Goal: Task Accomplishment & Management: Manage account settings

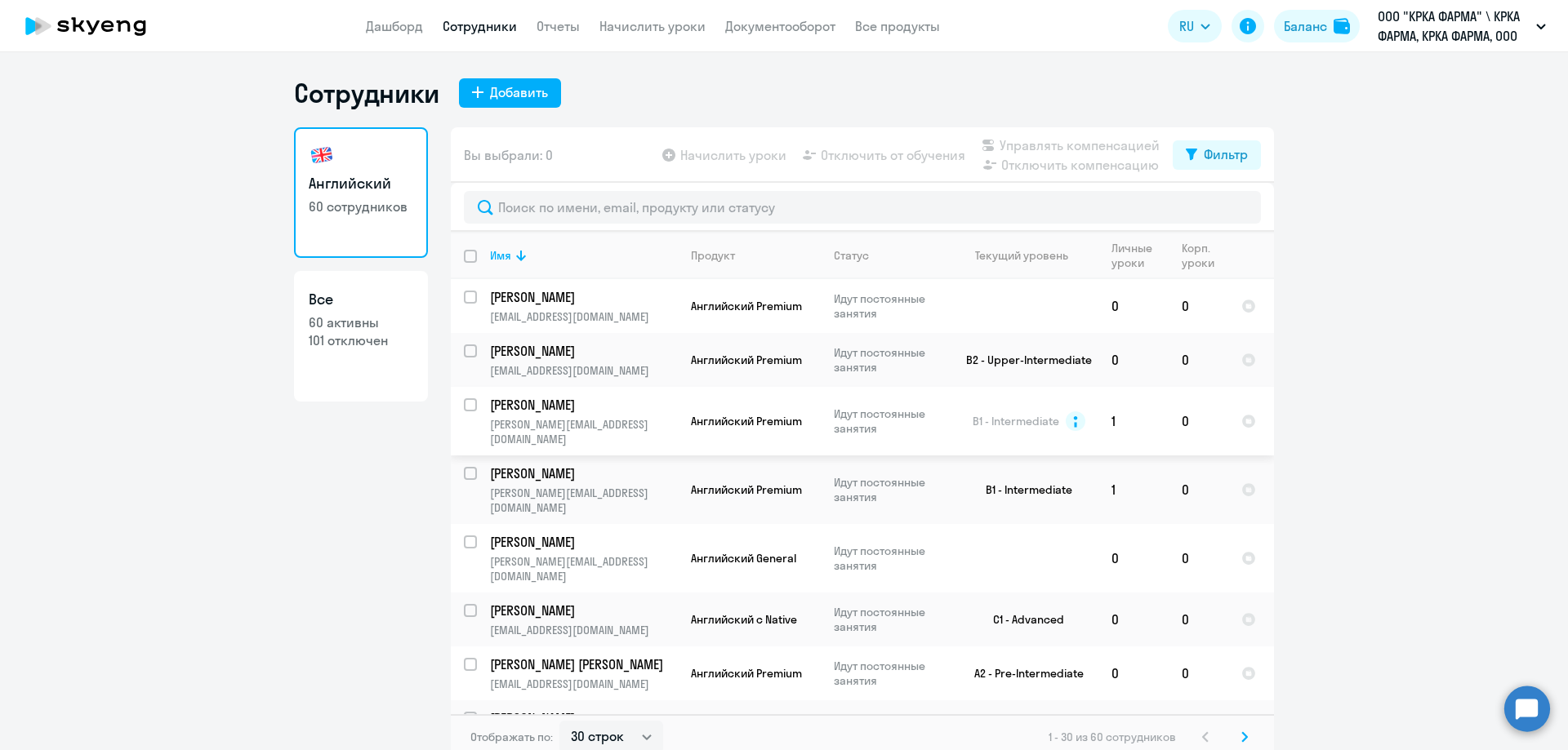
select select "30"
click at [1313, 26] on div "Баланс" at bounding box center [1305, 26] width 44 height 20
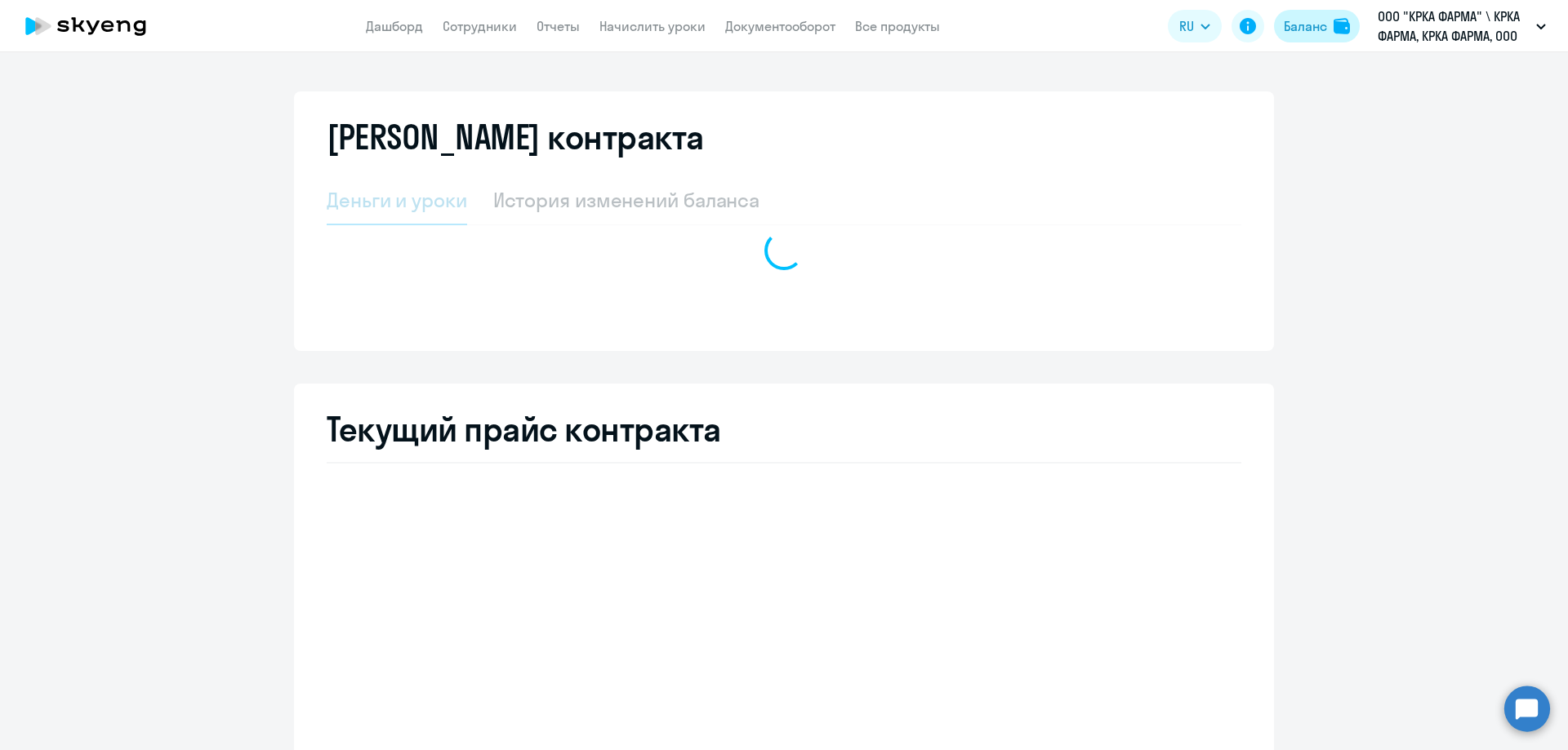
select select "english_adult_not_native_speaker"
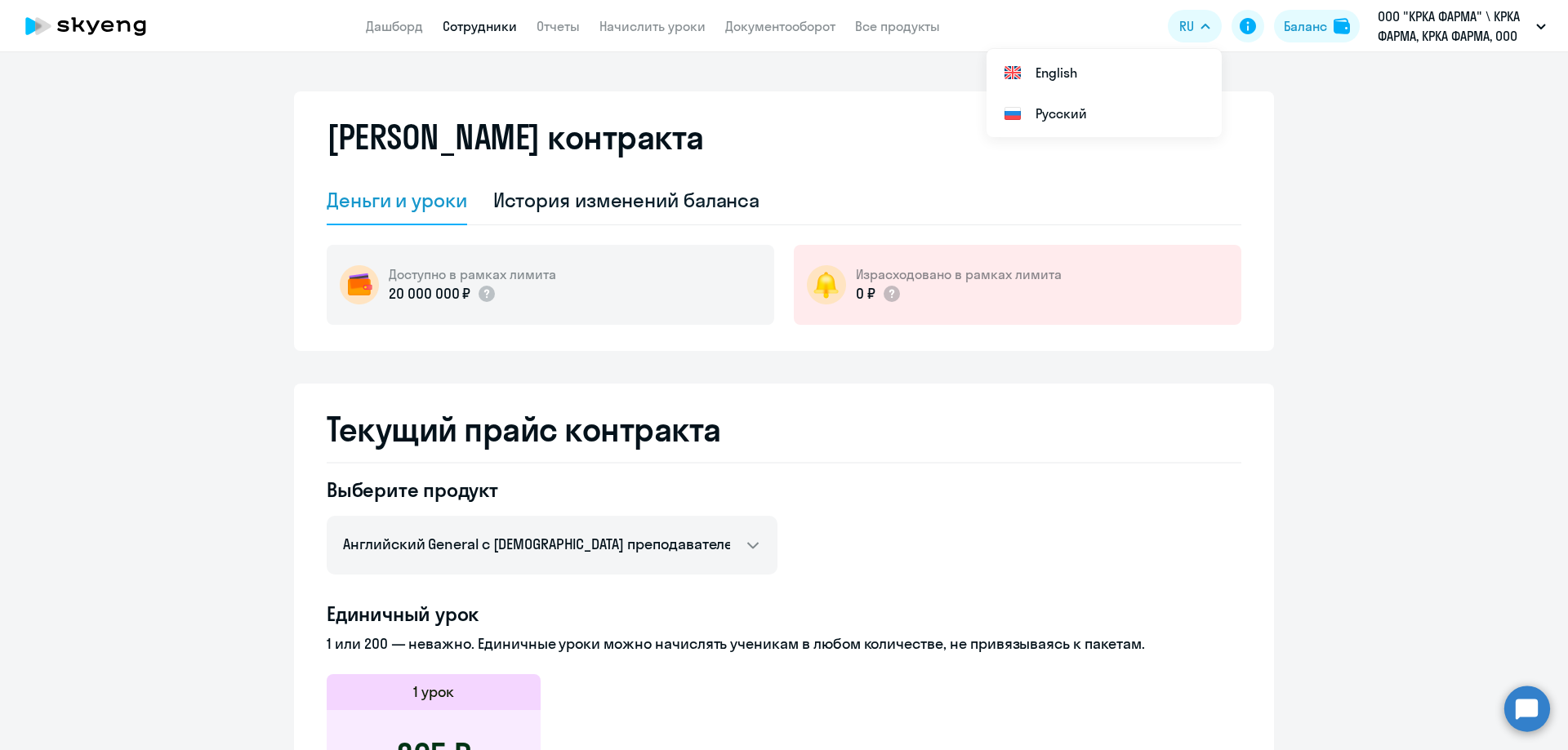
click at [482, 31] on link "Сотрудники" at bounding box center [479, 26] width 74 height 16
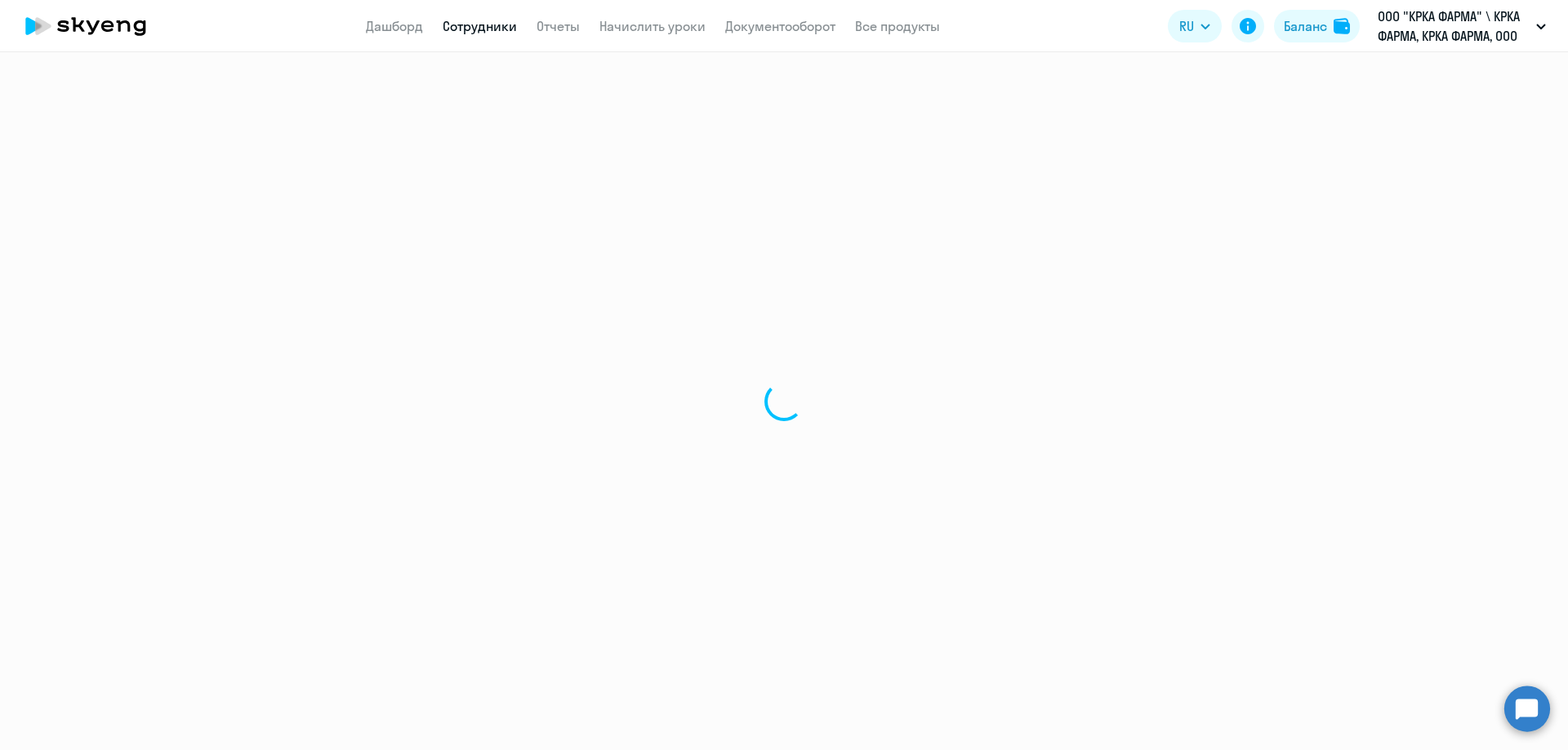
select select "30"
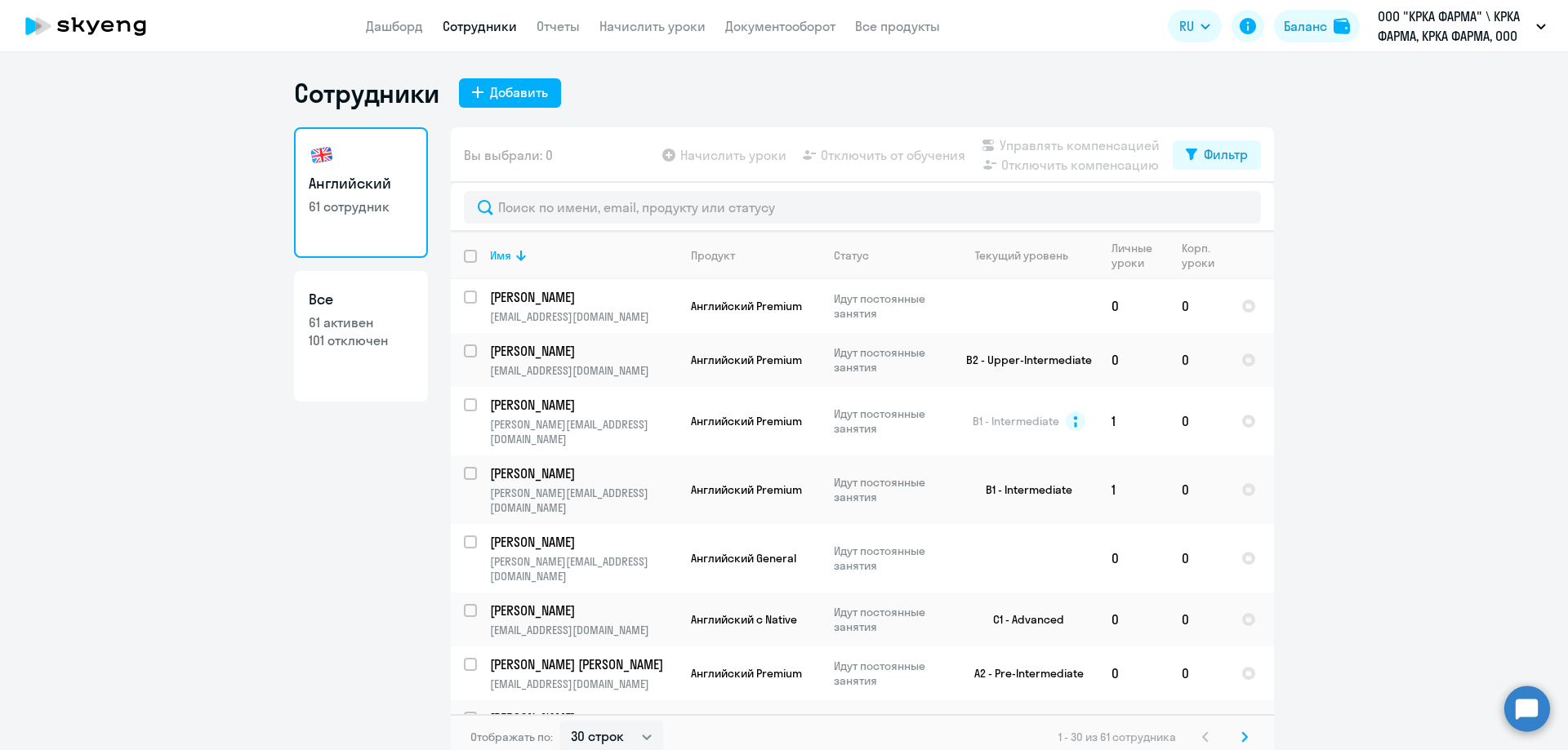
click at [696, 151] on app-table-action-button "Начислить уроки" at bounding box center [722, 155] width 128 height 20
click at [663, 154] on app-table-action-button "Начислить уроки" at bounding box center [722, 155] width 128 height 20
click at [490, 298] on p "[PERSON_NAME]" at bounding box center [583, 297] width 185 height 18
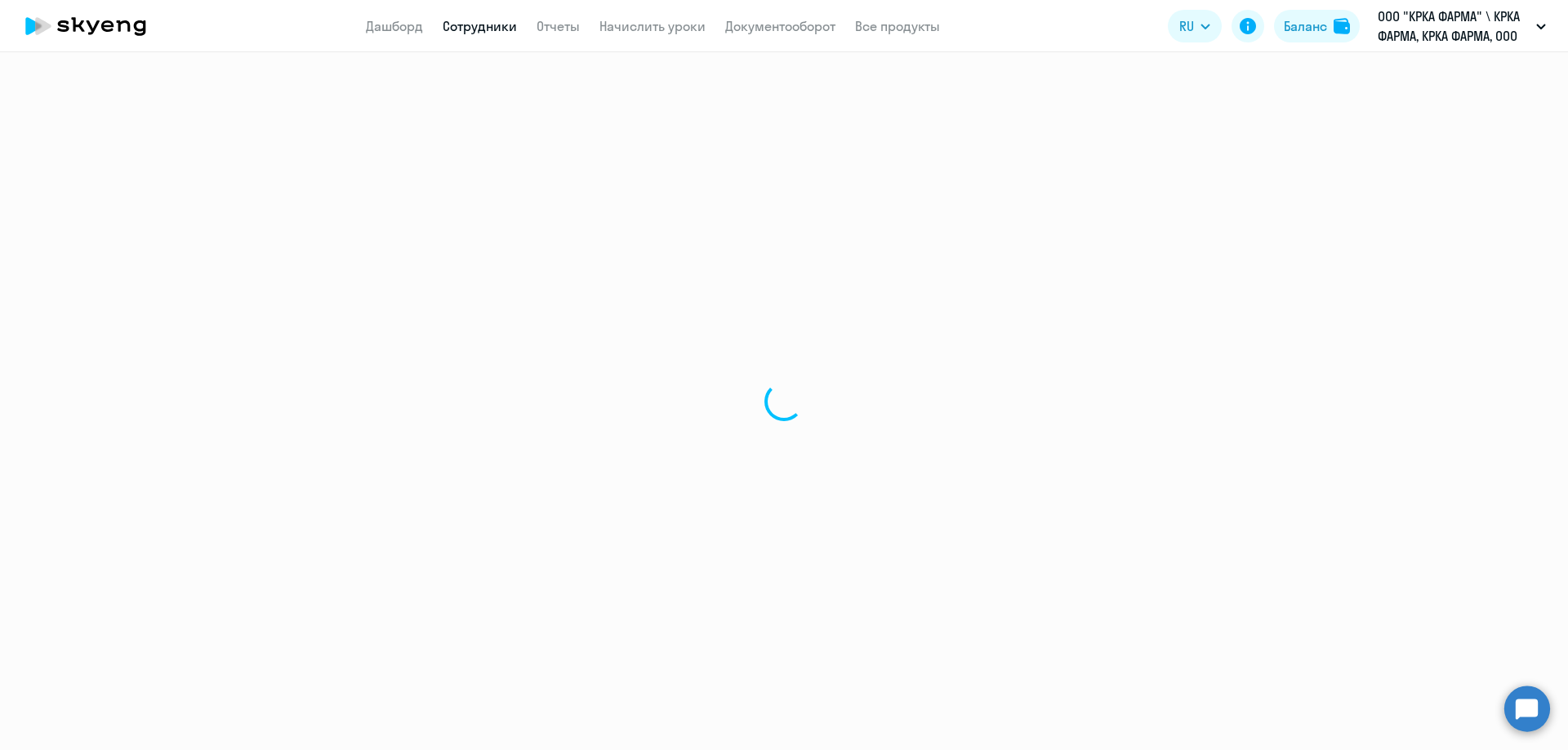
select select "english"
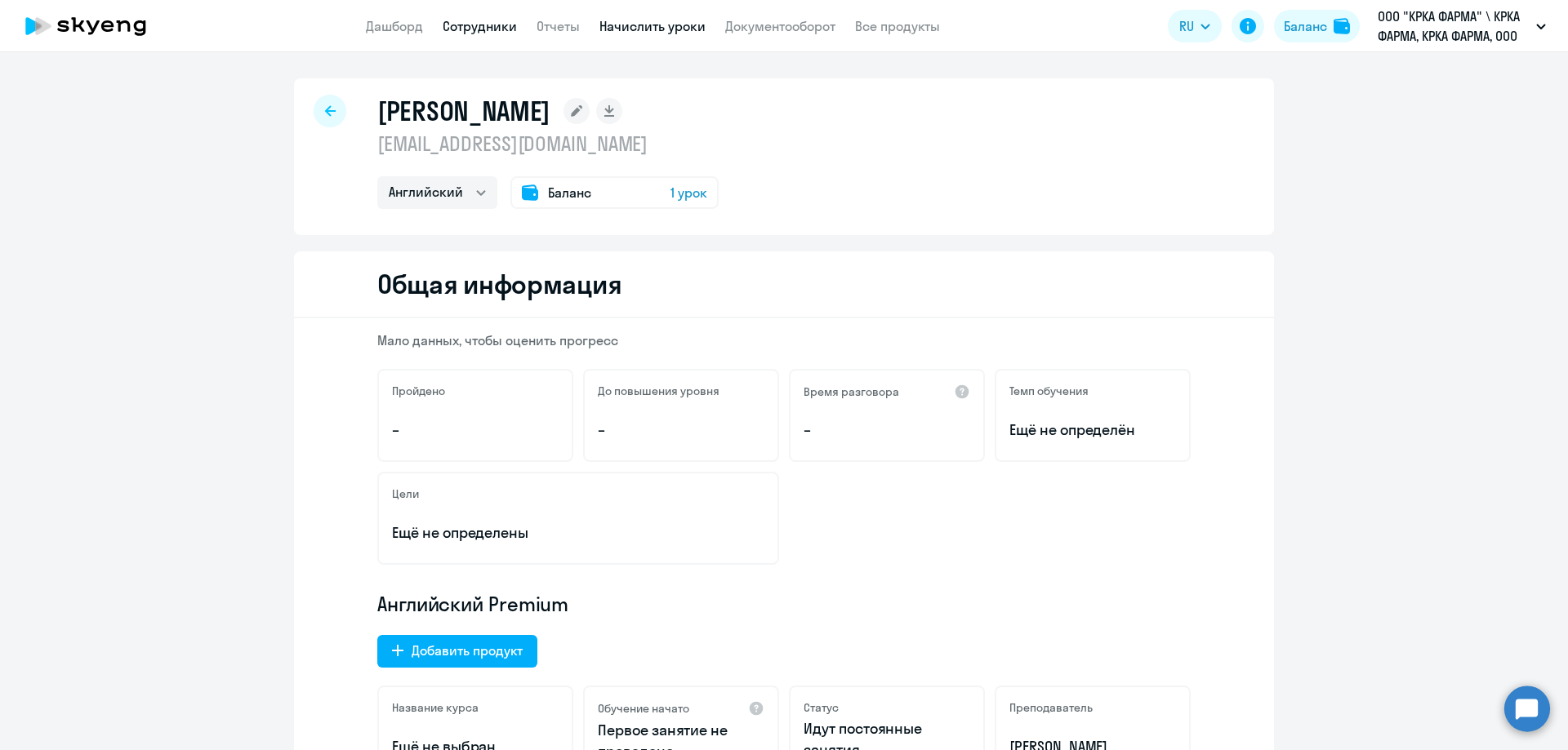
click at [639, 26] on link "Начислить уроки" at bounding box center [652, 26] width 106 height 16
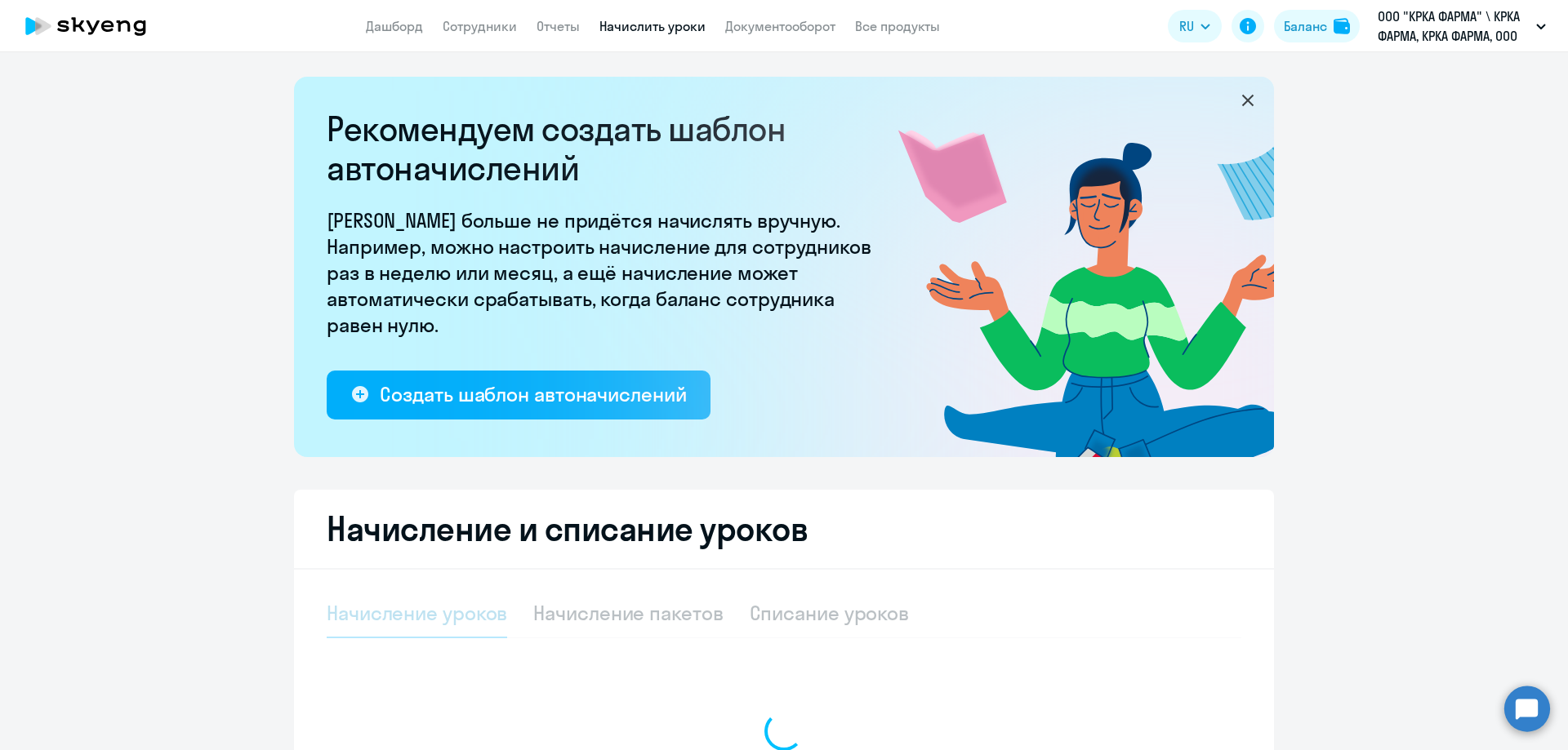
select select "10"
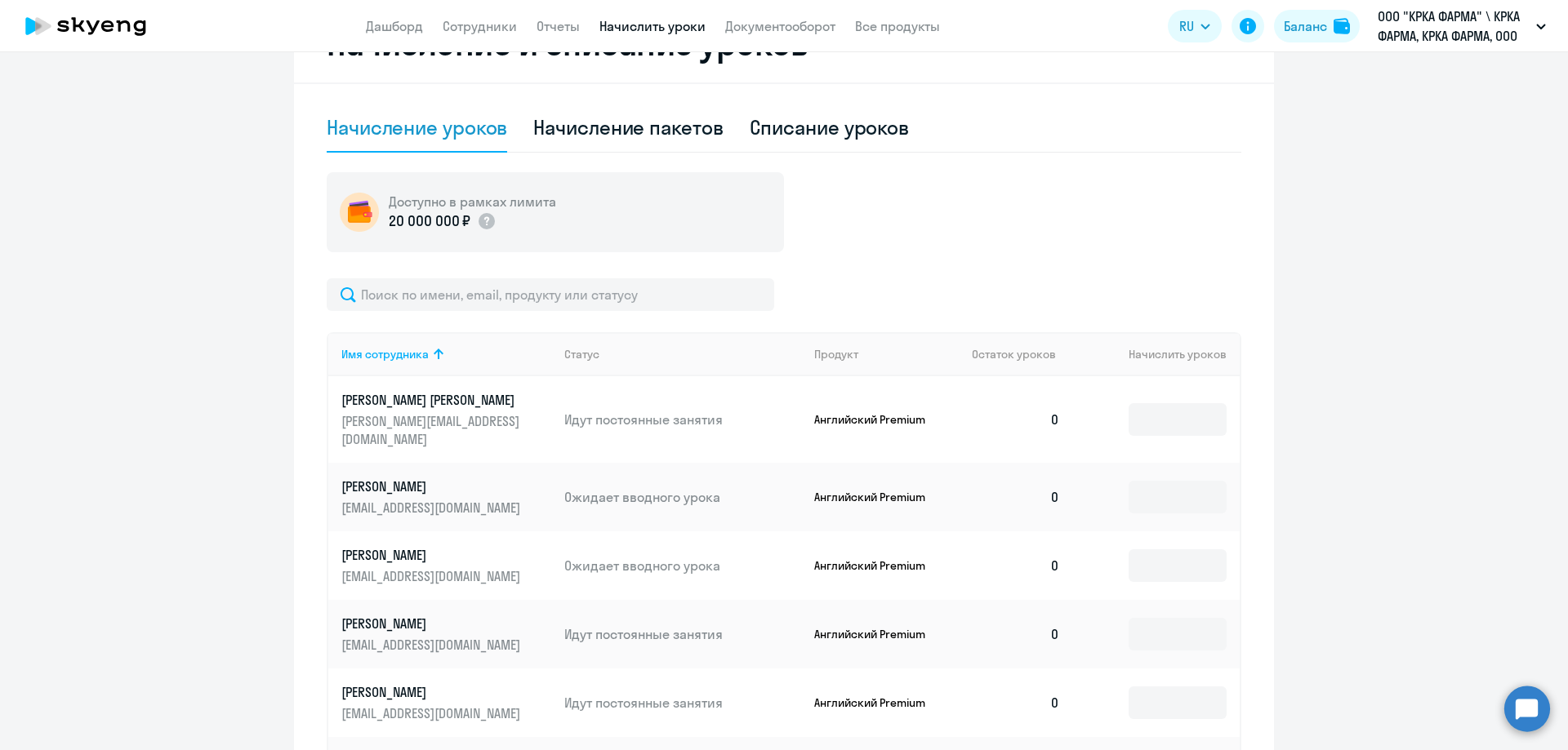
scroll to position [363, 0]
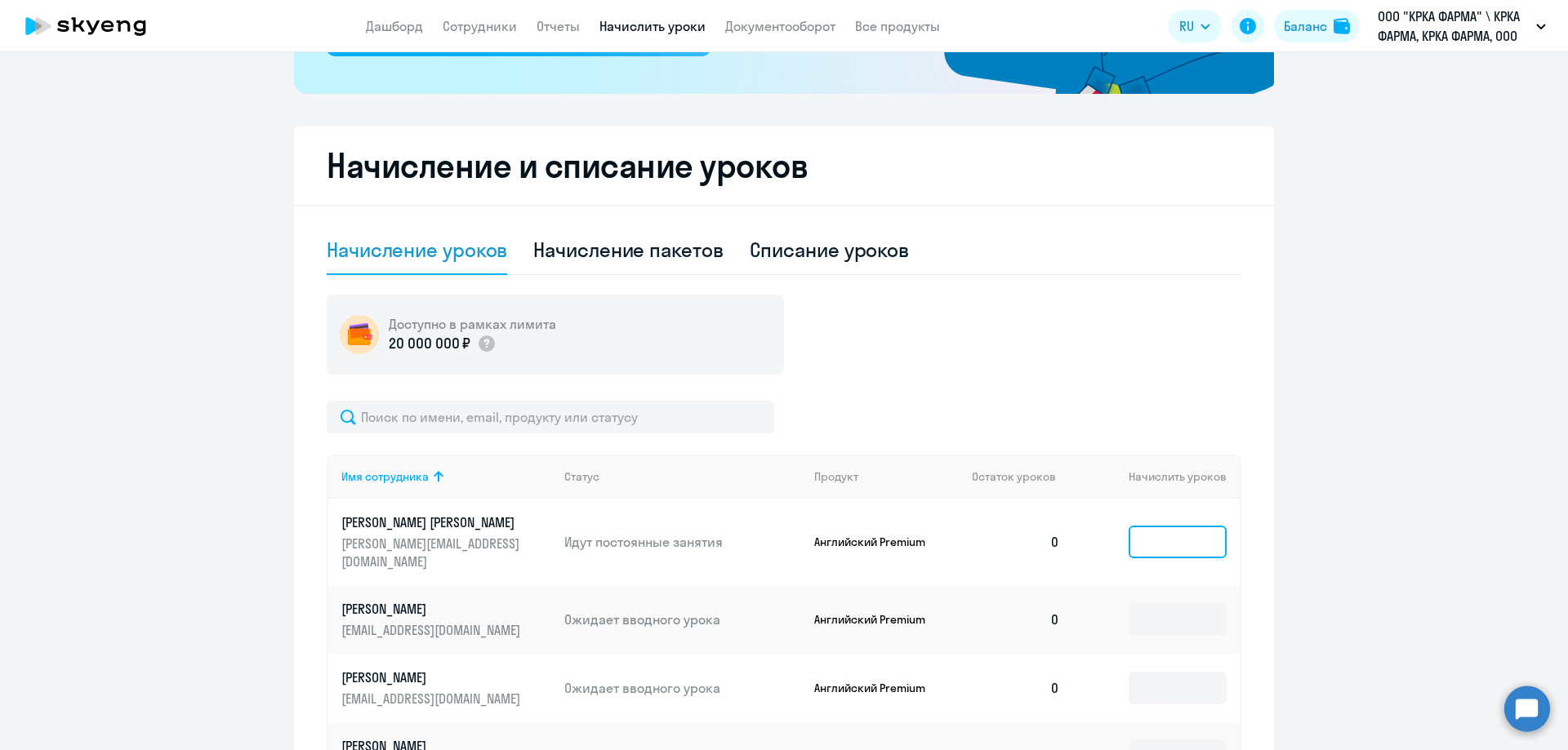
click at [1158, 527] on input at bounding box center [1177, 542] width 98 height 33
click at [607, 252] on div "Начисление пакетов" at bounding box center [627, 249] width 189 height 26
select select "10"
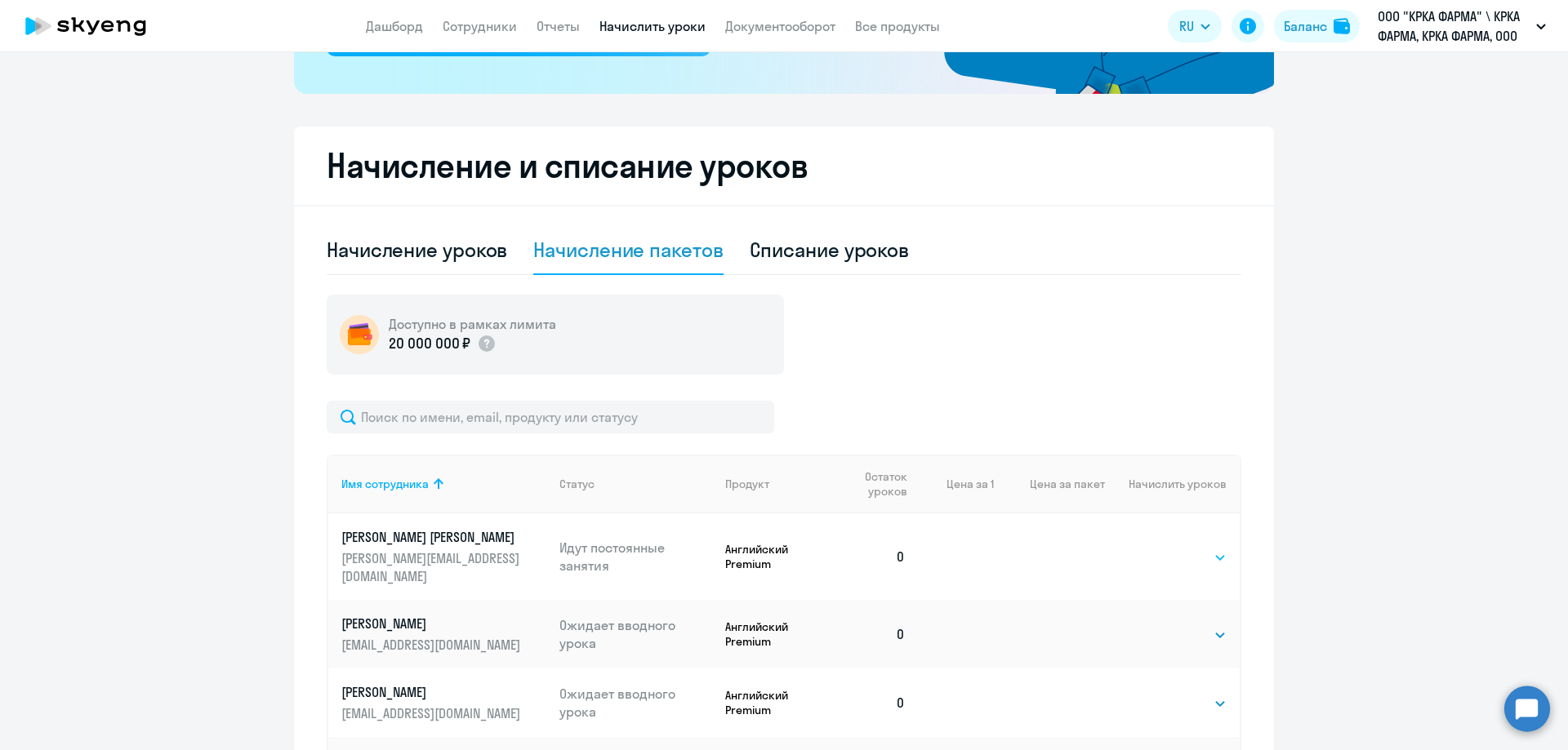
click at [1215, 550] on select "Выбрать 1 4 8 16 32 40 48 56 64 96 128" at bounding box center [1193, 558] width 67 height 20
select select "40"
click at [1159, 548] on select "Выбрать 1 4 8 16 32 40 48 56 64 96 128" at bounding box center [1193, 558] width 67 height 20
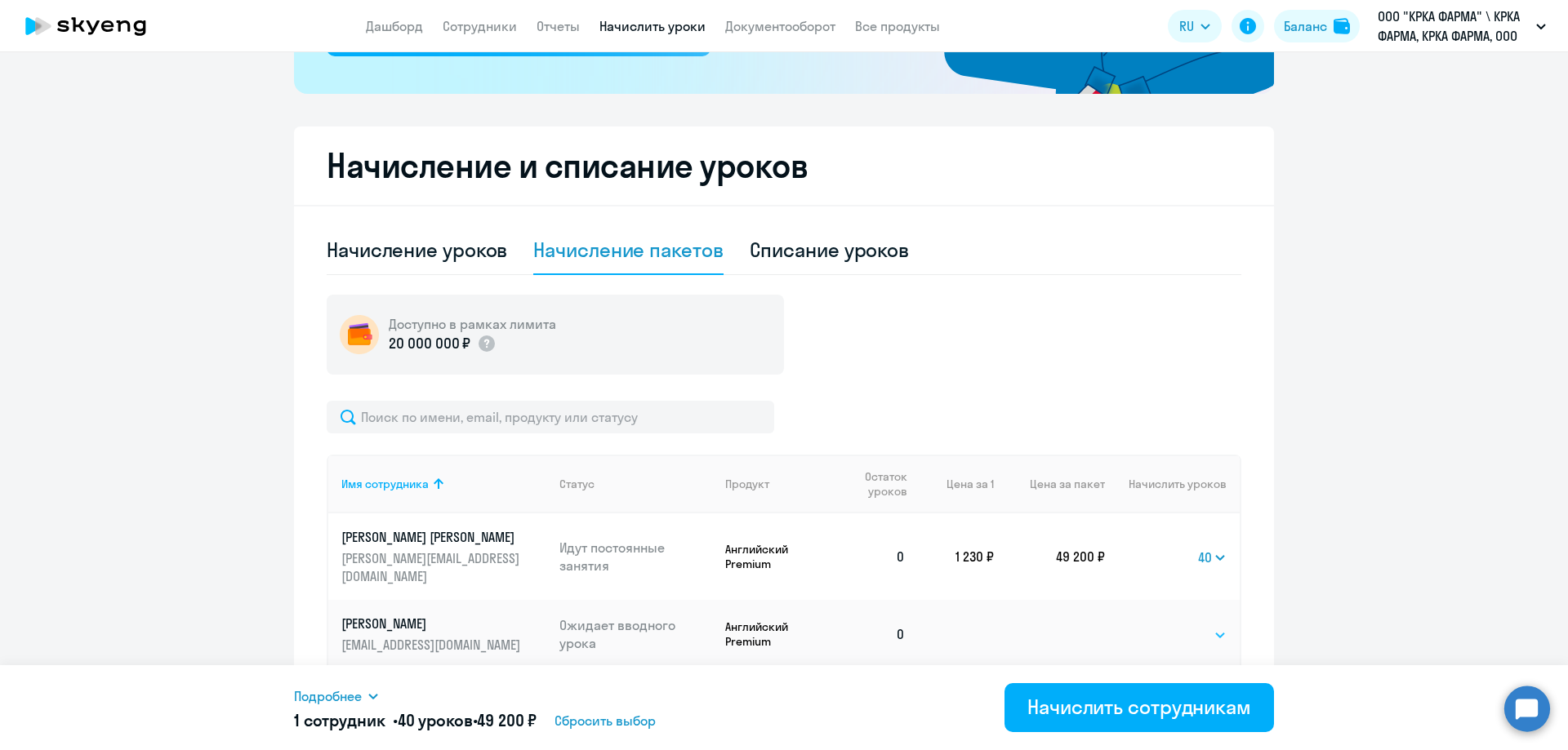
click at [1210, 625] on select "Выбрать 1 4 8 16 32 40 48 56 64 96 128" at bounding box center [1193, 635] width 67 height 20
select select "40"
click at [1159, 625] on select "Выбрать 1 4 8 16 32 40 48 56 64 96 128" at bounding box center [1193, 635] width 67 height 20
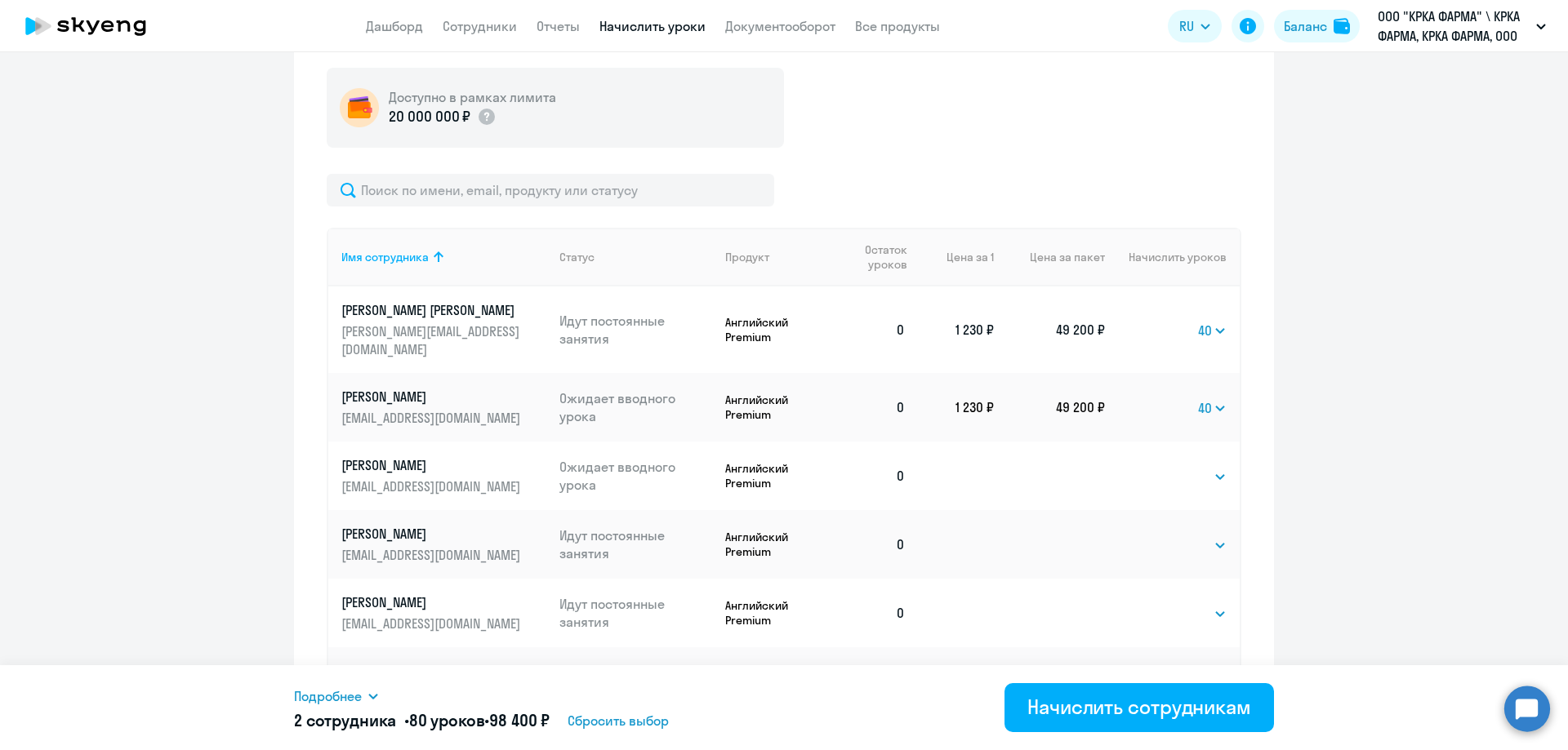
scroll to position [608, 0]
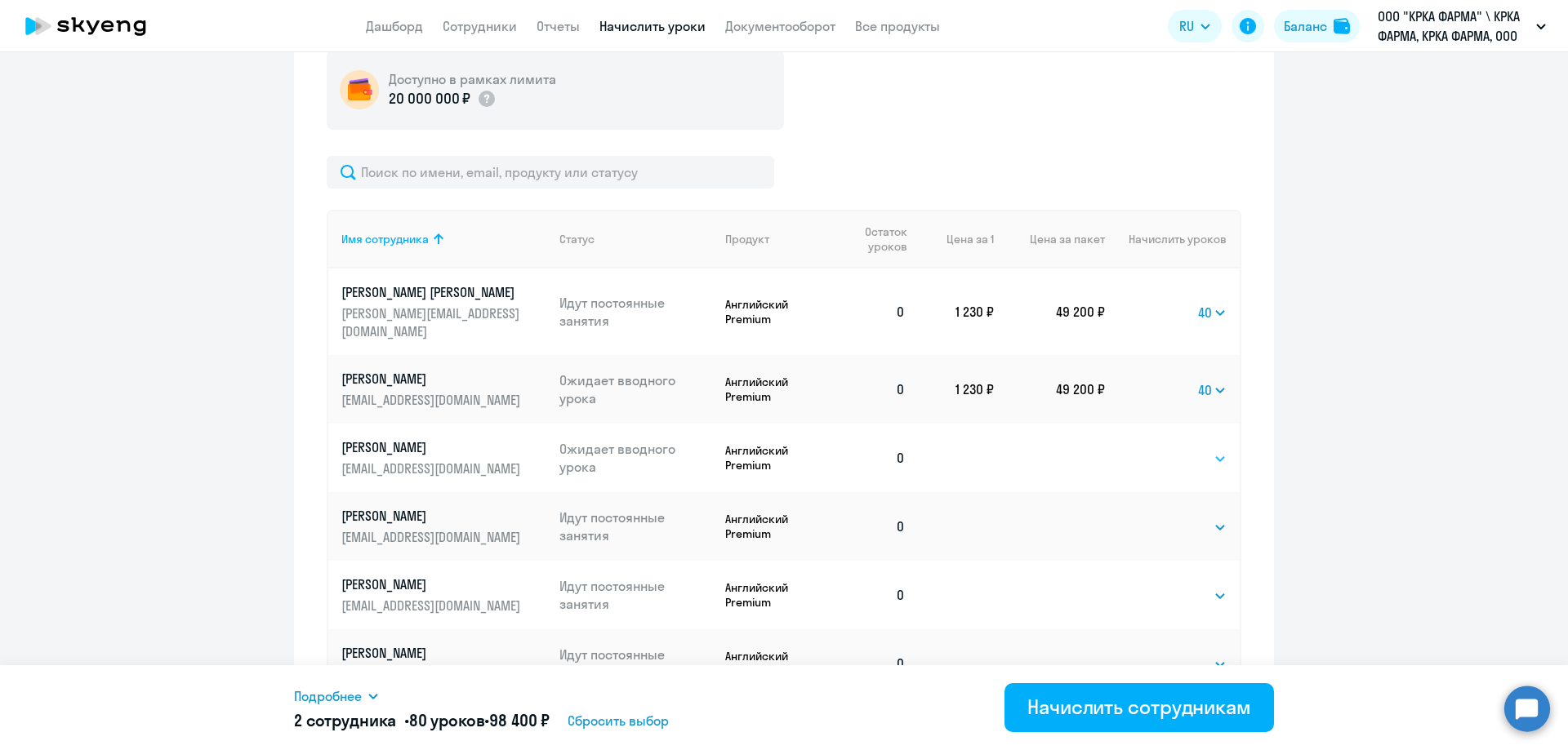
click at [1215, 449] on select "Выбрать 1 4 8 16 32 40 48 56 64 96 128" at bounding box center [1193, 459] width 67 height 20
select select "40"
click at [1159, 449] on select "Выбрать 1 4 8 16 32 40 48 56 64 96 128" at bounding box center [1193, 459] width 67 height 20
click at [1209, 517] on select "Выбрать 1 4 8 16 32 40 48 56 64 96 128" at bounding box center [1193, 527] width 67 height 20
select select "56"
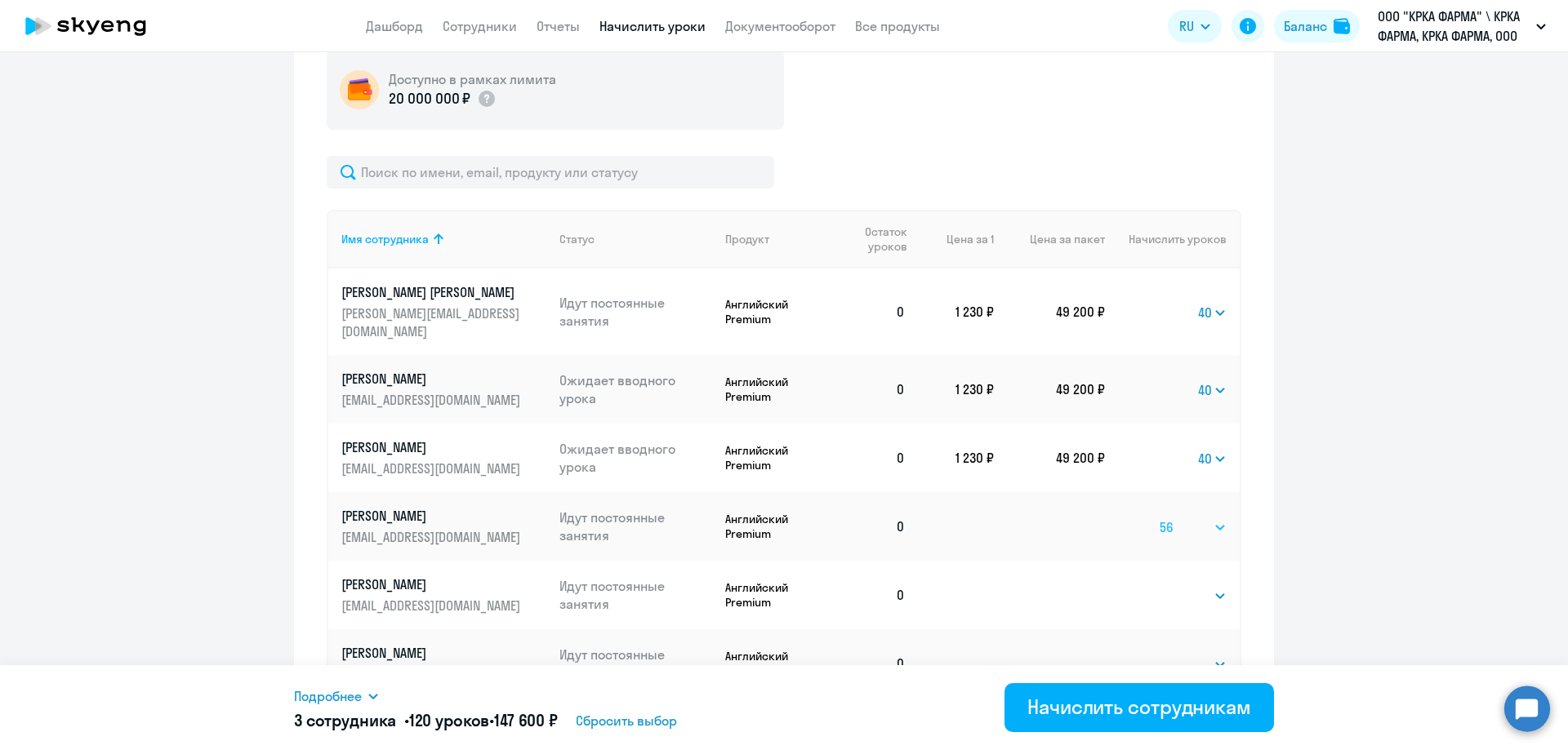
click at [1159, 517] on select "Выбрать 1 4 8 16 32 40 48 56 64 96 128" at bounding box center [1193, 527] width 67 height 20
click at [1218, 586] on select "Выбрать 1 4 8 16 32 40 48 56 64 96 128" at bounding box center [1193, 596] width 67 height 20
select select "40"
click at [1159, 586] on select "Выбрать 1 4 8 16 32 40 48 56 64 96 128" at bounding box center [1193, 596] width 67 height 20
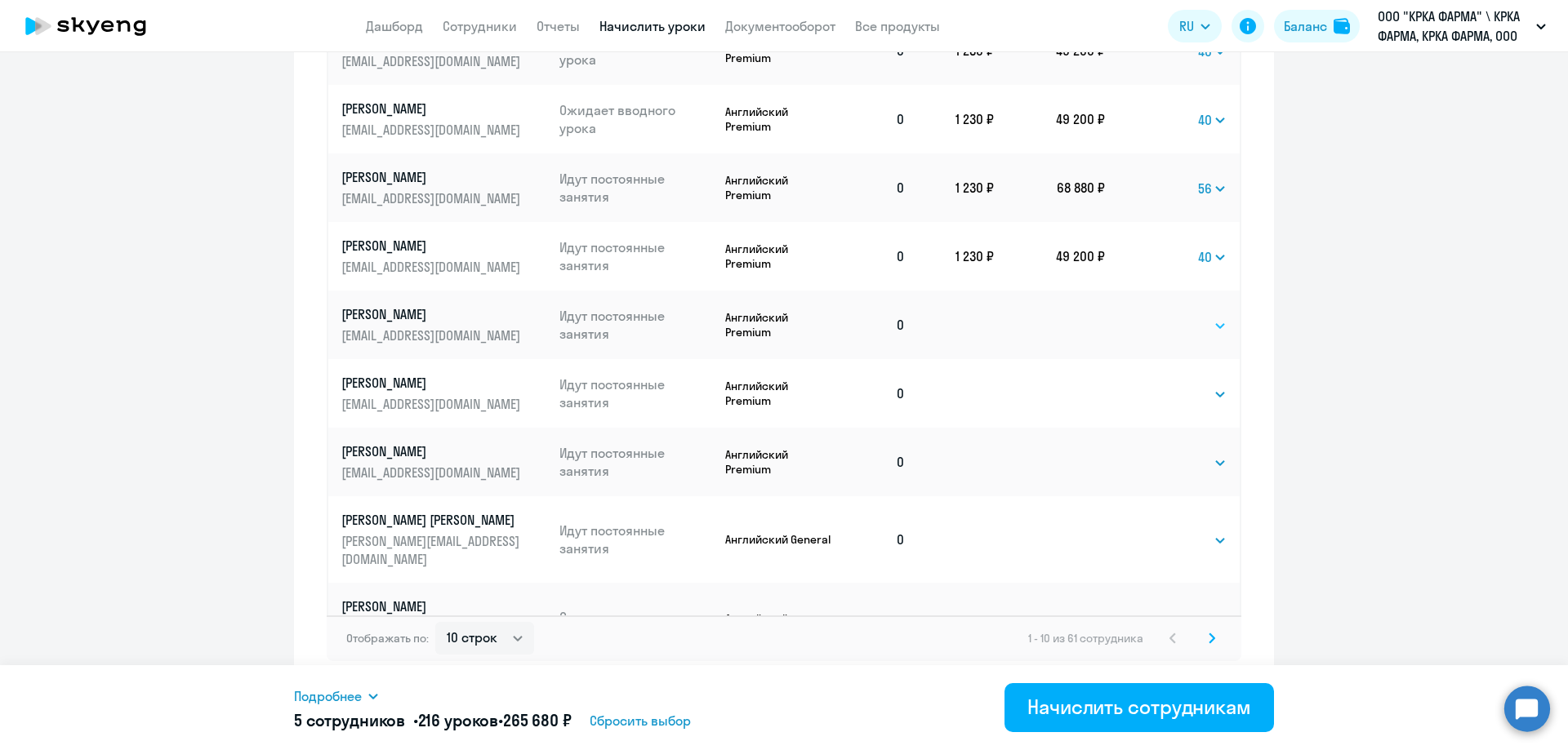
scroll to position [949, 0]
click at [1215, 313] on select "Выбрать 1 4 8 16 32 40 48 56 64 96 128" at bounding box center [1193, 323] width 67 height 20
select select "40"
click at [1159, 313] on select "Выбрать 1 4 8 16 32 40 48 56 64 96 128" at bounding box center [1193, 323] width 67 height 20
click at [1215, 382] on select "Выбрать 1 4 8 16 32 40 48 56 64 96 128" at bounding box center [1193, 392] width 67 height 20
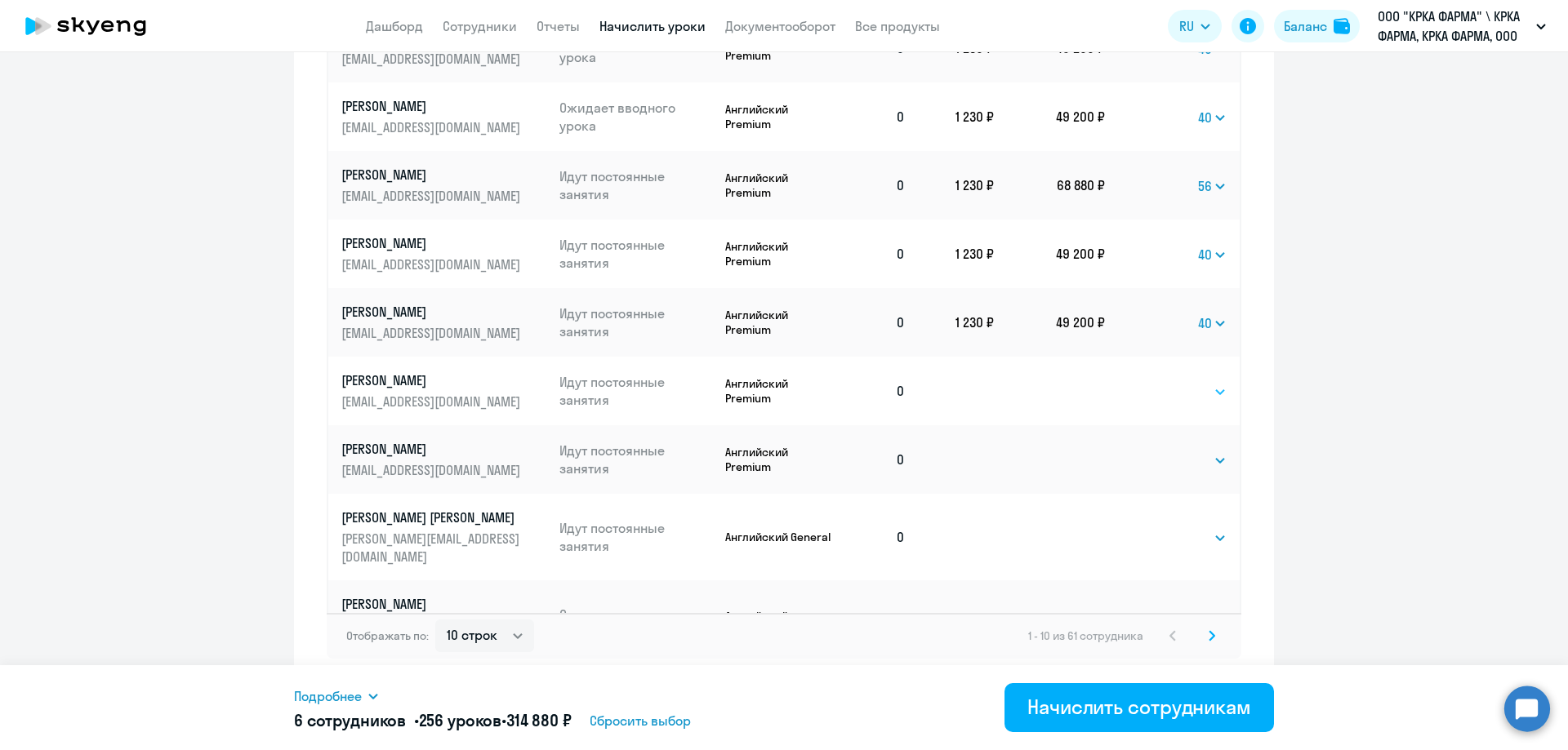
select select "40"
click at [1159, 382] on select "Выбрать 1 4 8 16 32 40 48 56 64 96 128" at bounding box center [1193, 392] width 67 height 20
click at [1210, 450] on select "Выбрать 1 4 8 16 32 40 48 56 64 96 128" at bounding box center [1193, 460] width 67 height 20
click at [1159, 450] on select "Выбрать 1 4 8 16 32 40 48 56 64 96 128" at bounding box center [1193, 460] width 67 height 20
click at [1215, 450] on select "Выбрать 1 4 8 16 32 40 48 56 64 96 128" at bounding box center [1213, 460] width 29 height 20
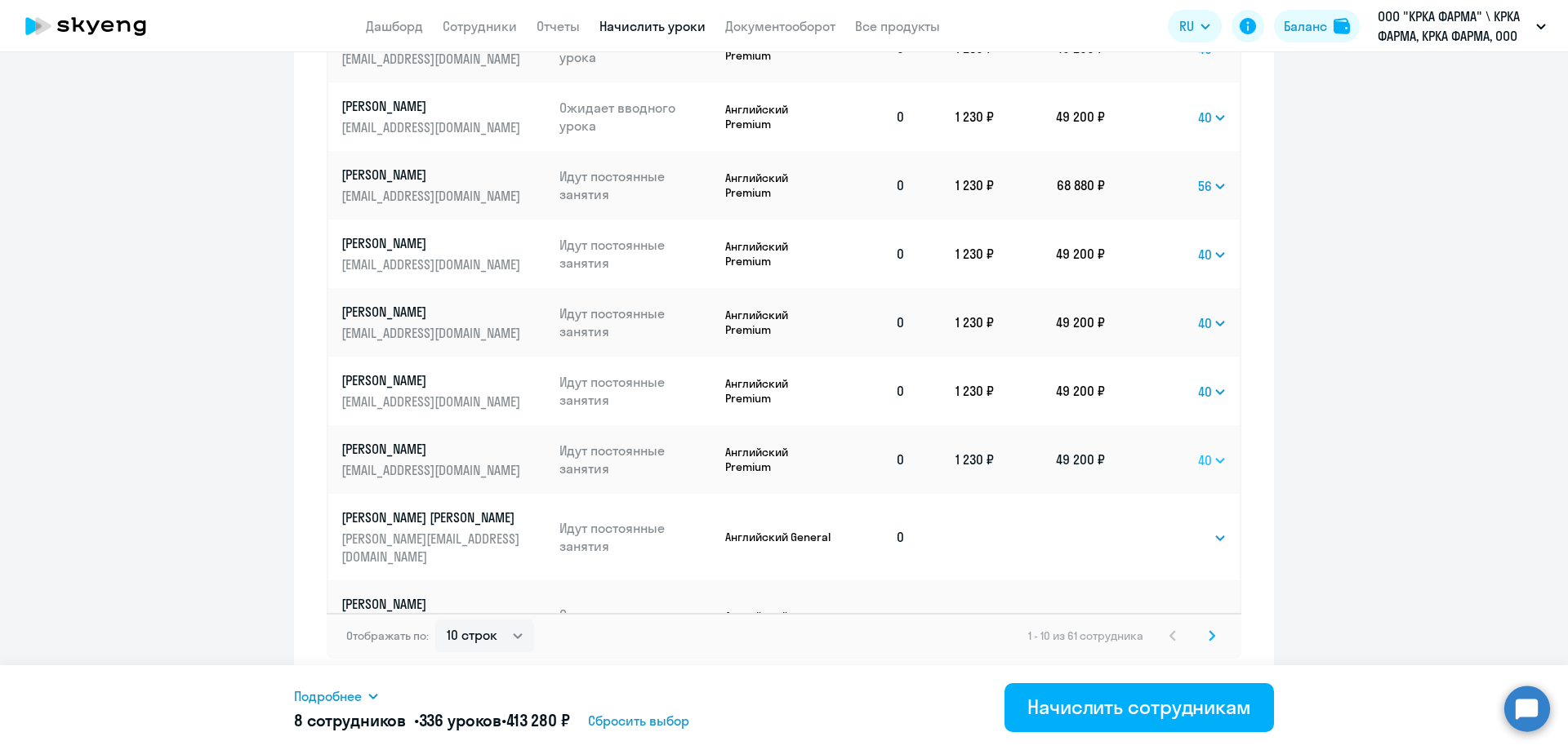
select select "56"
click at [1198, 450] on select "Выбрать 1 4 8 16 32 40 48 56 64 96 128" at bounding box center [1213, 460] width 29 height 20
click at [1214, 528] on select "Выбрать 4 8 16 32 64 96 128" at bounding box center [1193, 538] width 67 height 20
click at [1139, 509] on td "Выбрать 4 8 16 32 64 96 128 Выбрать" at bounding box center [1172, 536] width 135 height 86
click at [1125, 714] on div "Начислить сотрудникам" at bounding box center [1138, 707] width 224 height 26
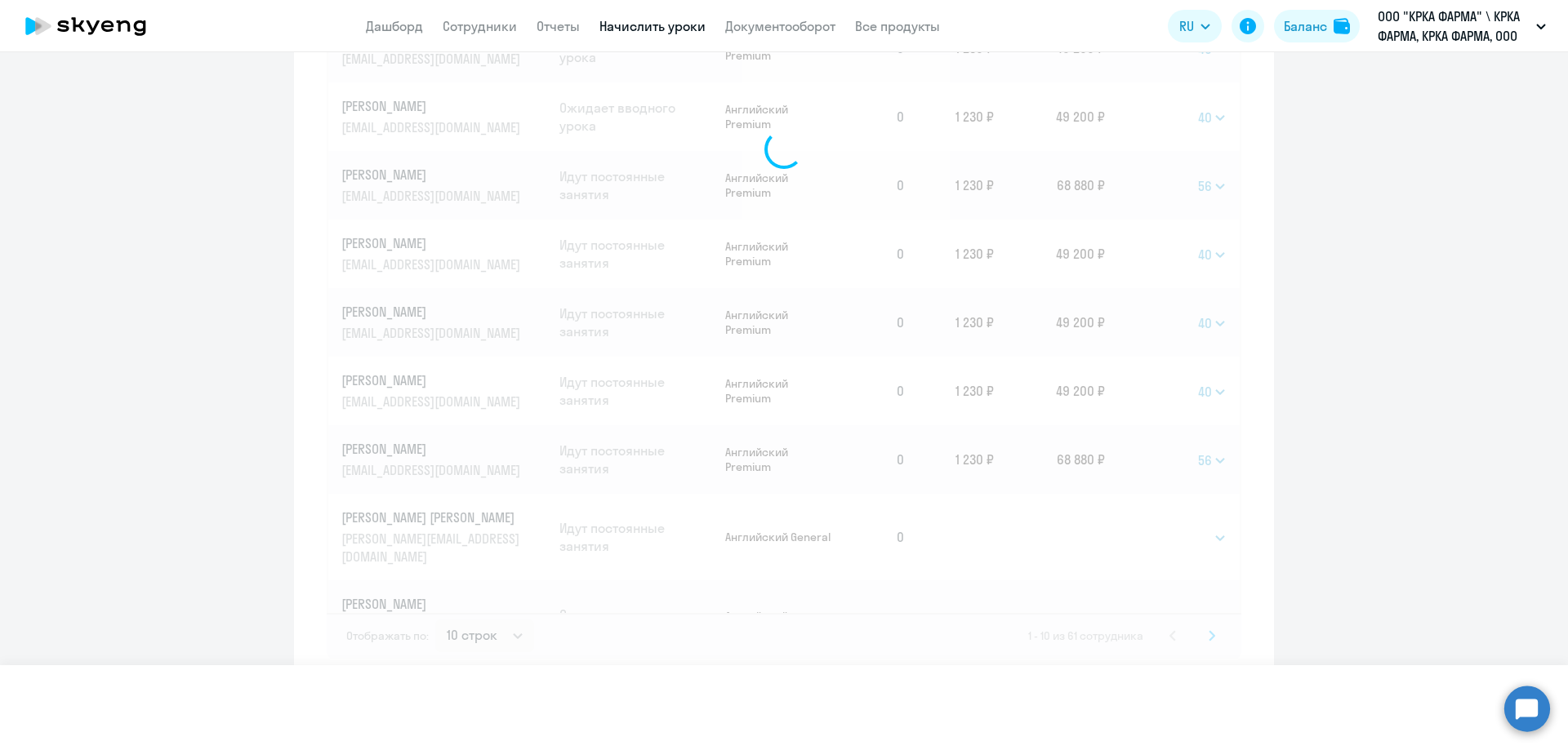
select select
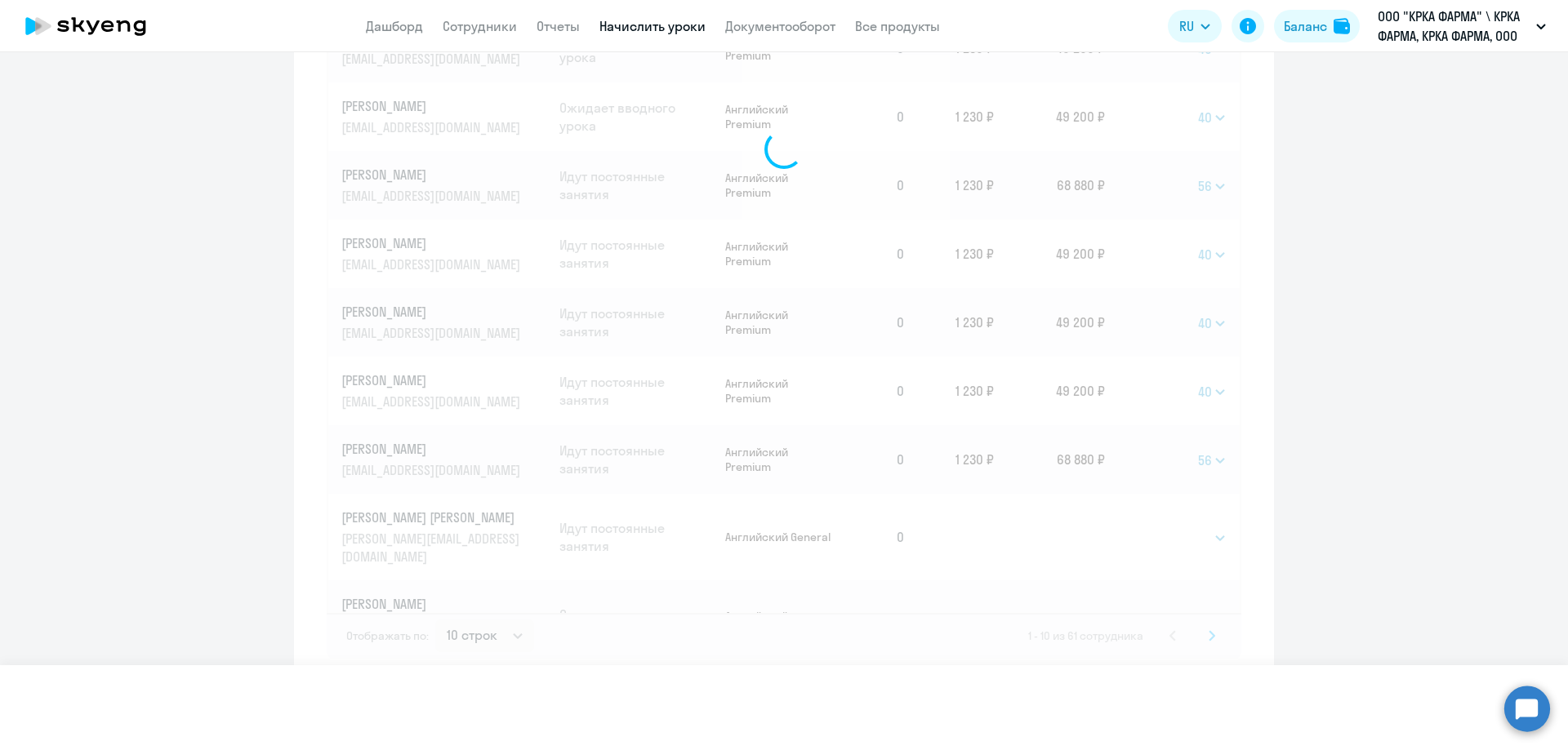
select select
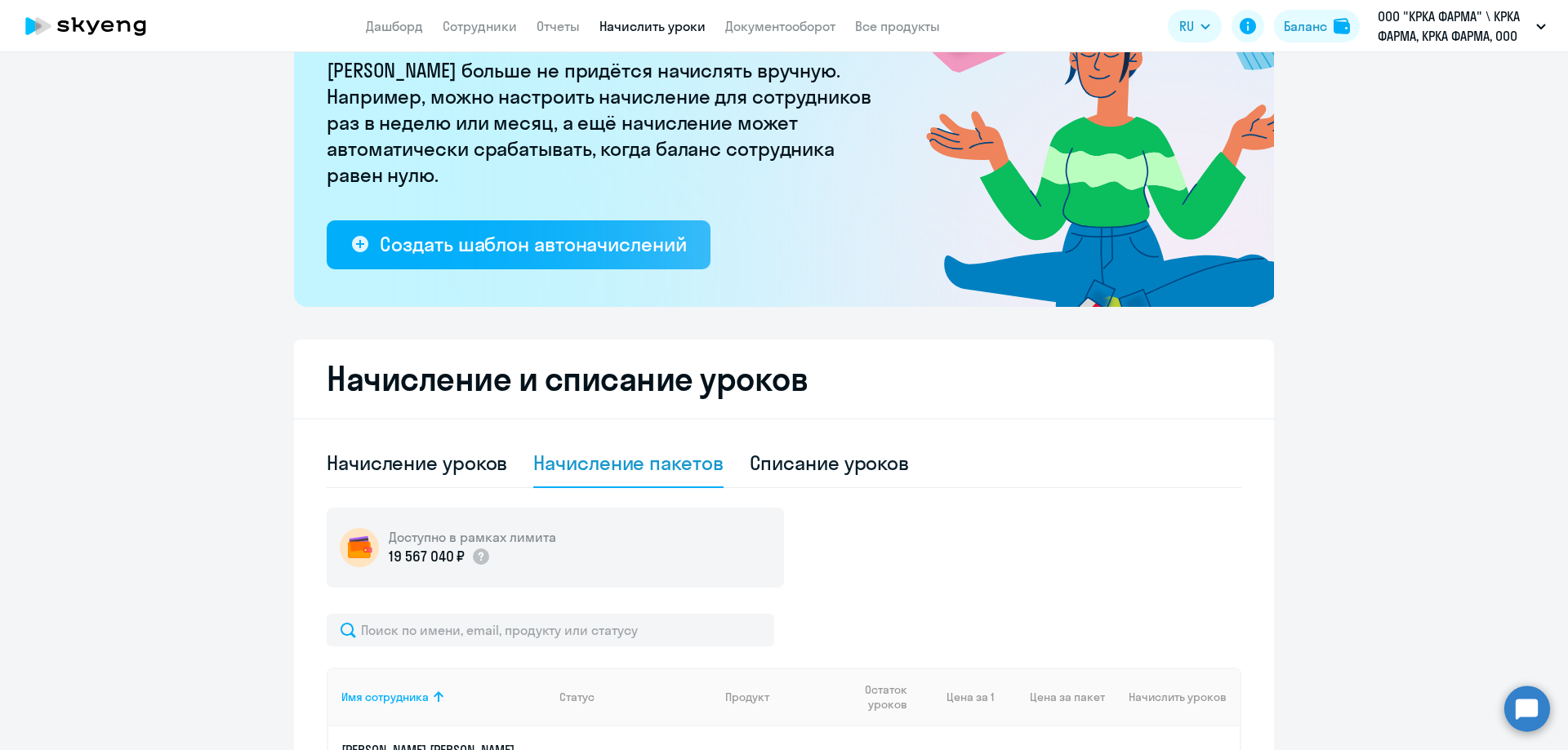
scroll to position [133, 0]
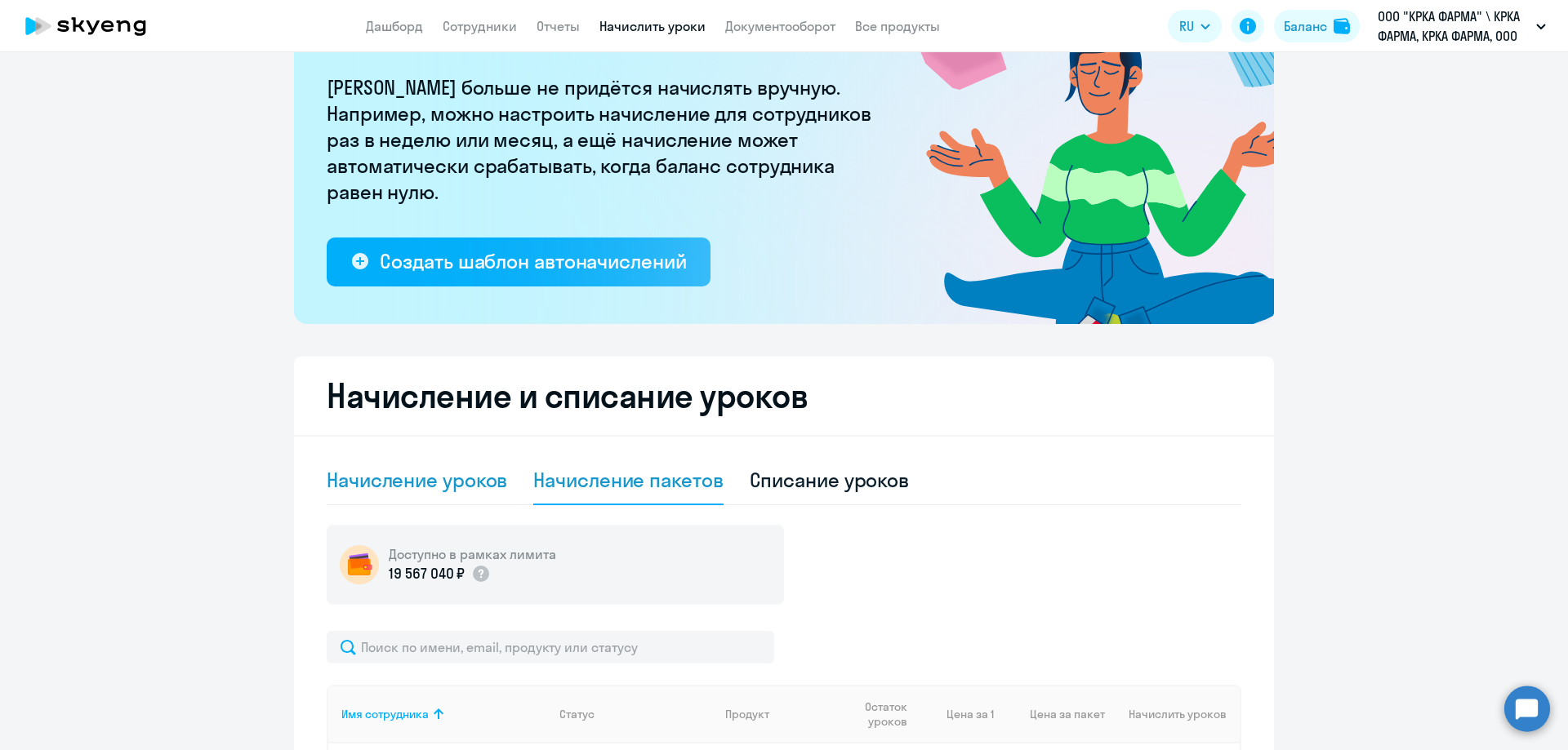
click at [422, 484] on div "Начисление уроков" at bounding box center [416, 479] width 180 height 26
select select "10"
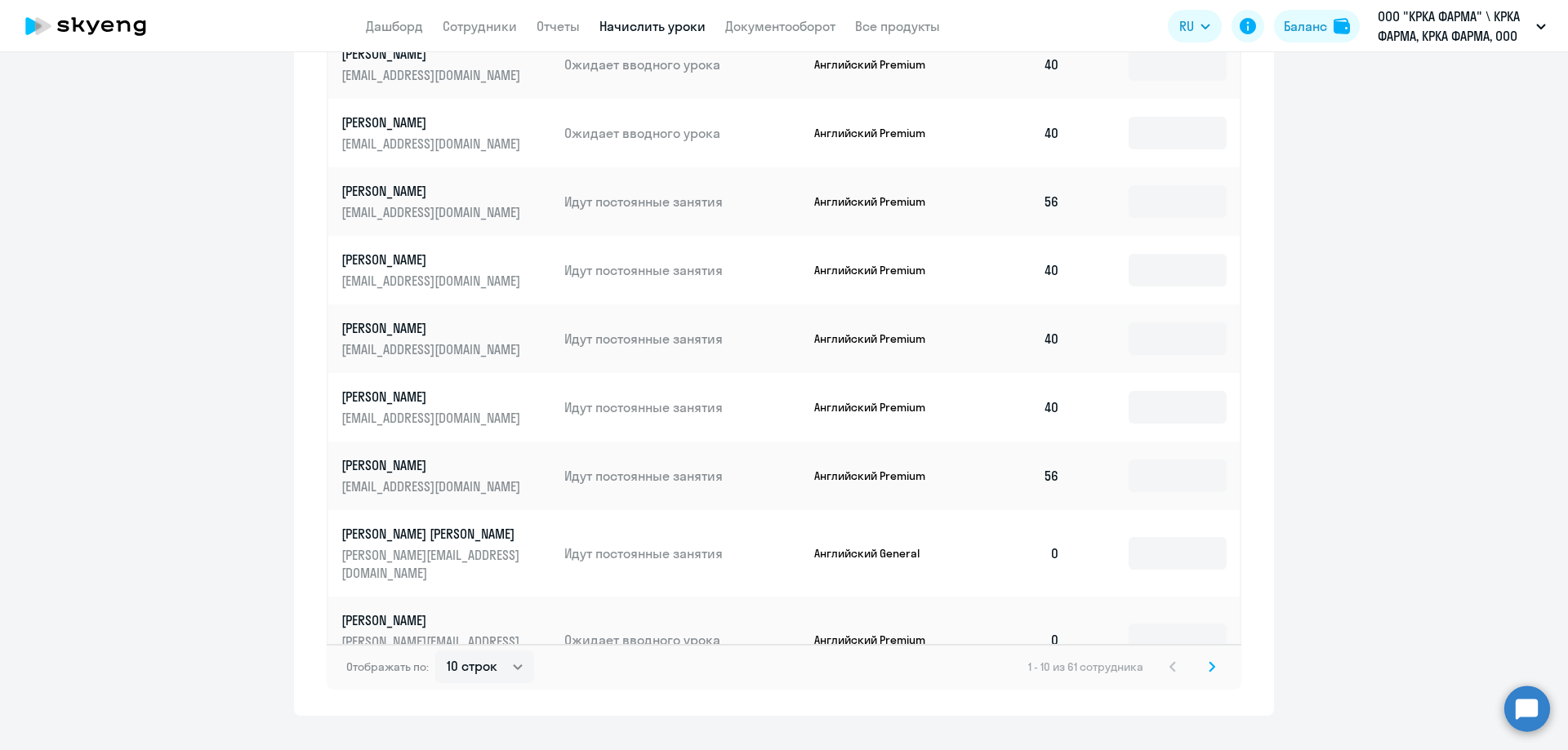
scroll to position [935, 0]
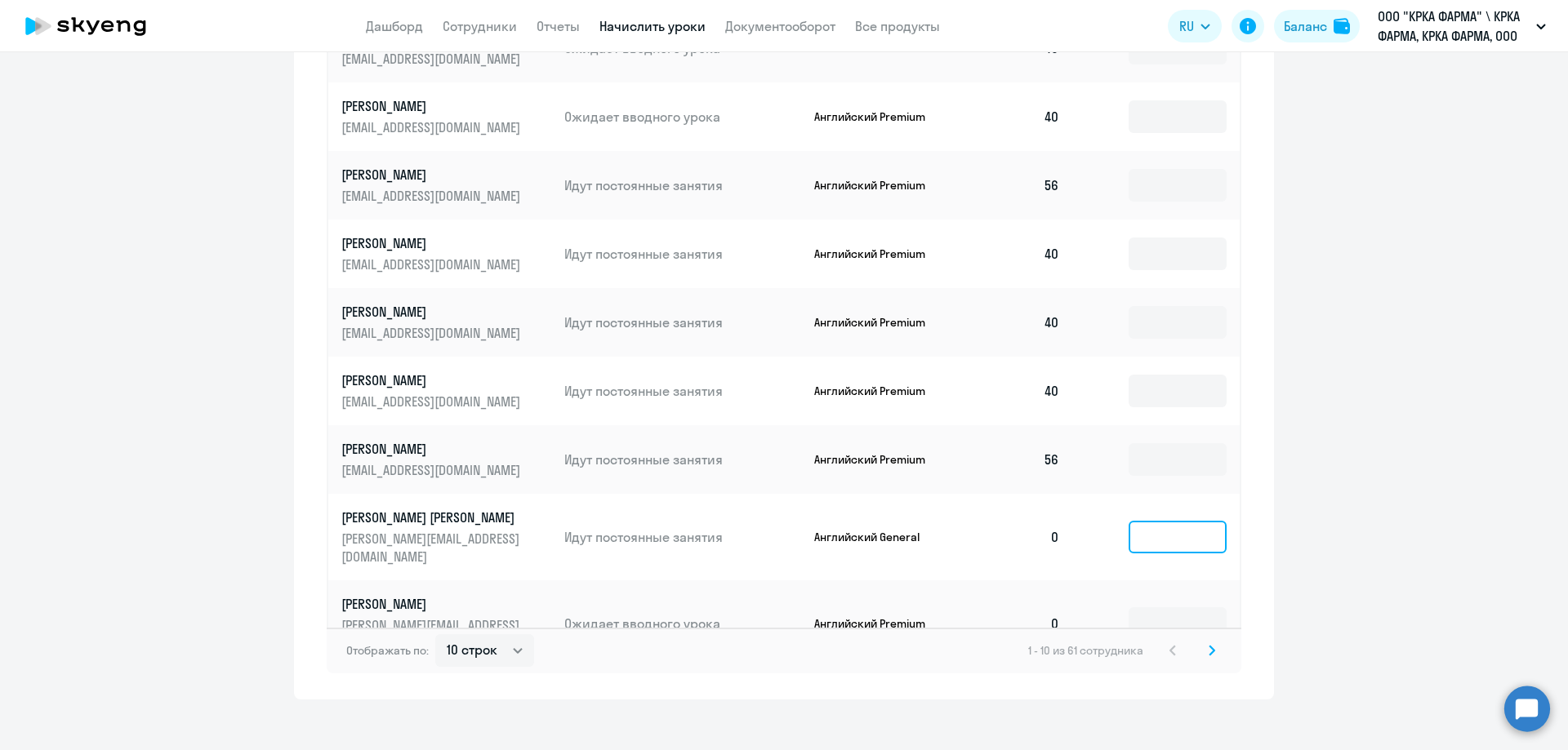
click at [1164, 521] on input at bounding box center [1177, 537] width 98 height 33
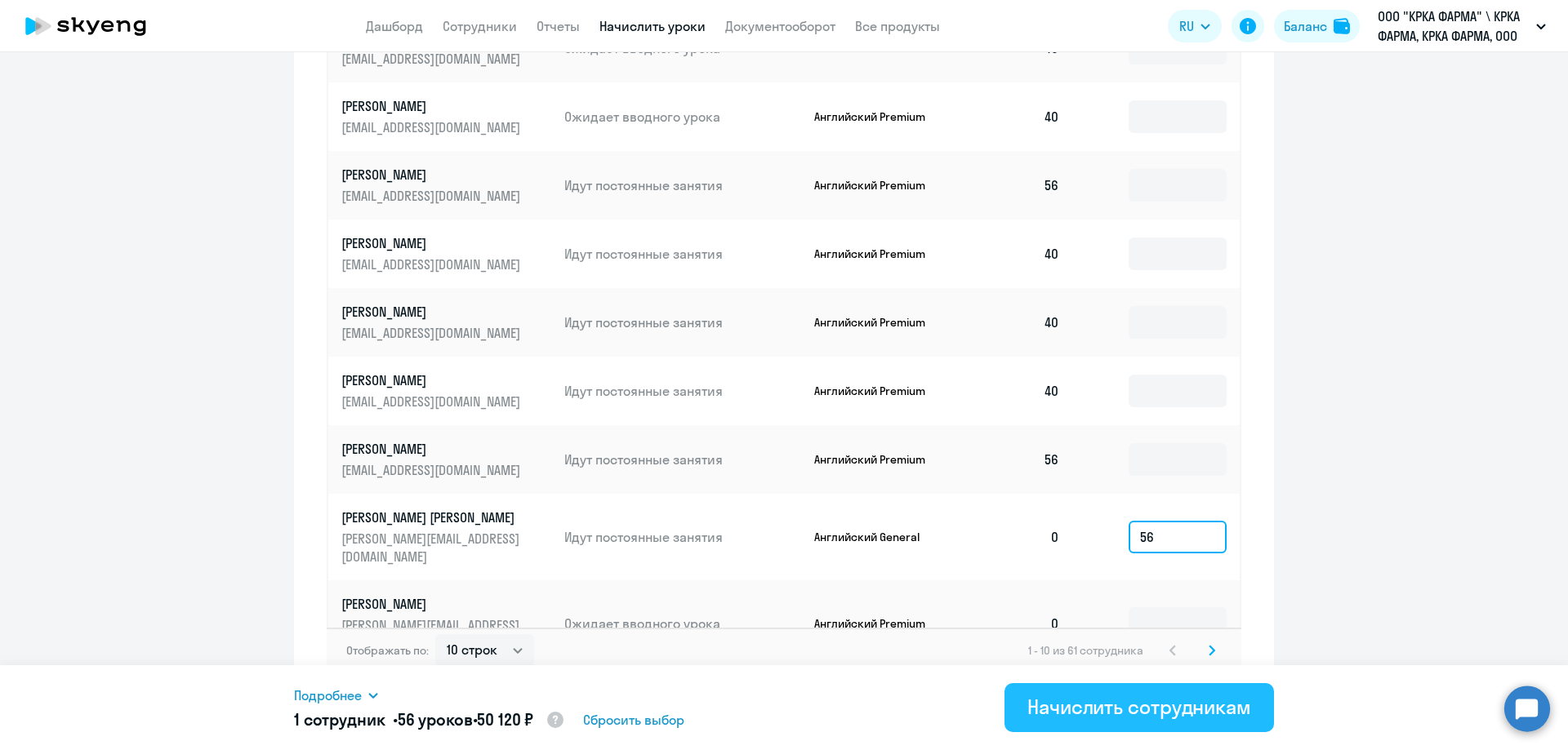
type input "56"
click at [1103, 705] on div "Начислить сотрудникам" at bounding box center [1138, 707] width 224 height 26
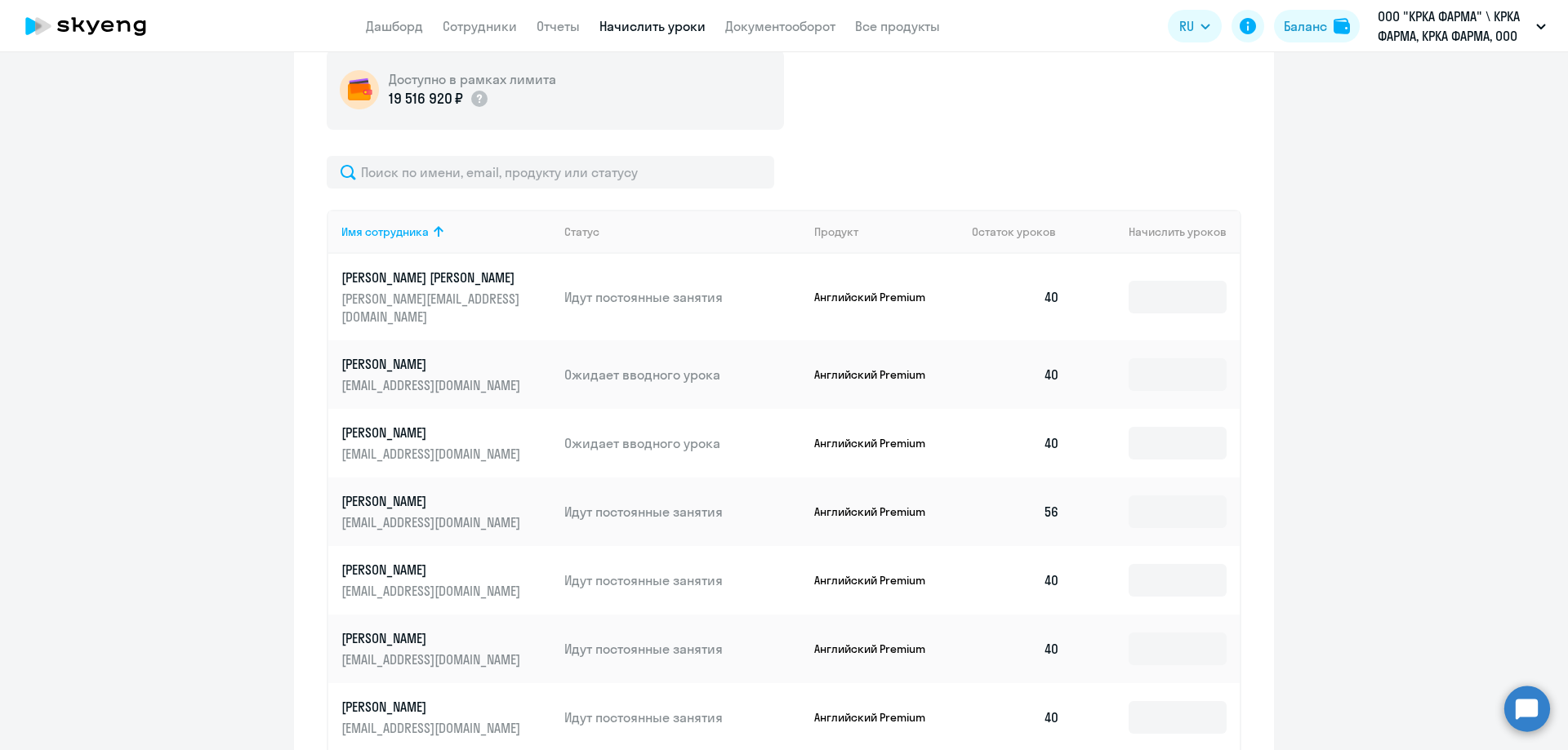
scroll to position [526, 0]
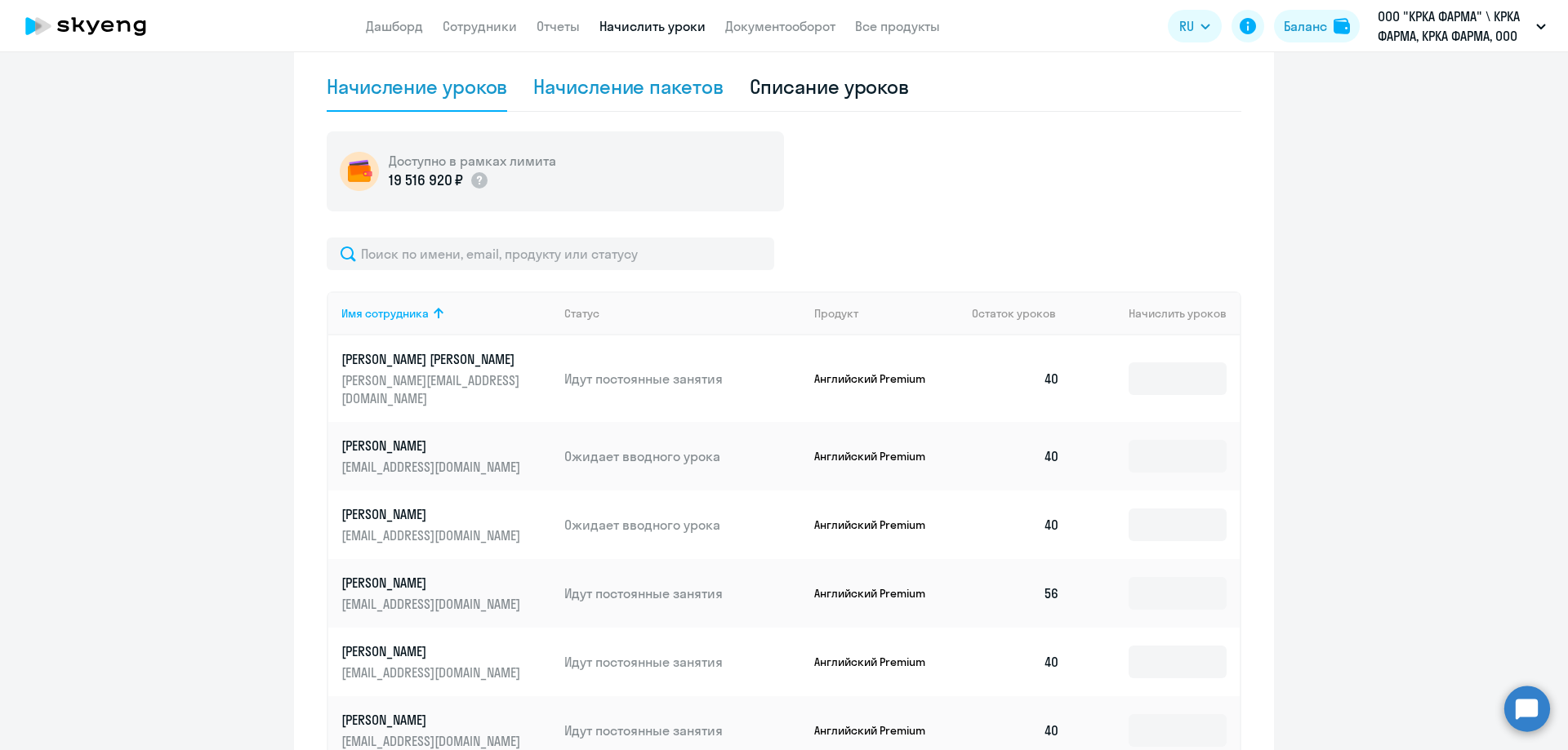
click at [654, 86] on div "Начисление пакетов" at bounding box center [627, 86] width 189 height 26
select select "10"
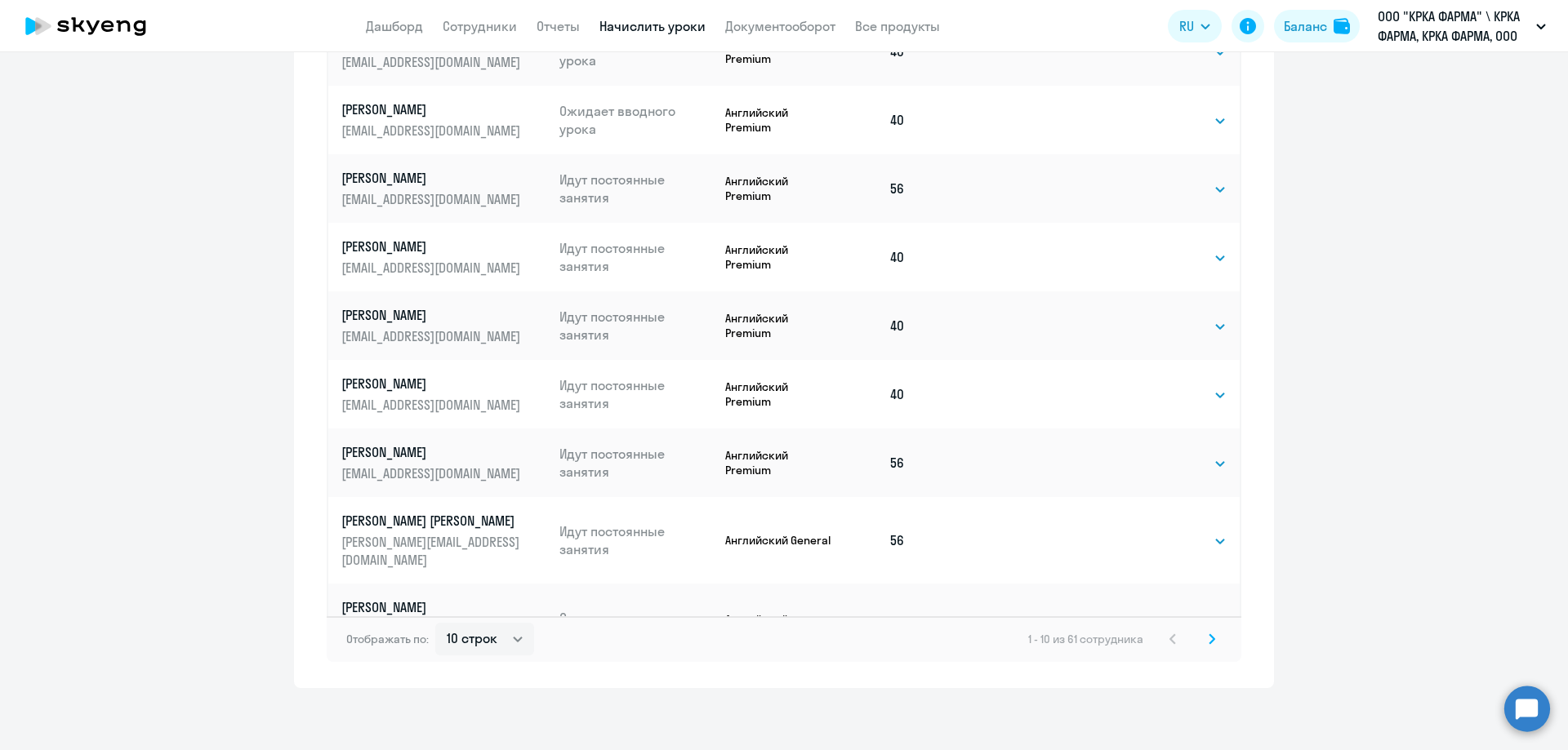
scroll to position [949, 0]
click at [1213, 614] on select "Выбрать 1 4 8 16 32 40 48 56 64 96 128" at bounding box center [1193, 624] width 67 height 20
select select "40"
click at [1159, 614] on select "Выбрать 1 4 8 16 32 40 48 56 64 96 128" at bounding box center [1193, 624] width 67 height 20
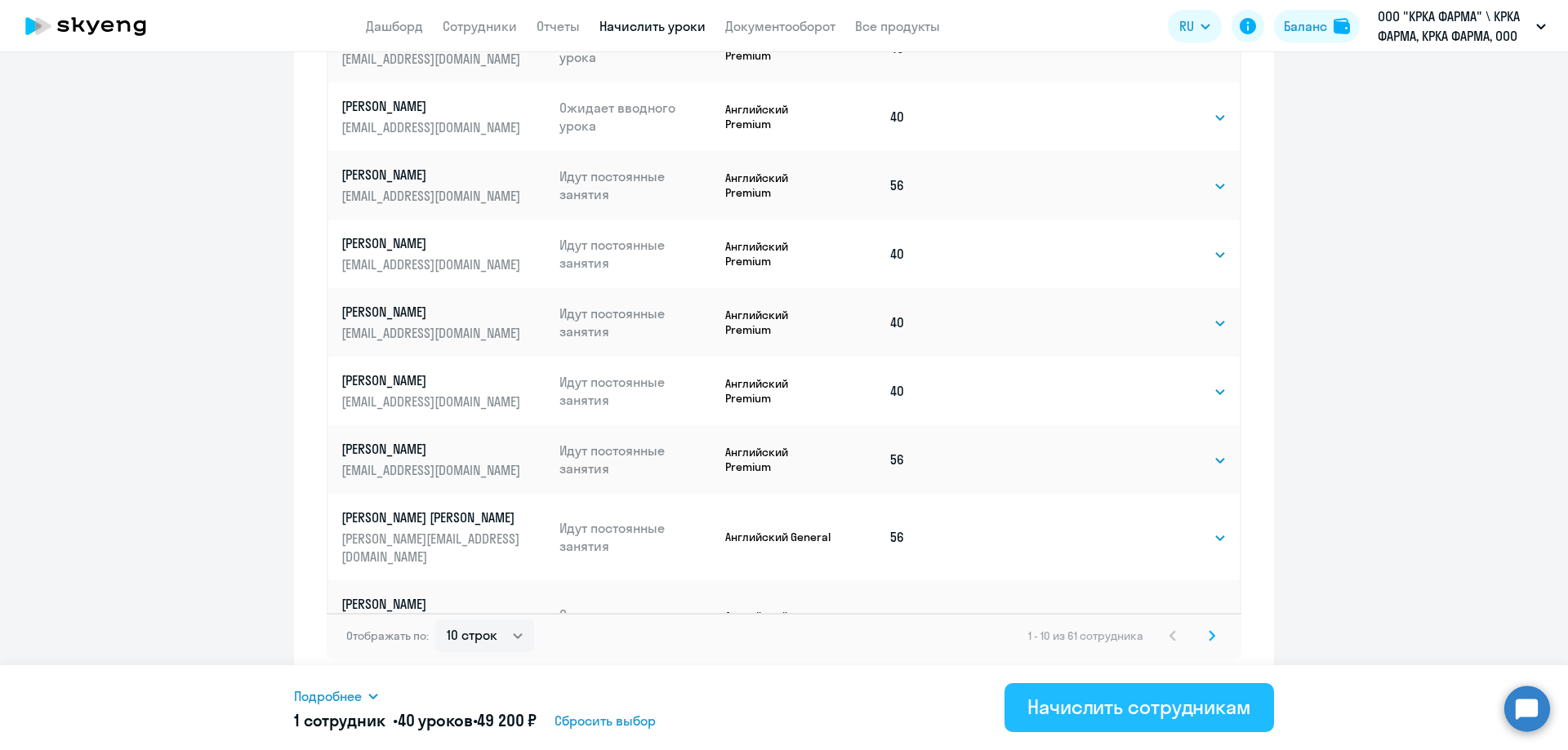
click at [1085, 705] on div "Начислить сотрудникам" at bounding box center [1138, 707] width 224 height 26
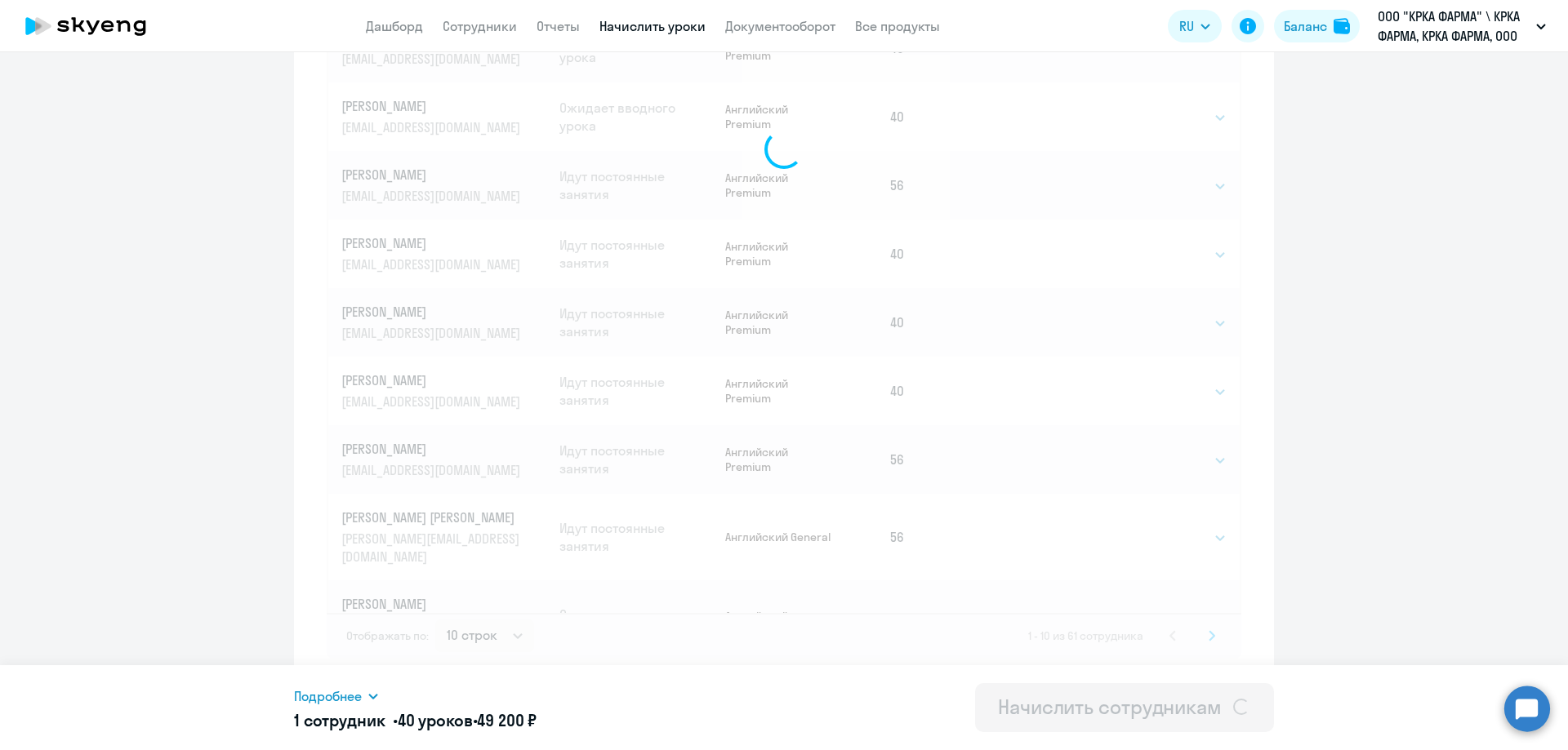
select select
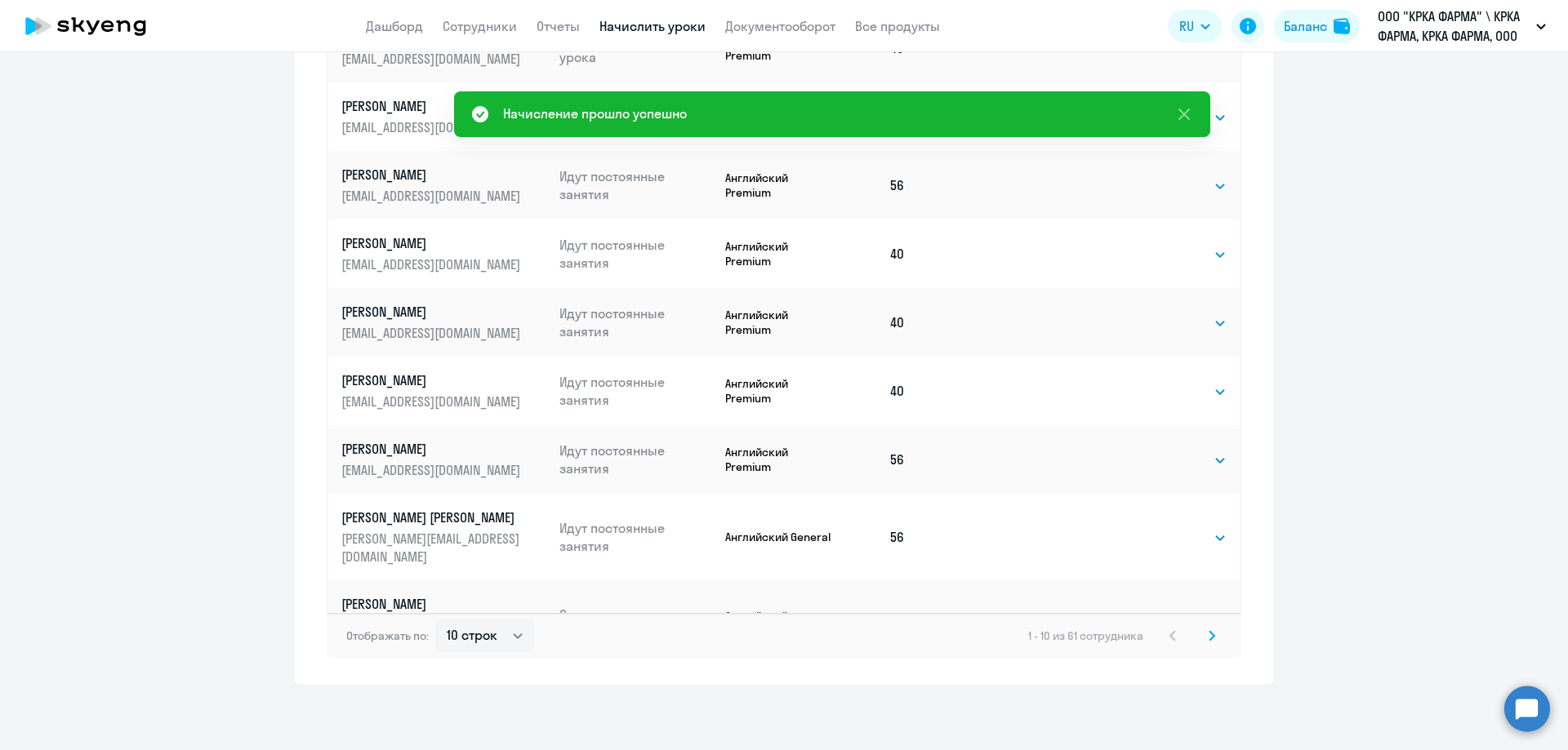
click at [1208, 635] on icon at bounding box center [1211, 636] width 6 height 12
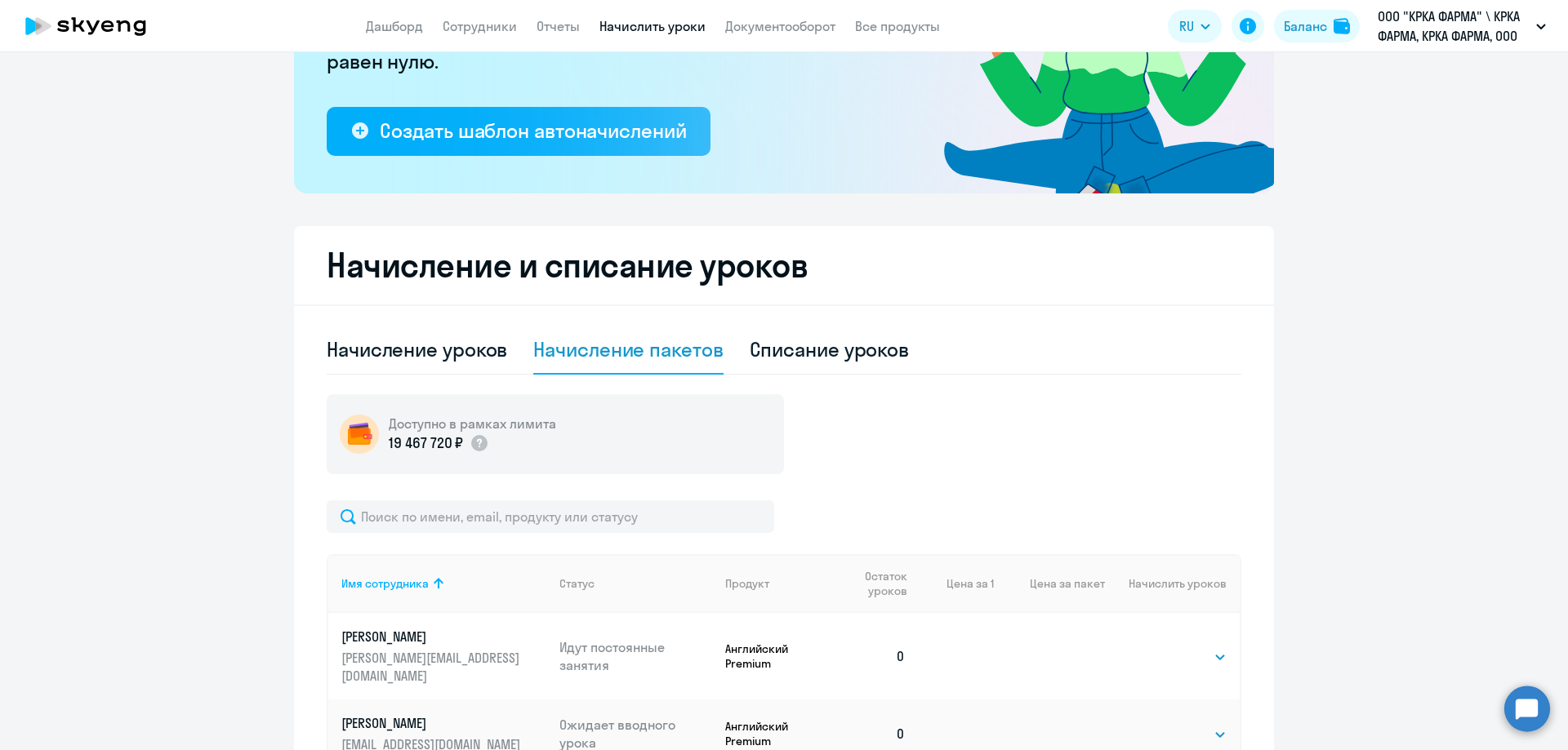
scroll to position [345, 0]
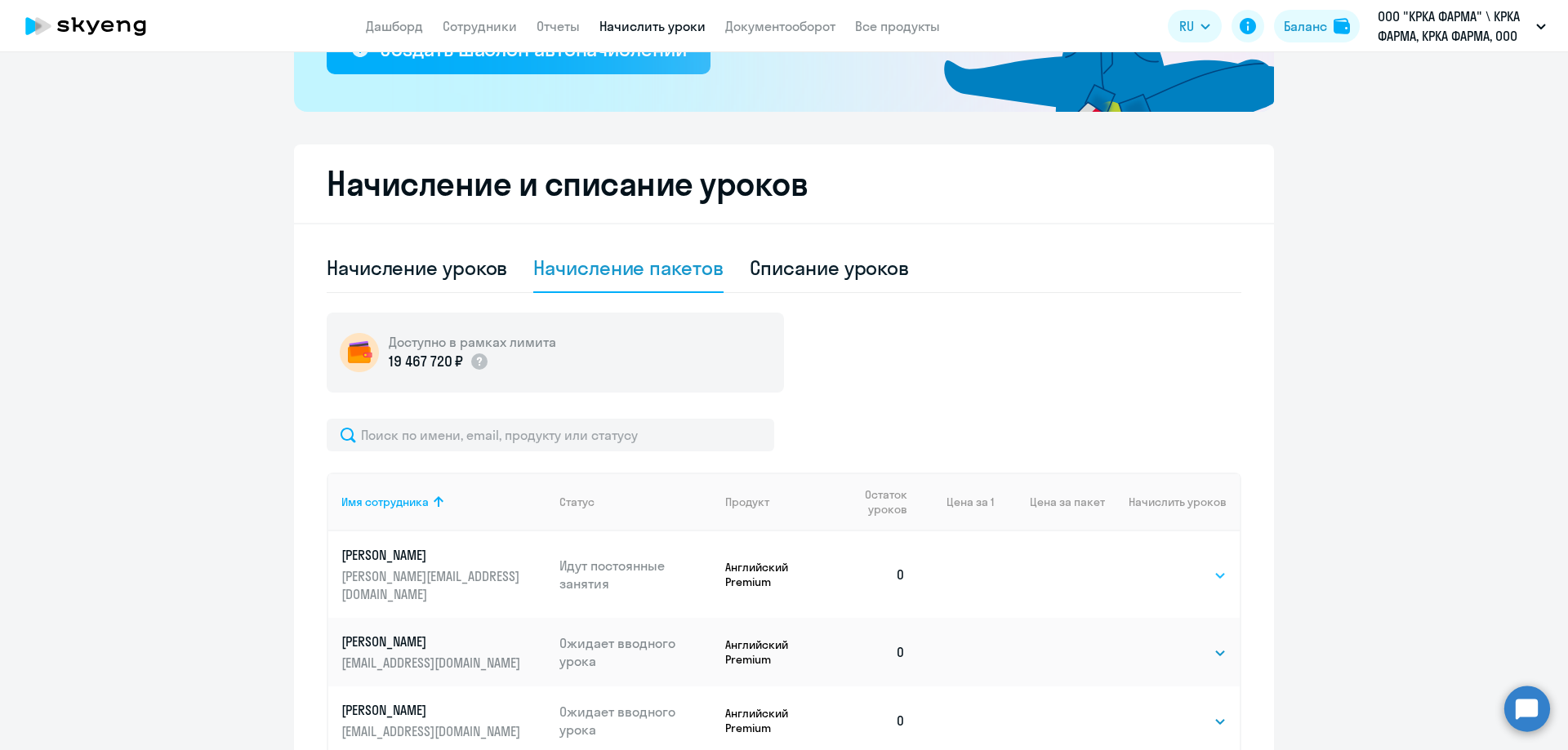
click at [1214, 567] on select "Выбрать 1 4 8 16 32 40 48 56 64 96 128" at bounding box center [1193, 575] width 67 height 20
select select "56"
click at [1159, 565] on select "Выбрать 1 4 8 16 32 40 48 56 64 96 128" at bounding box center [1193, 575] width 67 height 20
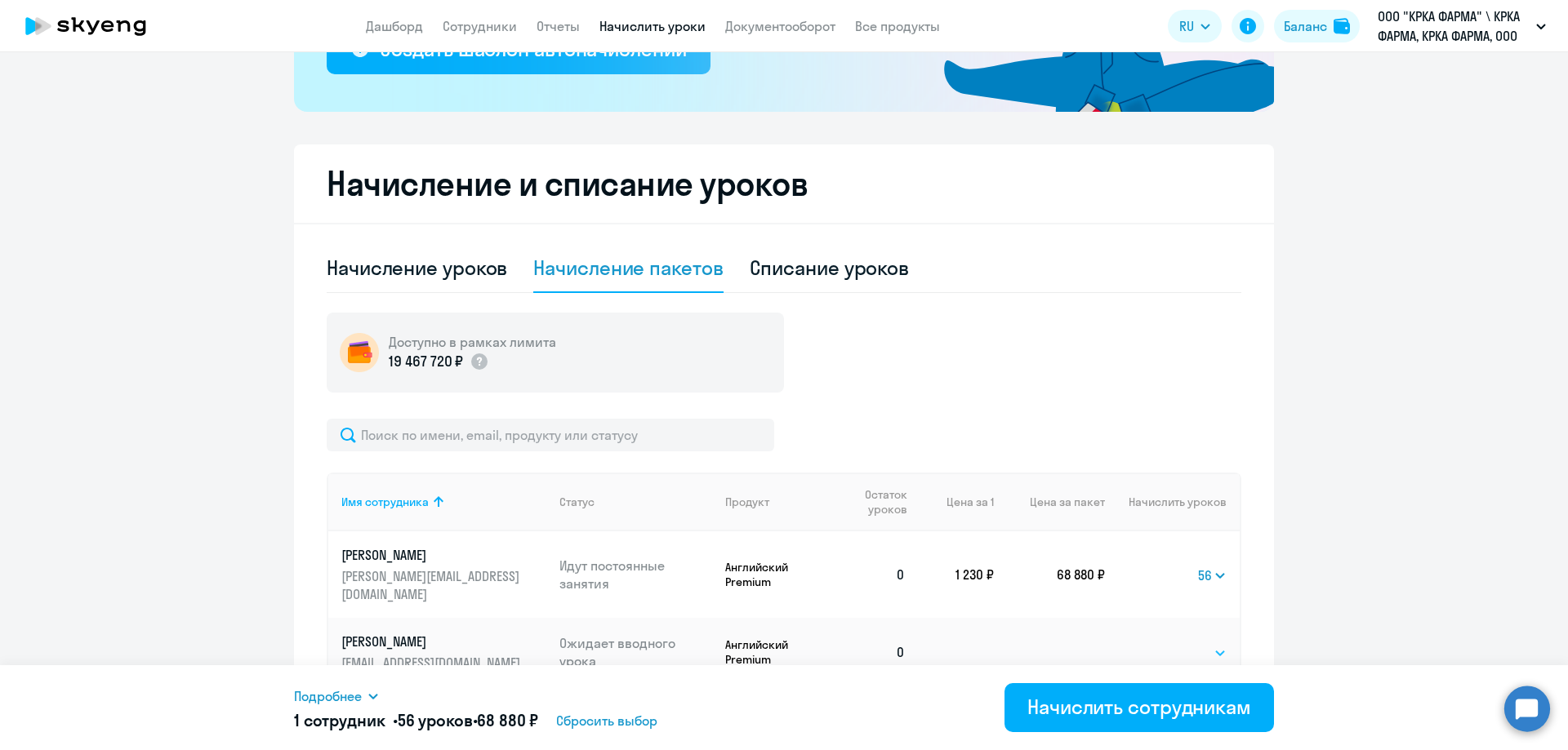
click at [1210, 643] on select "Выбрать 1 4 8 16 32 40 48 56 64 96 128" at bounding box center [1193, 653] width 67 height 20
select select "40"
click at [1159, 643] on select "Выбрать 1 4 8 16 32 40 48 56 64 96 128" at bounding box center [1193, 653] width 67 height 20
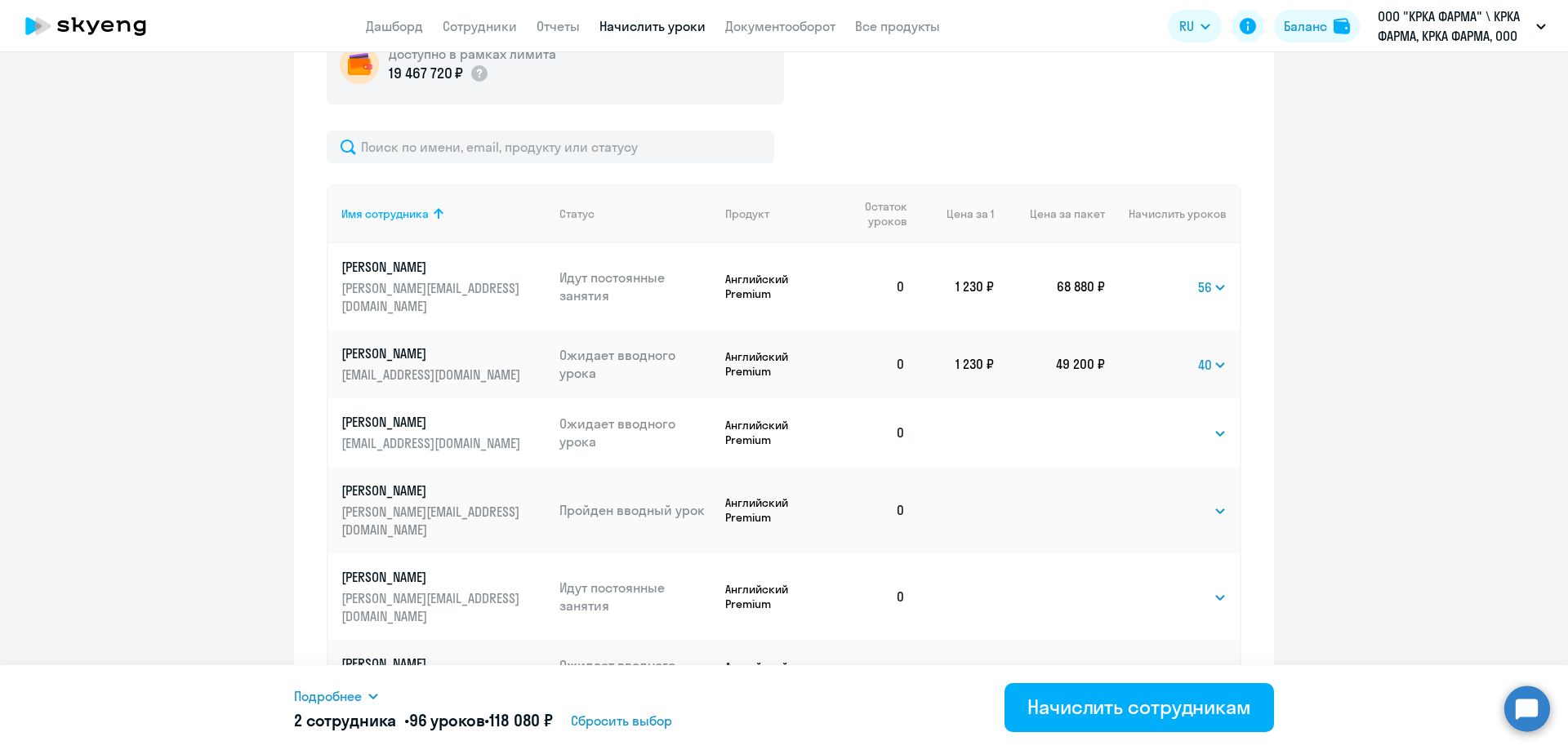
scroll to position [671, 0]
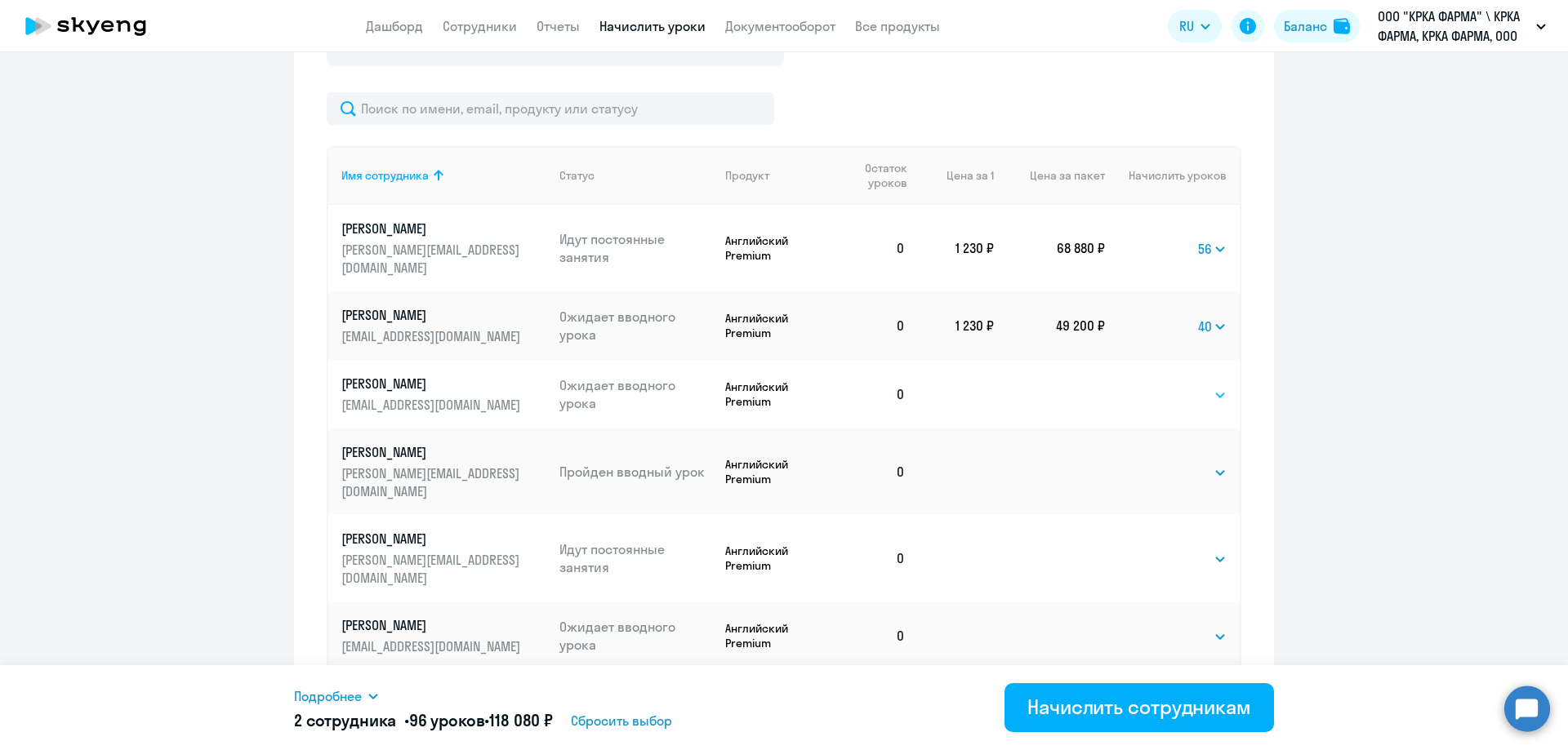
click at [1211, 385] on select "Выбрать 1 4 8 16 32 40 48 56 64 96 128" at bounding box center [1193, 395] width 67 height 20
select select "56"
click at [1159, 385] on select "Выбрать 1 4 8 16 32 40 48 56 64 96 128" at bounding box center [1193, 395] width 67 height 20
click at [1213, 463] on select "Выбрать 1 4 8 16 32 40 48 56 64 96 128" at bounding box center [1193, 473] width 67 height 20
select select "56"
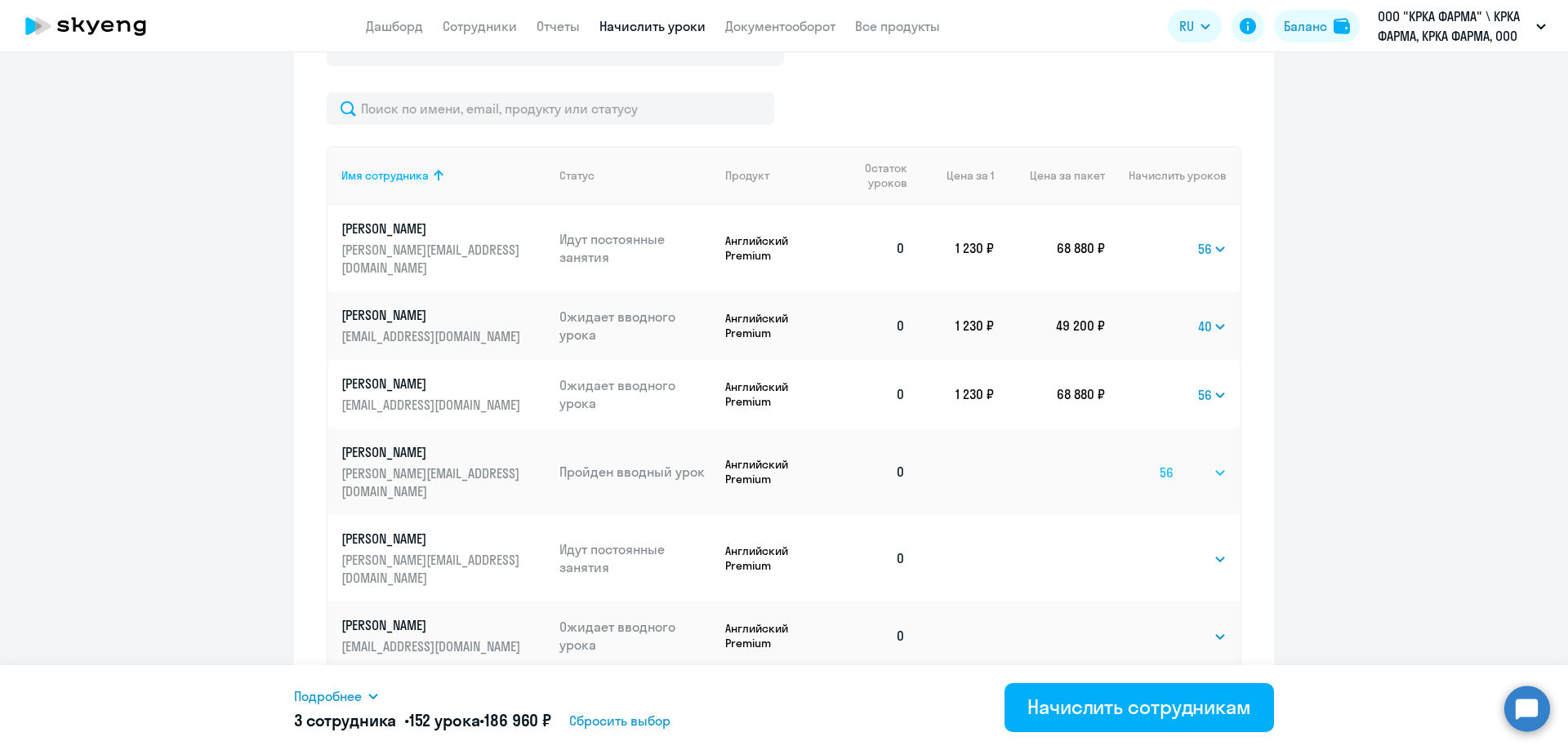
click at [1159, 463] on select "Выбрать 1 4 8 16 32 40 48 56 64 96 128" at bounding box center [1193, 473] width 67 height 20
click at [1215, 549] on select "Выбрать 1 4 8 16 32 40 48 56 64 96 128" at bounding box center [1193, 559] width 67 height 20
select select "56"
click at [1159, 549] on select "Выбрать 1 4 8 16 32 40 48 56 64 96 128" at bounding box center [1193, 559] width 67 height 20
click at [1215, 627] on select "Выбрать 1 4 8 16 32 40 48 56 64 96 128" at bounding box center [1193, 637] width 67 height 20
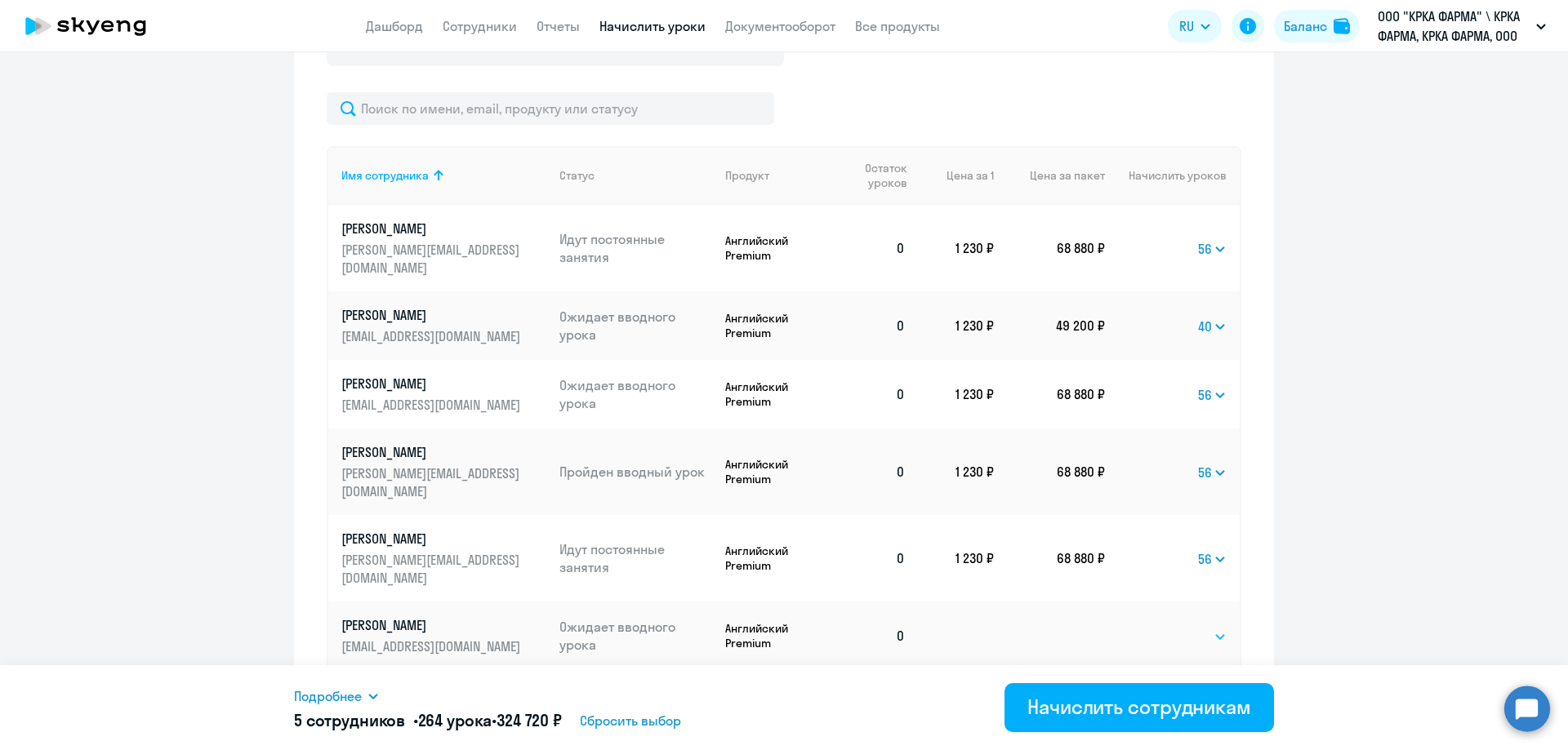
select select "64"
click at [1159, 627] on select "Выбрать 1 4 8 16 32 40 48 56 64 96 128" at bounding box center [1193, 637] width 67 height 20
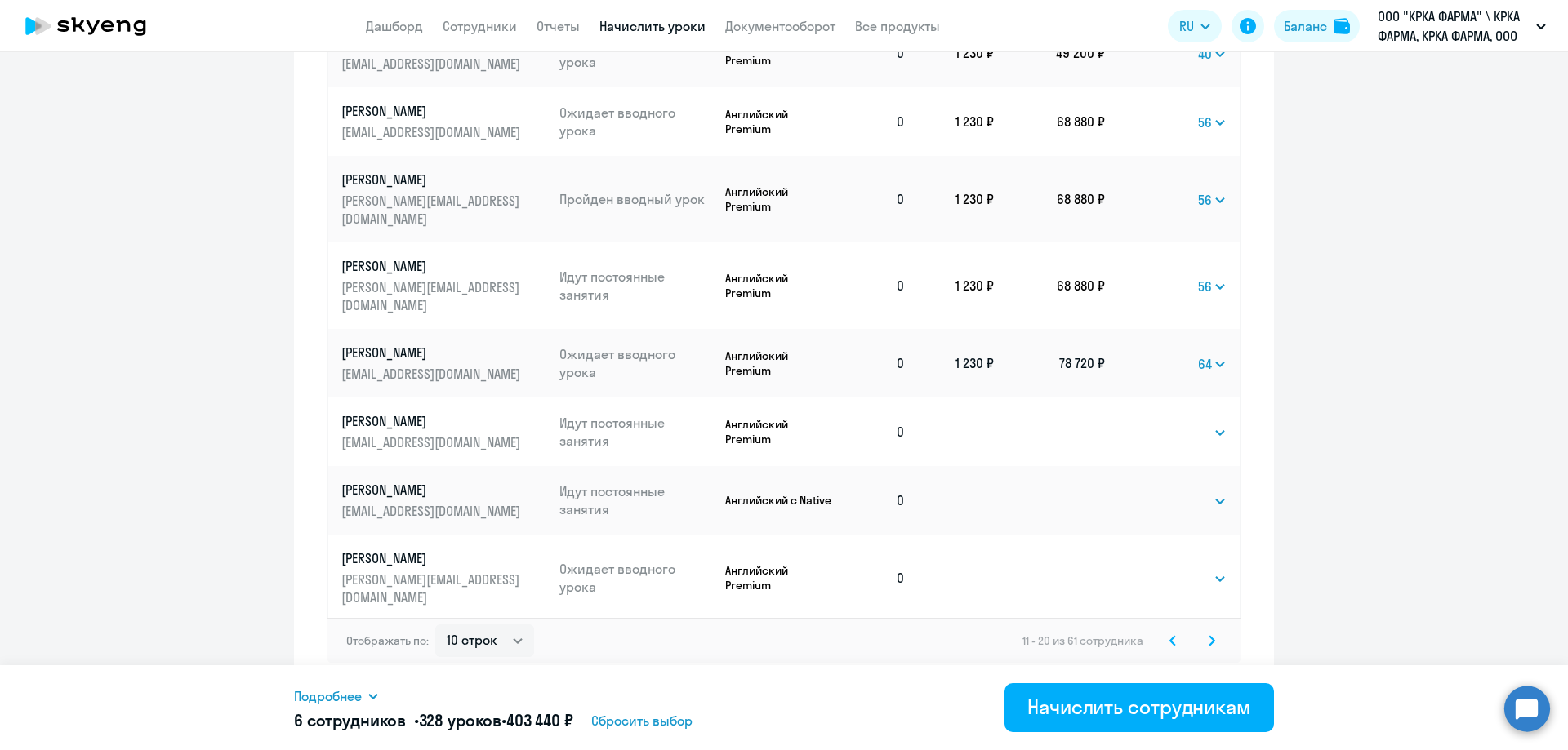
scroll to position [949, 0]
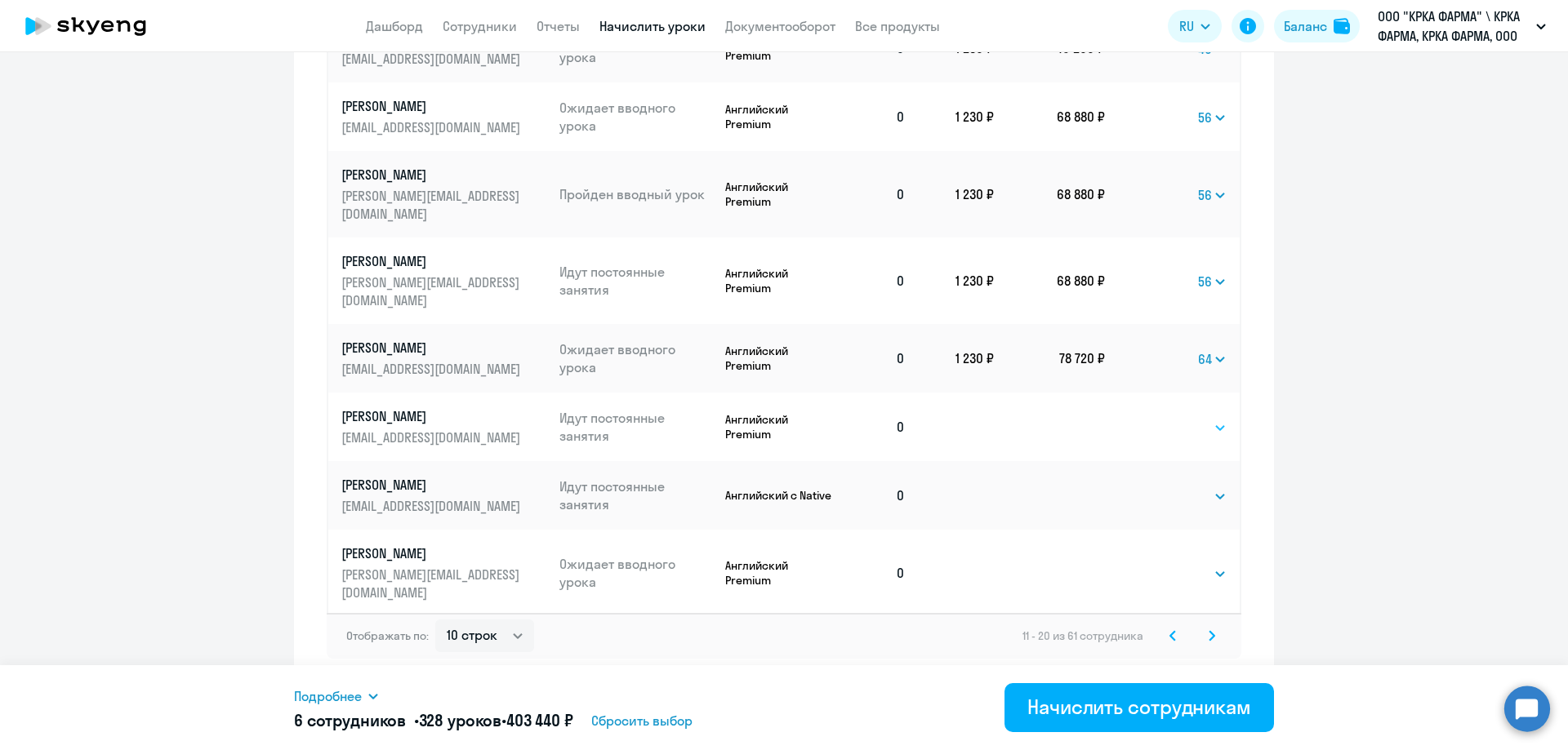
click at [1213, 418] on select "Выбрать 1 4 8 16 32 40 48 56 64 96 128" at bounding box center [1193, 428] width 67 height 20
select select "40"
click at [1159, 418] on select "Выбрать 1 4 8 16 32 40 48 56 64 96 128" at bounding box center [1193, 428] width 67 height 20
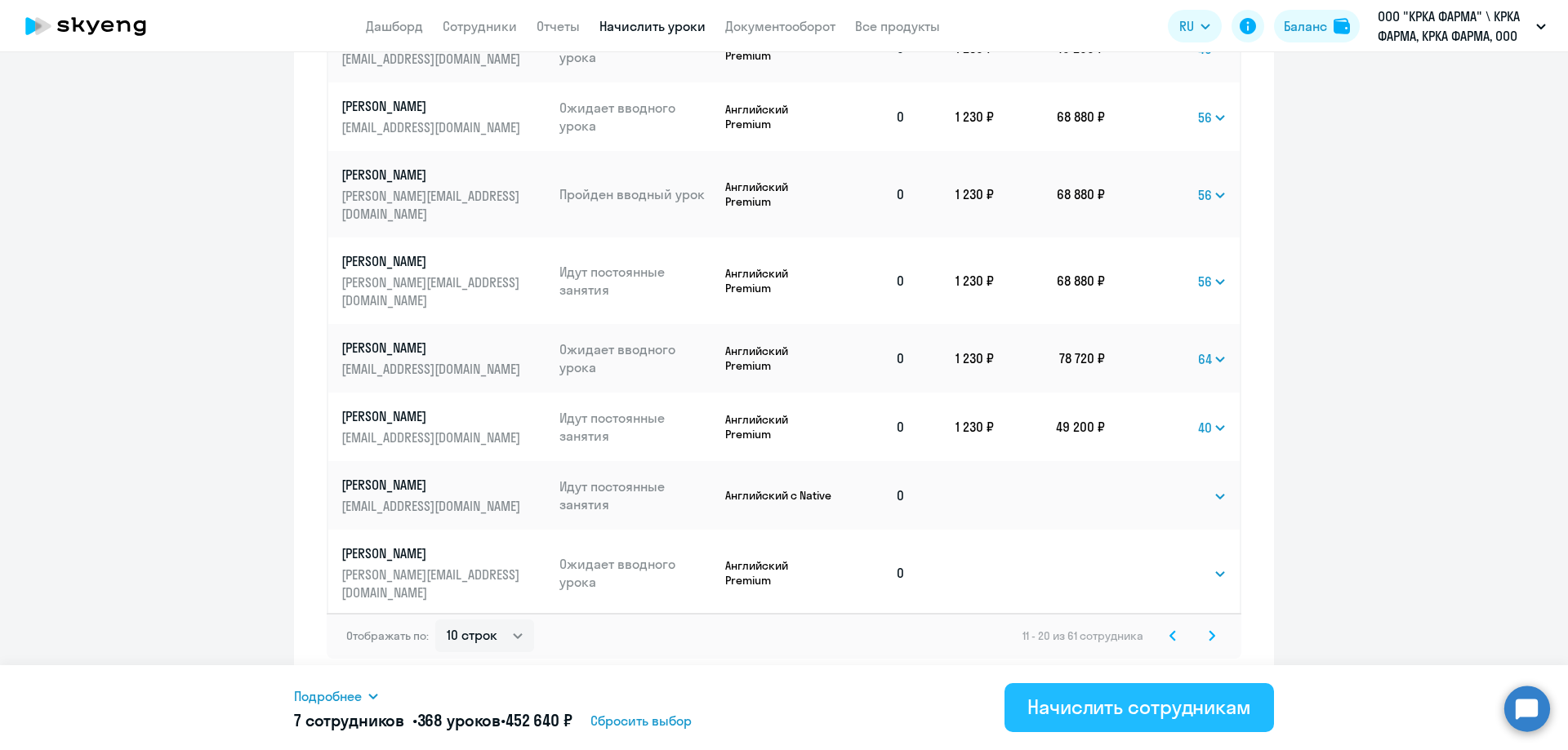
click at [1134, 707] on div "Начислить сотрудникам" at bounding box center [1138, 707] width 224 height 26
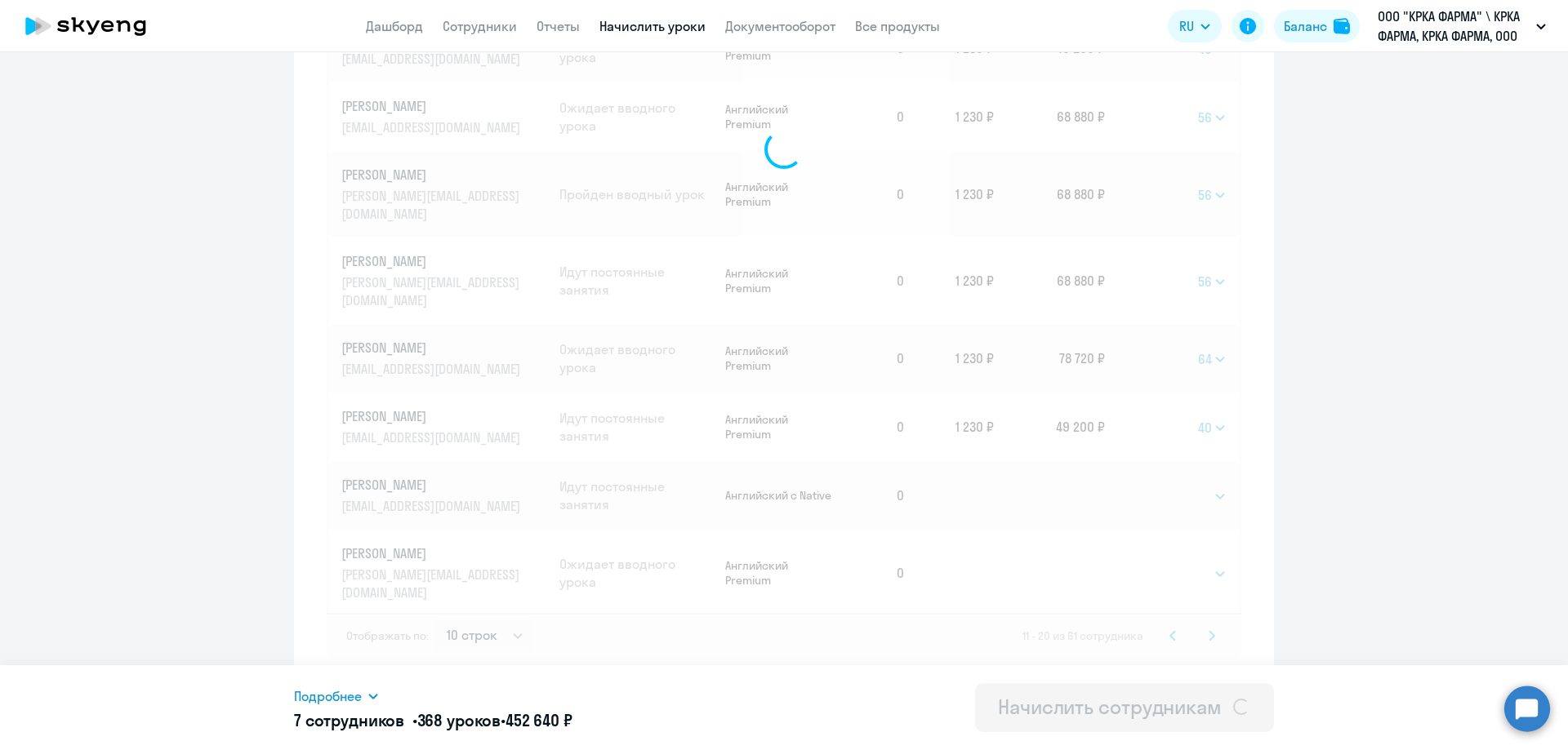
select select
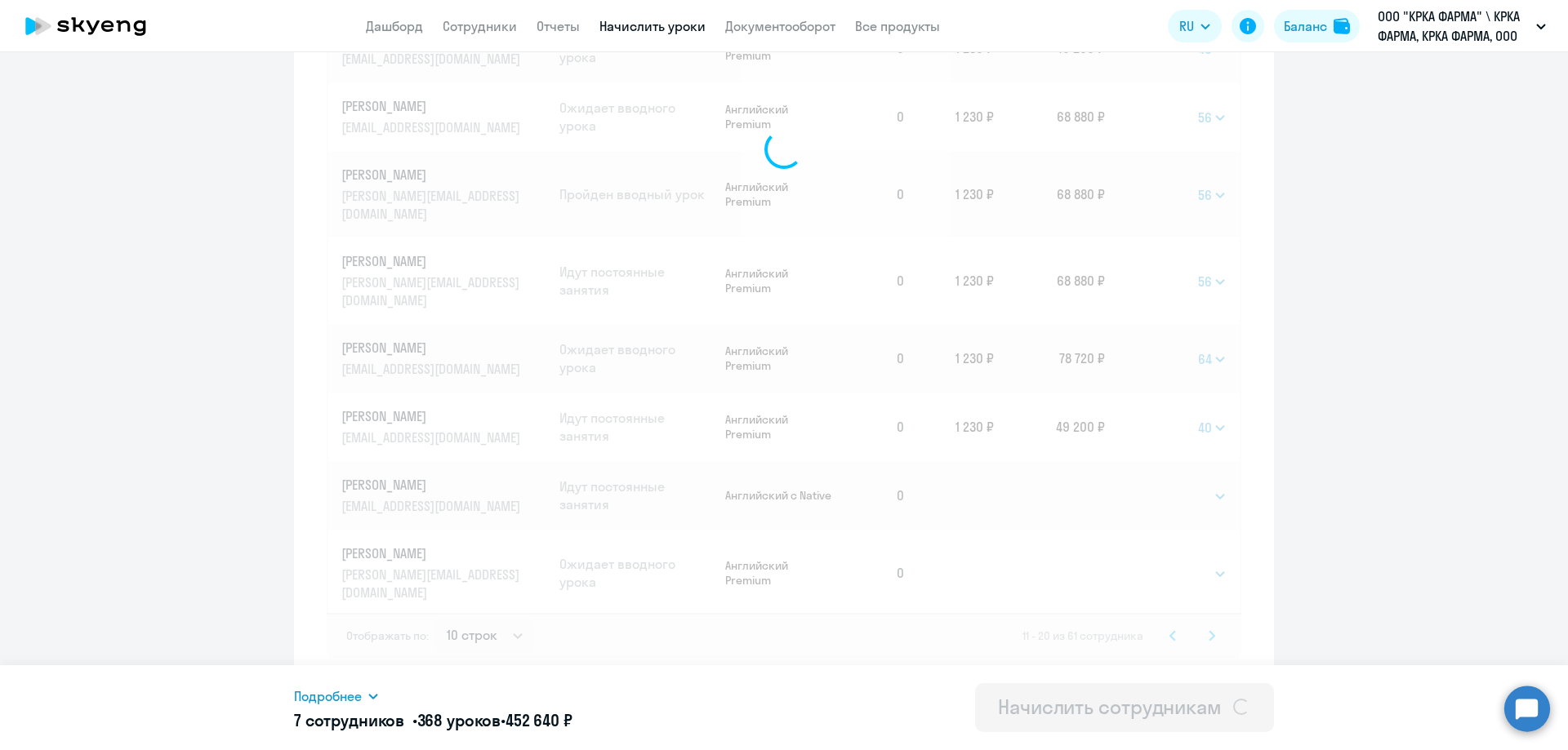
select select
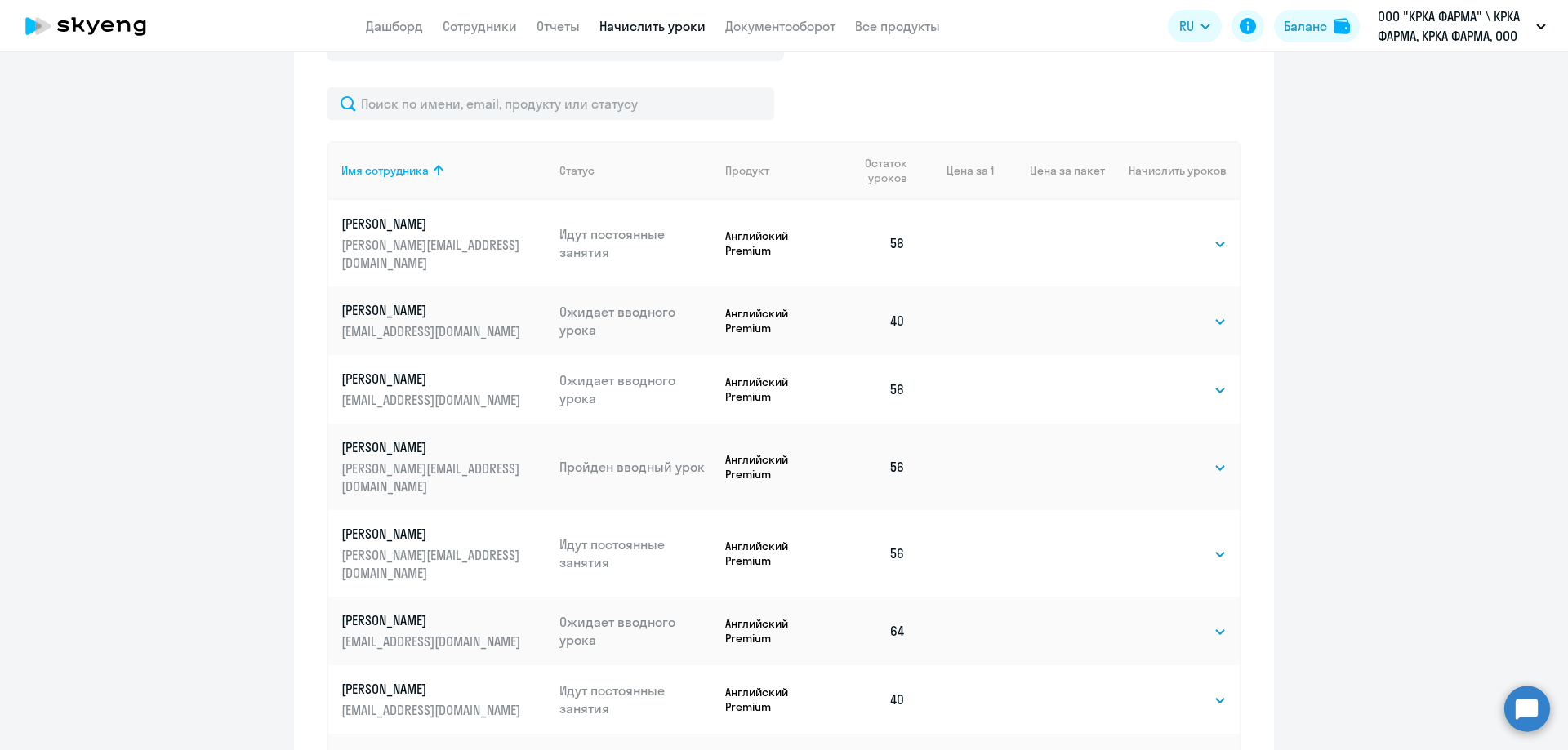
scroll to position [541, 0]
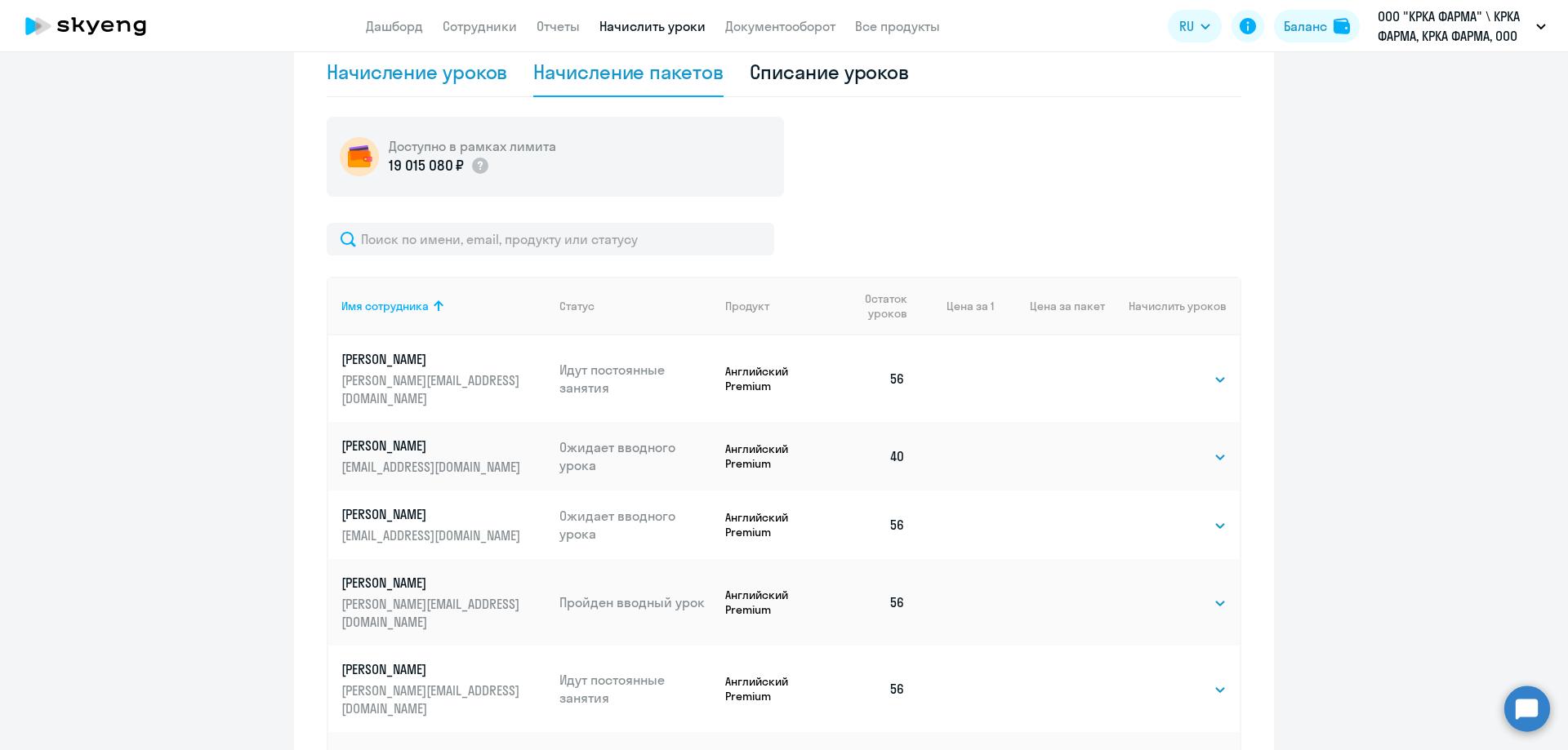
click at [411, 74] on div "Начисление уроков" at bounding box center [416, 72] width 180 height 26
select select "10"
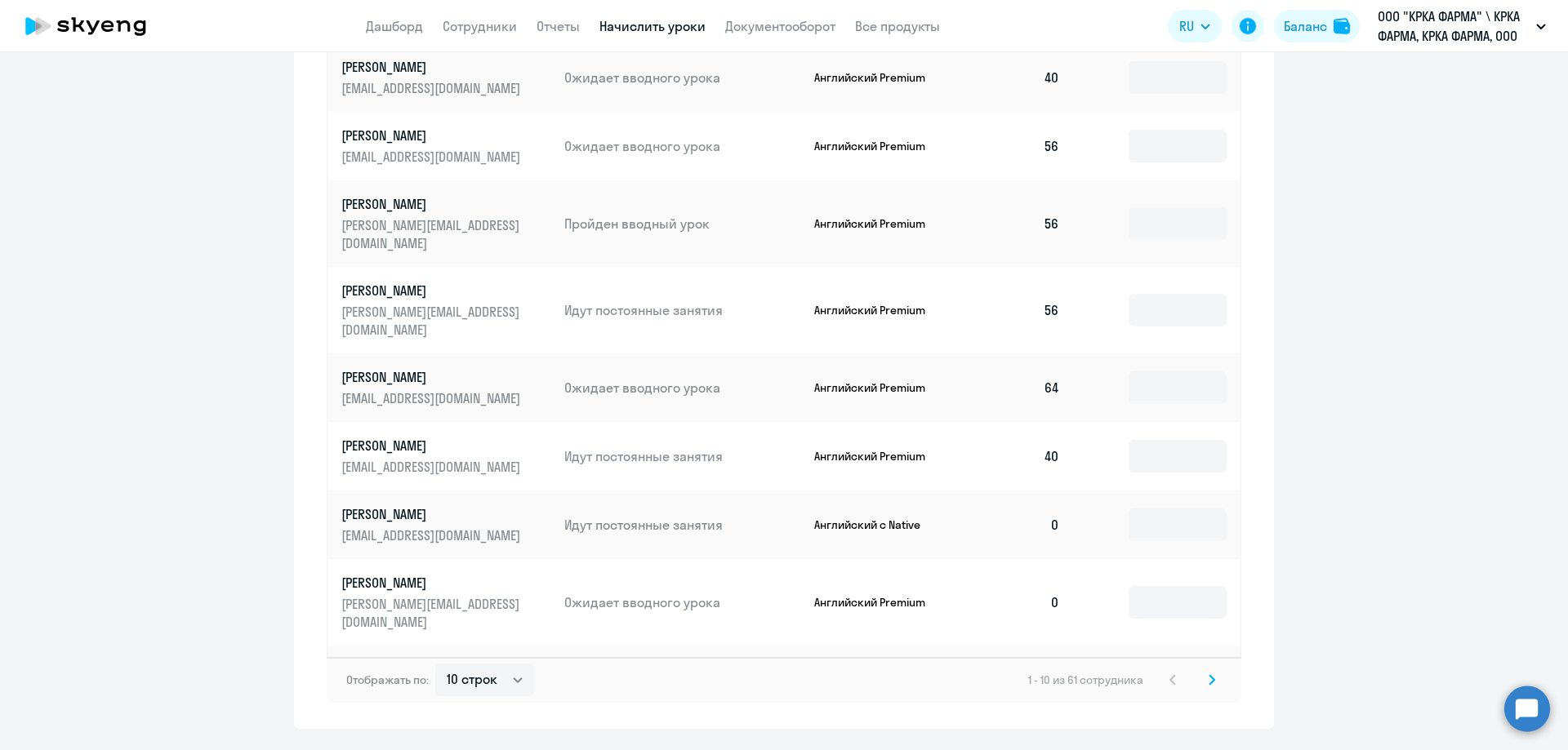
scroll to position [935, 0]
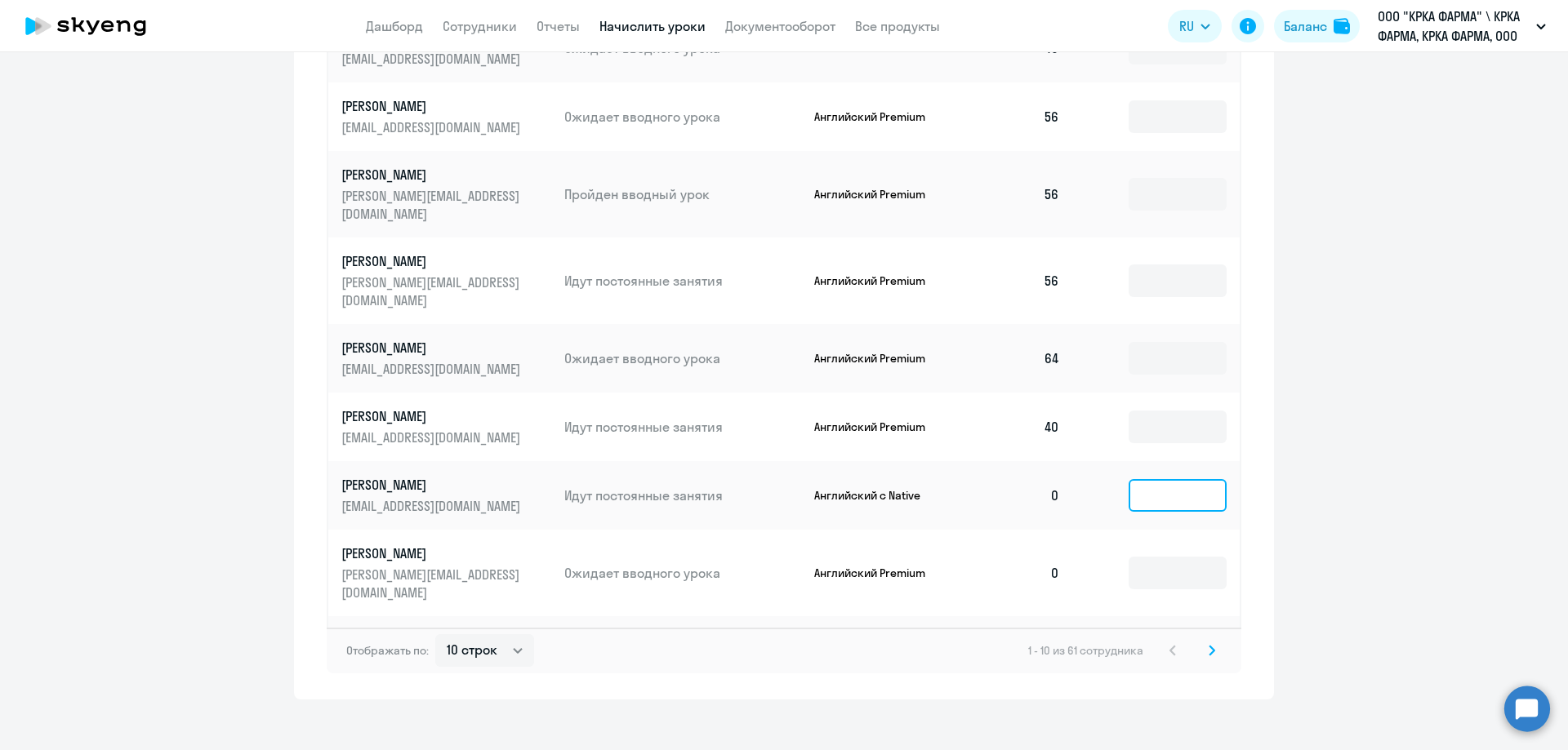
click at [1169, 479] on input at bounding box center [1177, 495] width 98 height 33
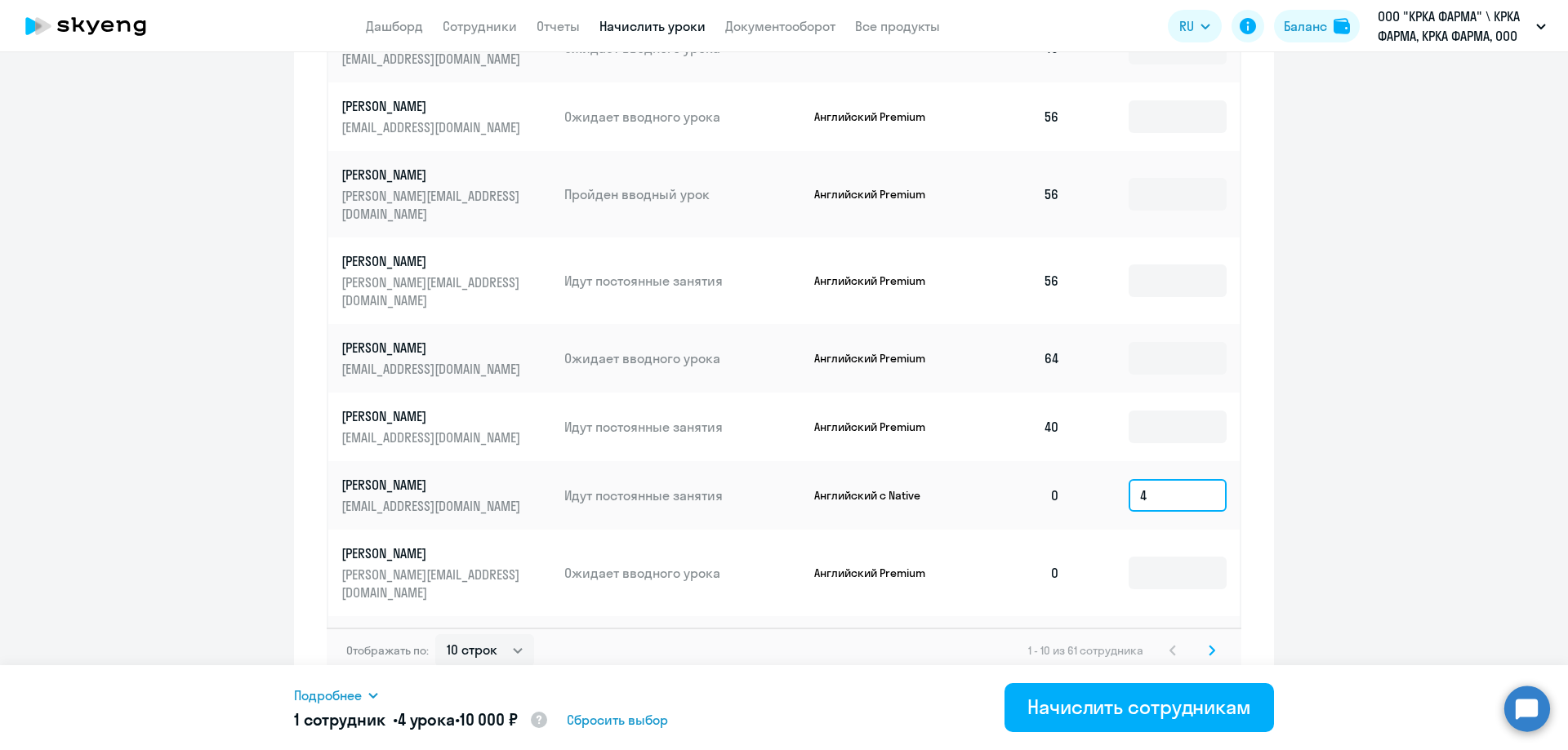
type input "40"
drag, startPoint x: 1147, startPoint y: 443, endPoint x: 1132, endPoint y: 443, distance: 15.0
click at [1132, 479] on input "40" at bounding box center [1177, 495] width 98 height 33
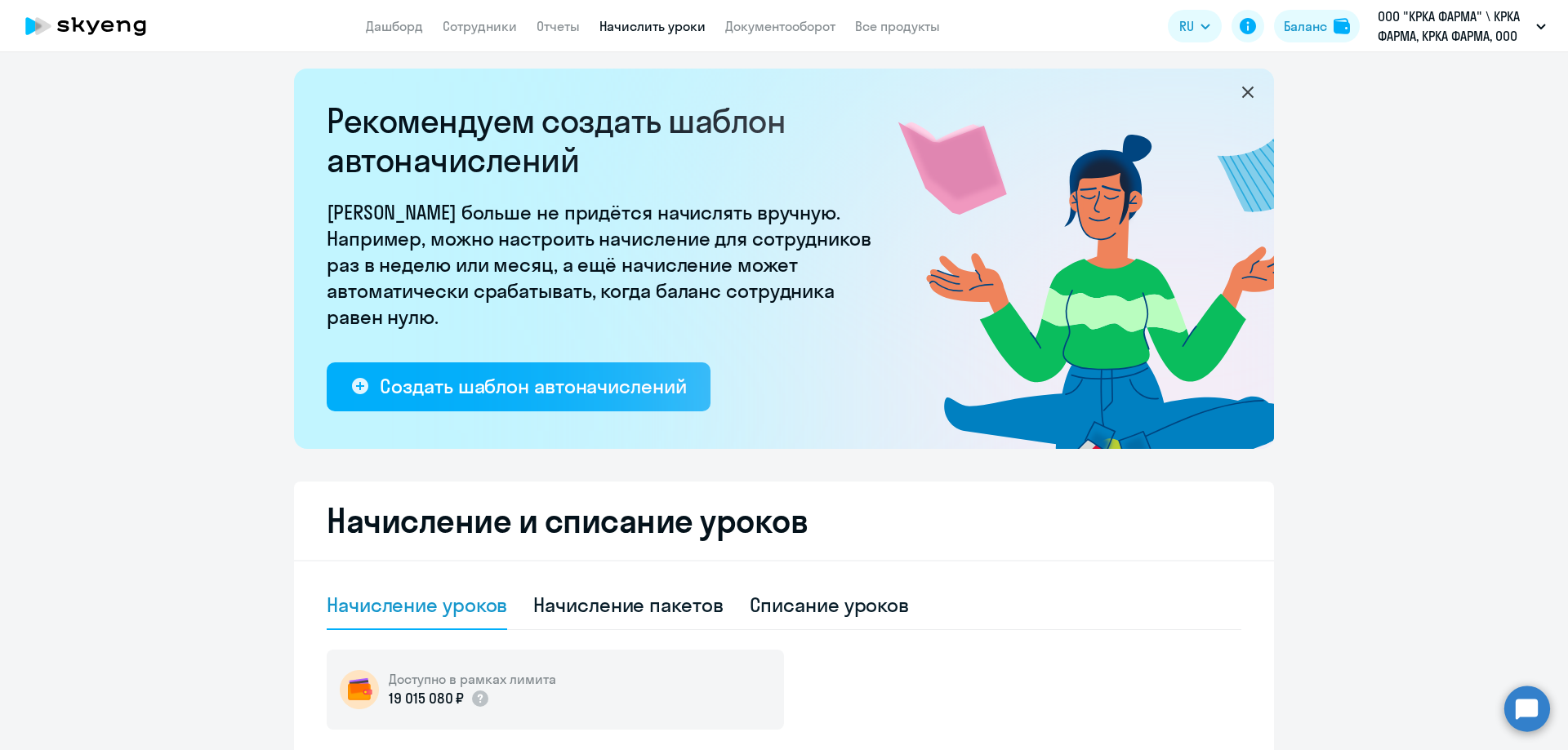
scroll to position [0, 0]
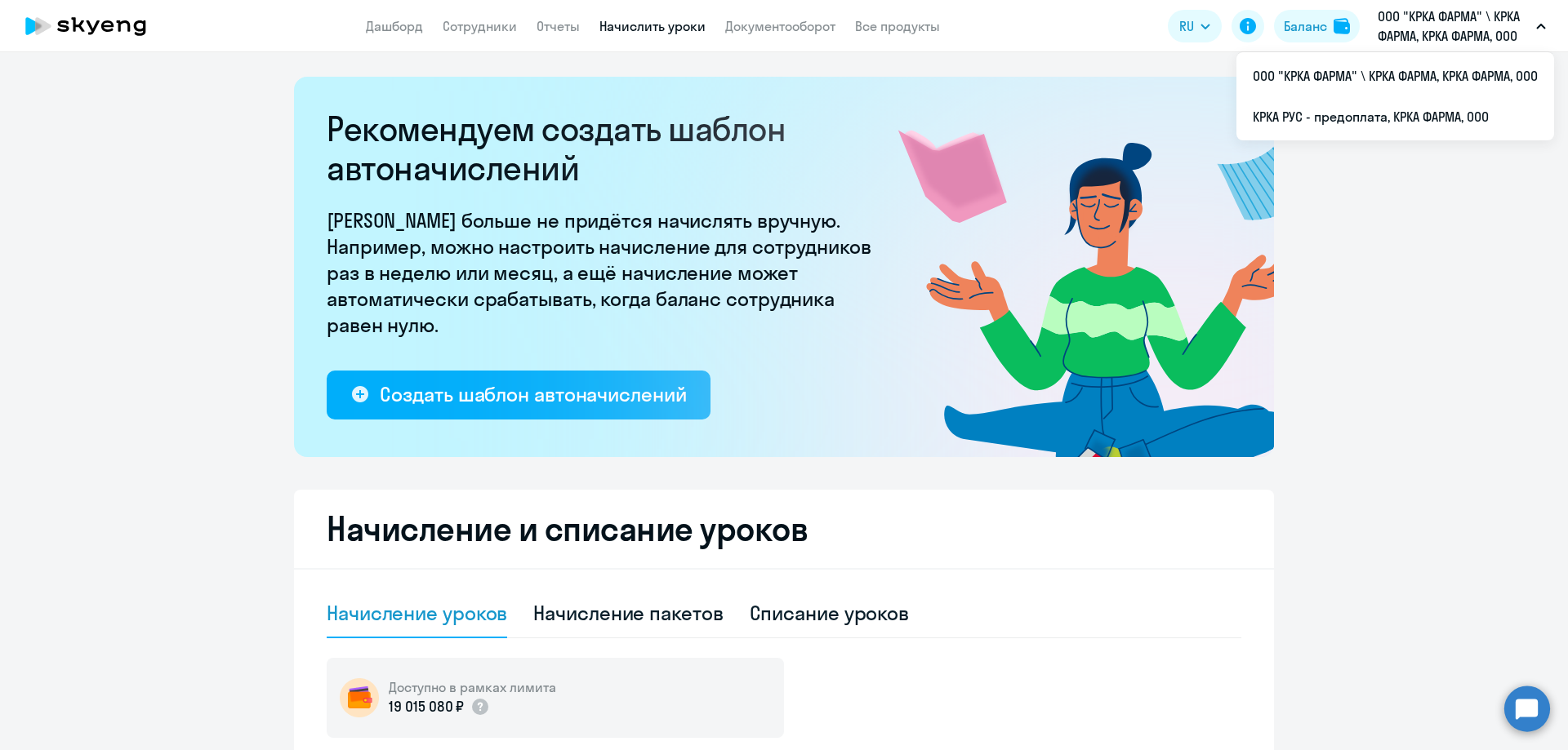
click at [884, 34] on app-menu-item-link "Все продукты" at bounding box center [897, 26] width 85 height 21
click at [898, 22] on link "Все продукты" at bounding box center [897, 26] width 85 height 16
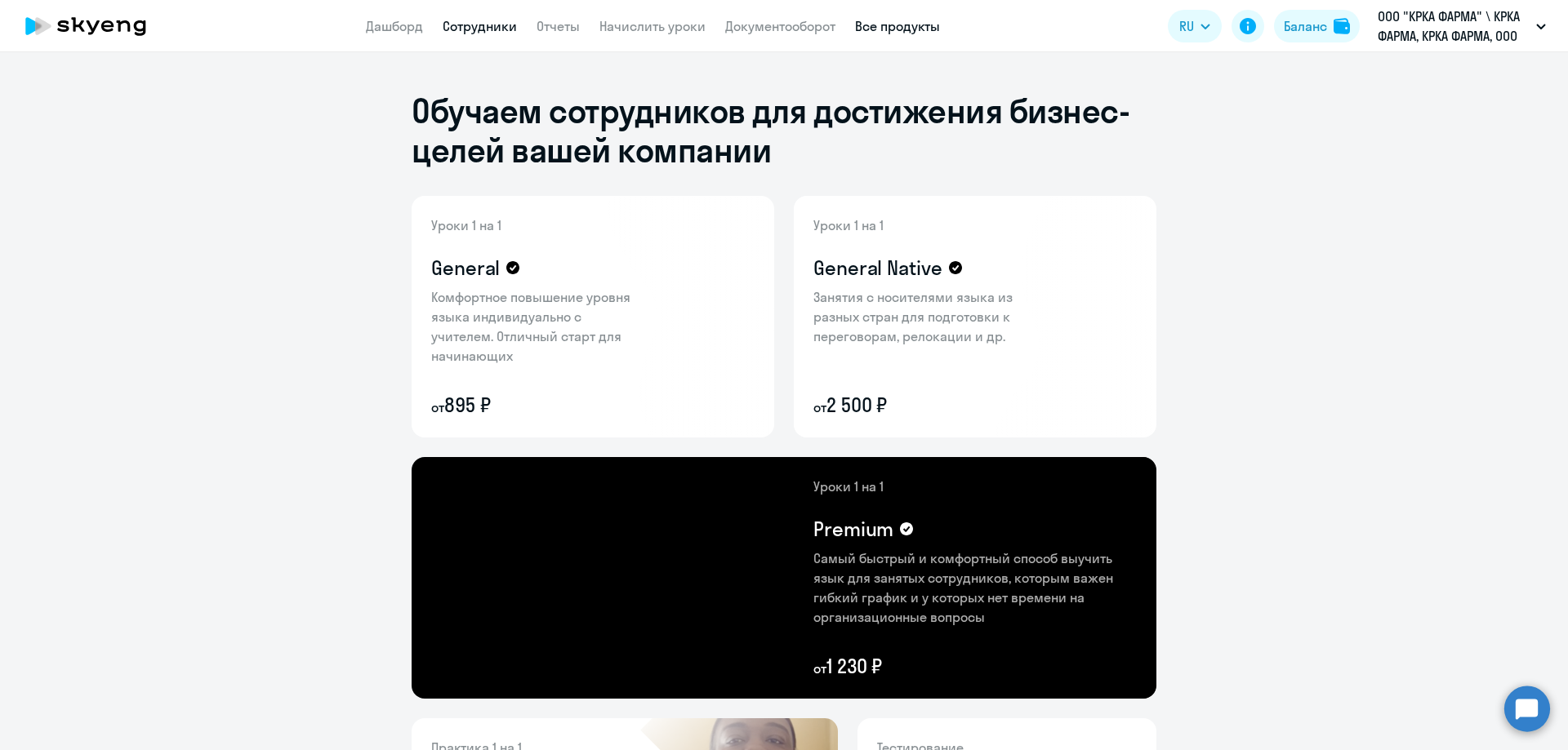
click at [514, 31] on link "Сотрудники" at bounding box center [479, 26] width 74 height 16
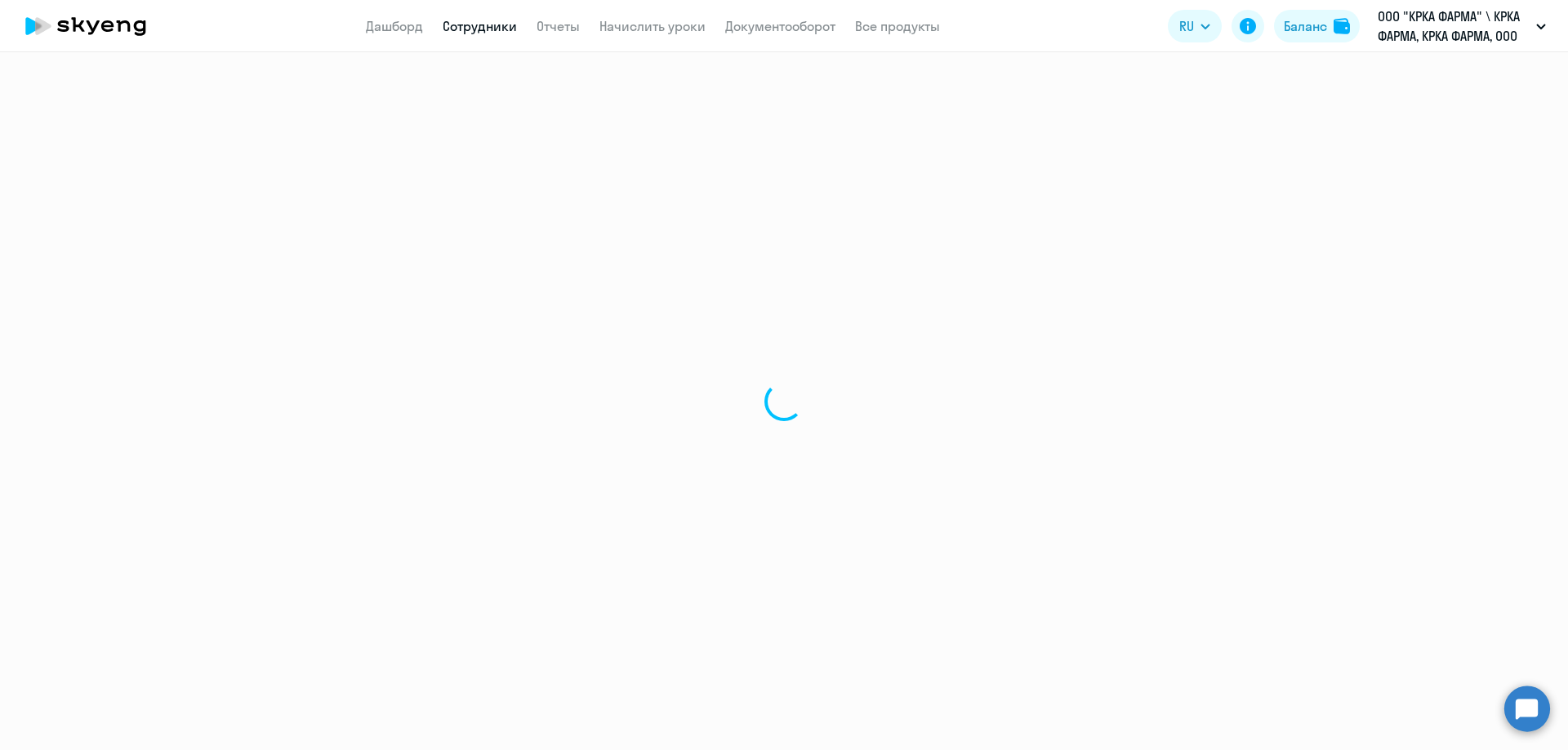
select select "30"
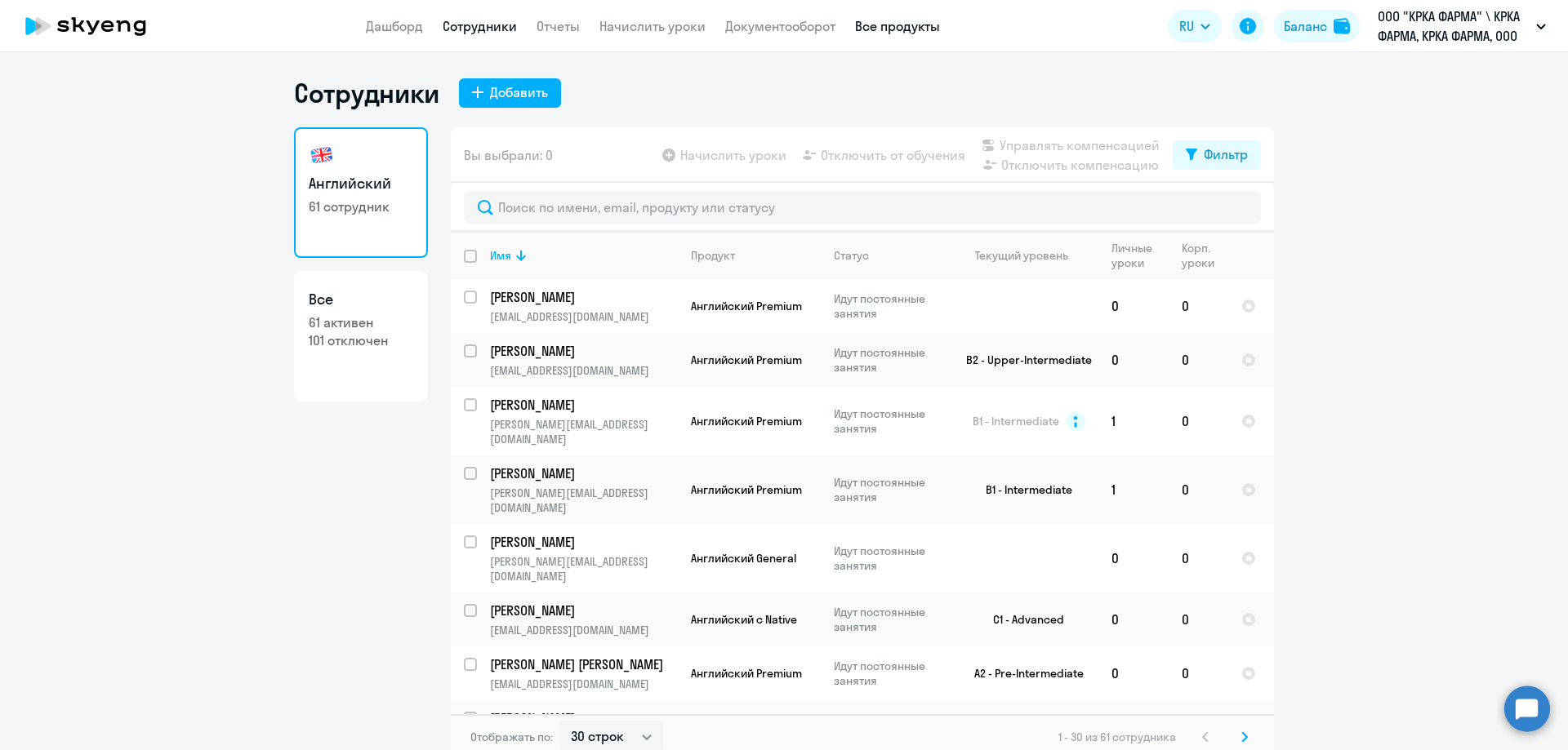
click at [876, 29] on link "Все продукты" at bounding box center [897, 26] width 85 height 16
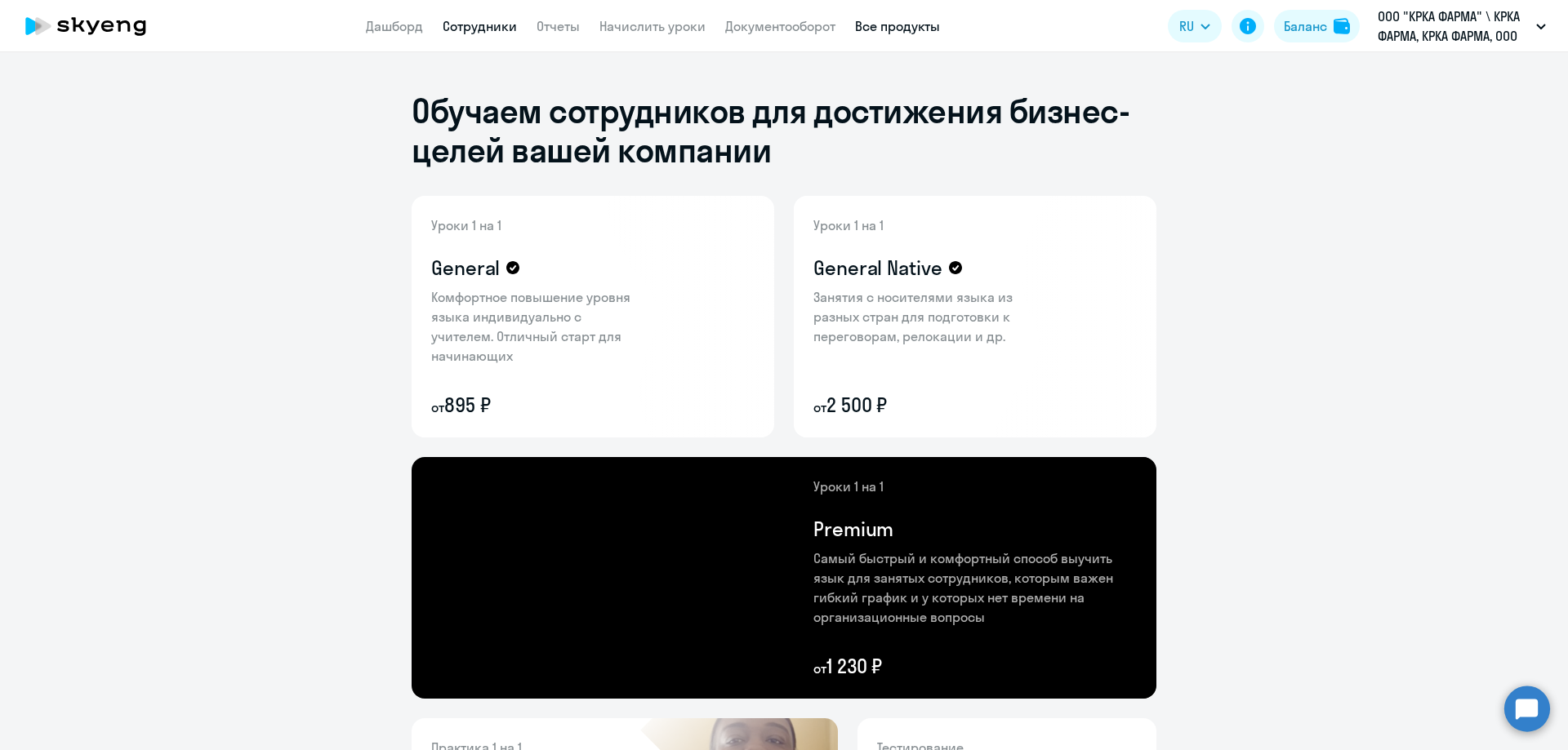
click at [500, 28] on link "Сотрудники" at bounding box center [479, 26] width 74 height 16
select select "30"
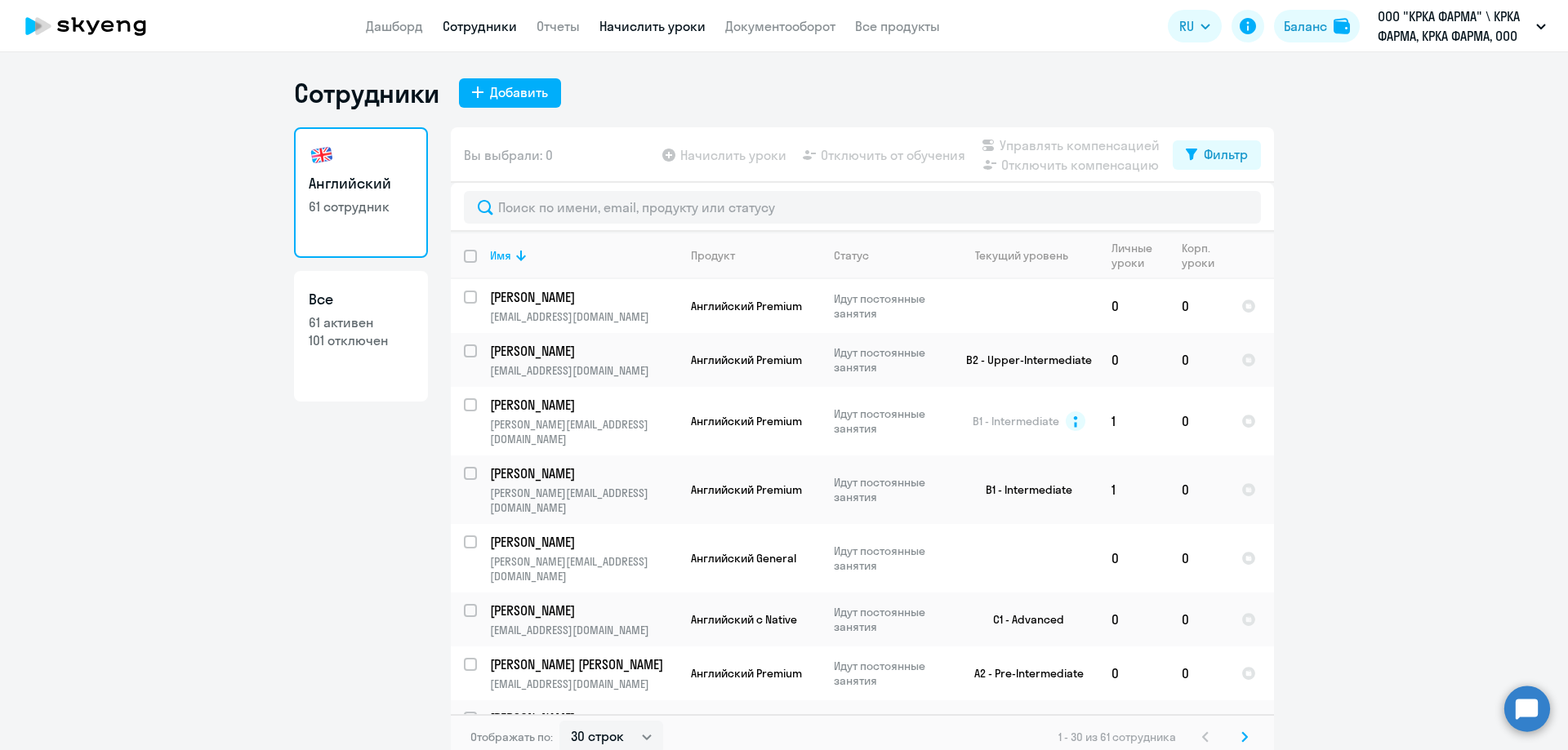
click at [642, 27] on link "Начислить уроки" at bounding box center [652, 26] width 106 height 16
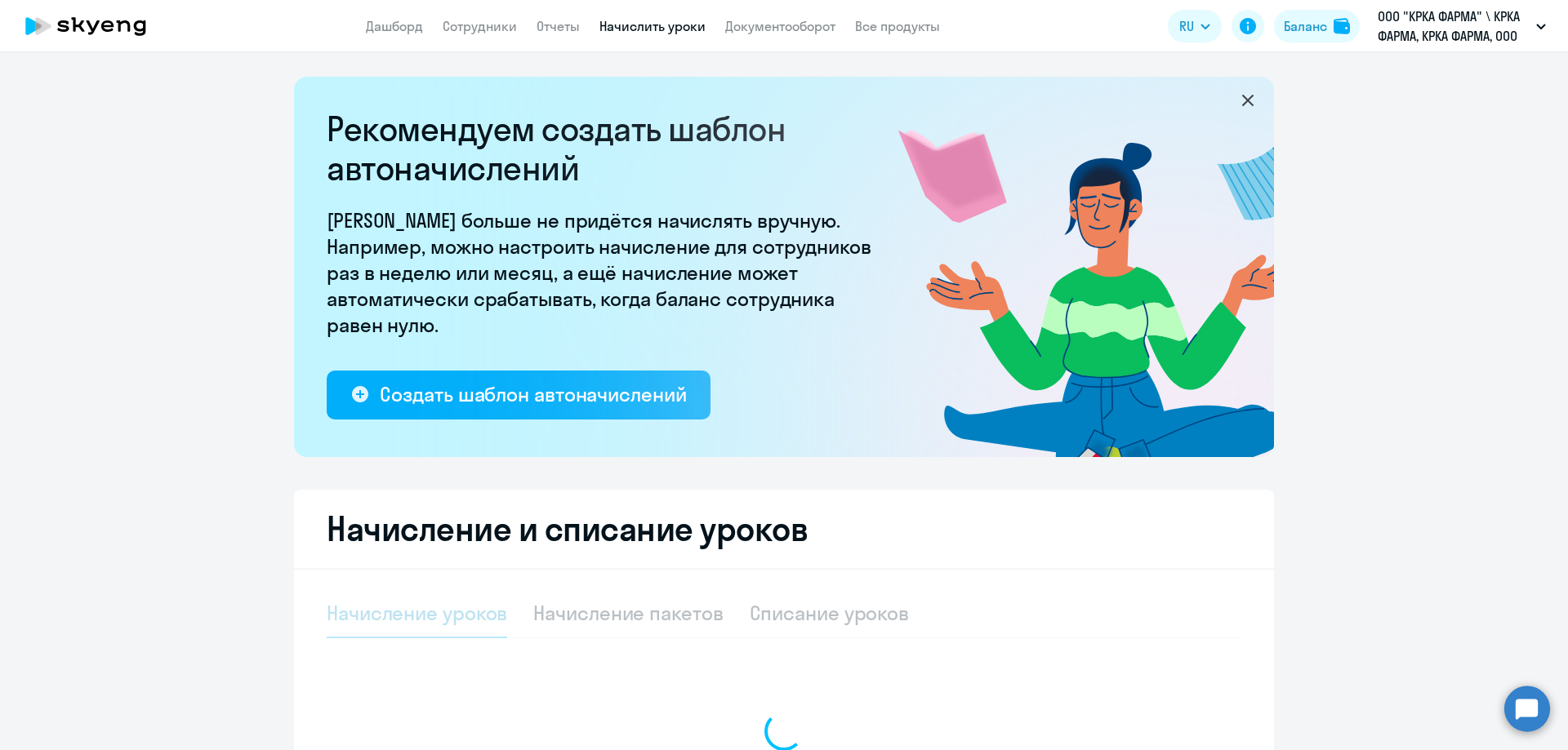
select select "10"
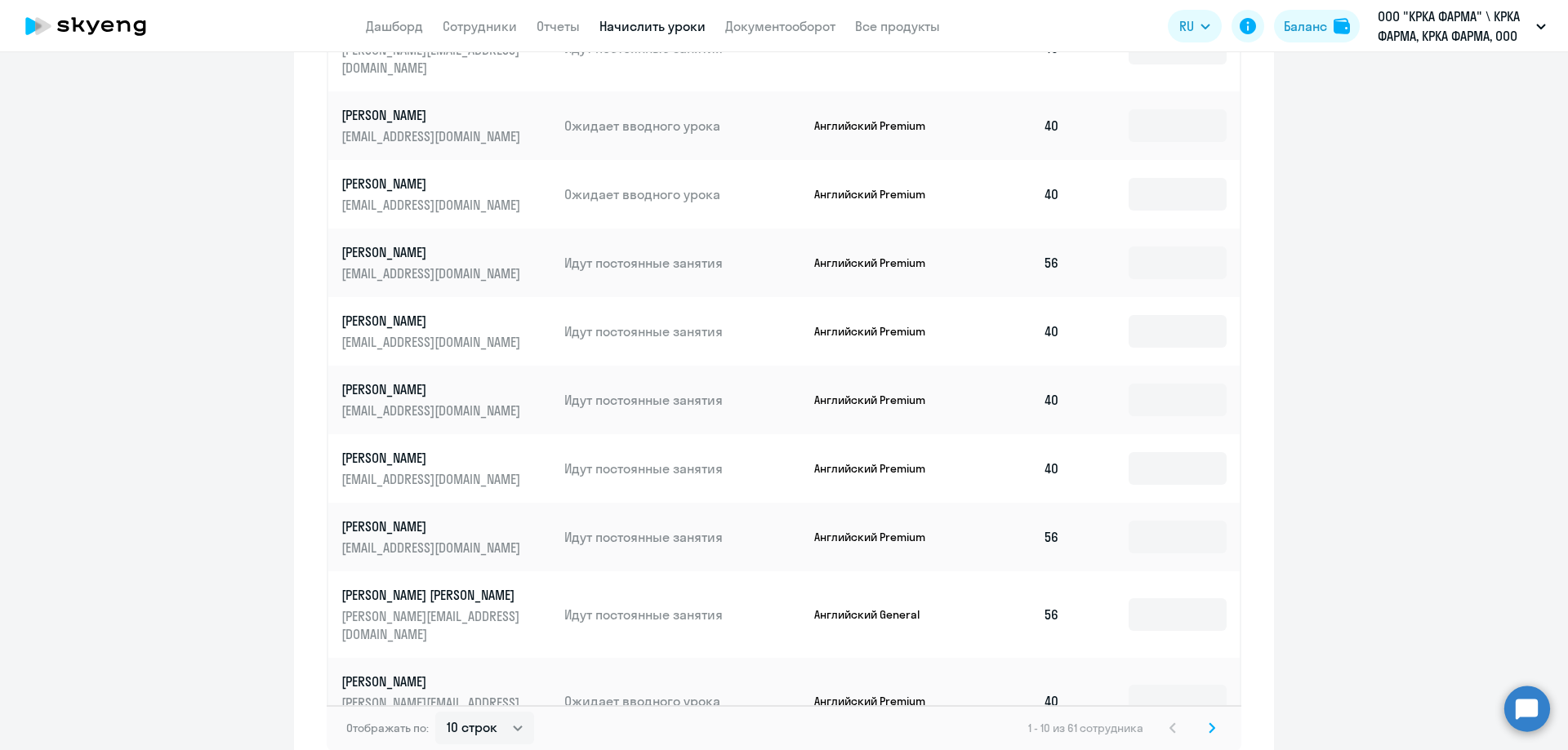
scroll to position [898, 0]
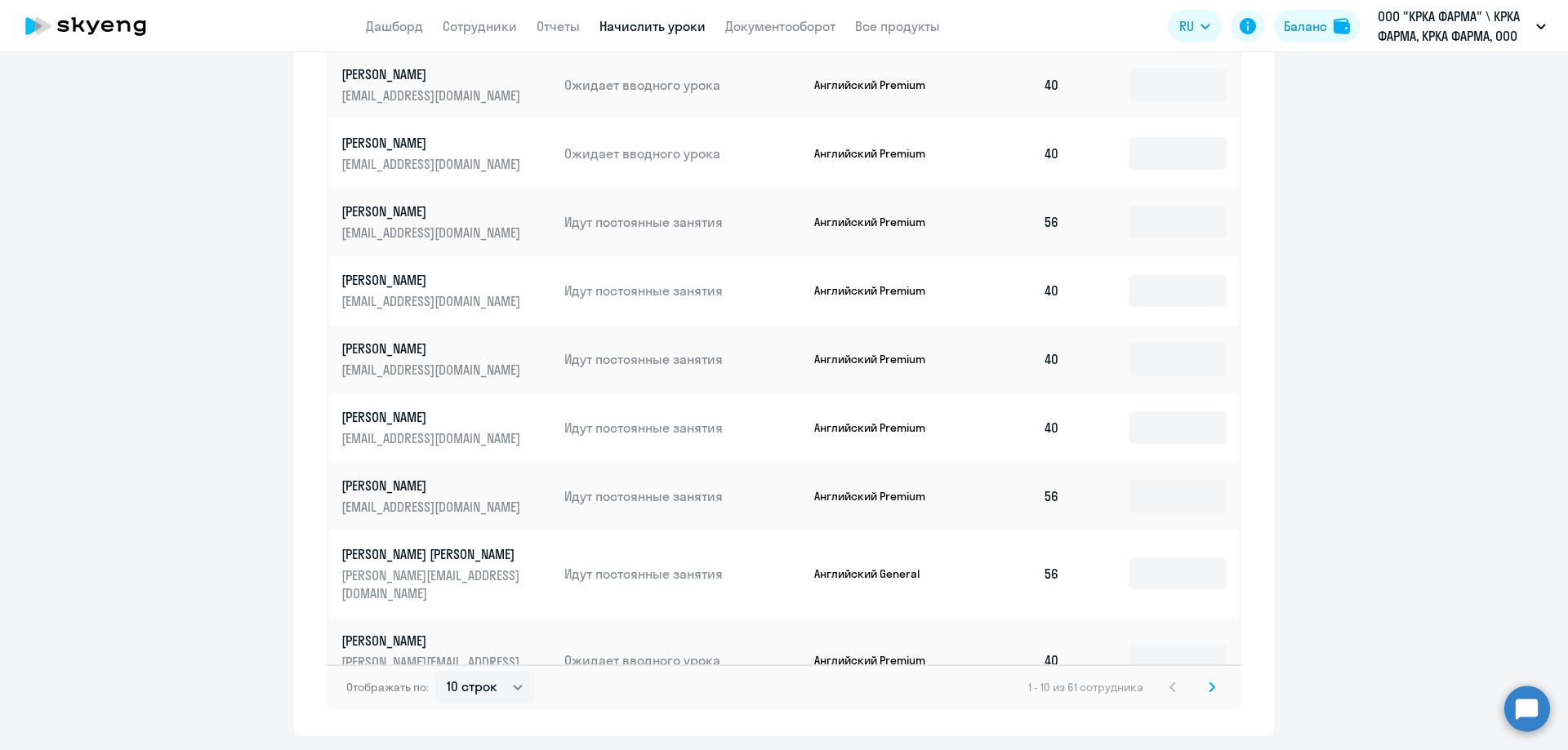
click at [1208, 681] on icon at bounding box center [1211, 687] width 6 height 12
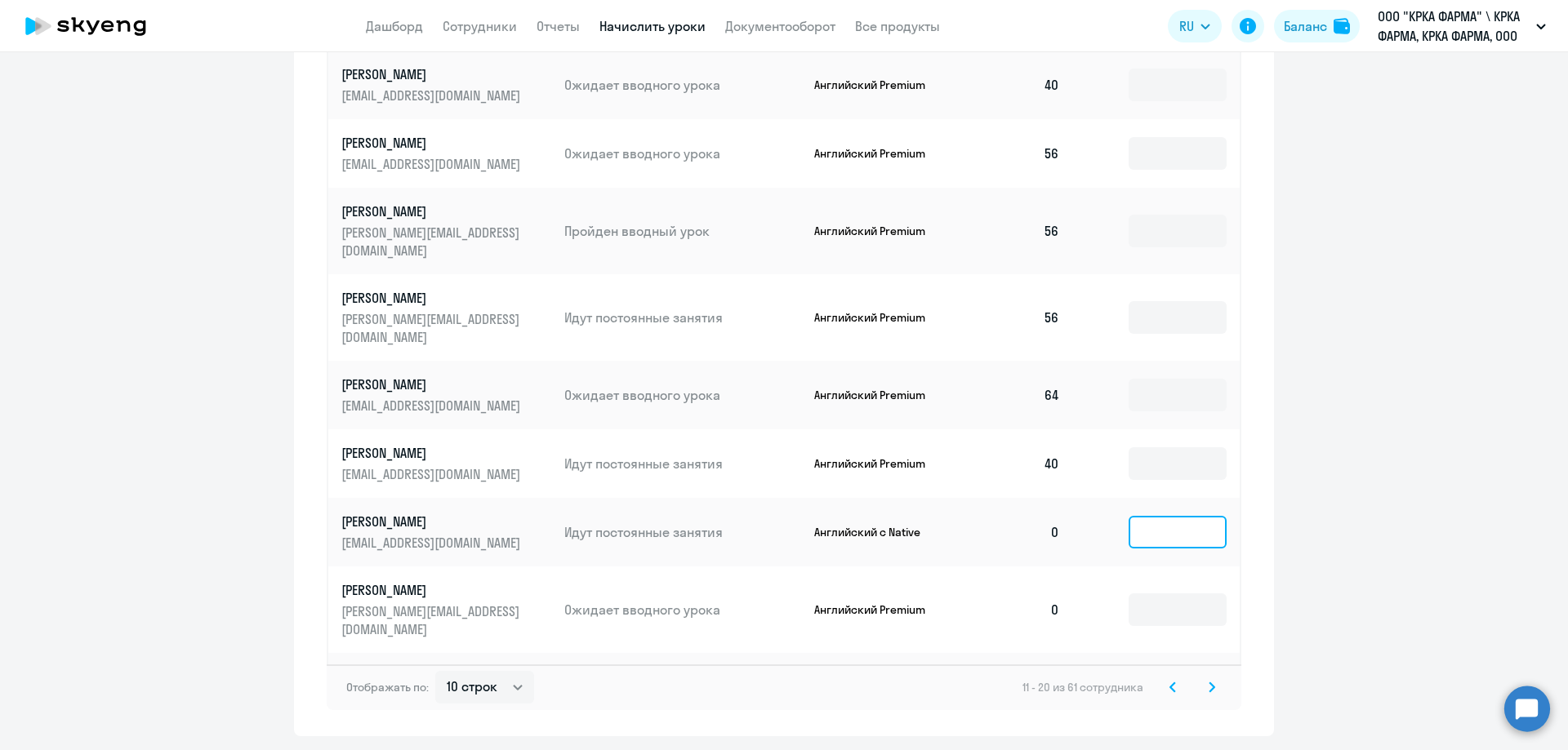
click at [1147, 515] on input at bounding box center [1177, 532] width 98 height 33
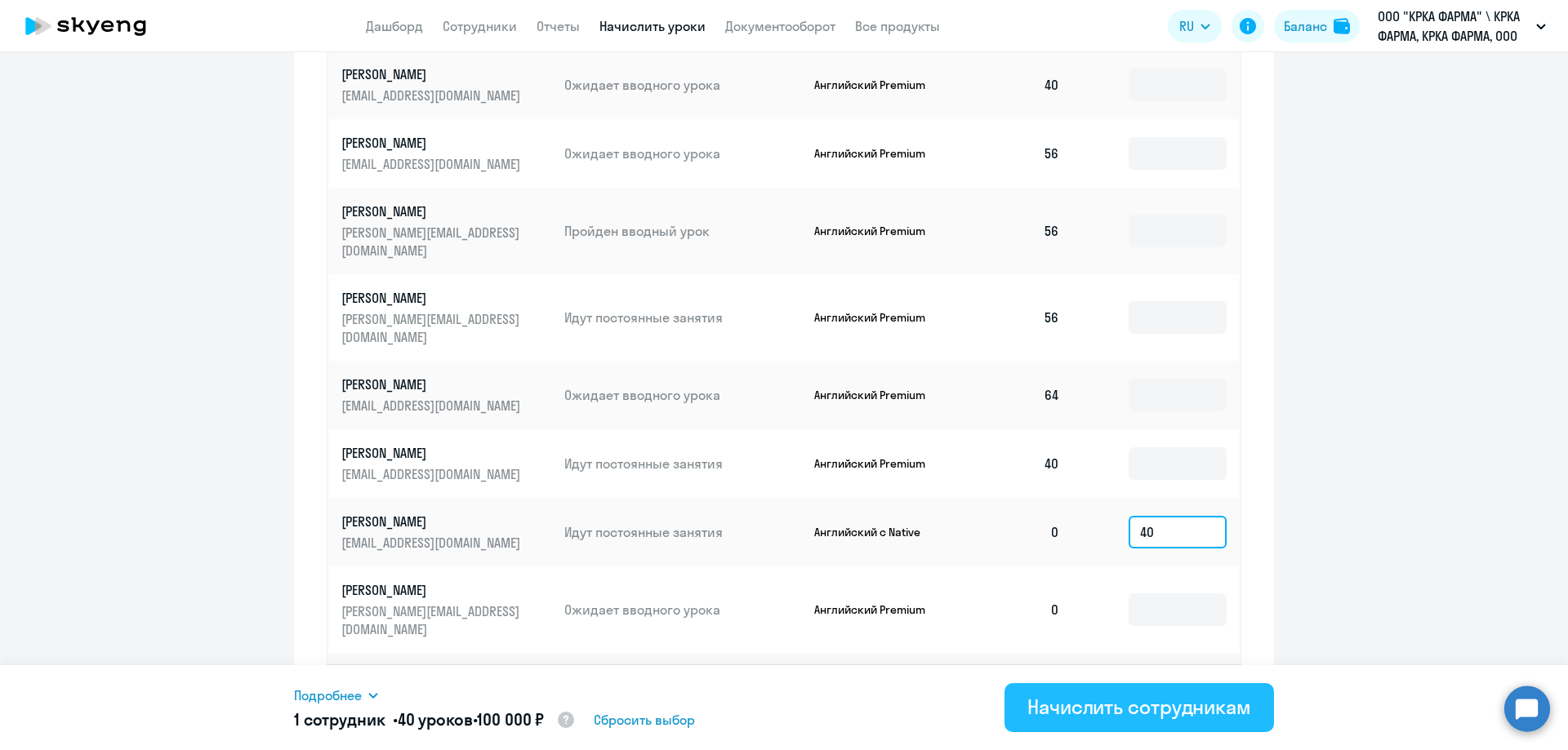
type input "40"
click at [1102, 717] on div "Начислить сотрудникам" at bounding box center [1138, 707] width 224 height 26
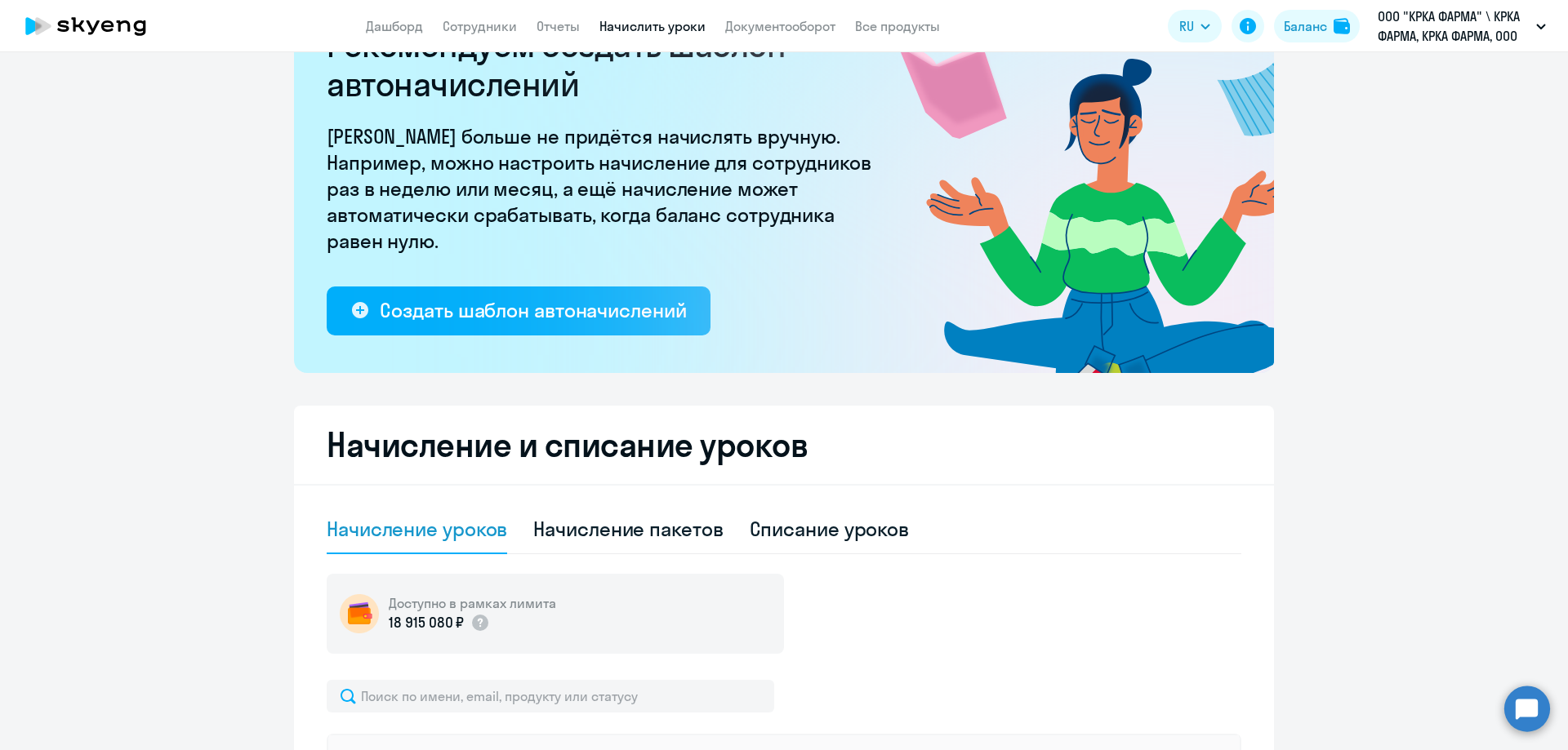
scroll to position [82, 0]
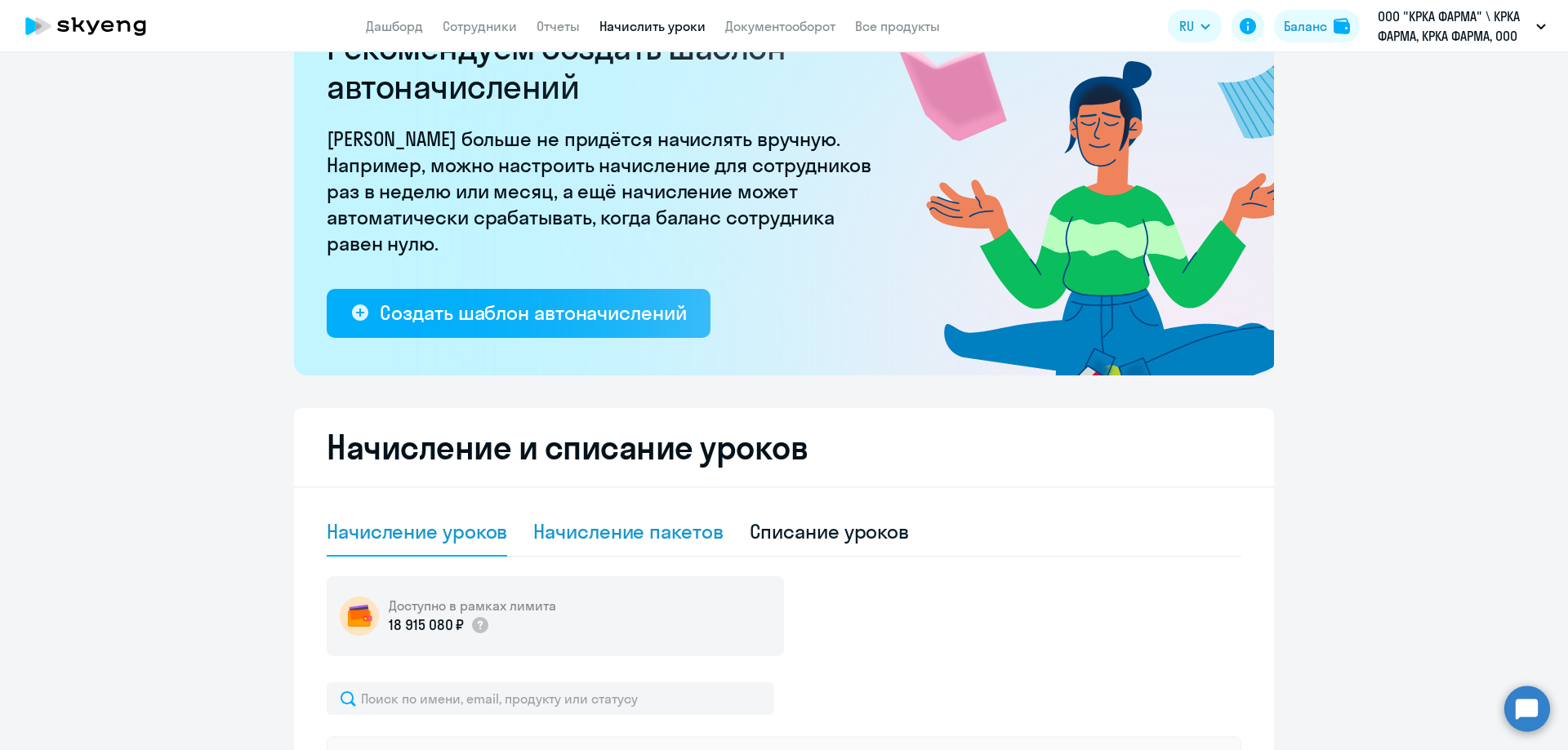
click at [593, 534] on div "Начисление пакетов" at bounding box center [627, 531] width 189 height 26
select select "10"
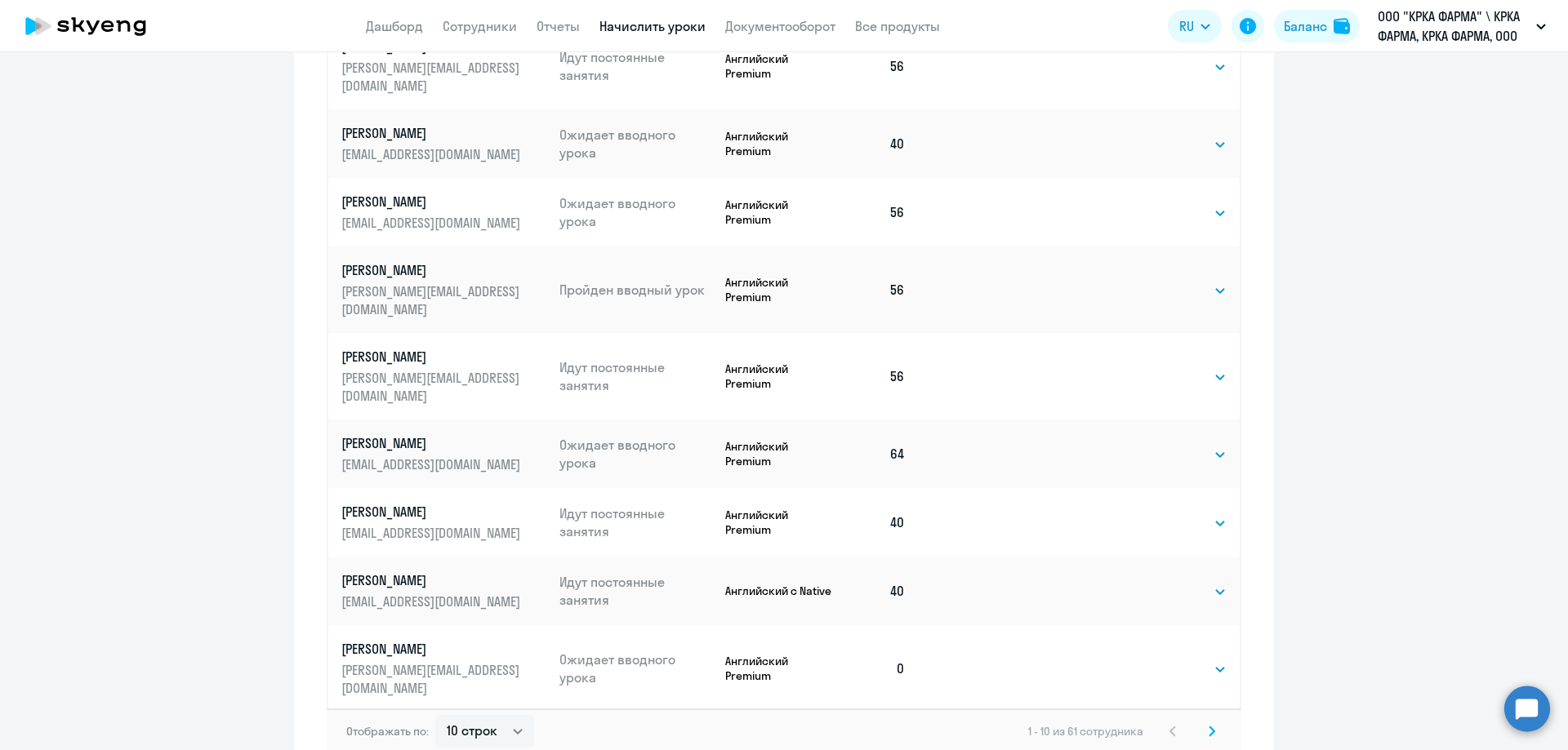
scroll to position [898, 0]
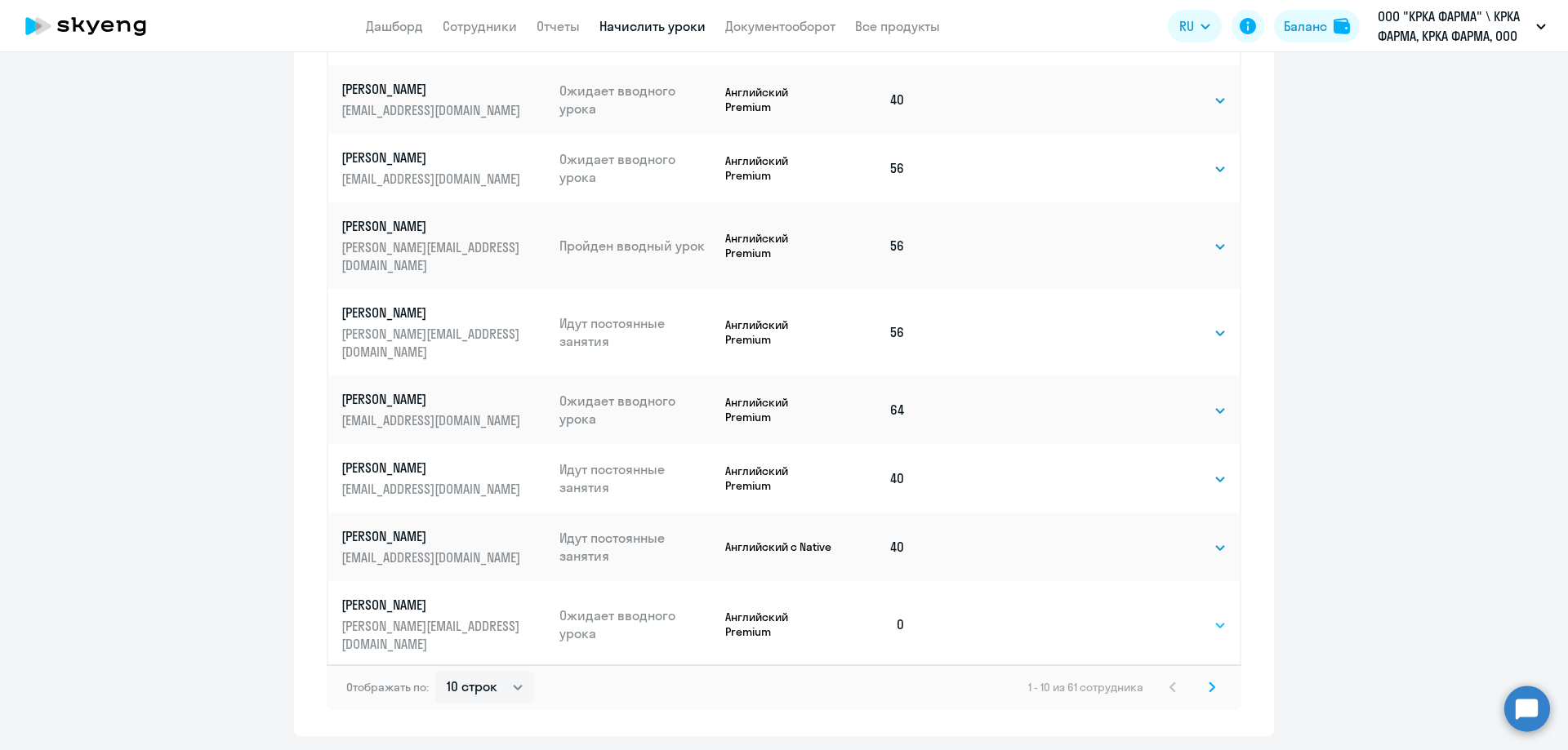
click at [1213, 615] on select "Выбрать 1 4 8 16 32 40 48 56 64 96 128" at bounding box center [1193, 625] width 67 height 20
select select "56"
click at [1159, 615] on select "Выбрать 1 4 8 16 32 40 48 56 64 96 128" at bounding box center [1193, 625] width 67 height 20
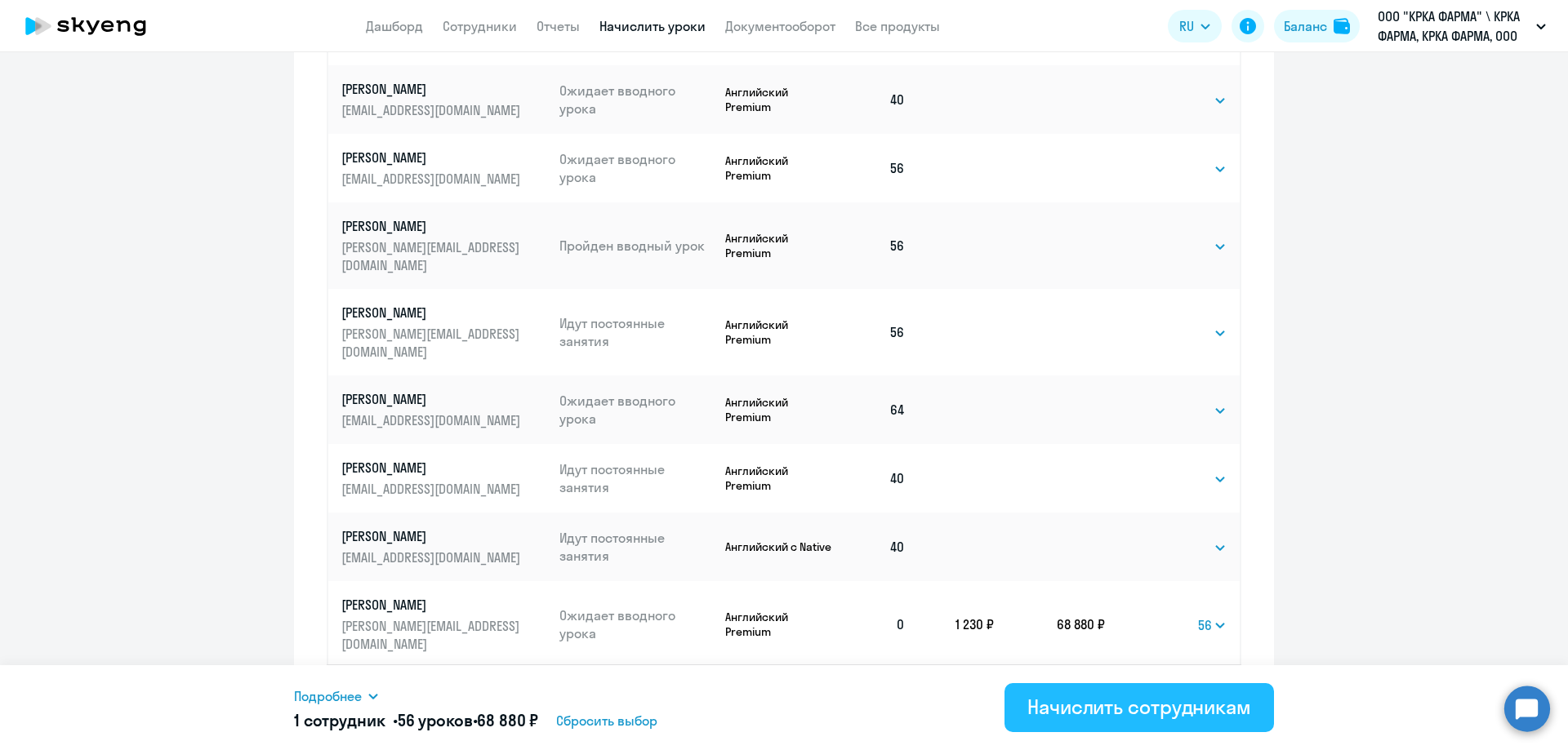
click at [1076, 712] on div "Начислить сотрудникам" at bounding box center [1138, 707] width 224 height 26
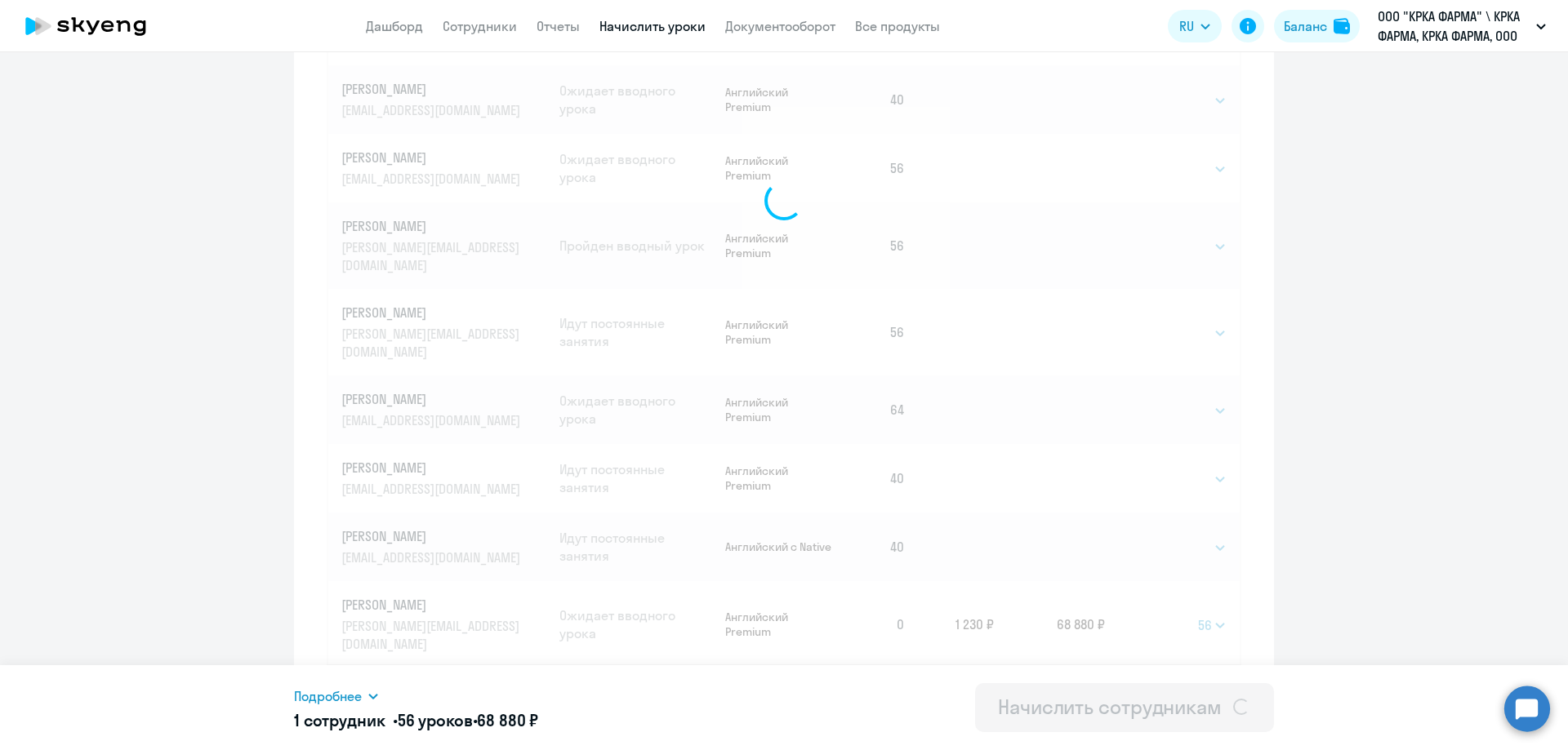
select select
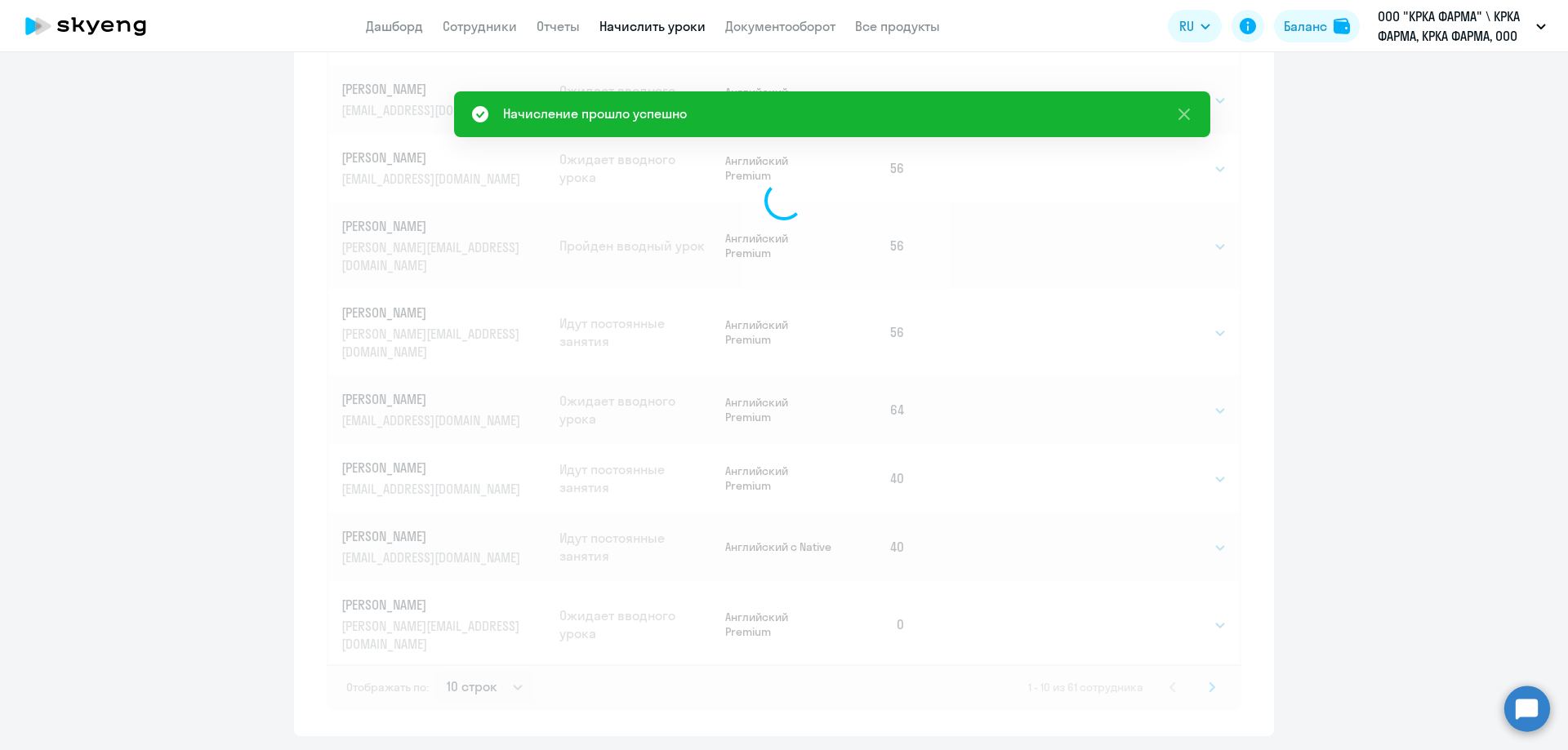
scroll to position [212, 0]
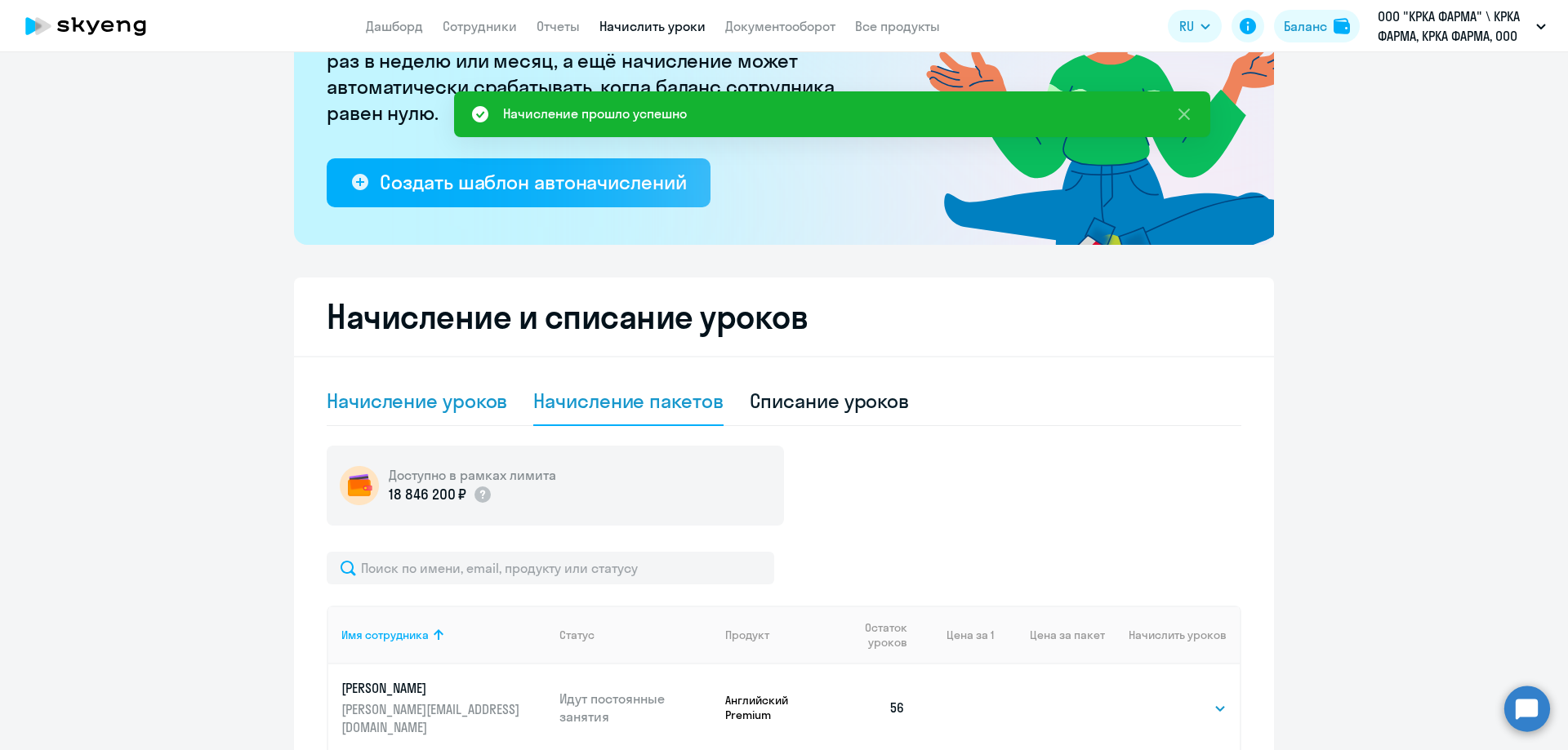
click at [359, 399] on div "Начисление уроков" at bounding box center [416, 400] width 180 height 26
select select "10"
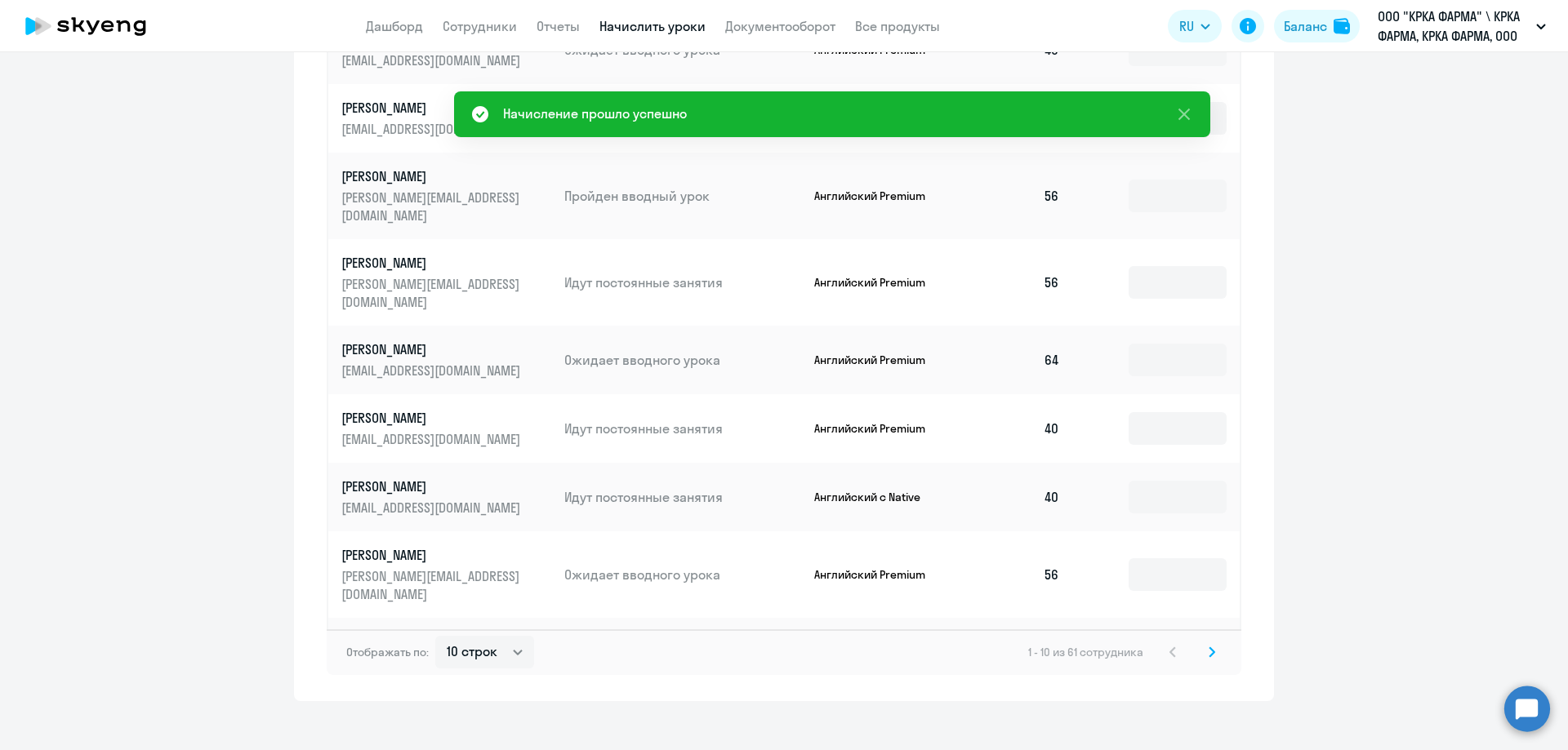
scroll to position [935, 0]
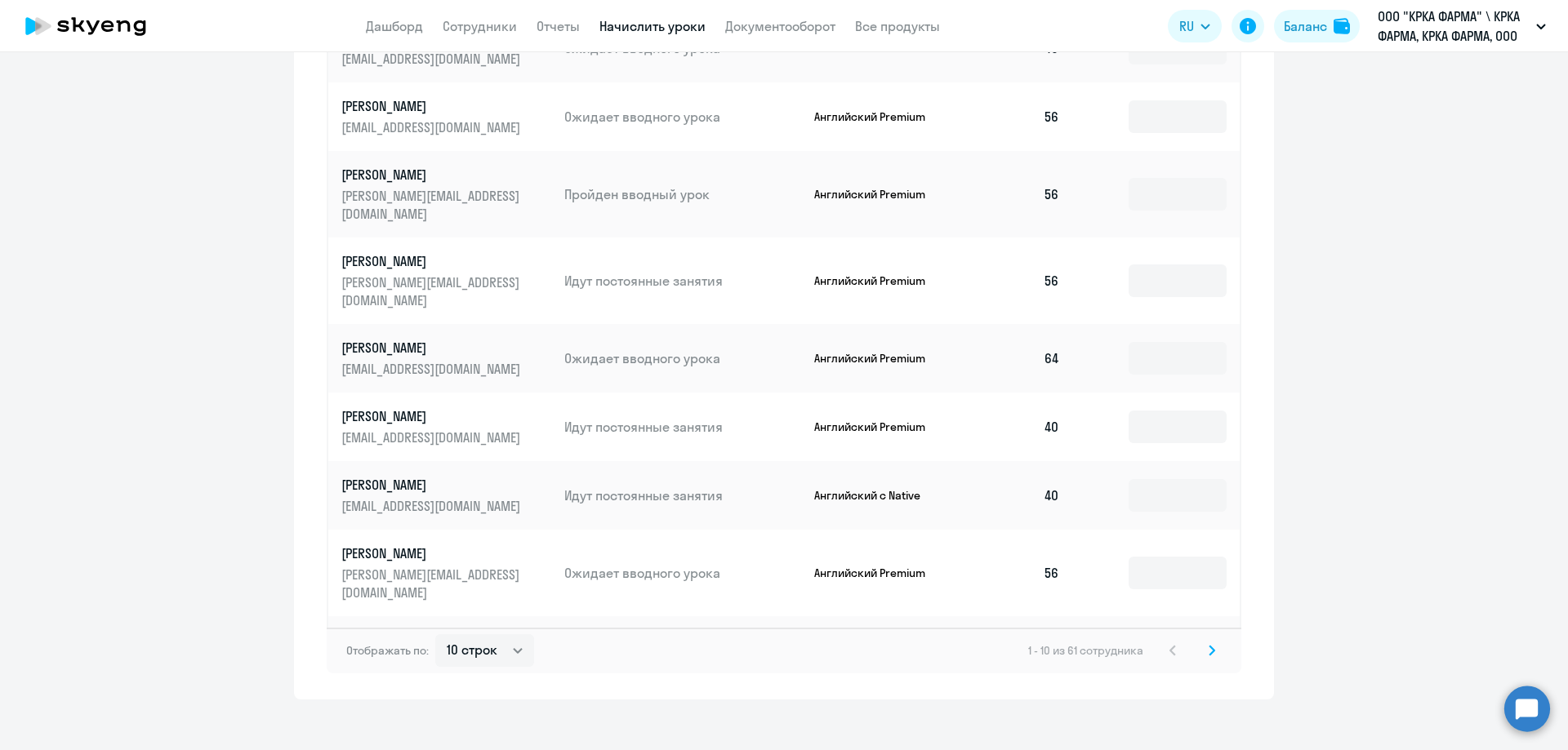
click at [1169, 634] on input at bounding box center [1177, 650] width 98 height 33
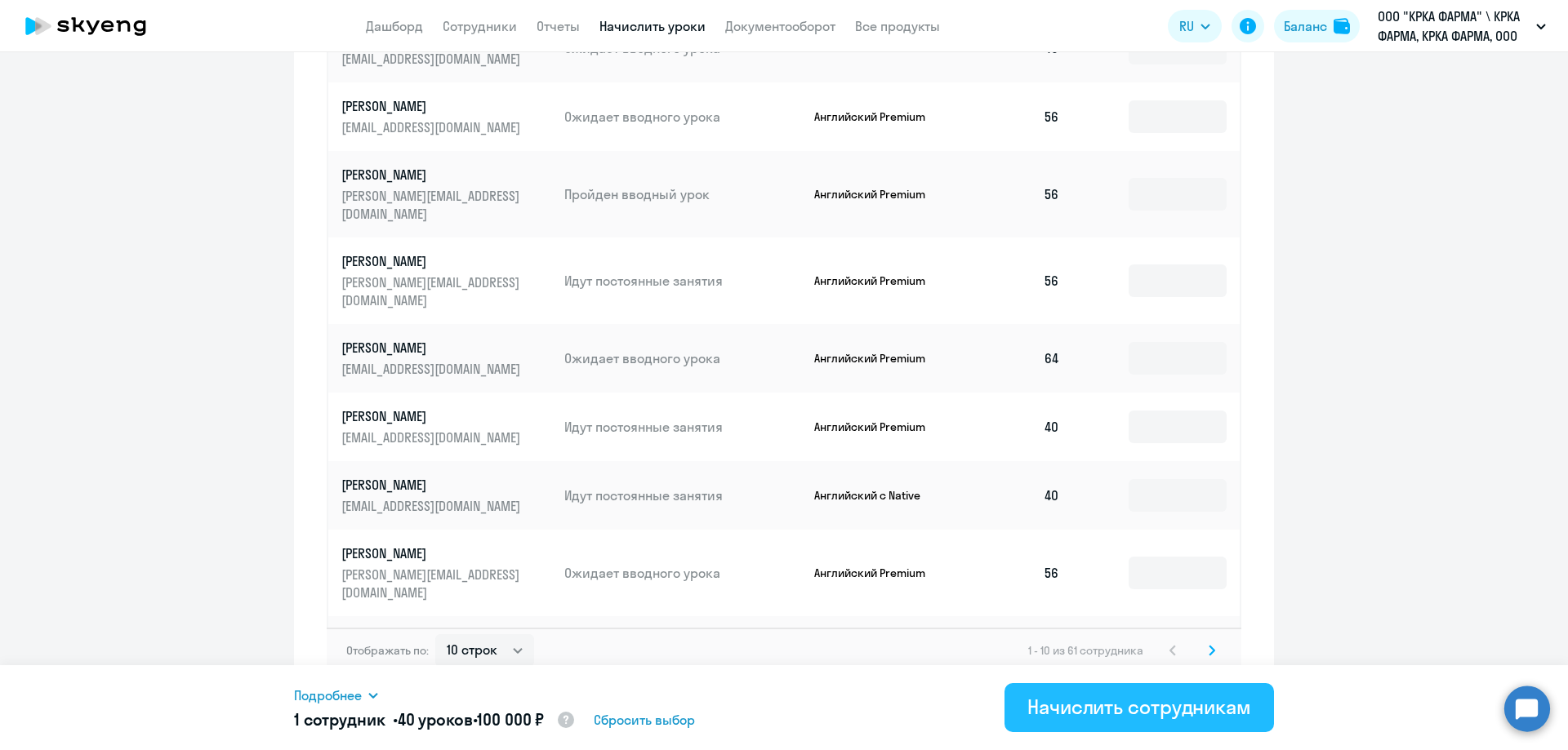
type input "40"
click at [1133, 706] on div "Начислить сотрудникам" at bounding box center [1138, 707] width 224 height 26
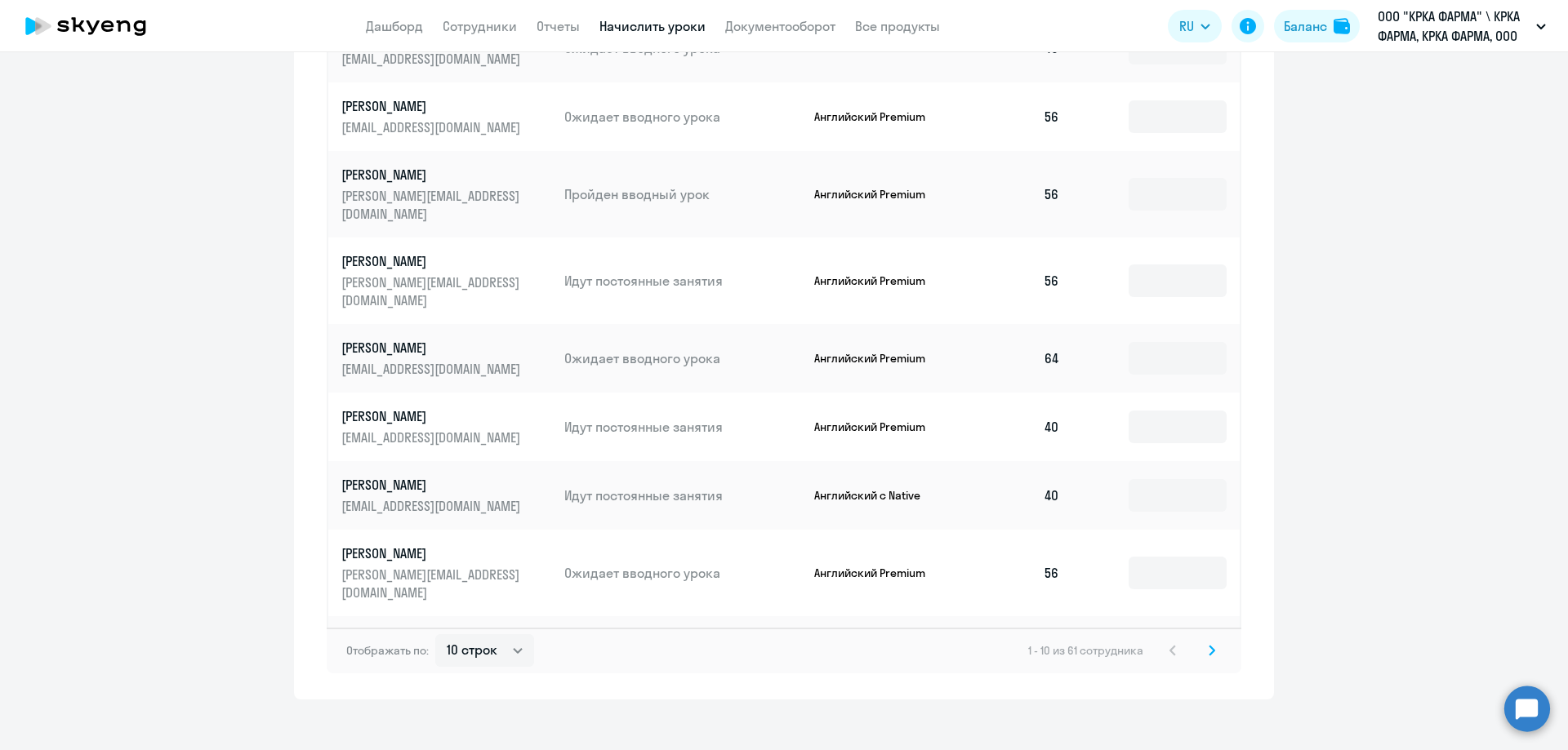
click at [1208, 645] on icon at bounding box center [1211, 650] width 6 height 12
click at [1209, 646] on icon at bounding box center [1211, 650] width 5 height 9
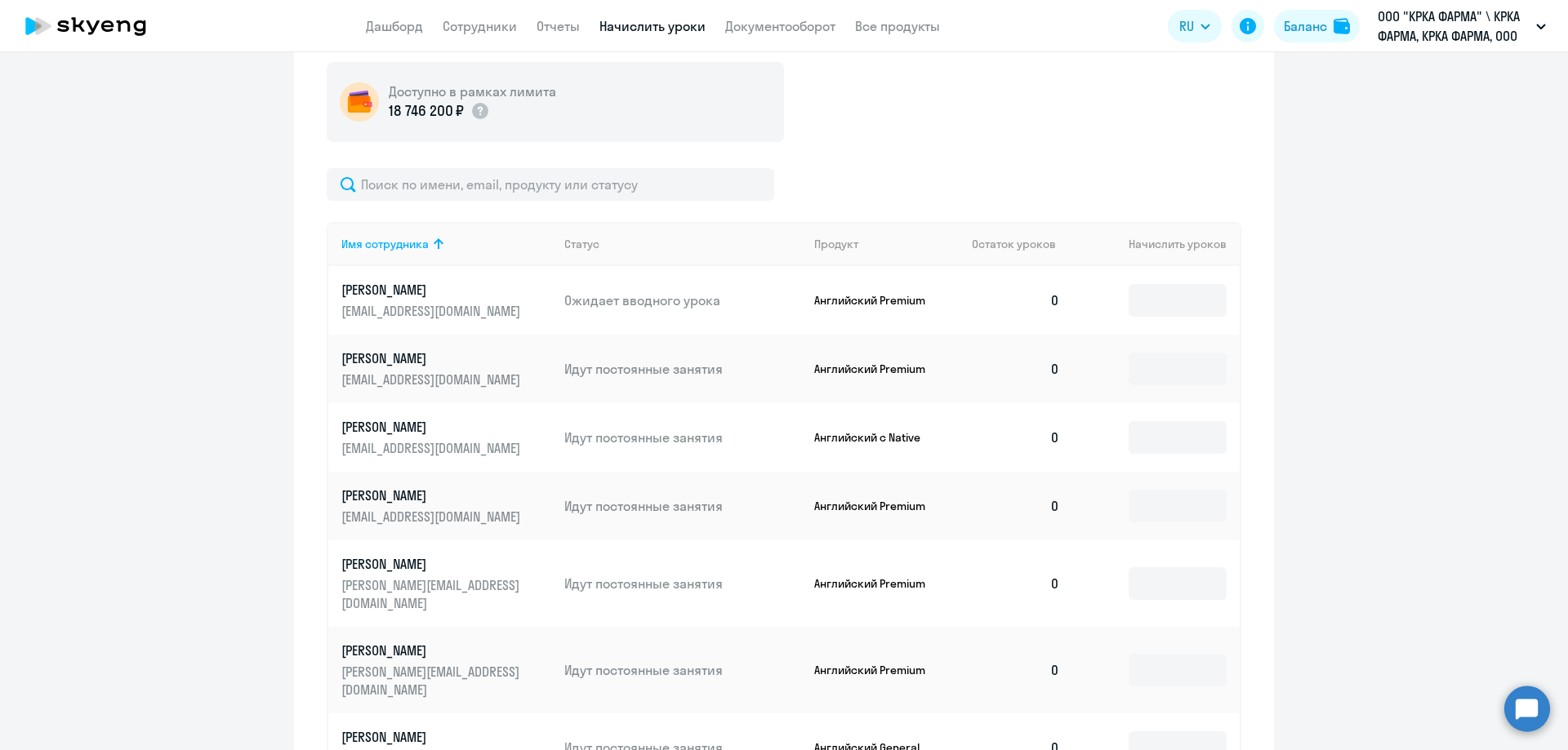
scroll to position [526, 0]
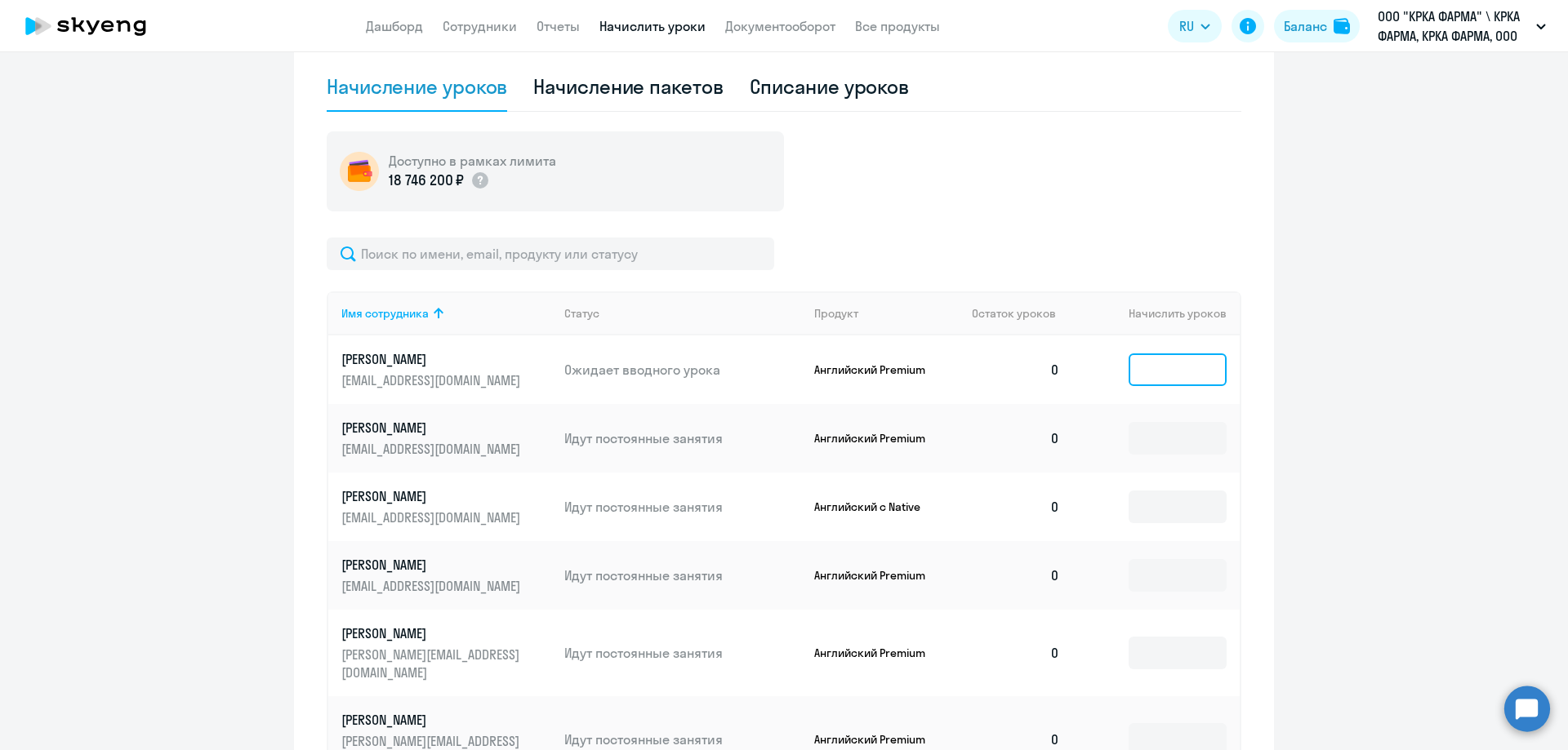
click at [1168, 370] on input at bounding box center [1177, 370] width 98 height 33
click at [598, 95] on div "Начисление пакетов" at bounding box center [627, 86] width 189 height 26
select select "10"
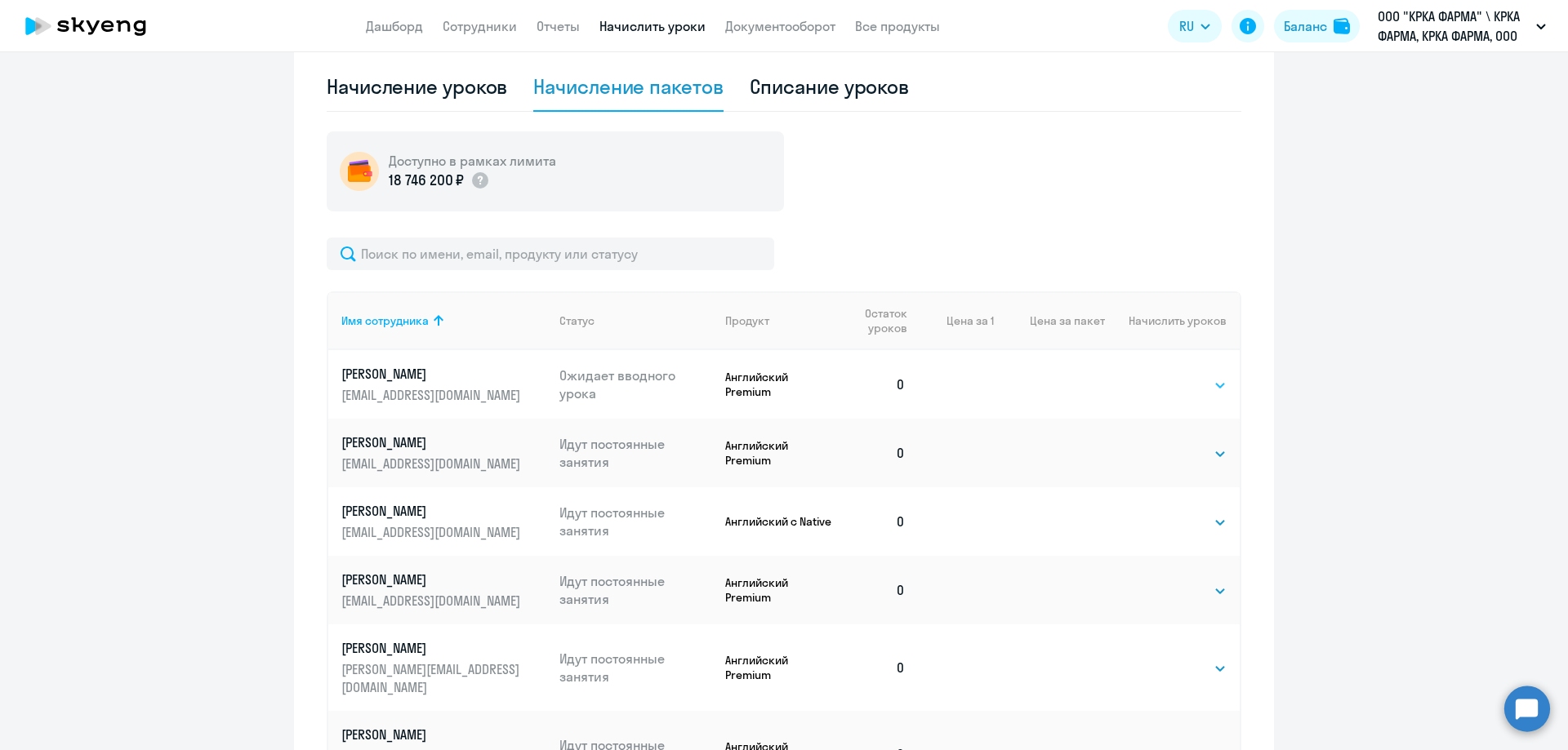
click at [1210, 389] on select "Выбрать 1 4 8 16 32 40 48 56 64 96 128" at bounding box center [1193, 385] width 67 height 20
select select "56"
click at [1159, 375] on select "Выбрать 1 4 8 16 32 40 48 56 64 96 128" at bounding box center [1193, 385] width 67 height 20
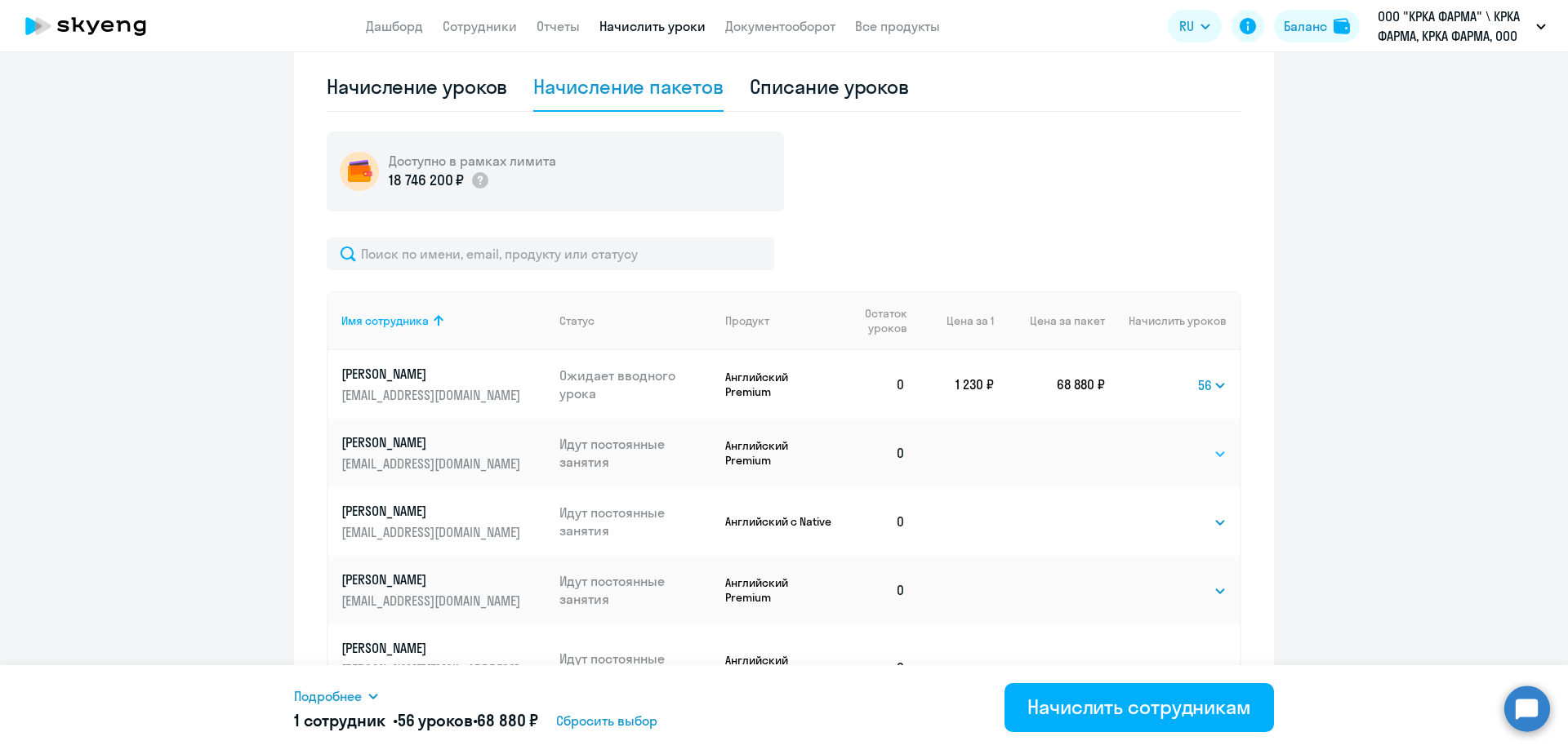
click at [1213, 451] on select "Выбрать 1 4 8 16 32 40 48 56 64 96 128" at bounding box center [1193, 454] width 67 height 20
select select "64"
click at [1159, 444] on select "Выбрать 1 4 8 16 32 40 48 56 64 96 128" at bounding box center [1193, 454] width 67 height 20
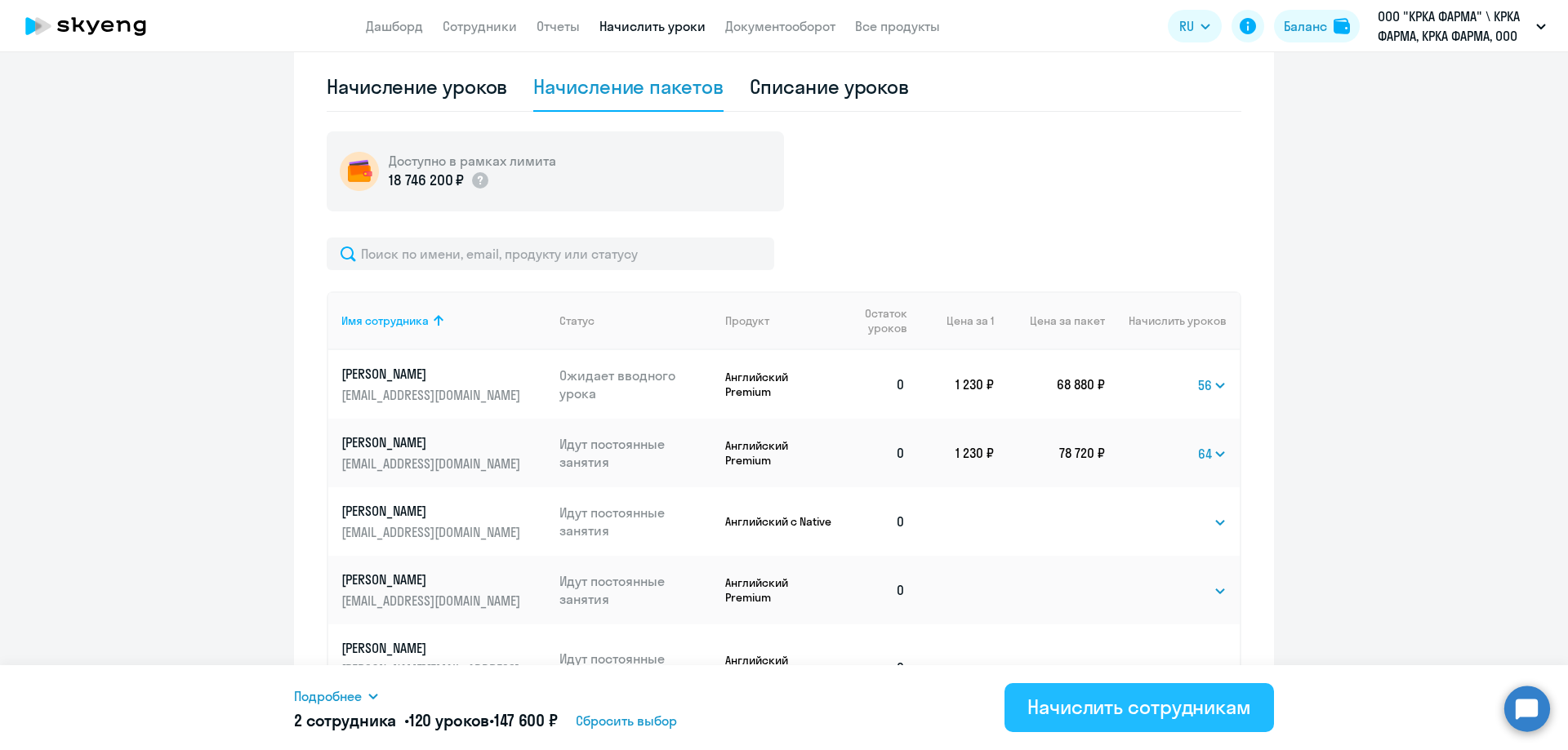
click at [1125, 712] on div "Начислить сотрудникам" at bounding box center [1138, 707] width 224 height 26
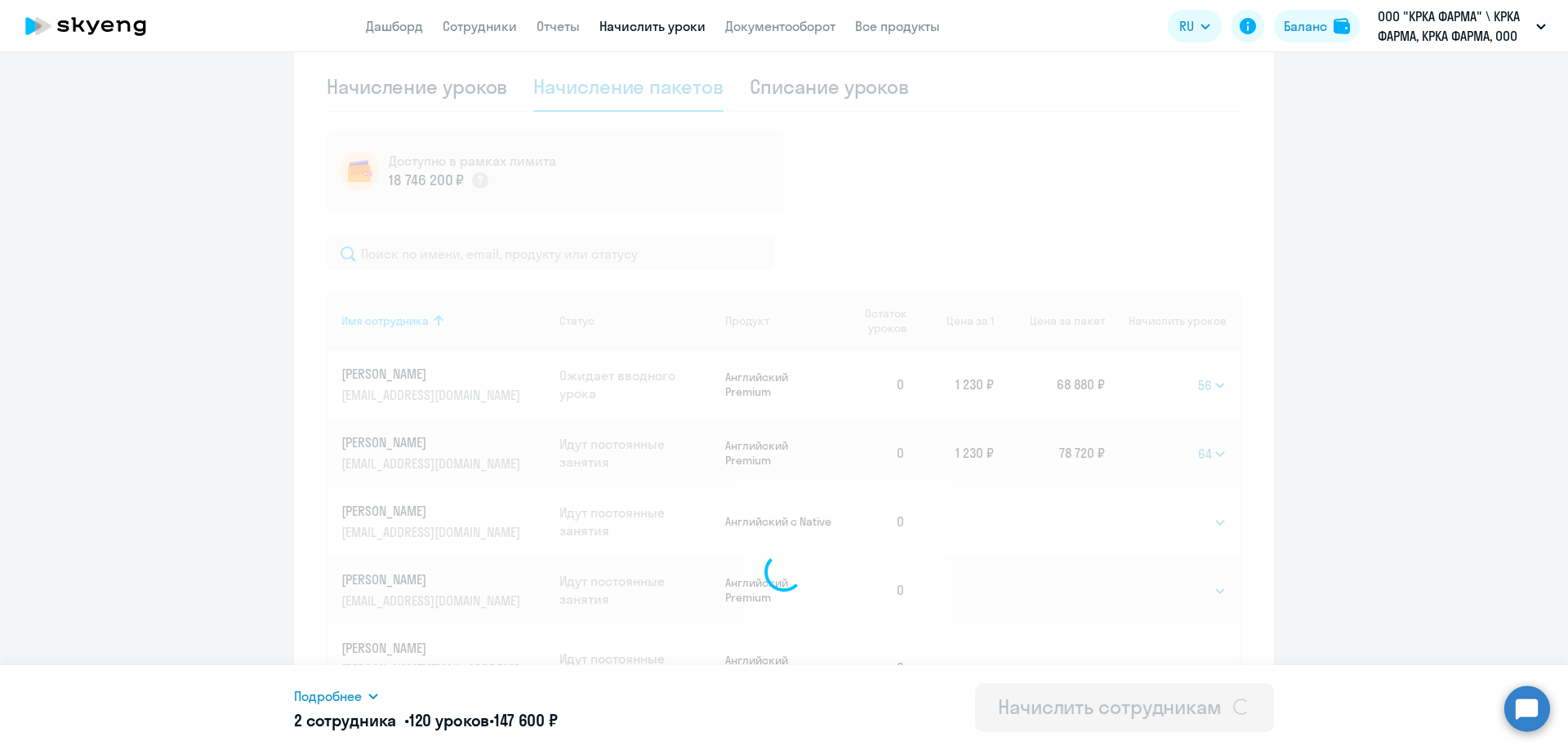
select select
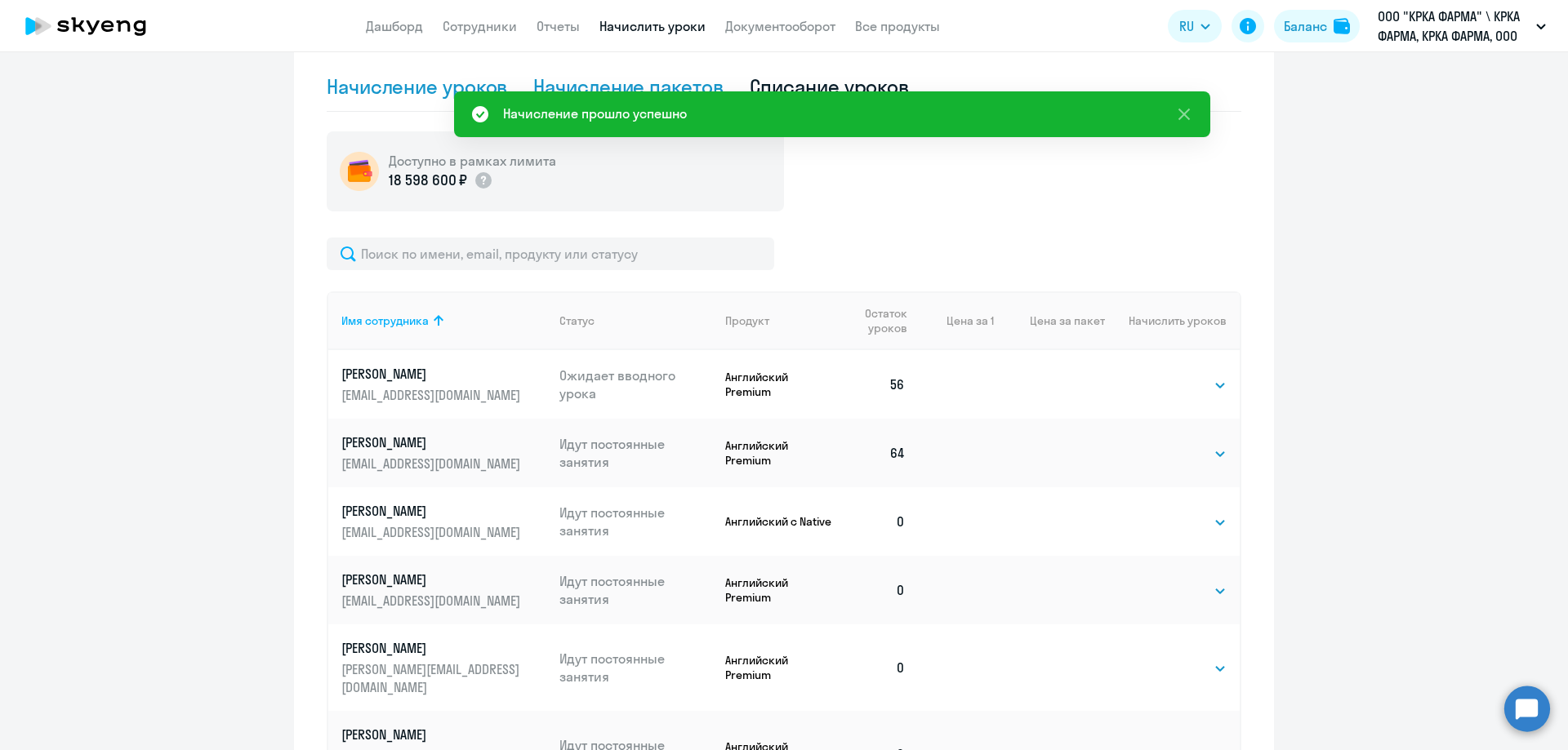
click at [400, 86] on div "Начисление уроков" at bounding box center [416, 86] width 180 height 26
select select "10"
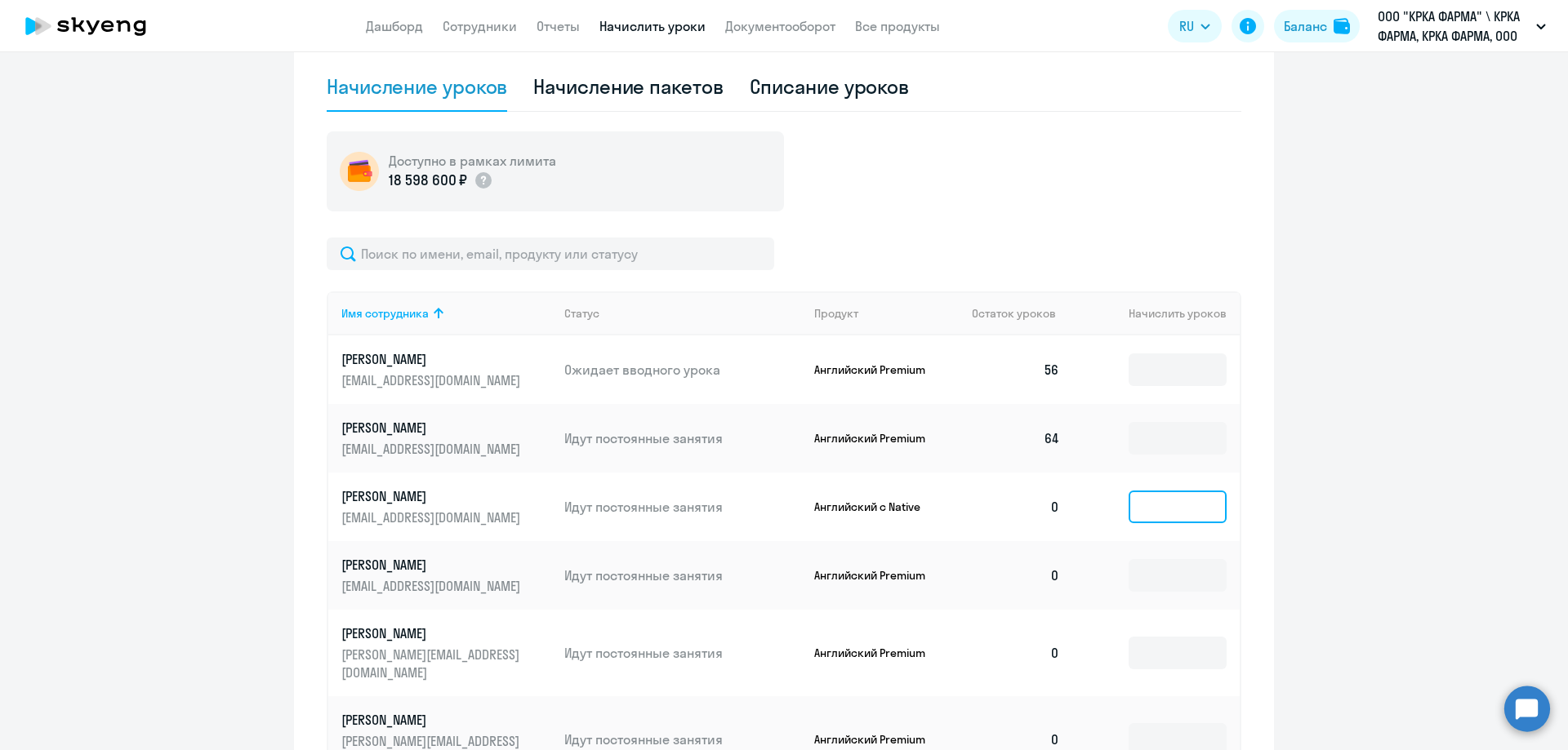
click at [1183, 507] on input at bounding box center [1177, 506] width 98 height 33
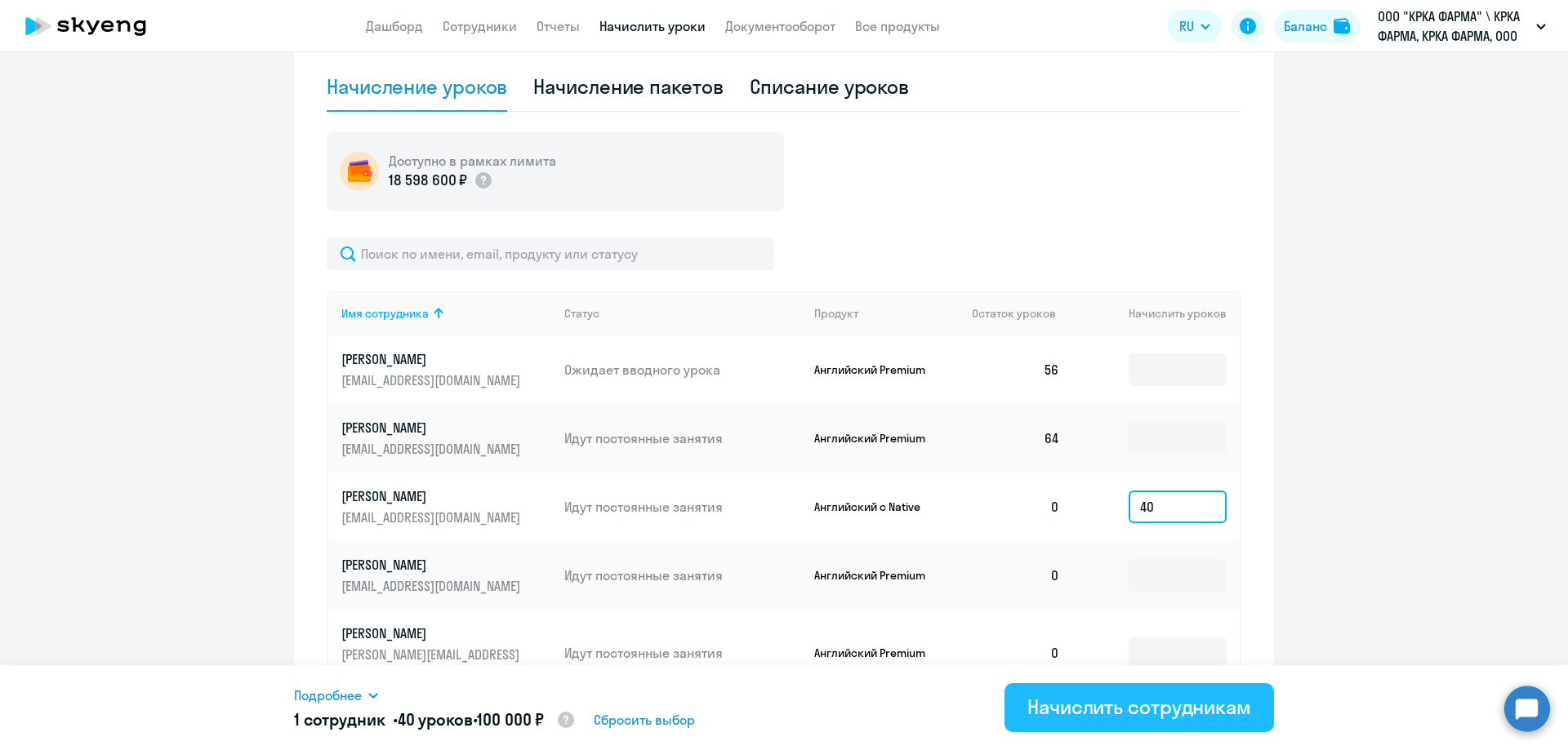
type input "40"
click at [1159, 712] on div "Начислить сотрудникам" at bounding box center [1138, 707] width 224 height 26
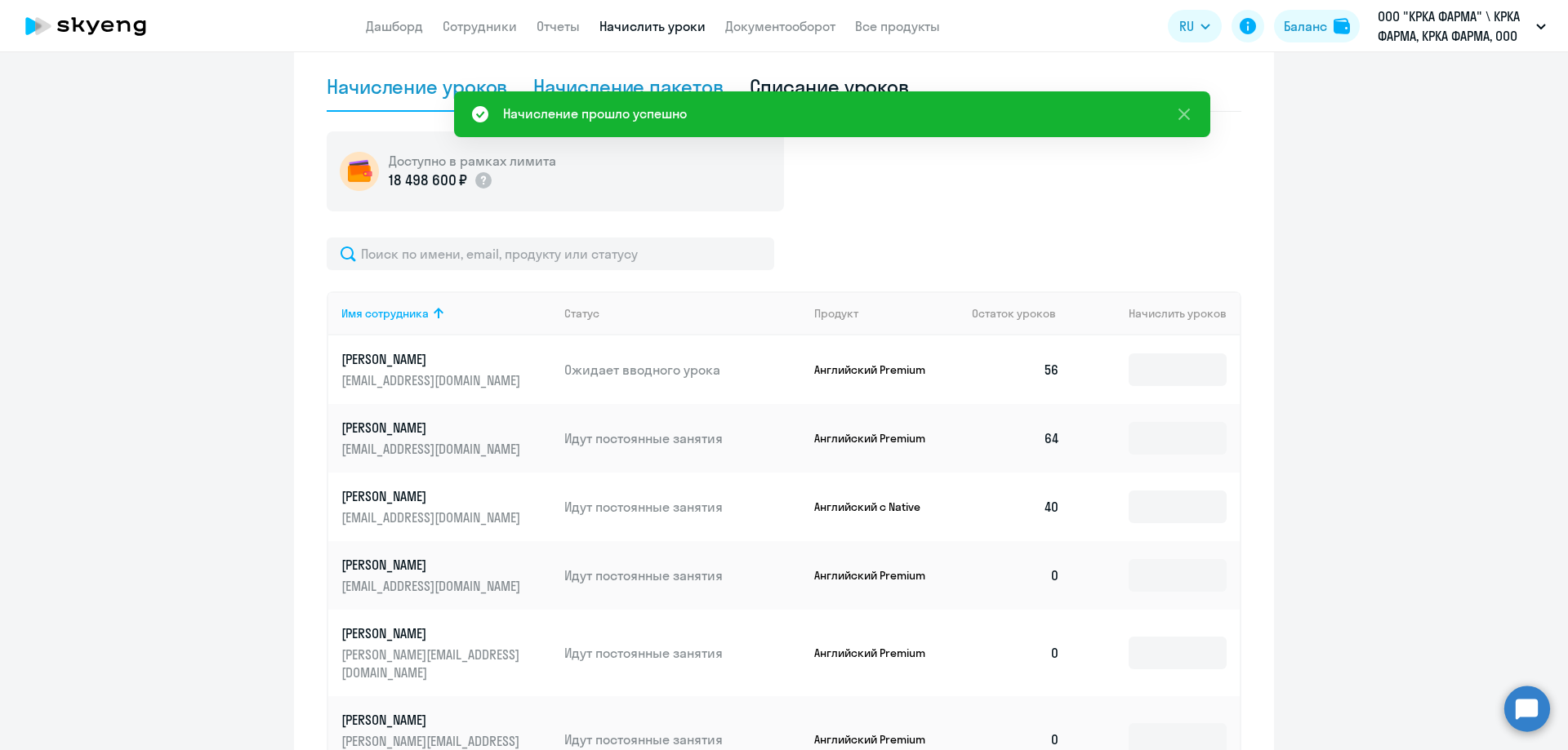
click at [576, 86] on div "Начисление пакетов" at bounding box center [627, 86] width 189 height 26
select select "10"
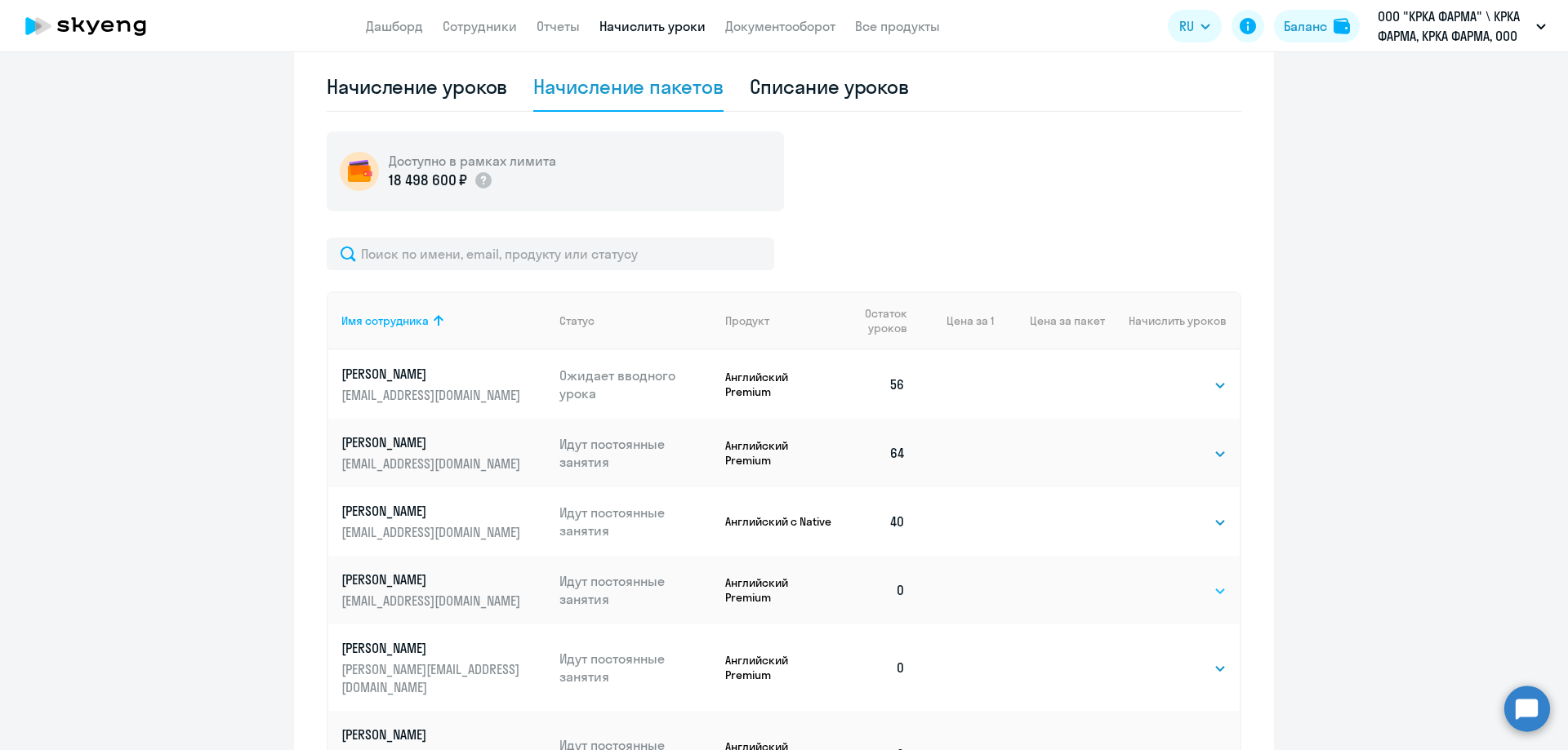
click at [1212, 589] on select "Выбрать 1 4 8 16 32 40 48 56 64 96 128" at bounding box center [1193, 591] width 67 height 20
select select "40"
click at [1159, 581] on select "Выбрать 1 4 8 16 32 40 48 56 64 96 128" at bounding box center [1193, 591] width 67 height 20
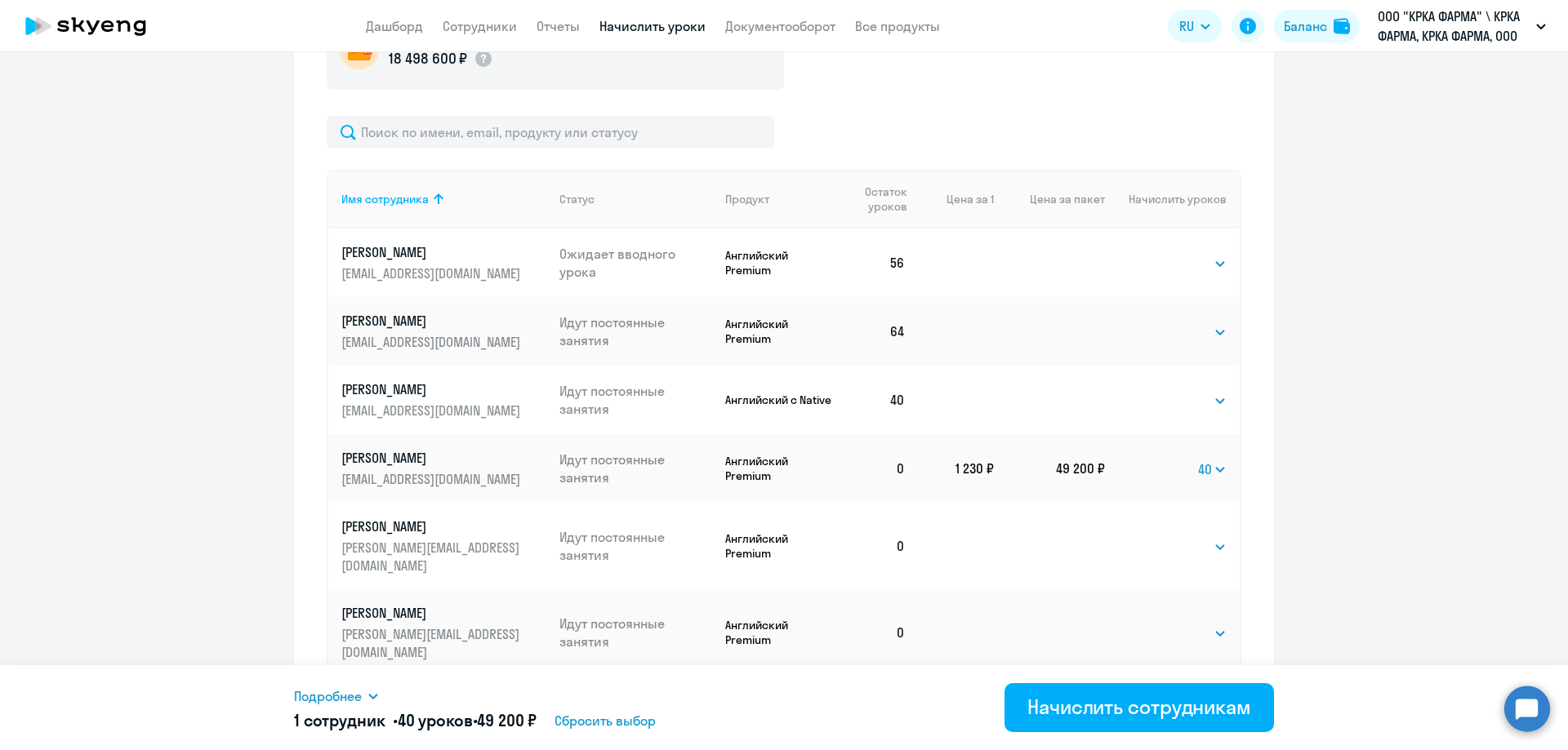
scroll to position [771, 0]
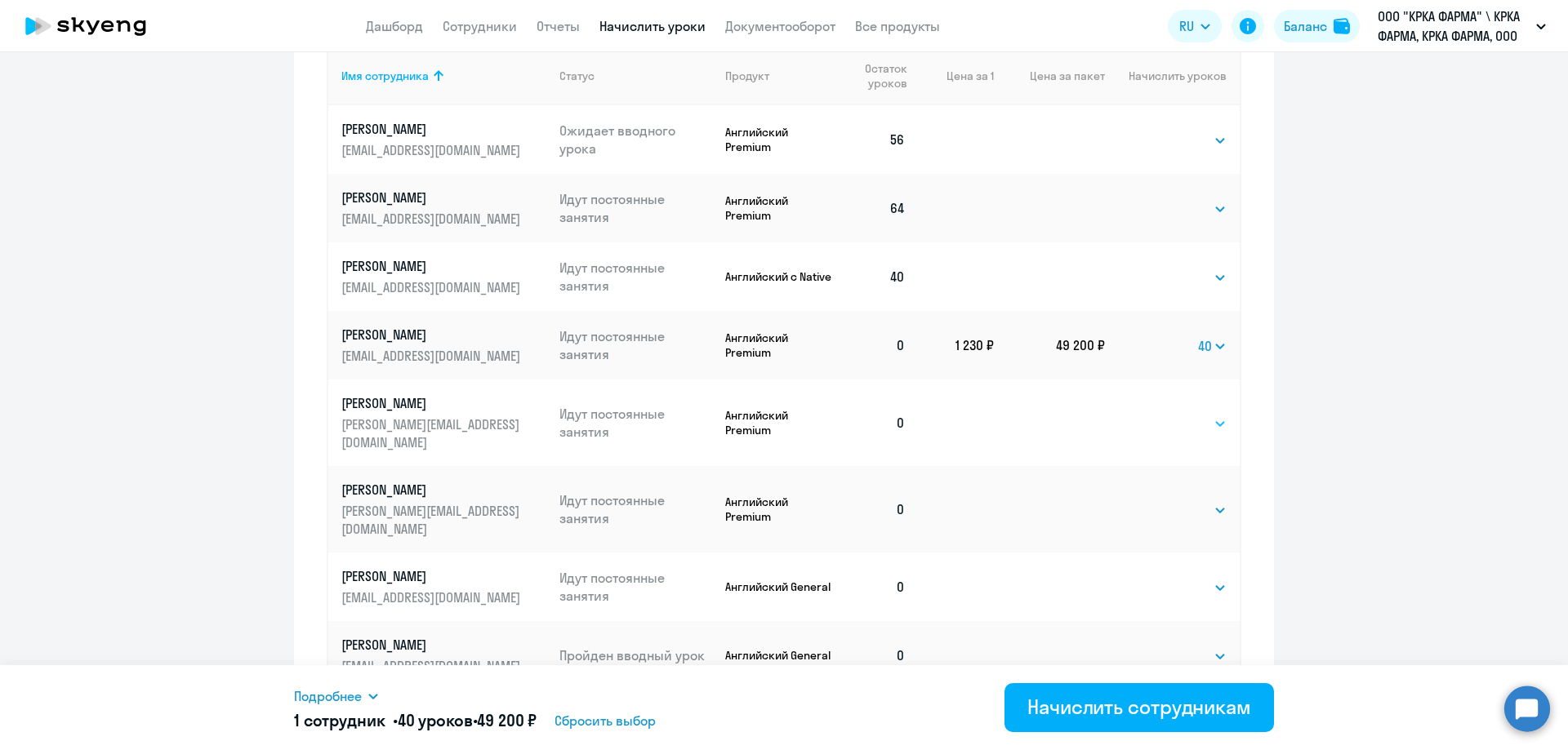
click at [1212, 414] on select "Выбрать 1 4 8 16 32 40 48 56 64 96 128" at bounding box center [1193, 424] width 67 height 20
select select "56"
click at [1159, 414] on select "Выбрать 1 4 8 16 32 40 48 56 64 96 128" at bounding box center [1193, 424] width 67 height 20
click at [1214, 500] on select "Выбрать 1 4 8 16 32 40 48 56 64 96 128" at bounding box center [1193, 510] width 67 height 20
select select "56"
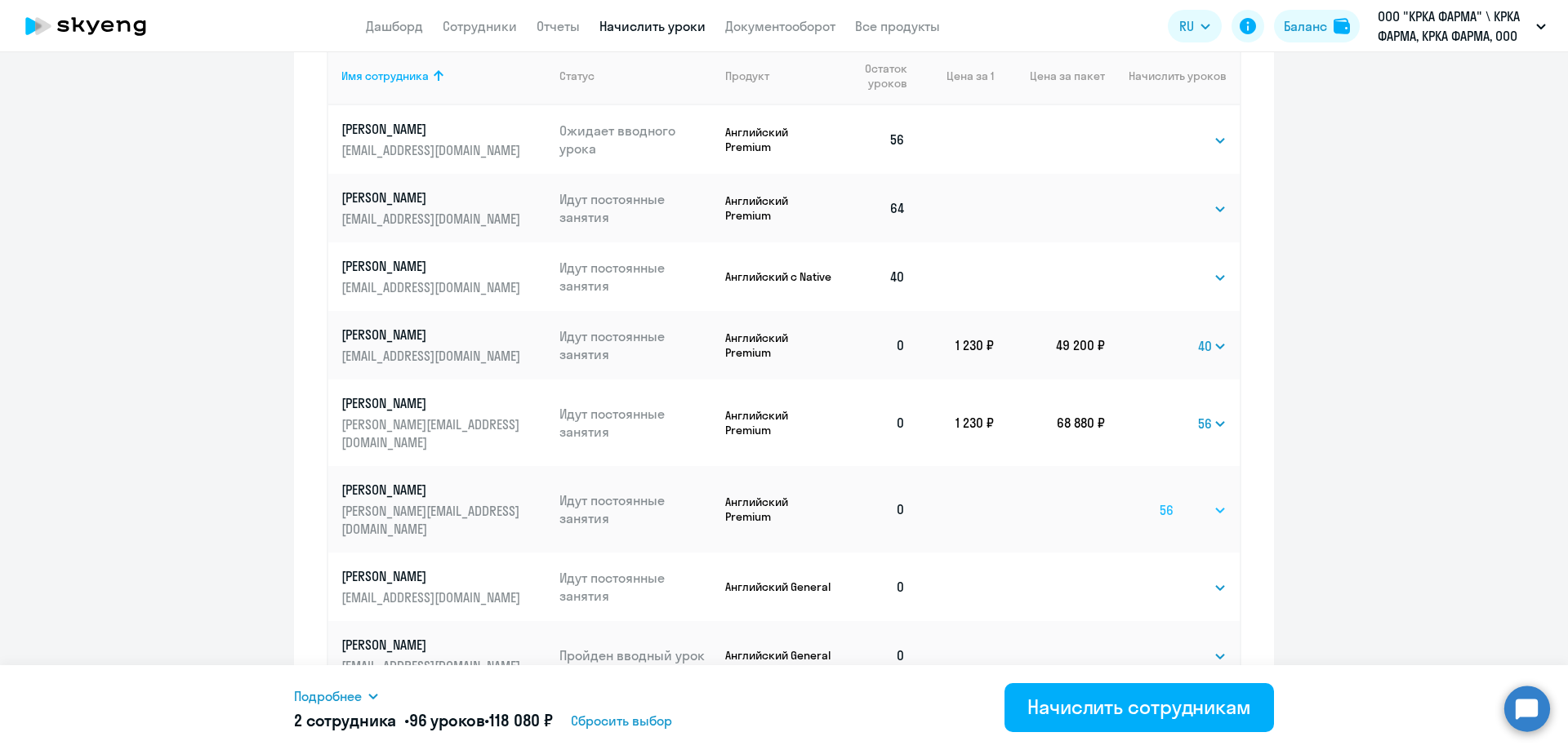
click at [1159, 500] on select "Выбрать 1 4 8 16 32 40 48 56 64 96 128" at bounding box center [1193, 510] width 67 height 20
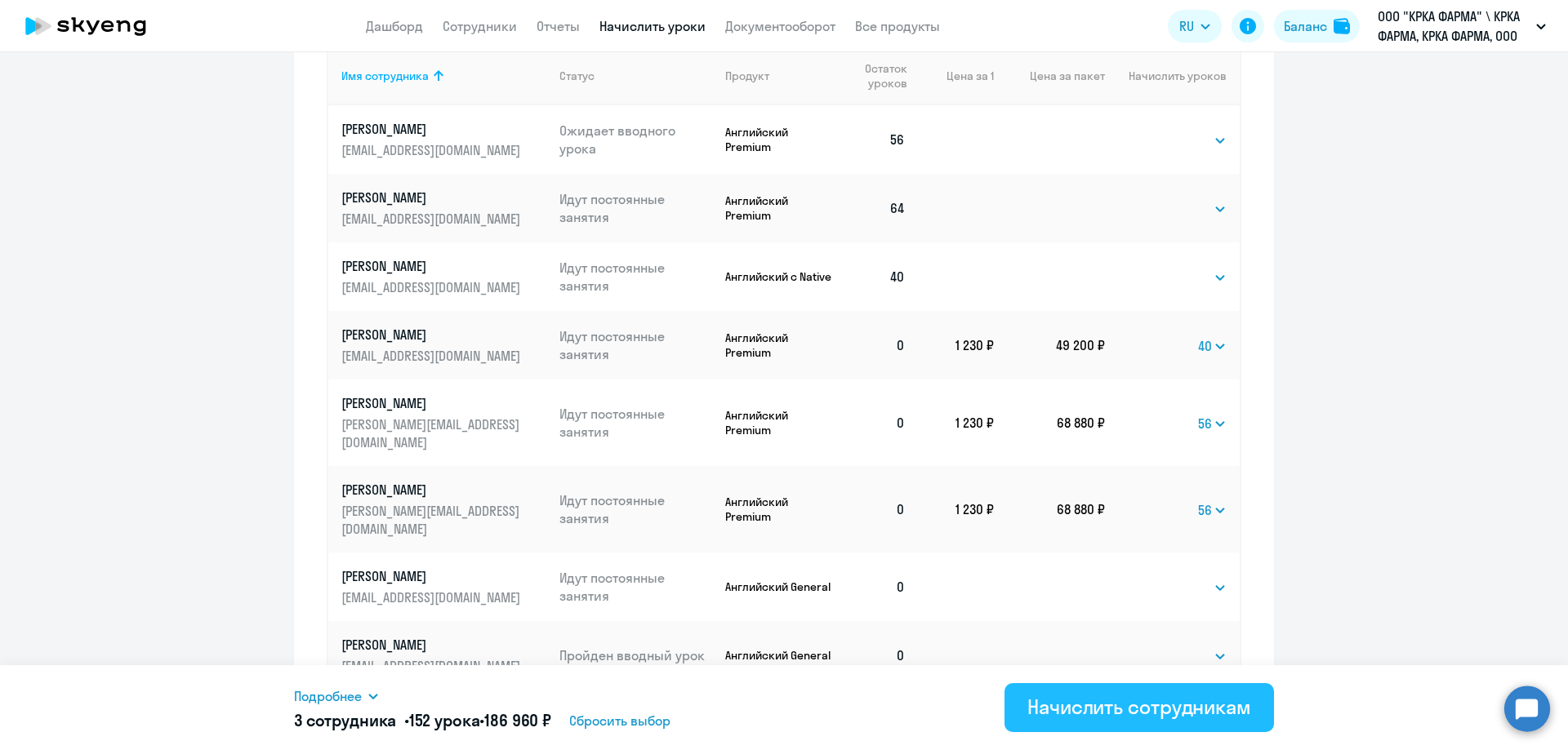
click at [1145, 707] on div "Начислить сотрудникам" at bounding box center [1138, 707] width 224 height 26
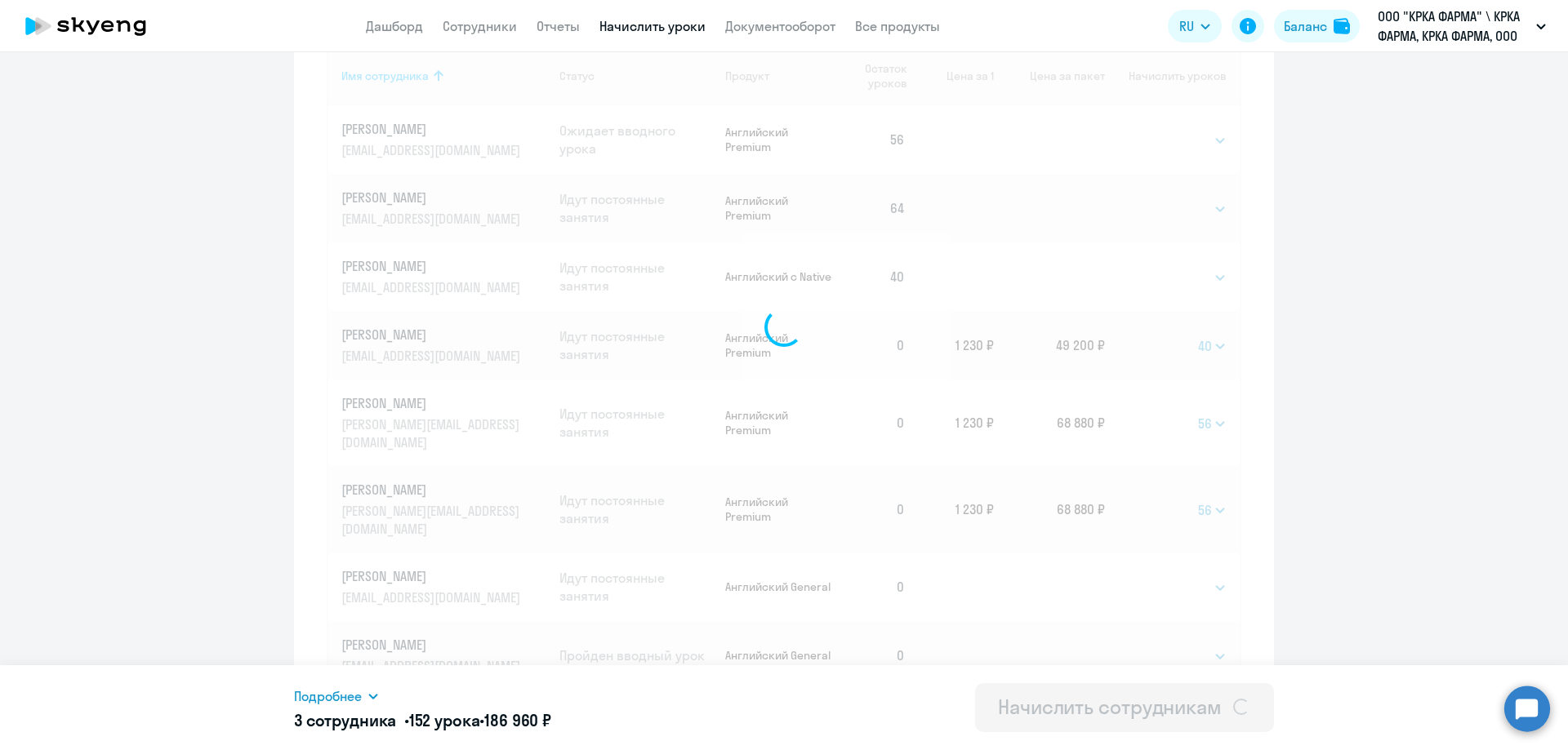
select select
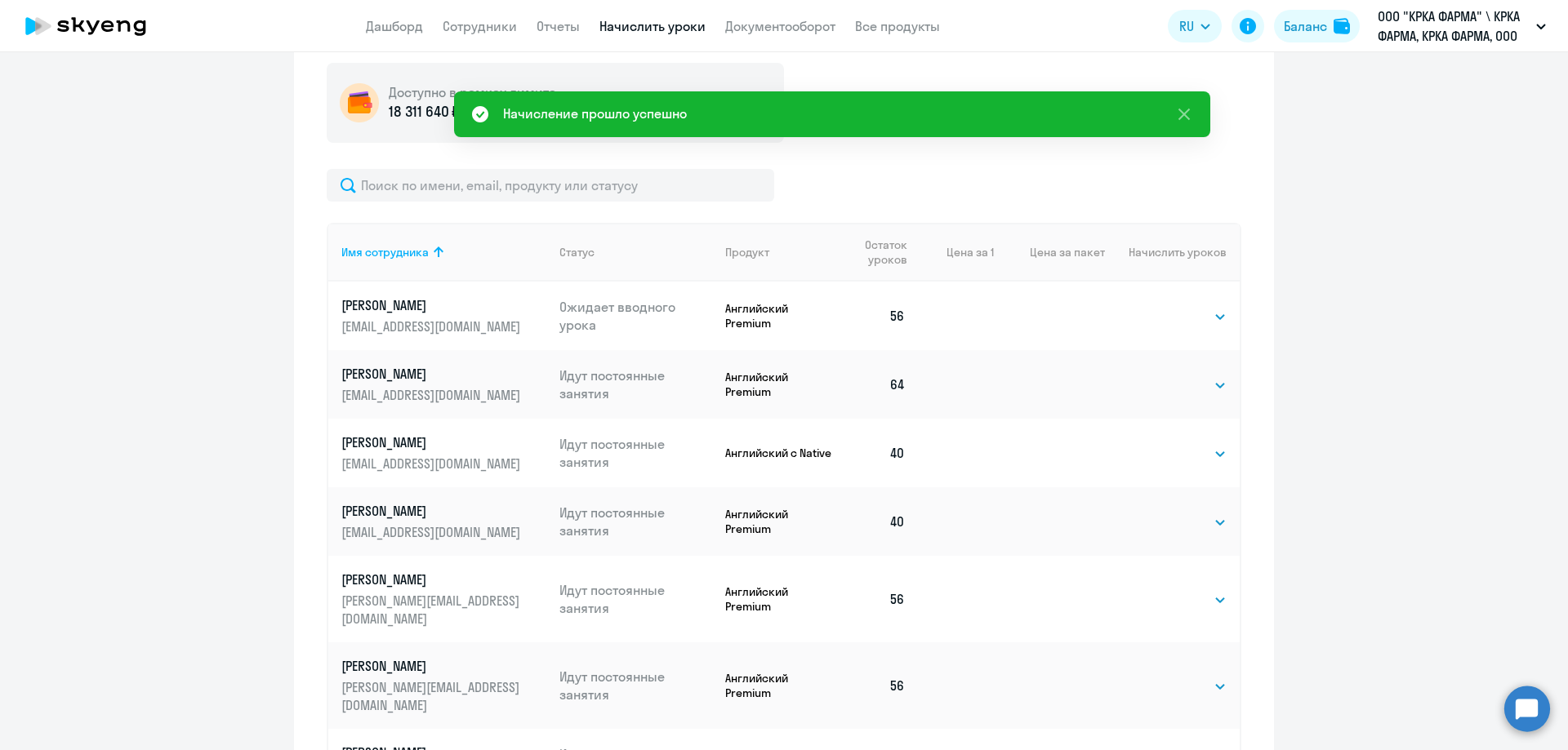
scroll to position [363, 0]
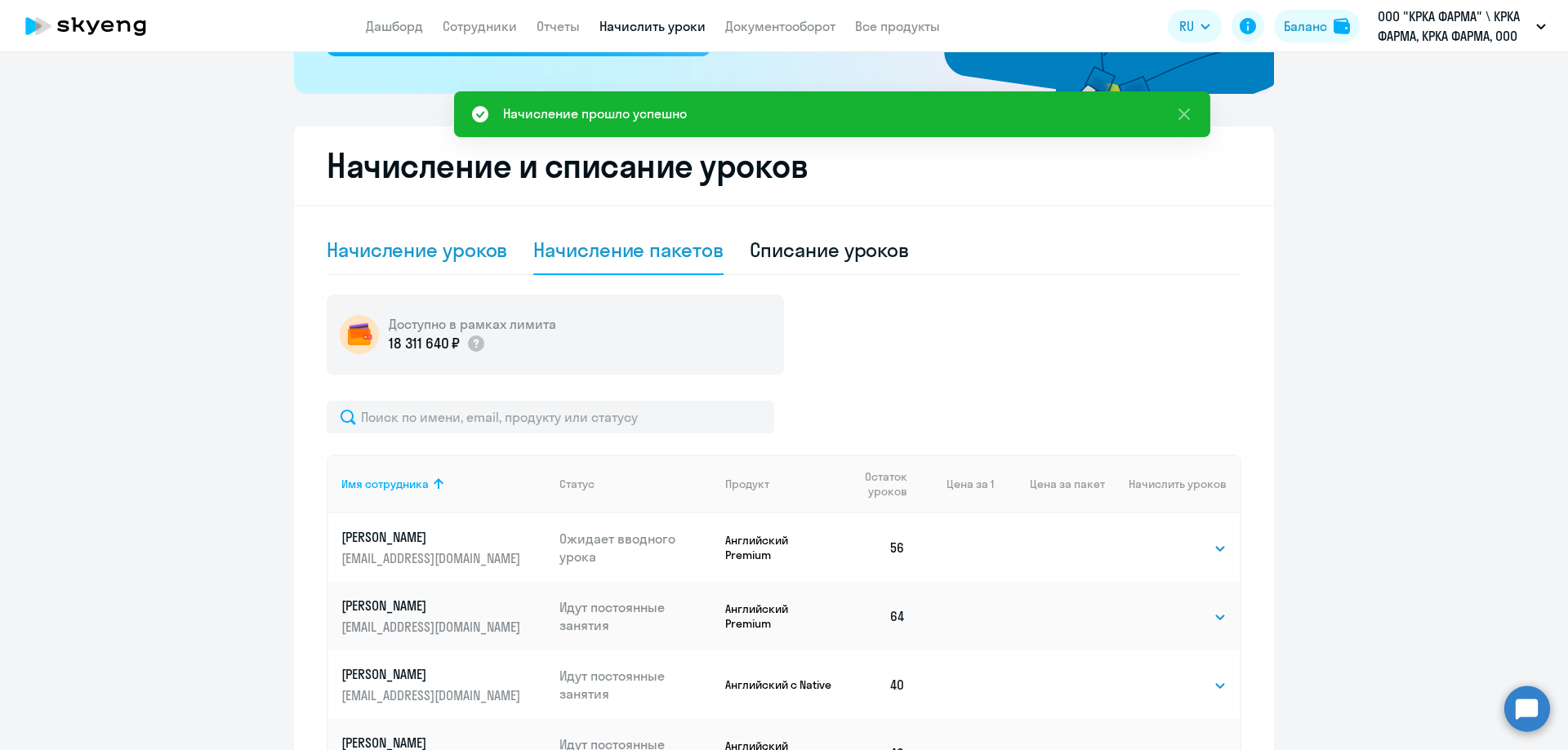
click at [395, 251] on div "Начисление уроков" at bounding box center [416, 249] width 180 height 26
select select "10"
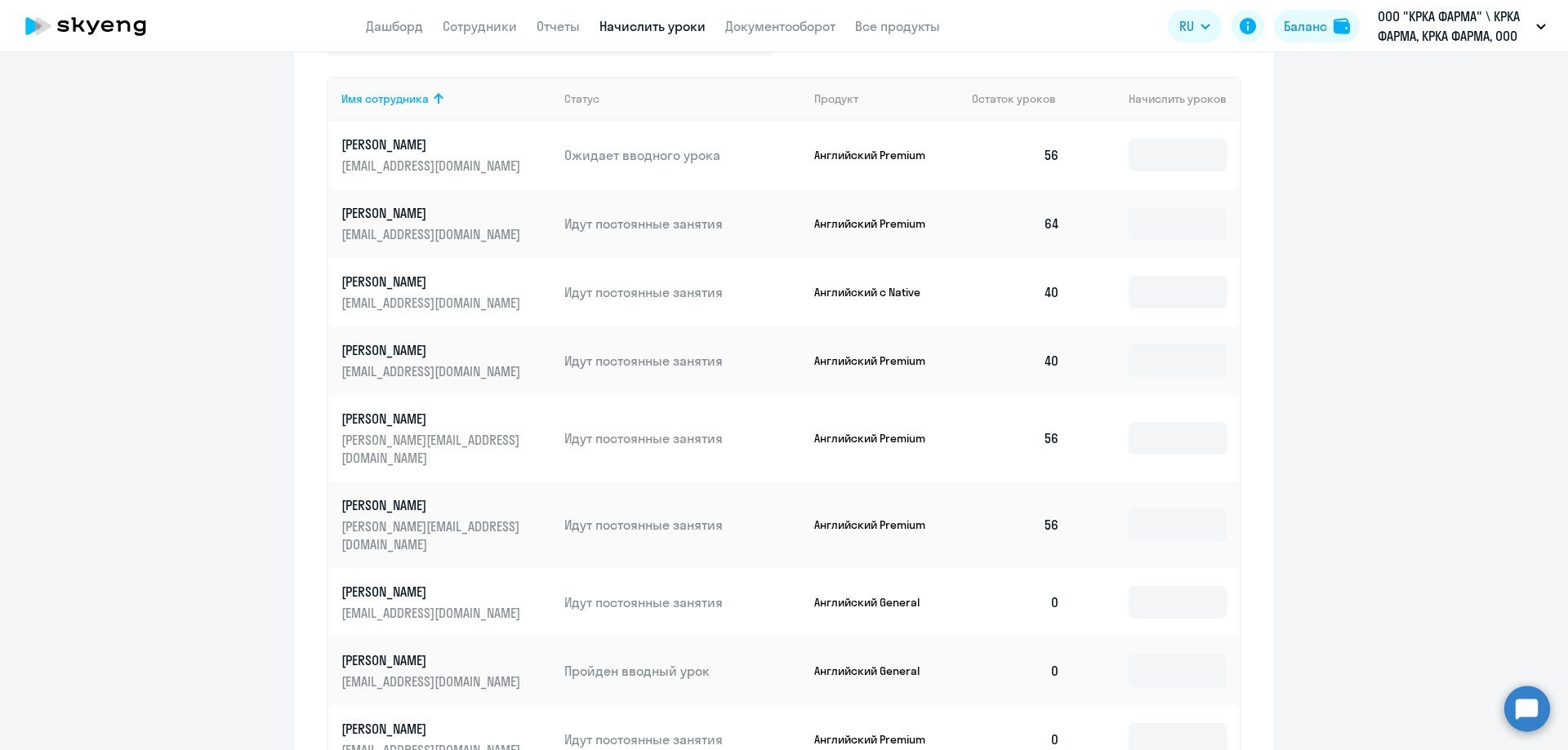
scroll to position [852, 0]
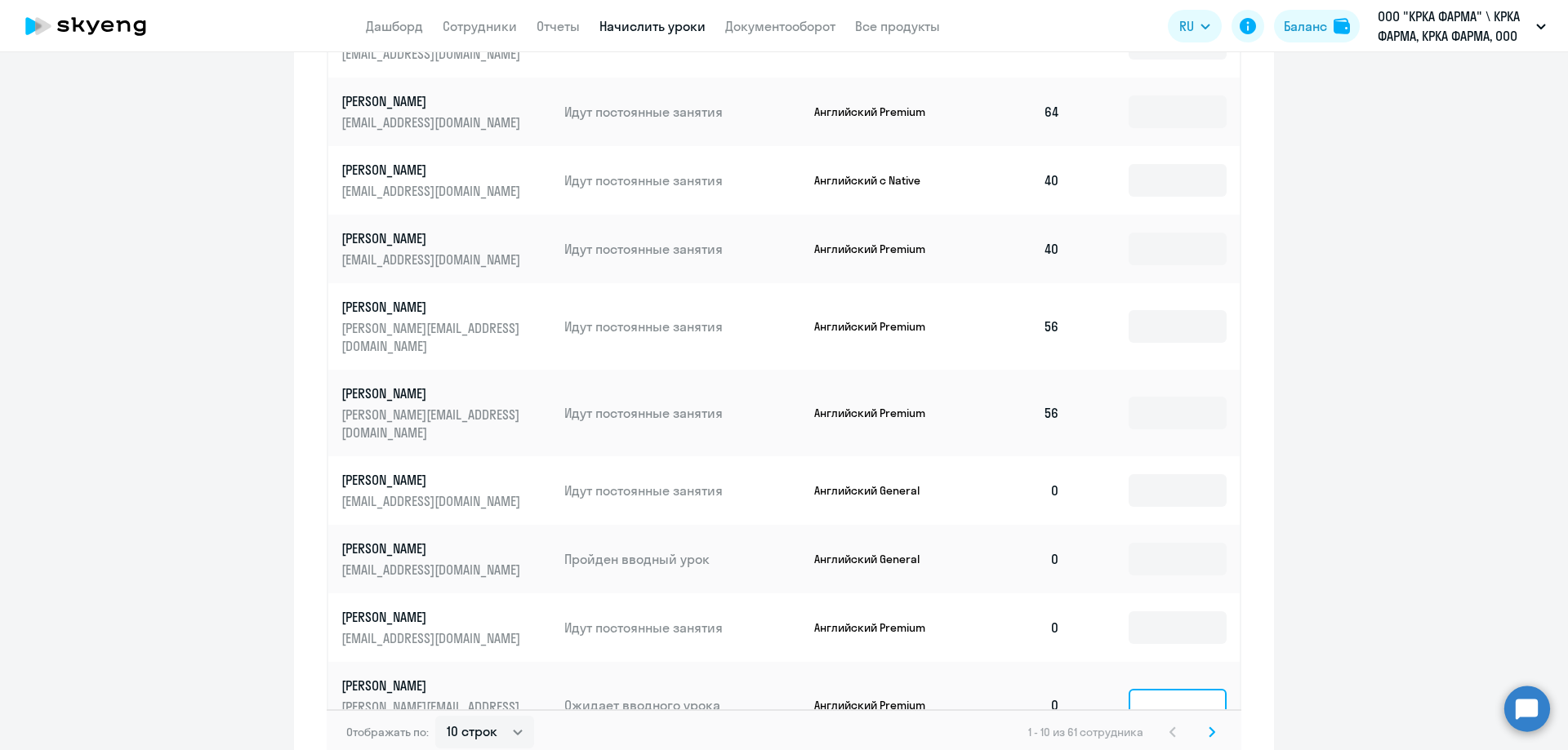
click at [1182, 688] on input at bounding box center [1177, 705] width 98 height 33
click at [1168, 474] on input at bounding box center [1177, 490] width 98 height 33
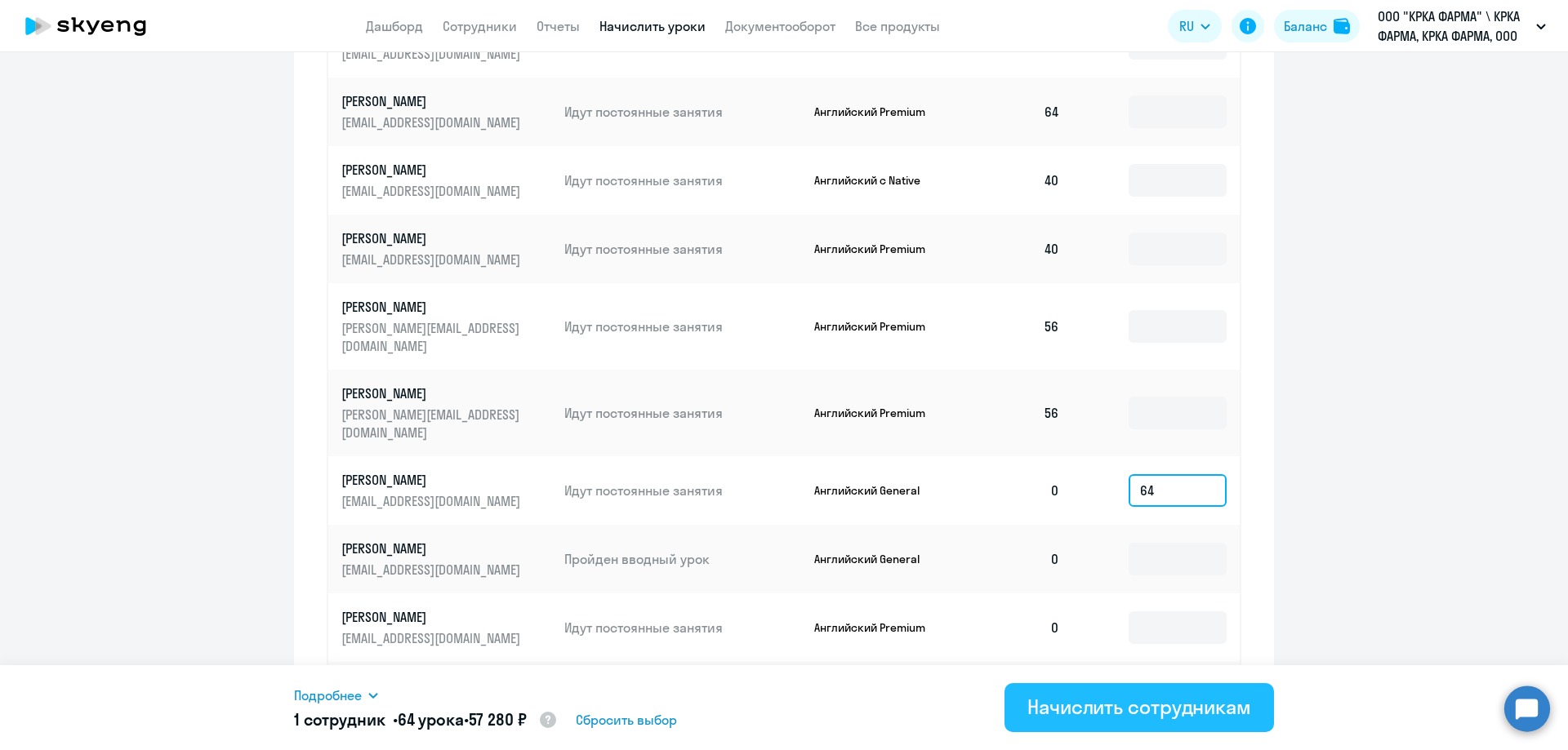
type input "64"
click at [1103, 709] on div "Начислить сотрудникам" at bounding box center [1138, 707] width 224 height 26
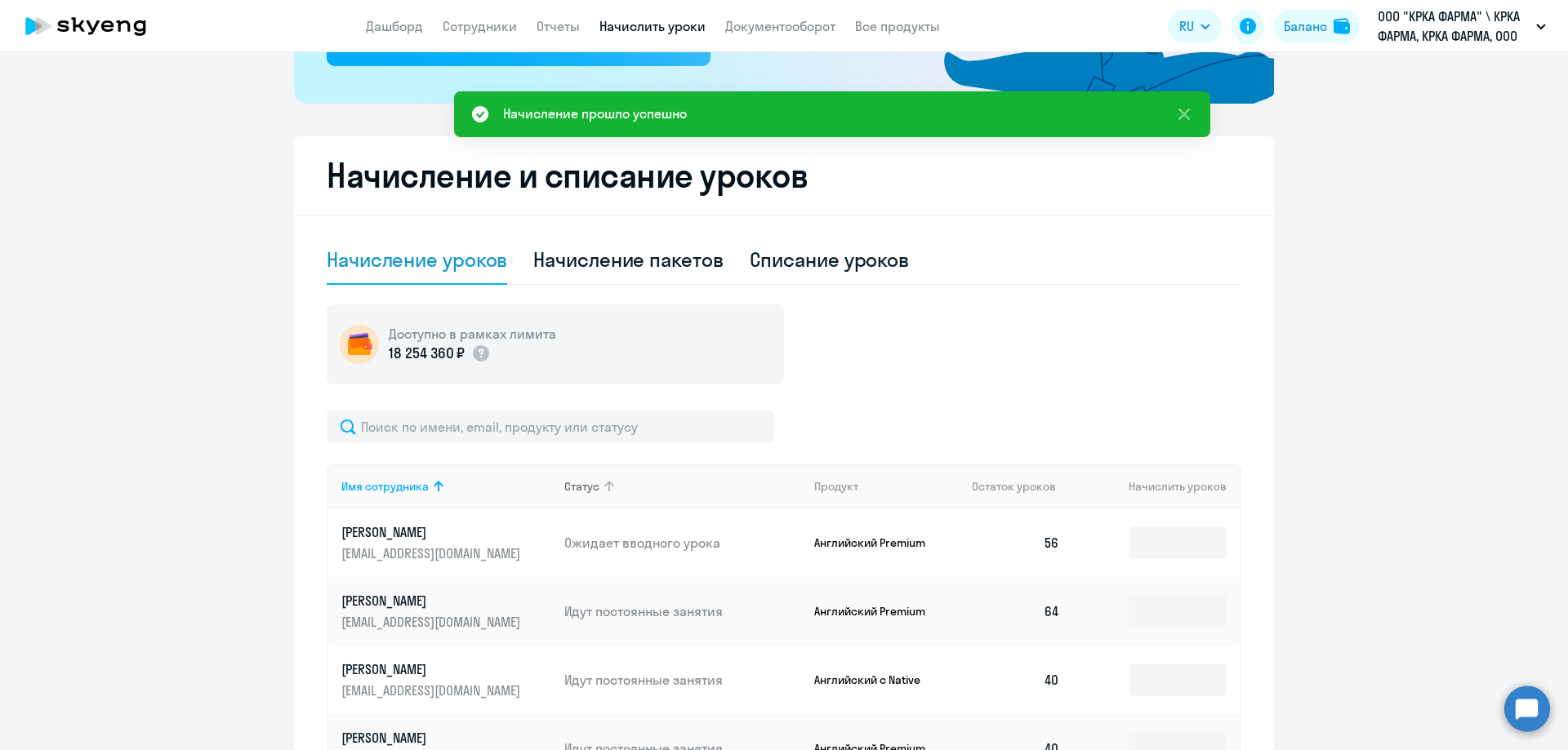
scroll to position [282, 0]
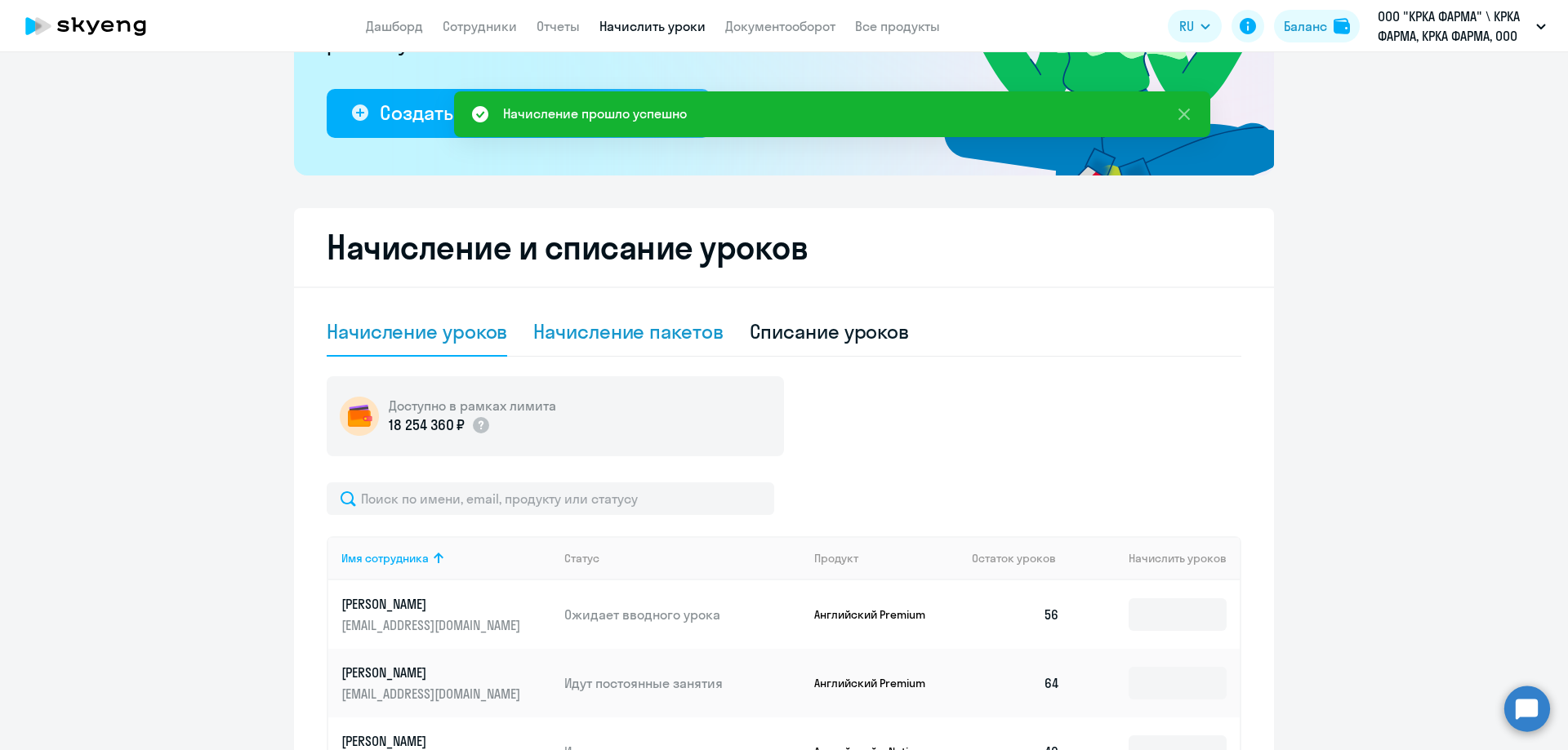
click at [645, 336] on div "Начисление пакетов" at bounding box center [627, 331] width 189 height 26
select select "10"
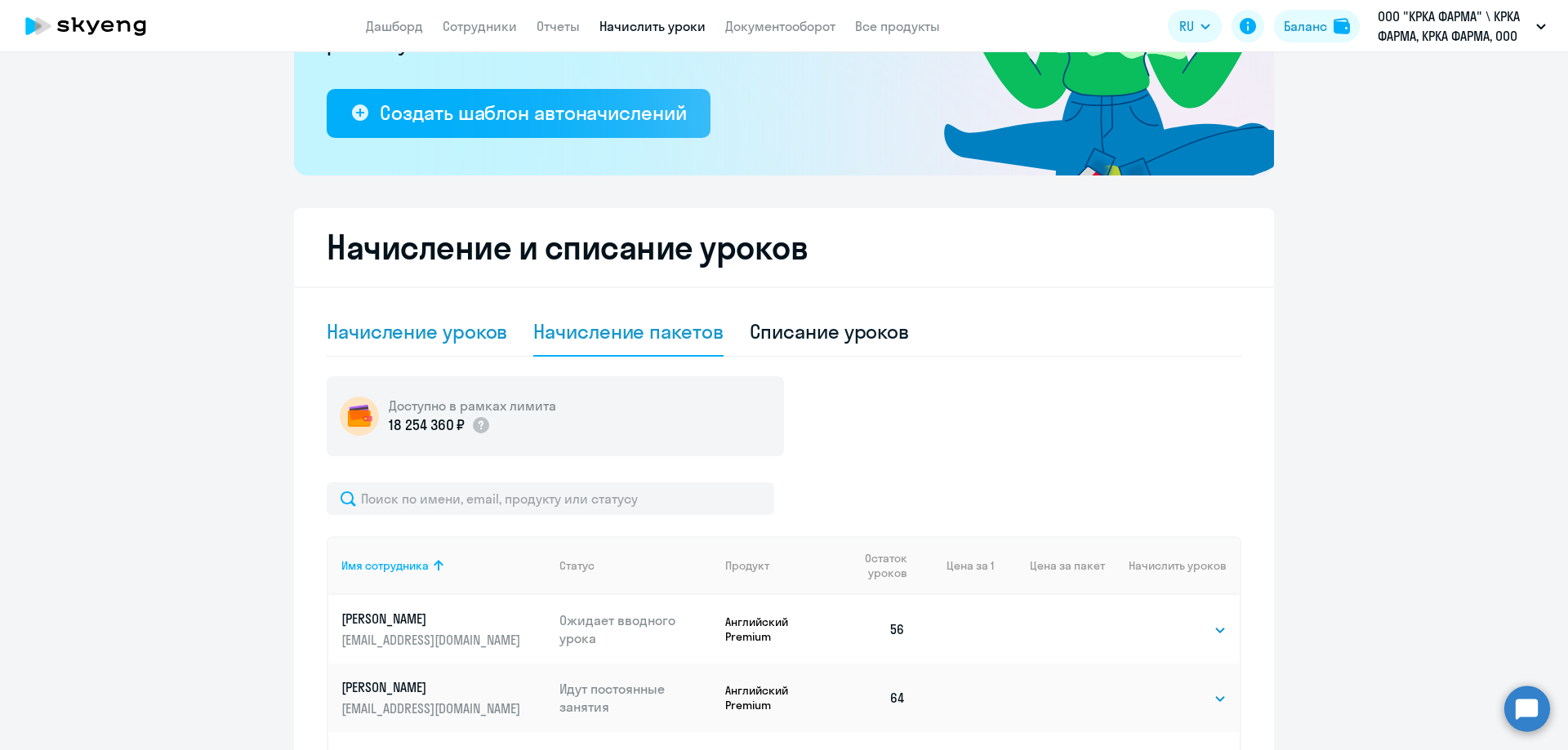
click at [452, 337] on div "Начисление уроков" at bounding box center [416, 331] width 180 height 26
select select "10"
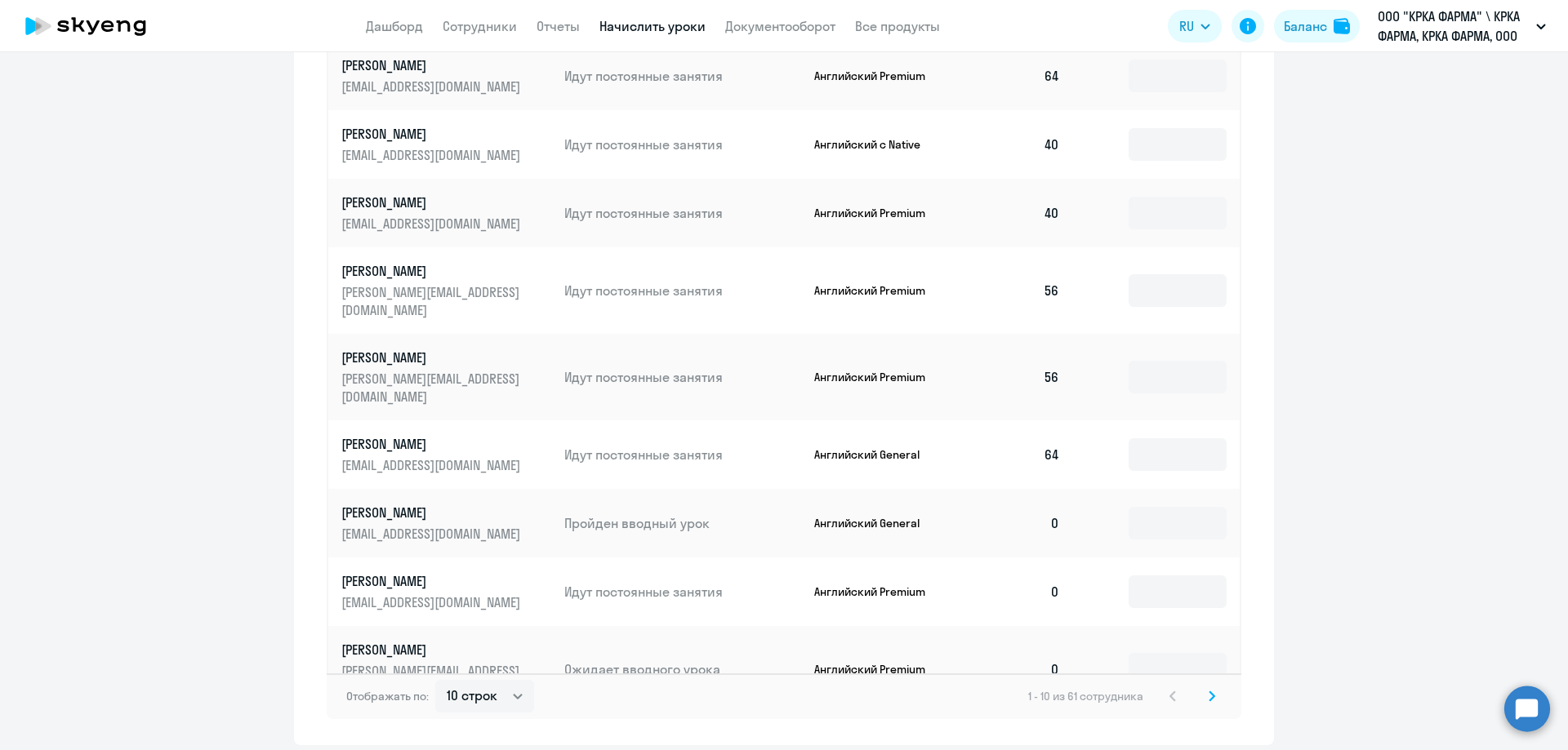
scroll to position [935, 0]
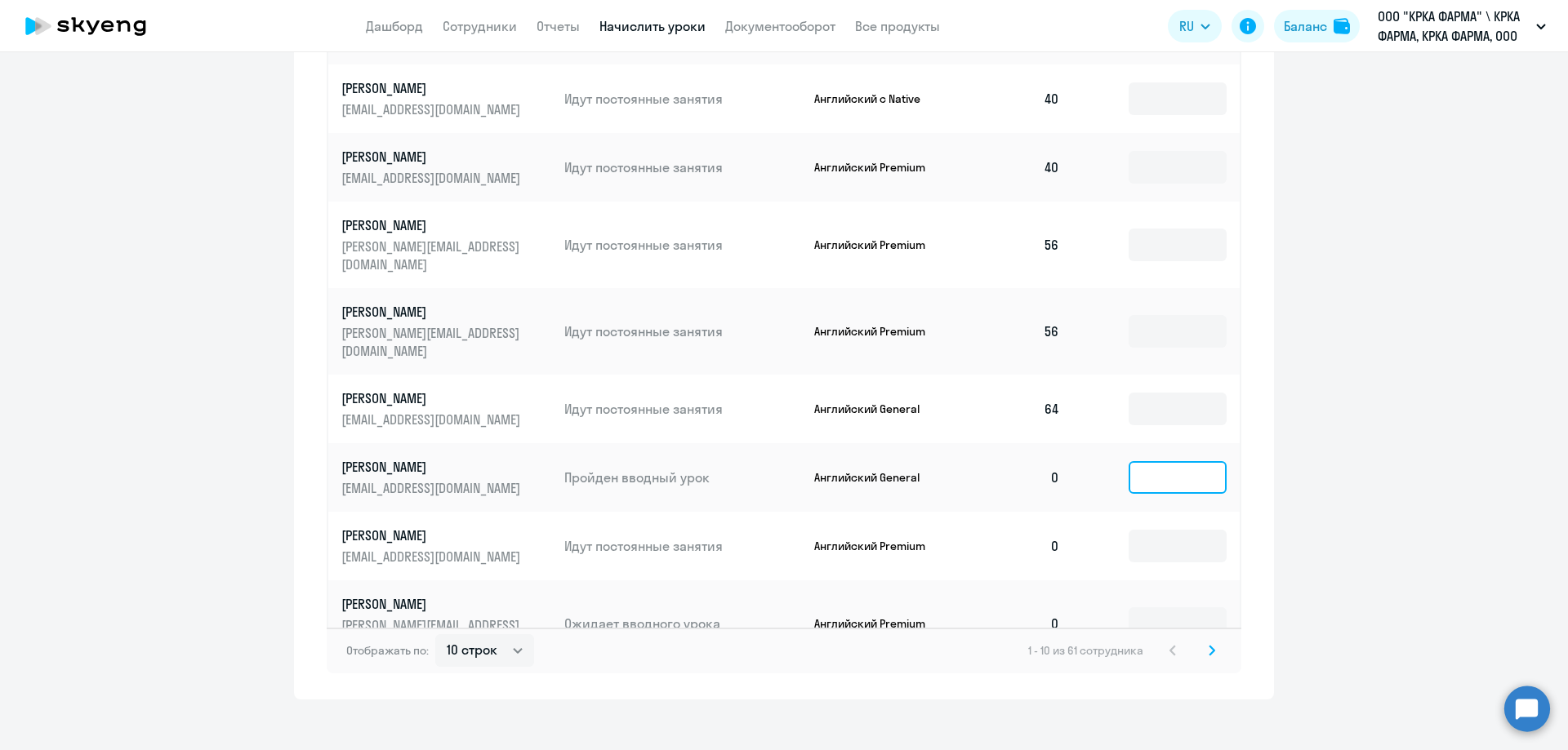
click at [1157, 461] on input at bounding box center [1177, 477] width 98 height 33
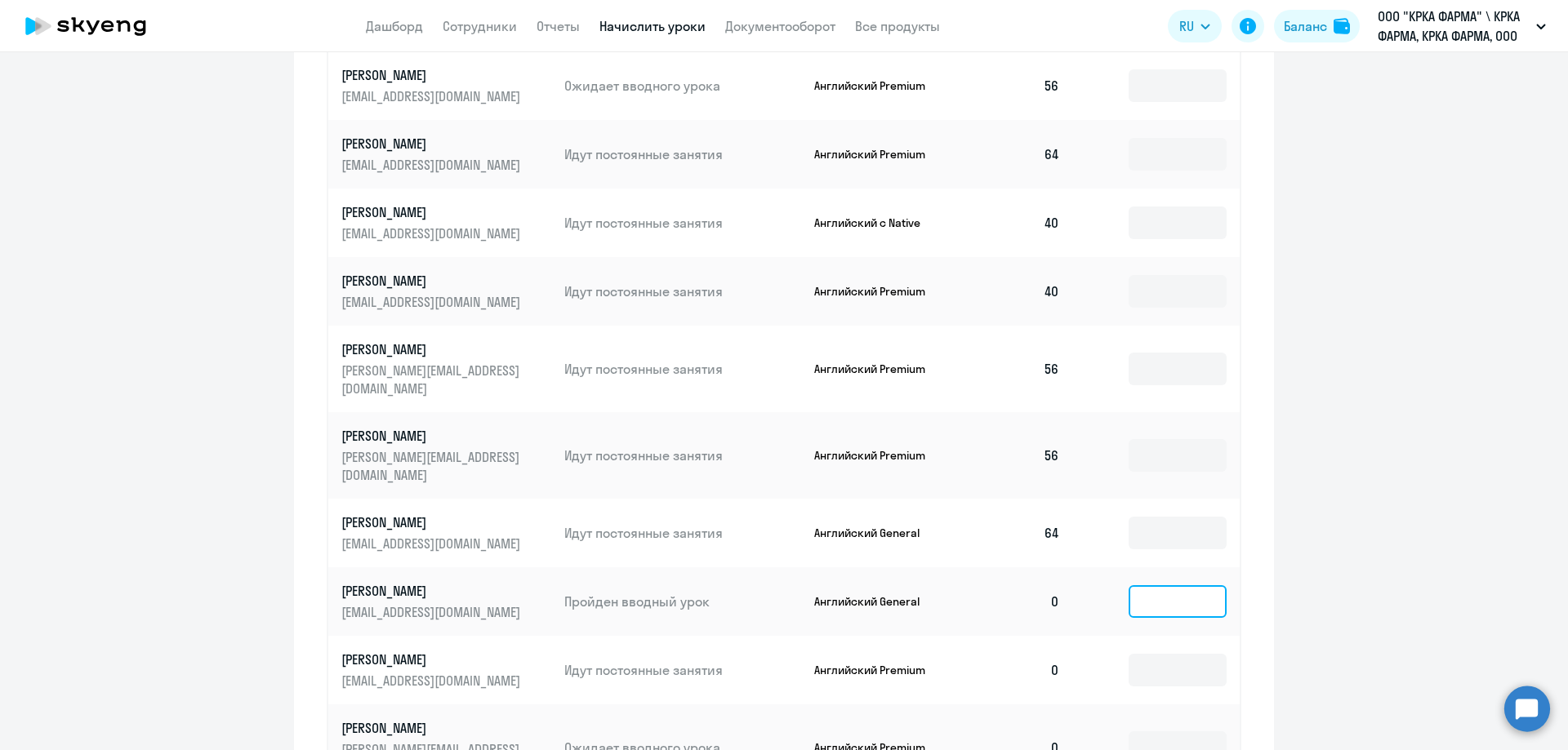
scroll to position [852, 0]
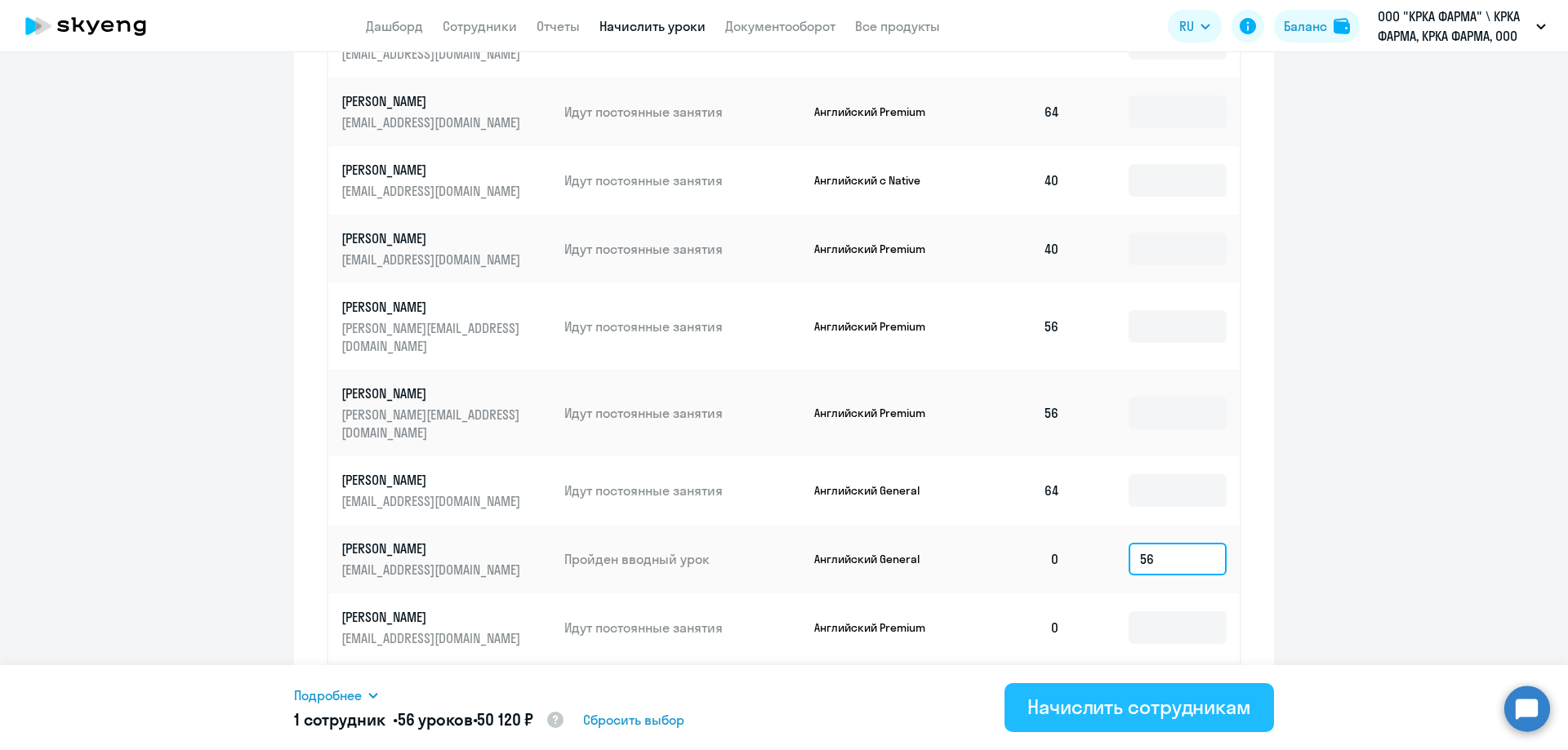
type input "56"
click at [1108, 709] on div "Начислить сотрудникам" at bounding box center [1138, 707] width 224 height 26
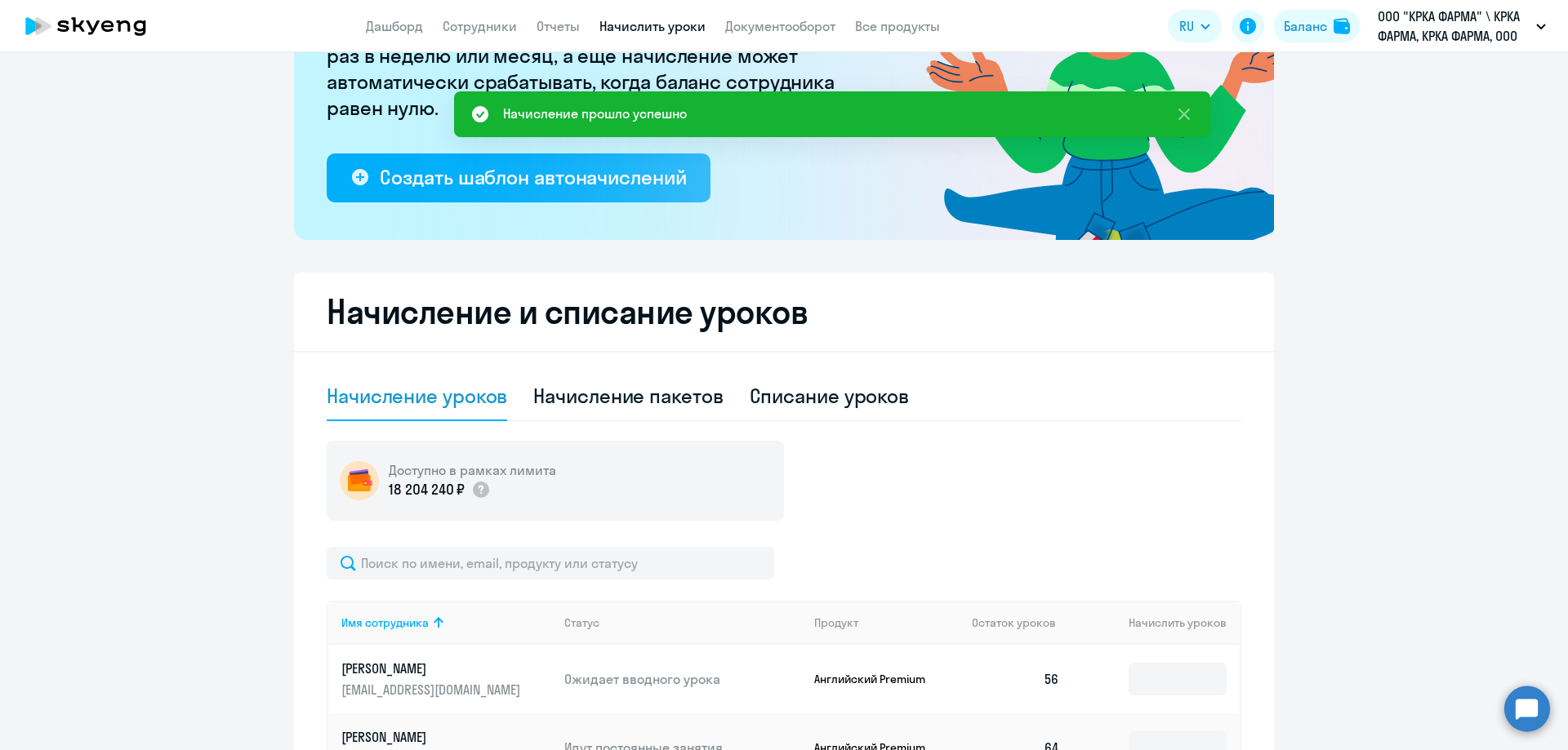
scroll to position [200, 0]
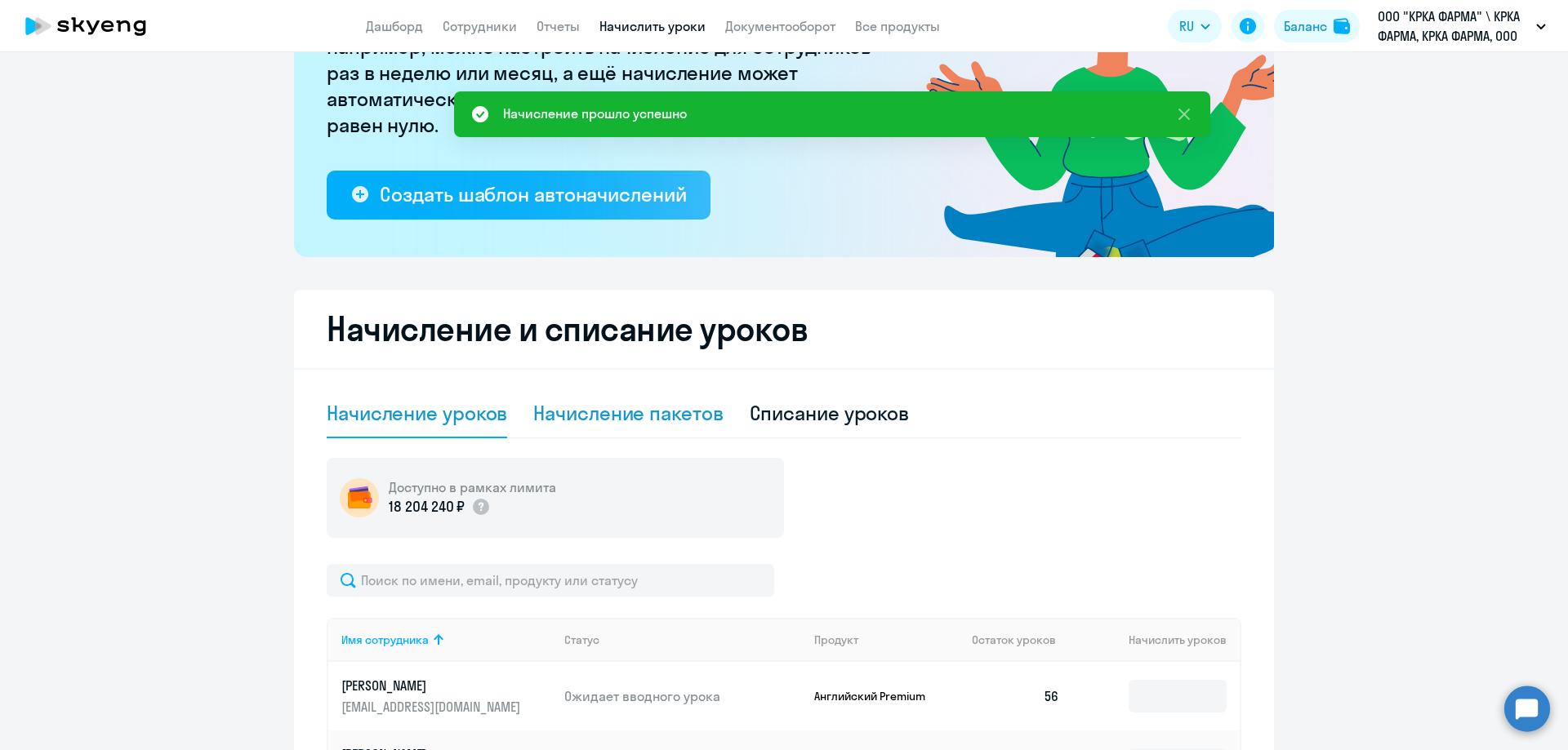
click at [593, 418] on div "Начисление пакетов" at bounding box center [627, 412] width 189 height 26
select select "10"
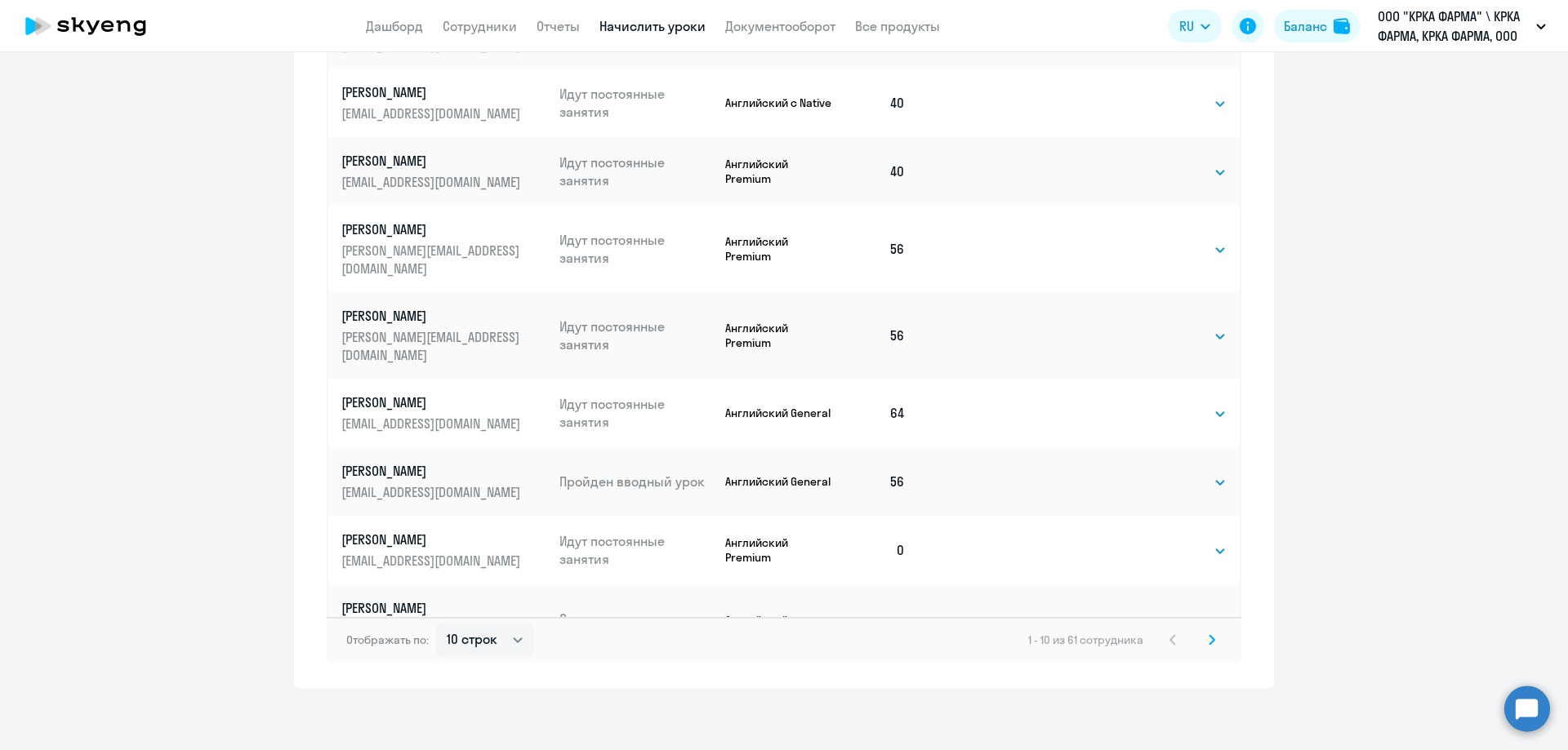
scroll to position [949, 0]
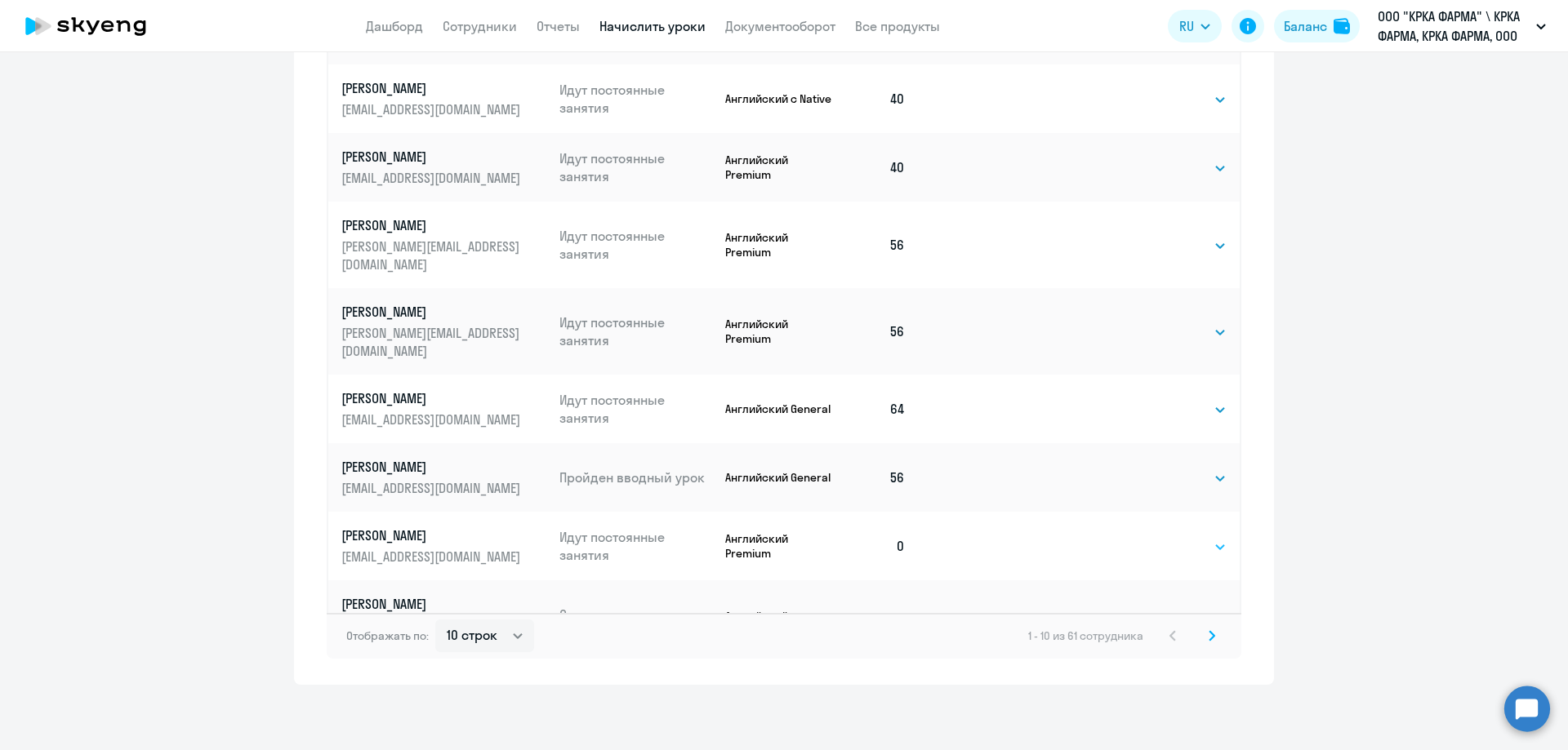
click at [1217, 537] on select "Выбрать 1 4 8 16 32 40 48 56 64 96 128" at bounding box center [1193, 547] width 67 height 20
select select "40"
click at [1159, 537] on select "Выбрать 1 4 8 16 32 40 48 56 64 96 128" at bounding box center [1193, 547] width 67 height 20
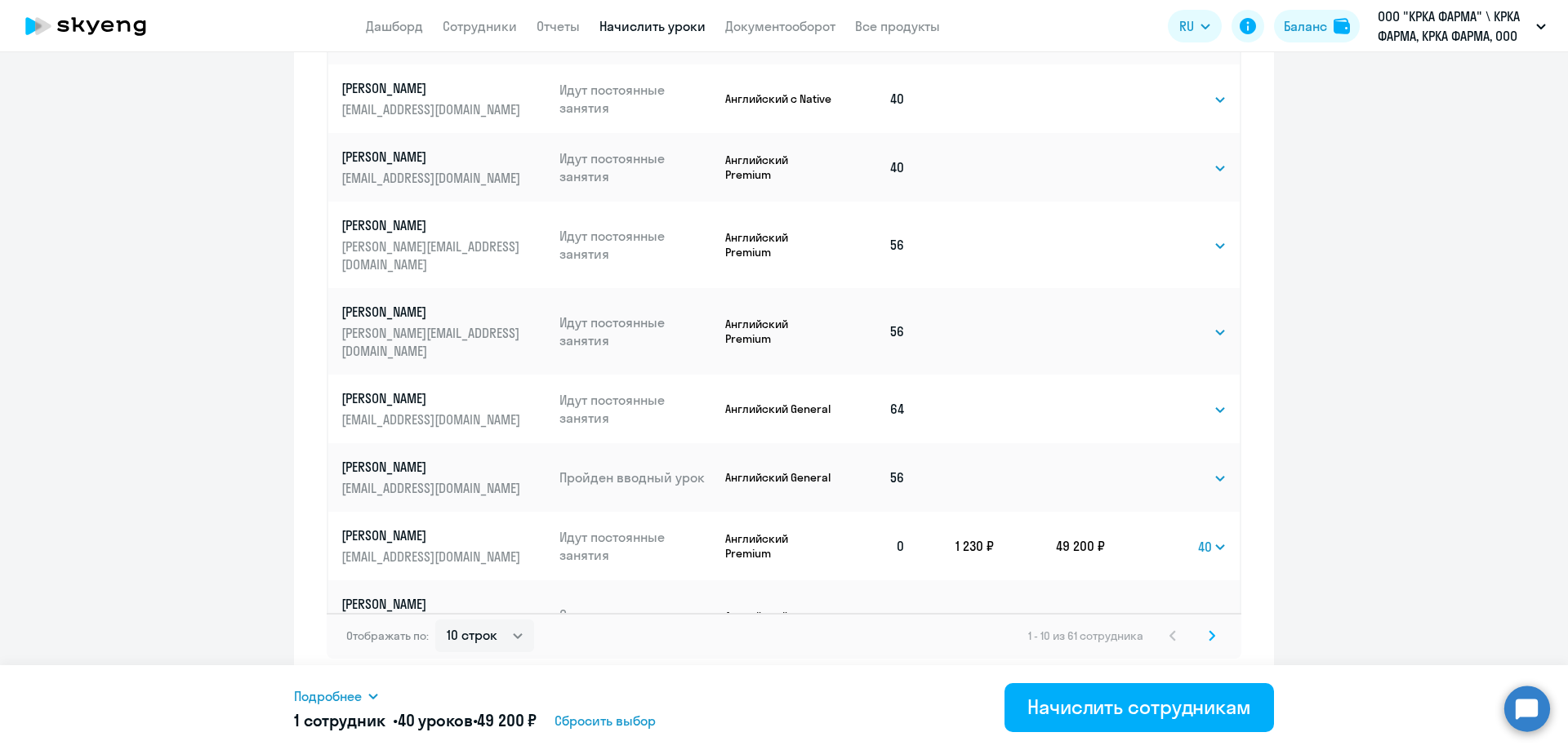
click at [1215, 614] on select "Выбрать 1 4 8 16 32 40 48 56 64 96 128" at bounding box center [1193, 624] width 67 height 20
select select "64"
click at [1159, 614] on select "Выбрать 1 4 8 16 32 40 48 56 64 96 128" at bounding box center [1193, 624] width 67 height 20
click at [1122, 707] on div "Начислить сотрудникам" at bounding box center [1138, 707] width 224 height 26
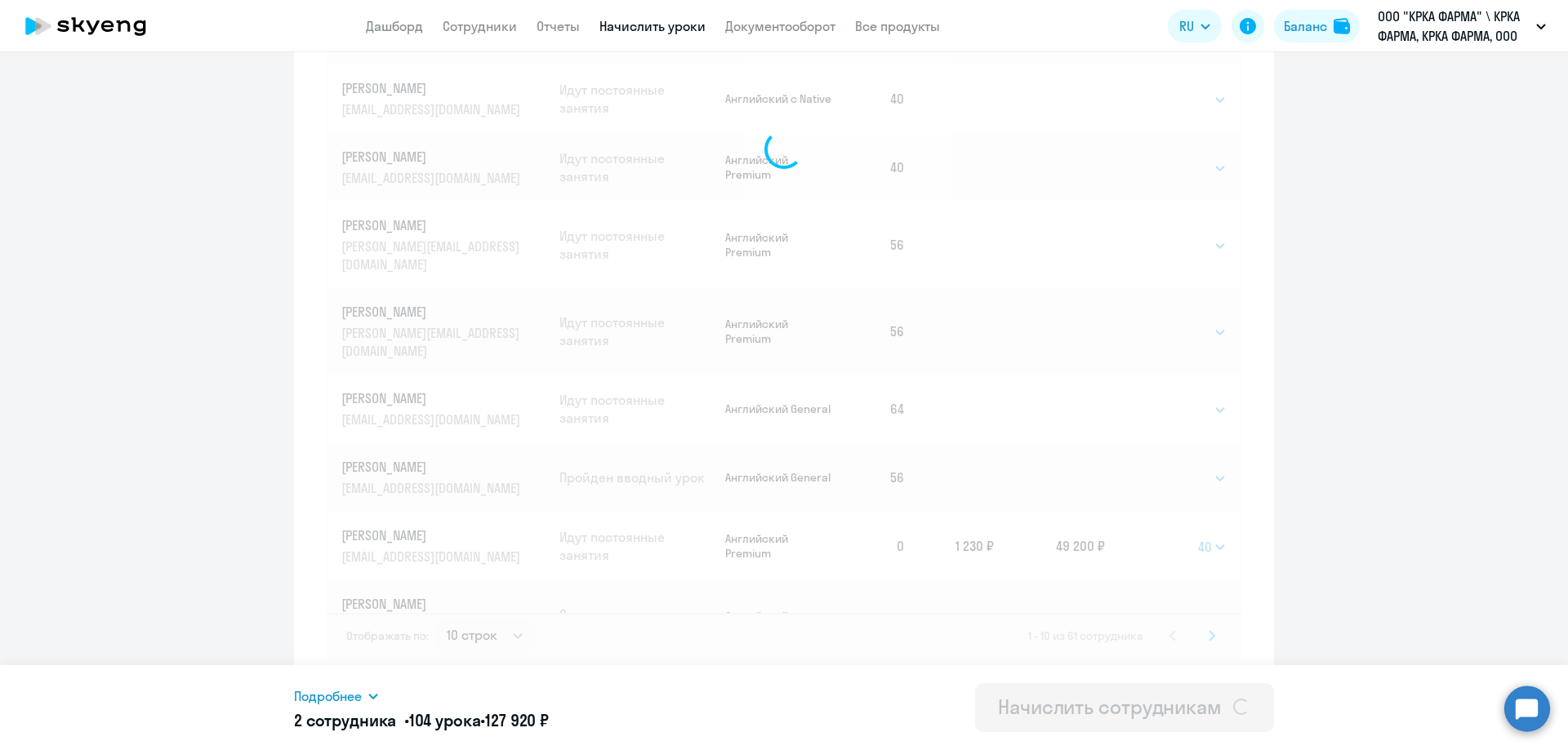
select select
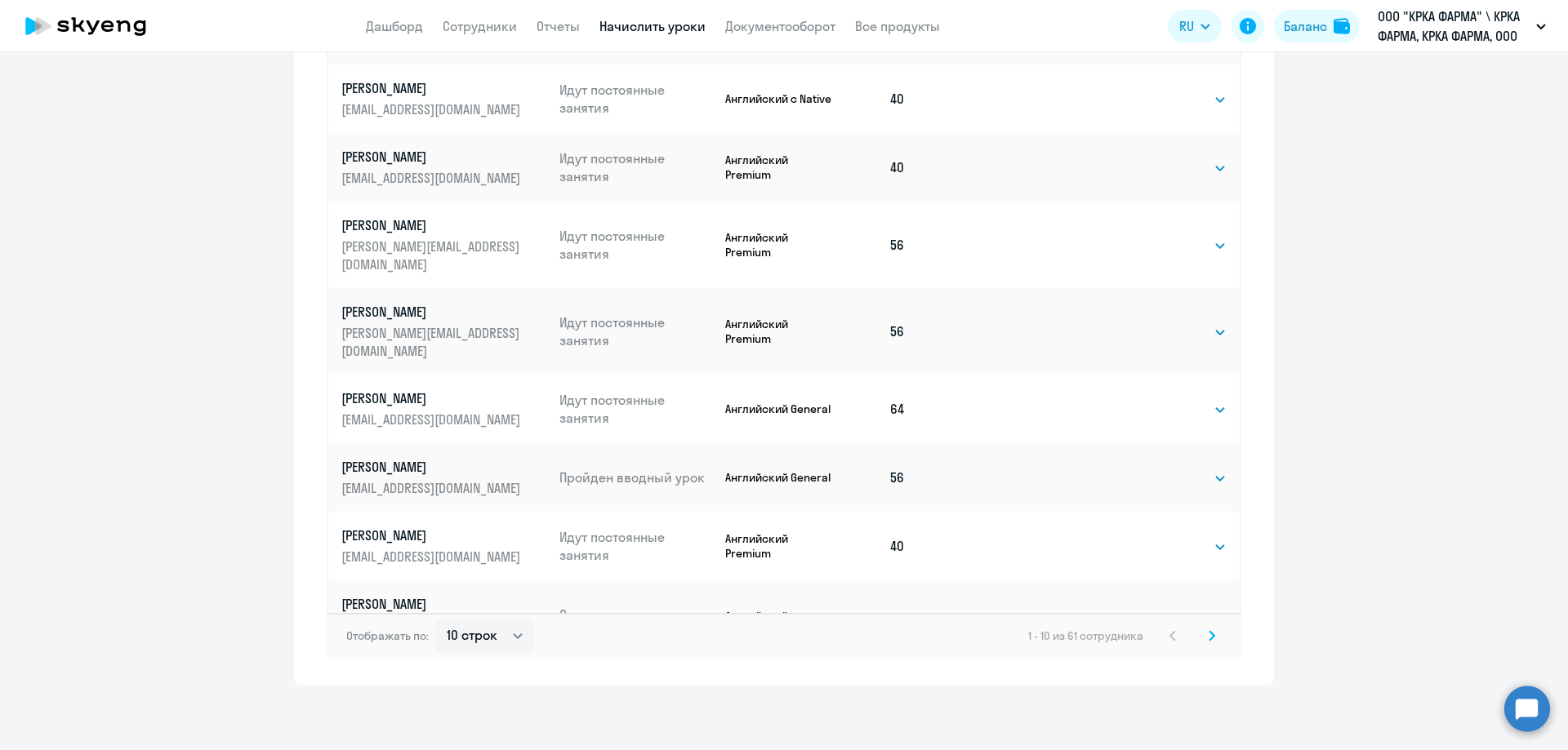
click at [1202, 633] on svg-icon at bounding box center [1212, 636] width 20 height 20
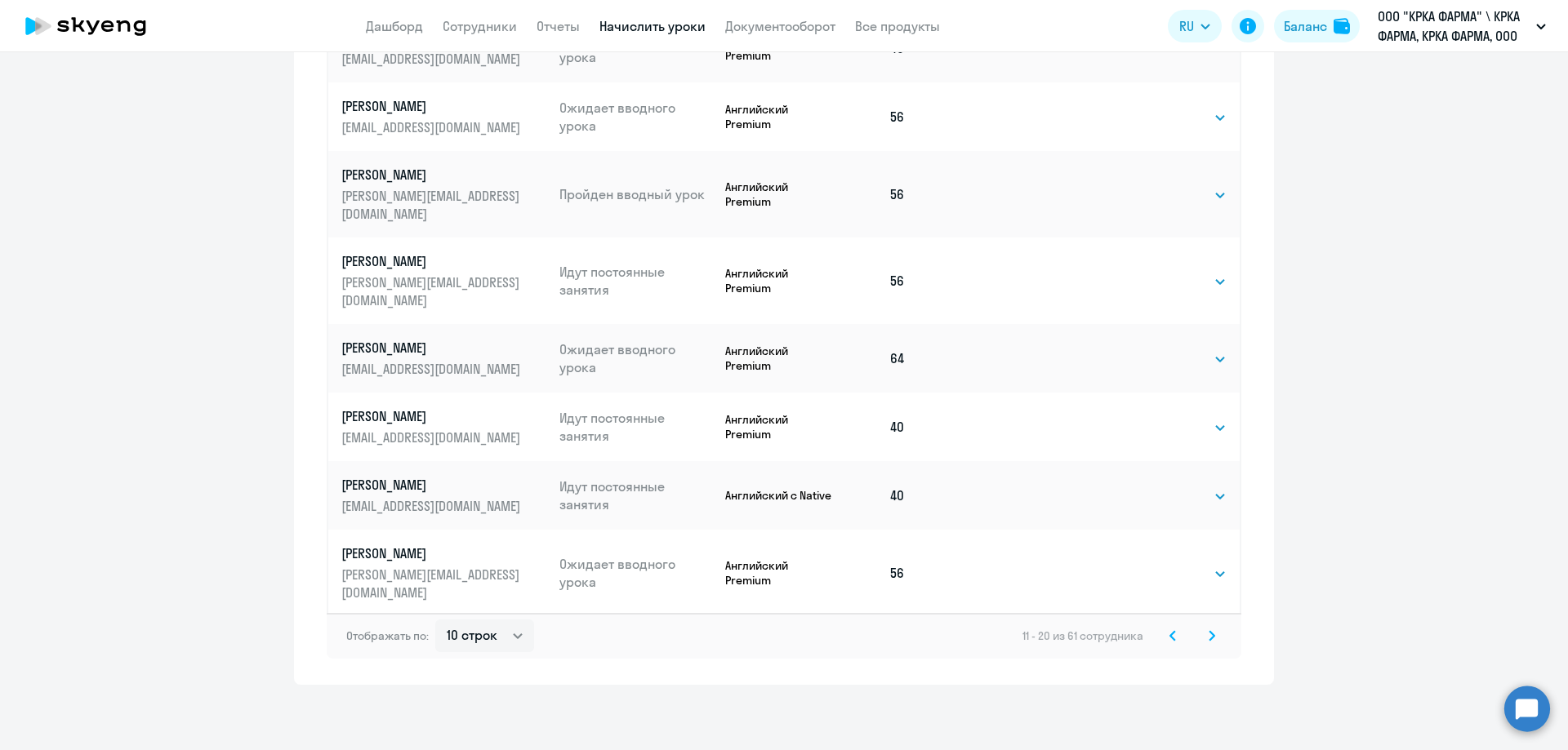
click at [1208, 635] on icon at bounding box center [1211, 636] width 6 height 12
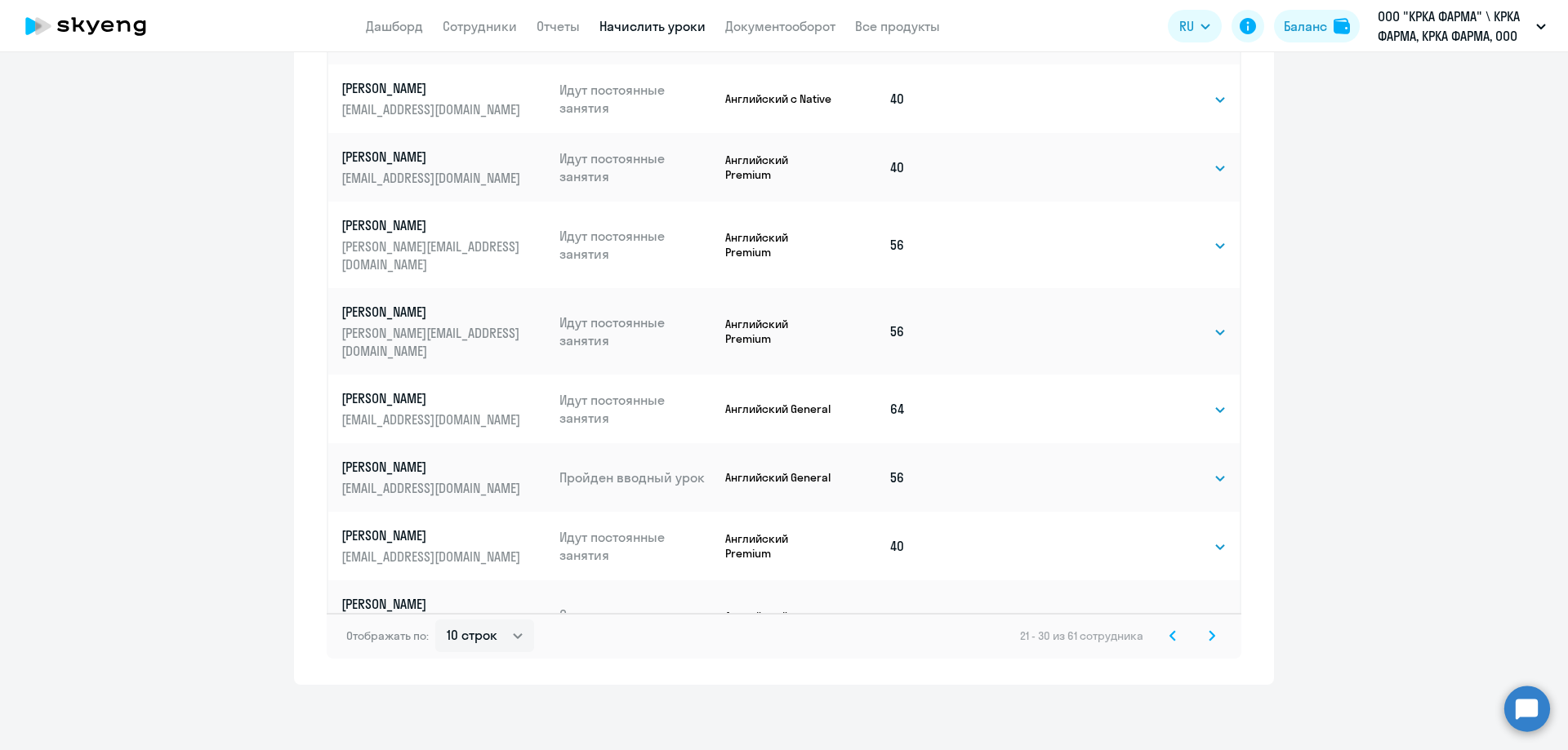
click at [1208, 636] on icon at bounding box center [1211, 636] width 6 height 12
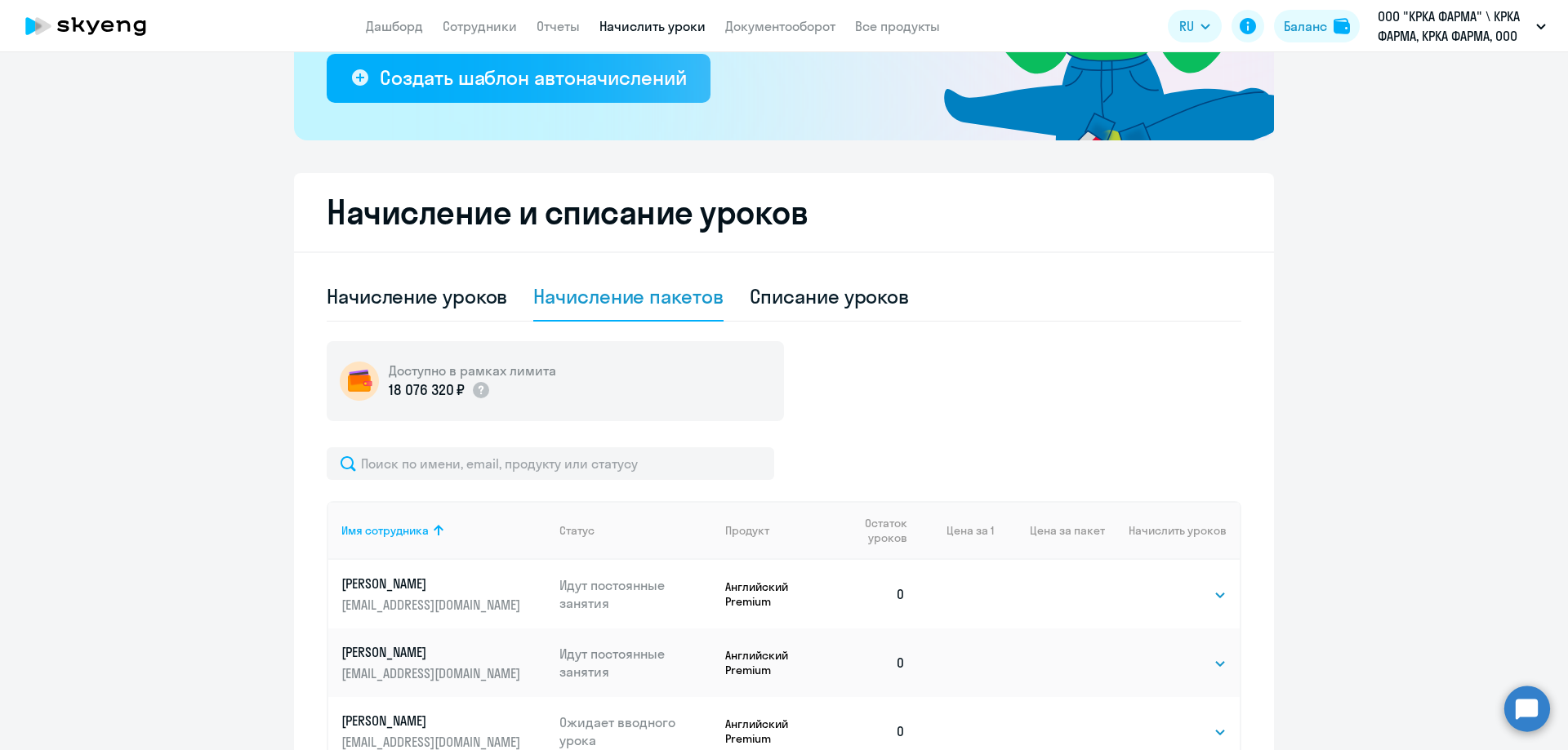
scroll to position [345, 0]
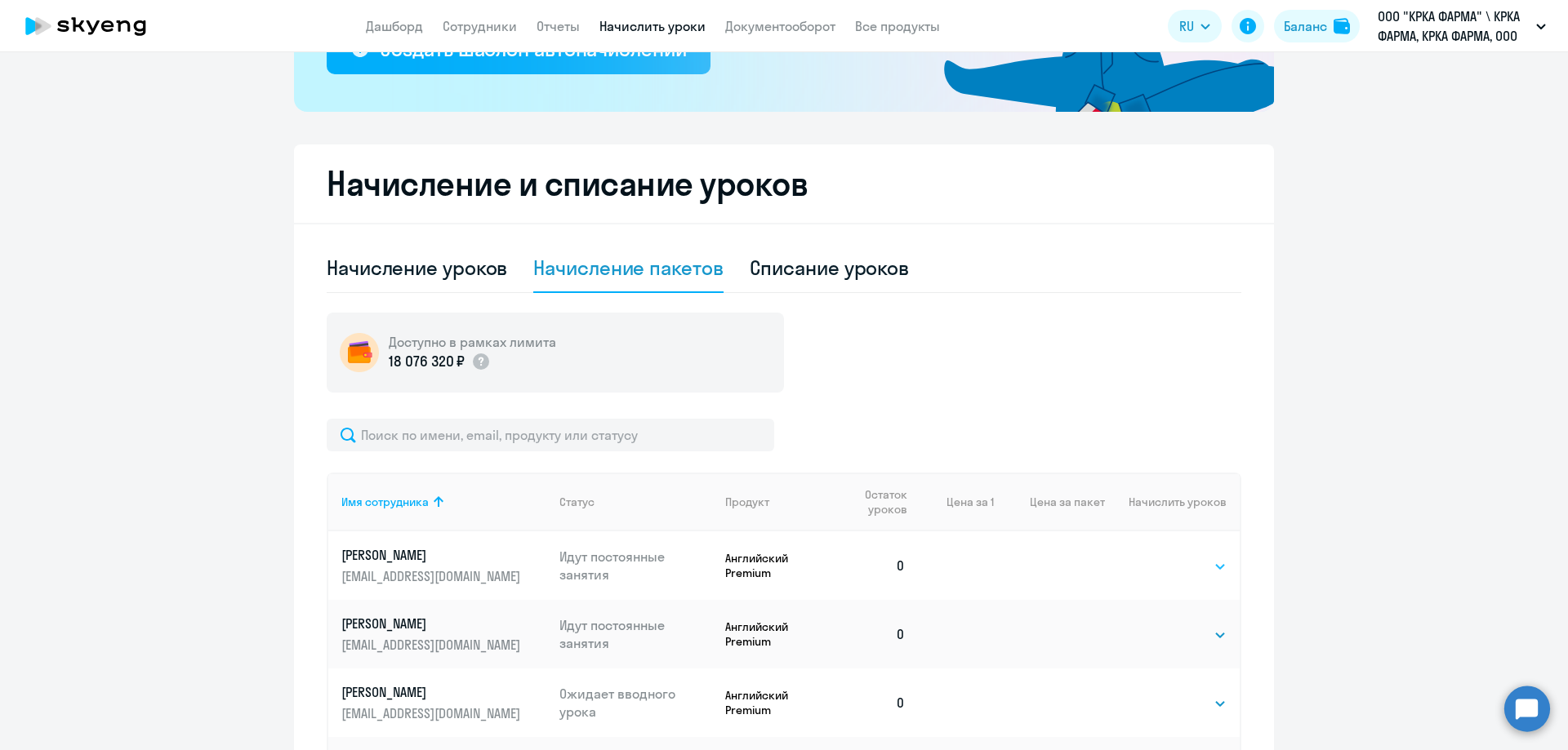
click at [1215, 565] on select "Выбрать 1 4 8 16 32 40 48 56 64 96 128" at bounding box center [1193, 566] width 67 height 20
select select "56"
click at [1159, 556] on select "Выбрать 1 4 8 16 32 40 48 56 64 96 128" at bounding box center [1193, 566] width 67 height 20
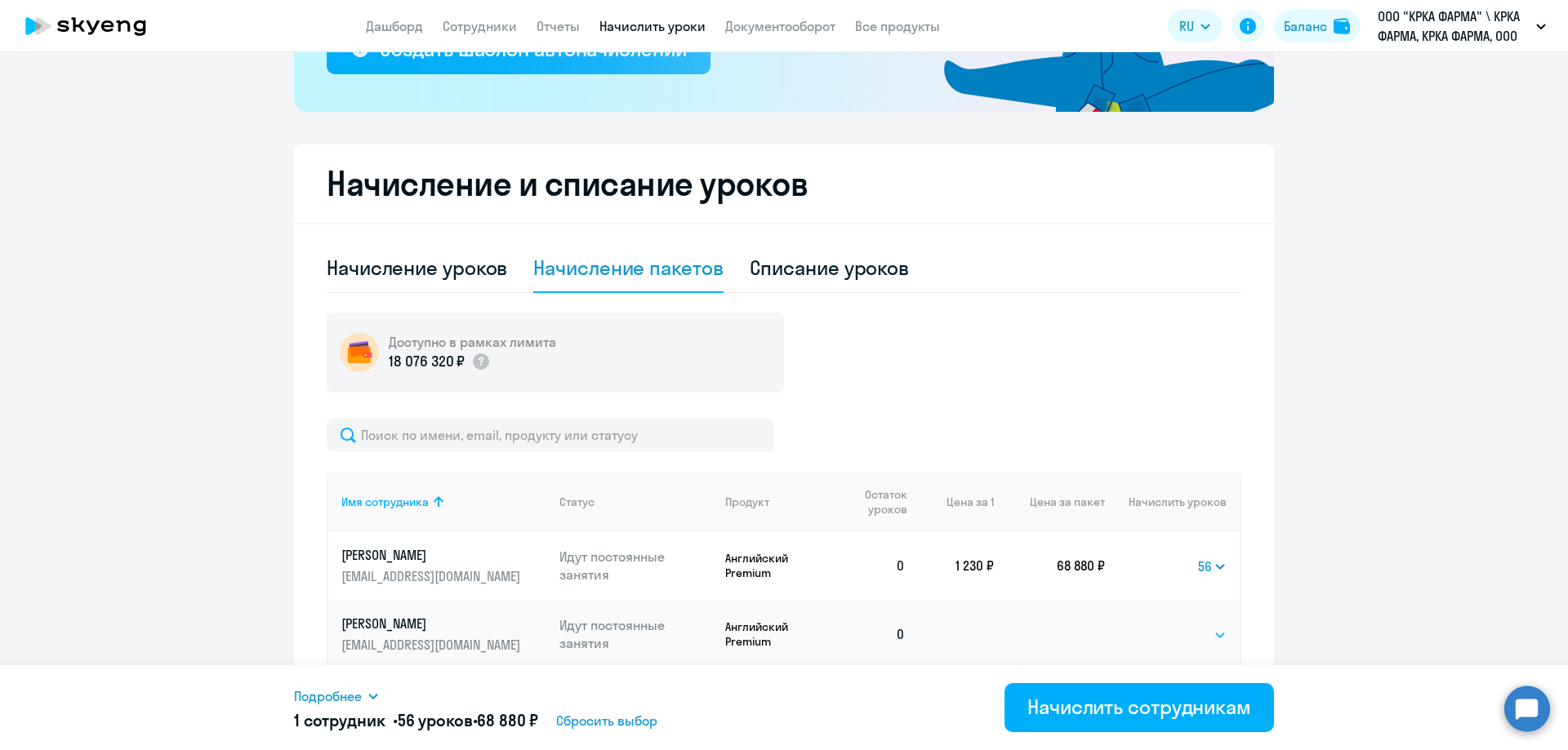
click at [1213, 638] on select "Выбрать 1 4 8 16 32 40 48 56 64 96 128" at bounding box center [1193, 635] width 67 height 20
select select "56"
click at [1159, 625] on select "Выбрать 1 4 8 16 32 40 48 56 64 96 128" at bounding box center [1193, 635] width 67 height 20
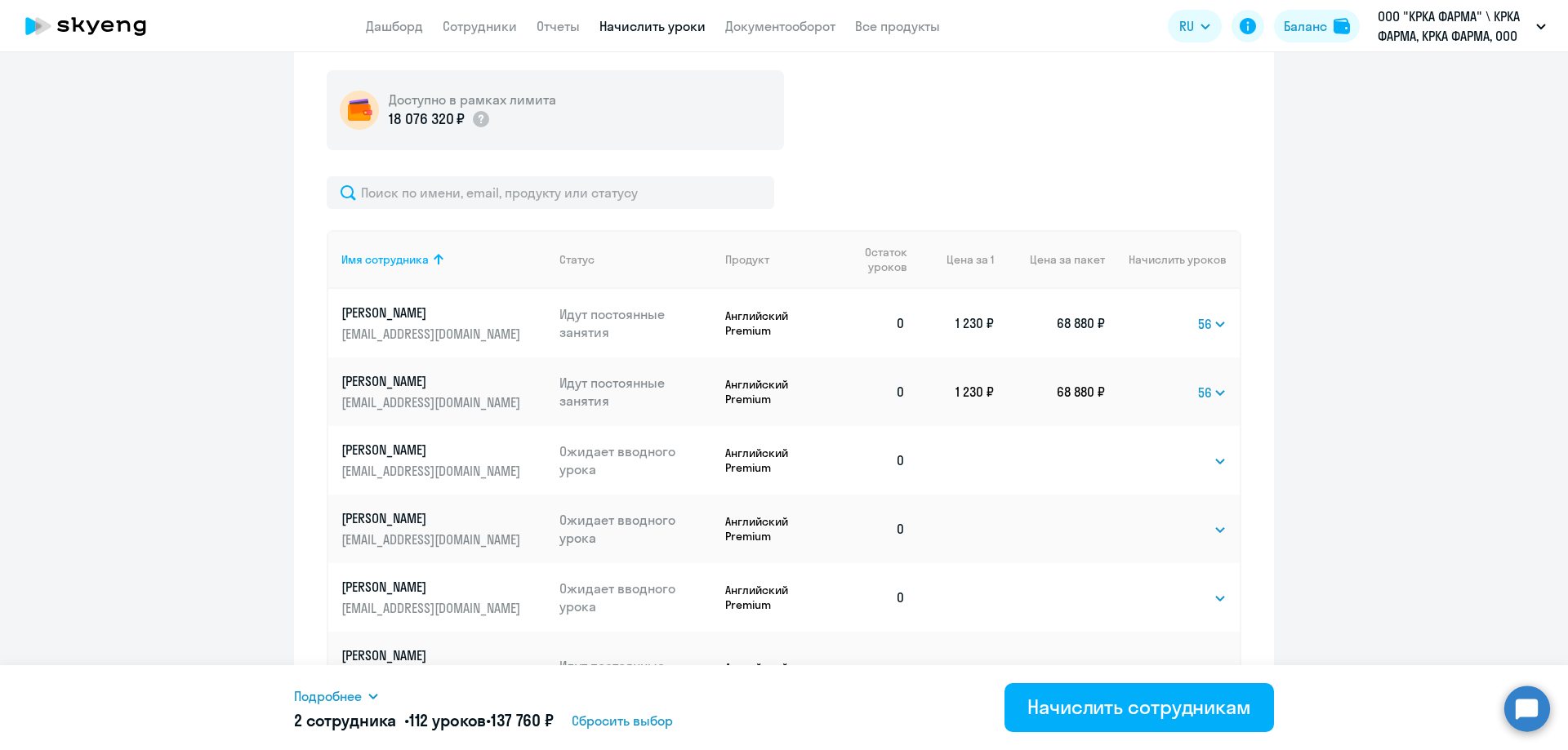
scroll to position [590, 0]
click at [1215, 459] on select "Выбрать 1 4 8 16 32 40 48 56 64 96 128" at bounding box center [1193, 459] width 67 height 20
select select "40"
click at [1159, 449] on select "Выбрать 1 4 8 16 32 40 48 56 64 96 128" at bounding box center [1193, 459] width 67 height 20
click at [1215, 524] on select "Выбрать 1 4 8 16 32 40 48 56 64 96 128" at bounding box center [1193, 527] width 67 height 20
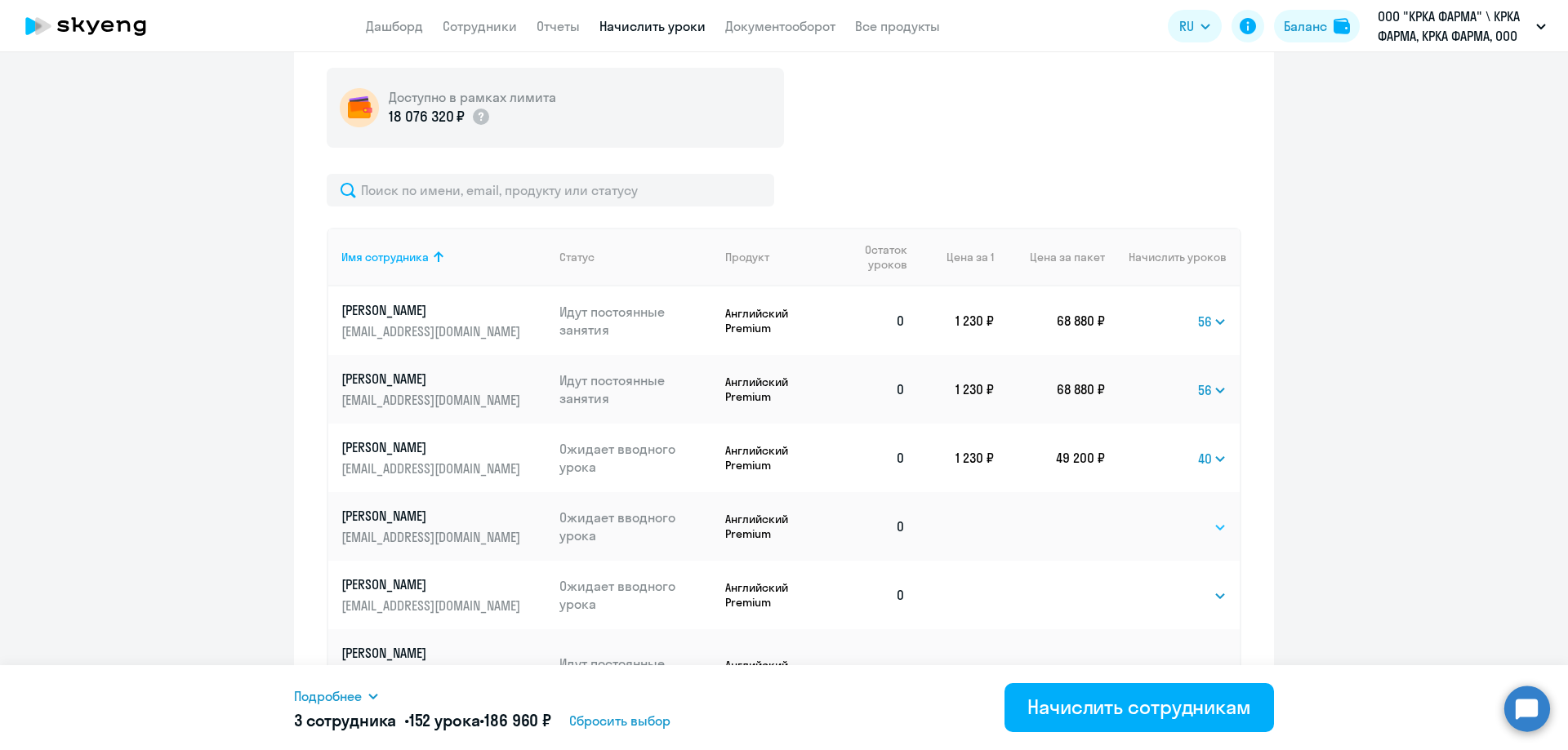
select select "56"
click at [1159, 517] on select "Выбрать 1 4 8 16 32 40 48 56 64 96 128" at bounding box center [1193, 527] width 67 height 20
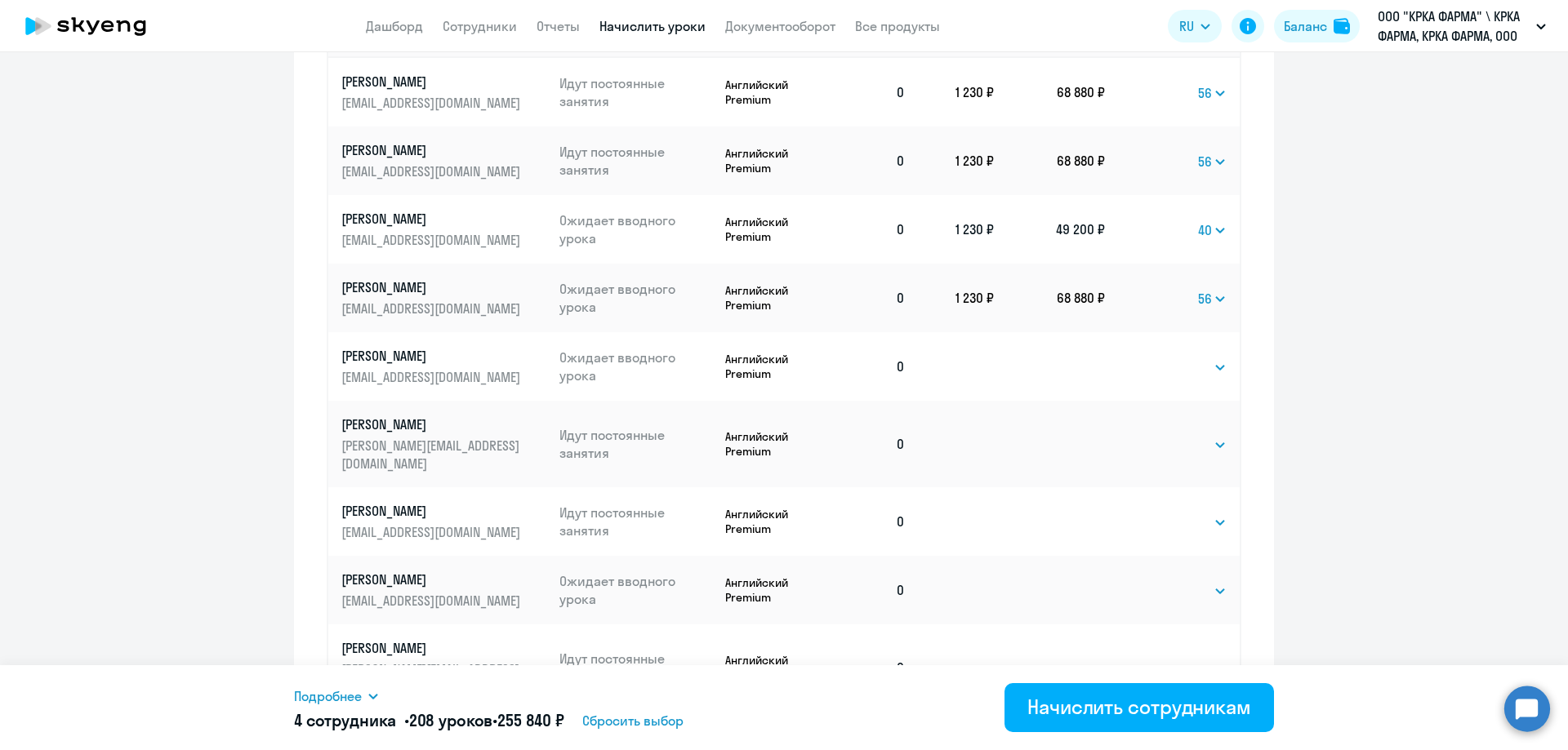
scroll to position [835, 0]
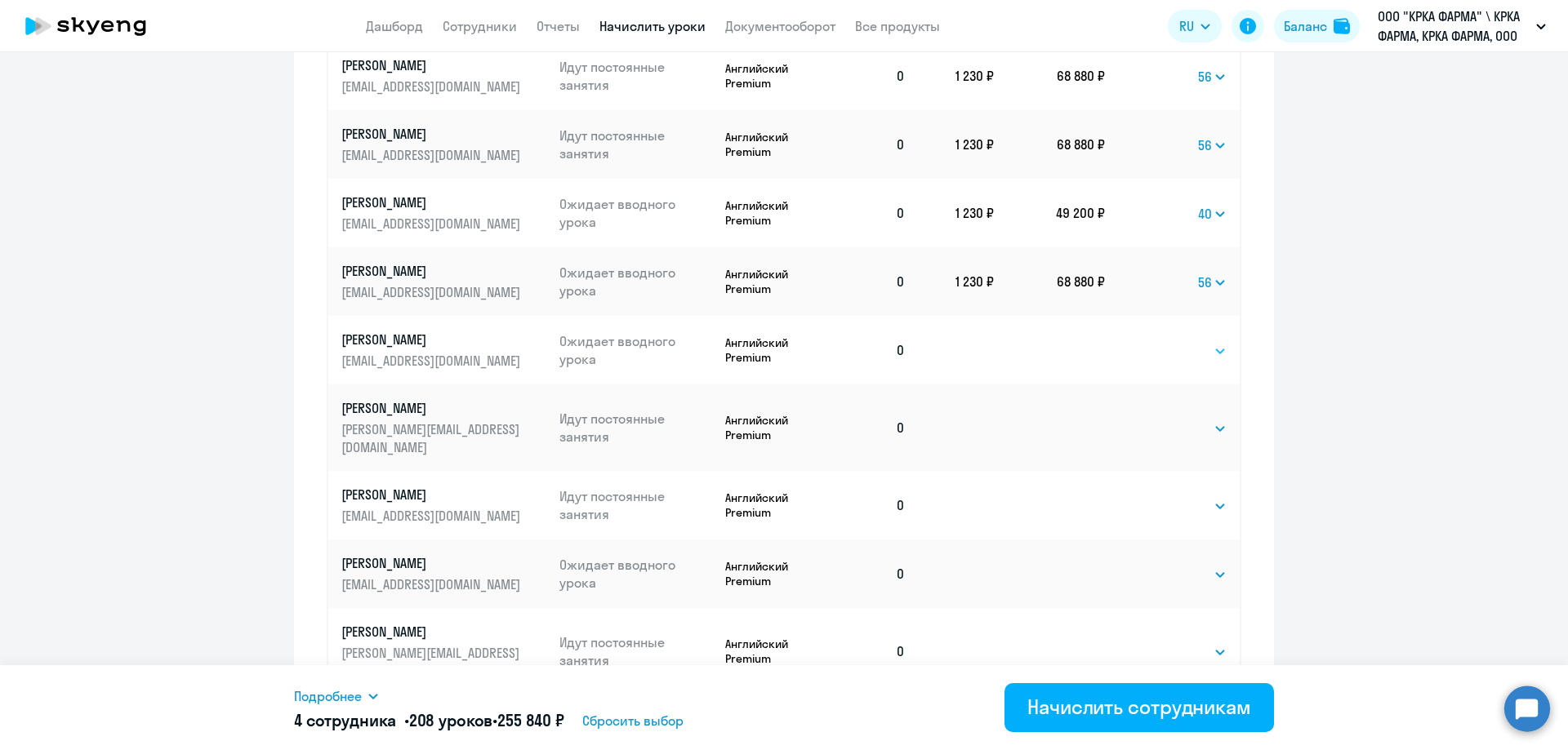
click at [1216, 349] on select "Выбрать 1 4 8 16 32 40 48 56 64 96 128" at bounding box center [1193, 351] width 67 height 20
select select "64"
click at [1159, 341] on select "Выбрать 1 4 8 16 32 40 48 56 64 96 128" at bounding box center [1193, 351] width 67 height 20
click at [1215, 422] on select "Выбрать 1 4 8 16 32 40 48 56 64 96 128" at bounding box center [1193, 428] width 67 height 20
select select "56"
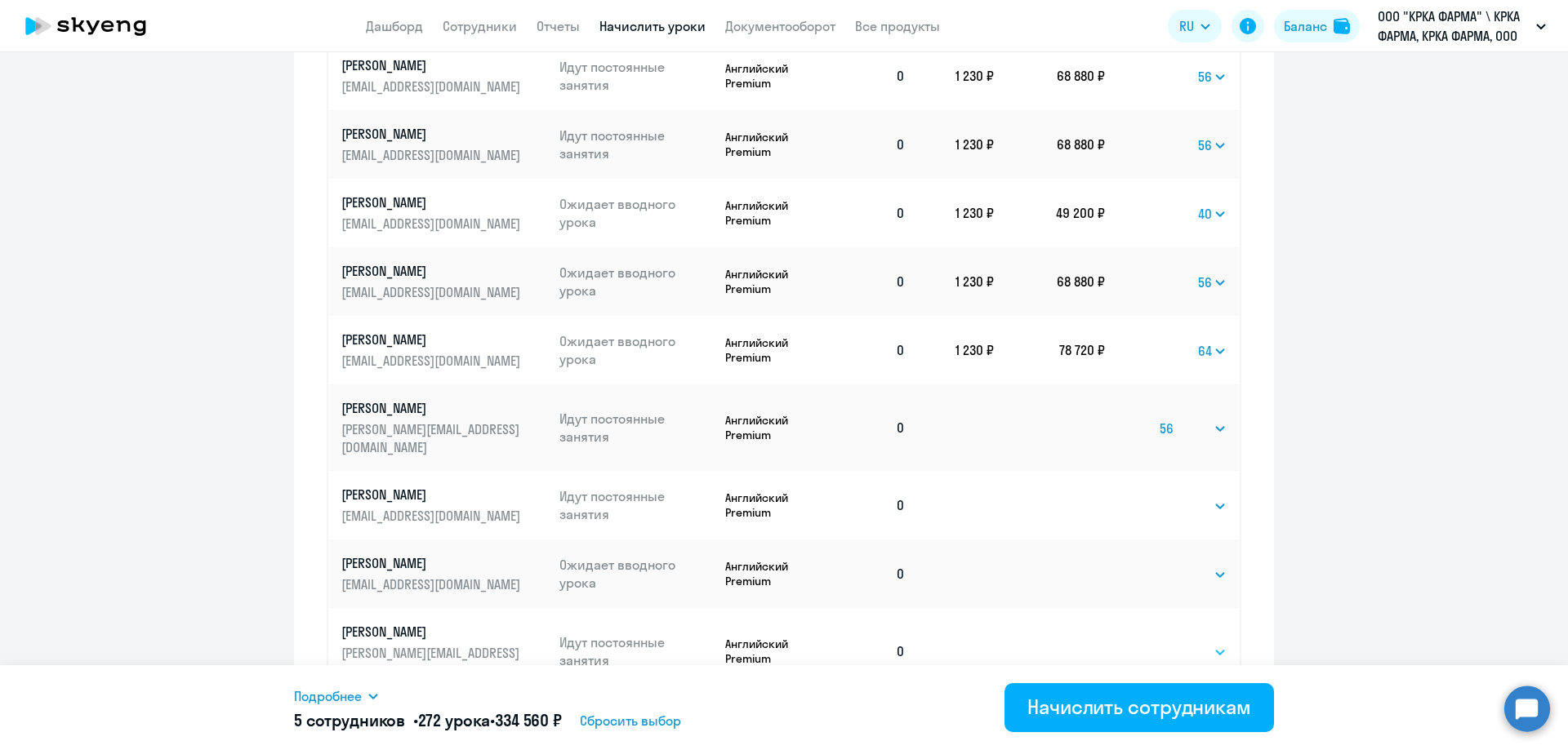
click at [1159, 418] on select "Выбрать 1 4 8 16 32 40 48 56 64 96 128" at bounding box center [1193, 428] width 67 height 20
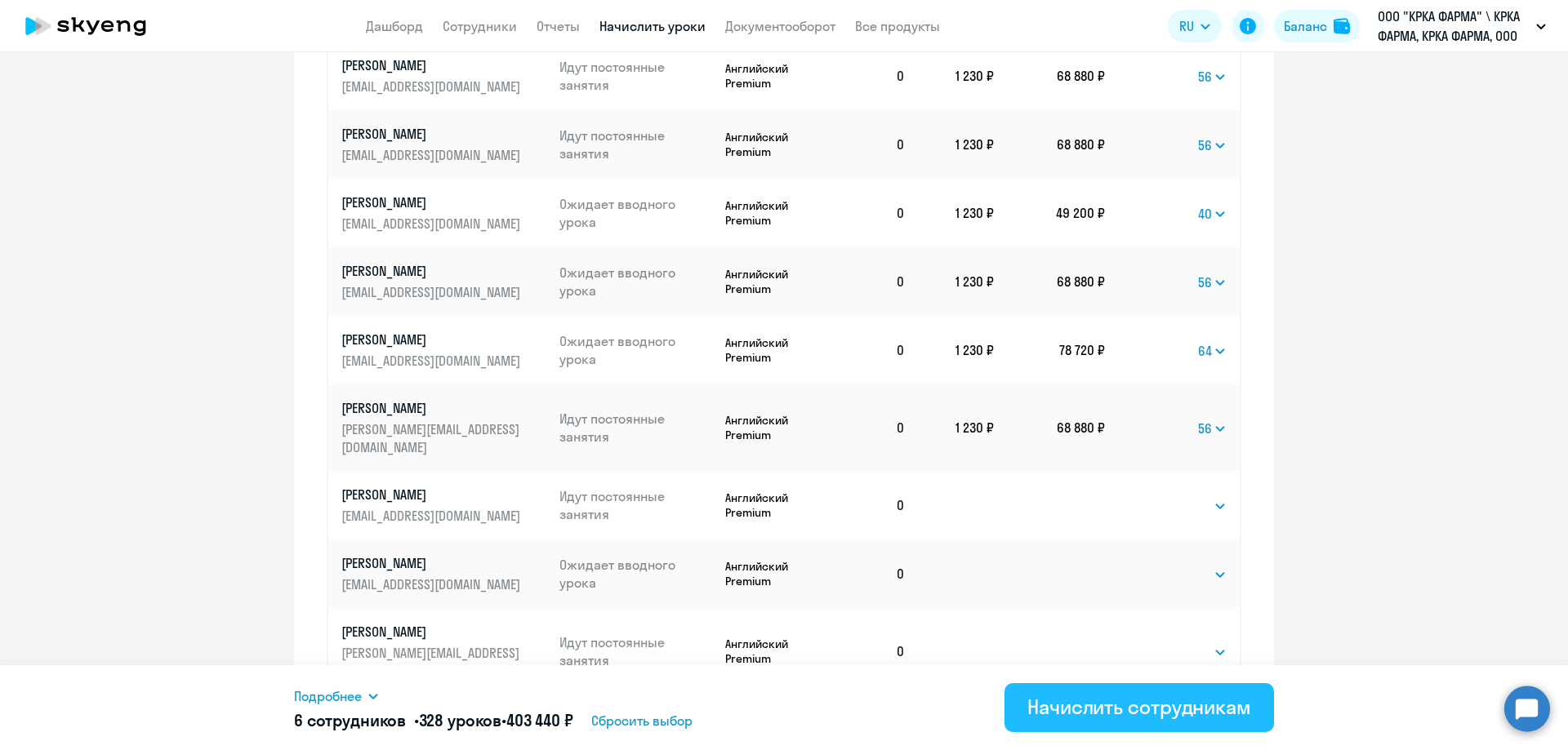
click at [1132, 711] on div "Начислить сотрудникам" at bounding box center [1138, 707] width 224 height 26
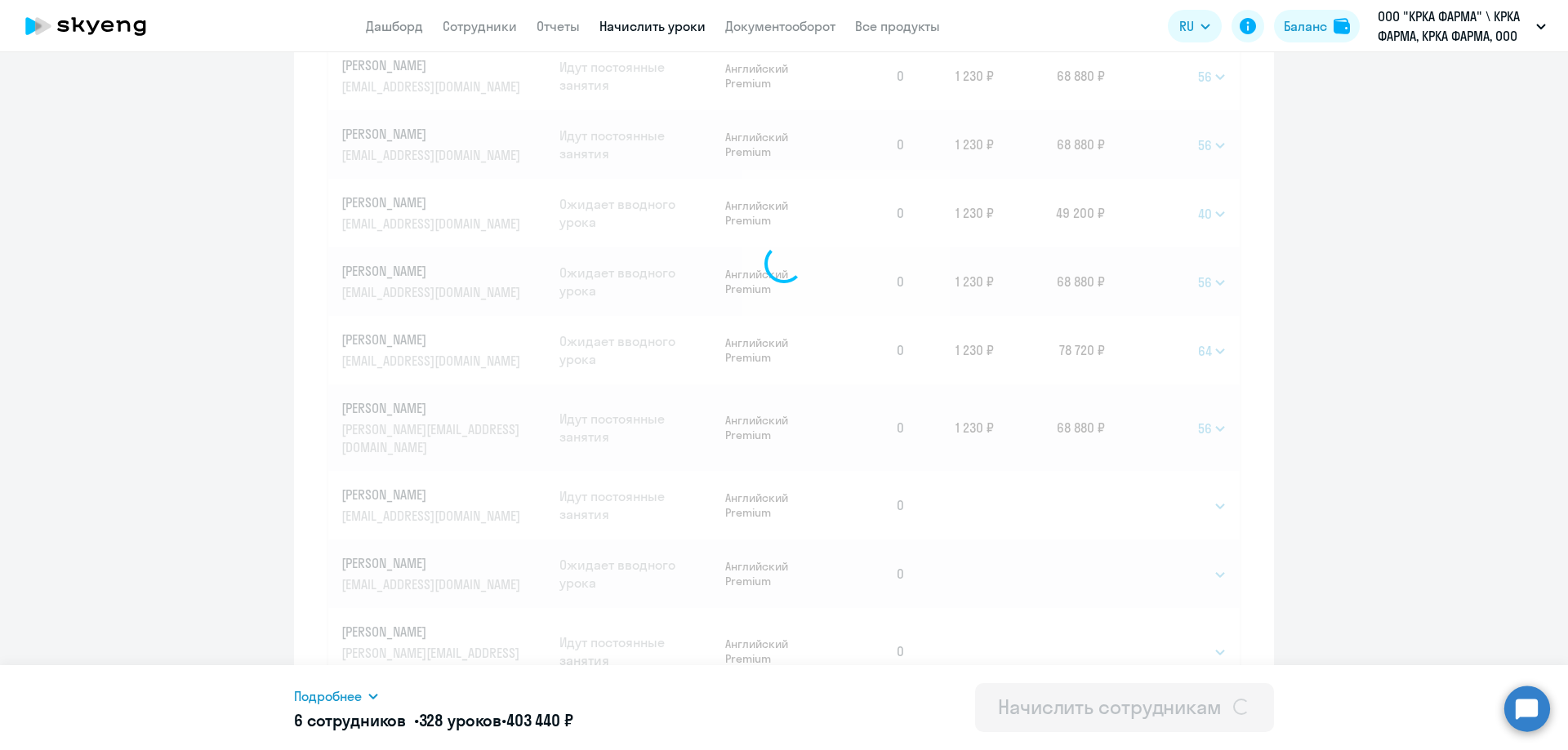
select select
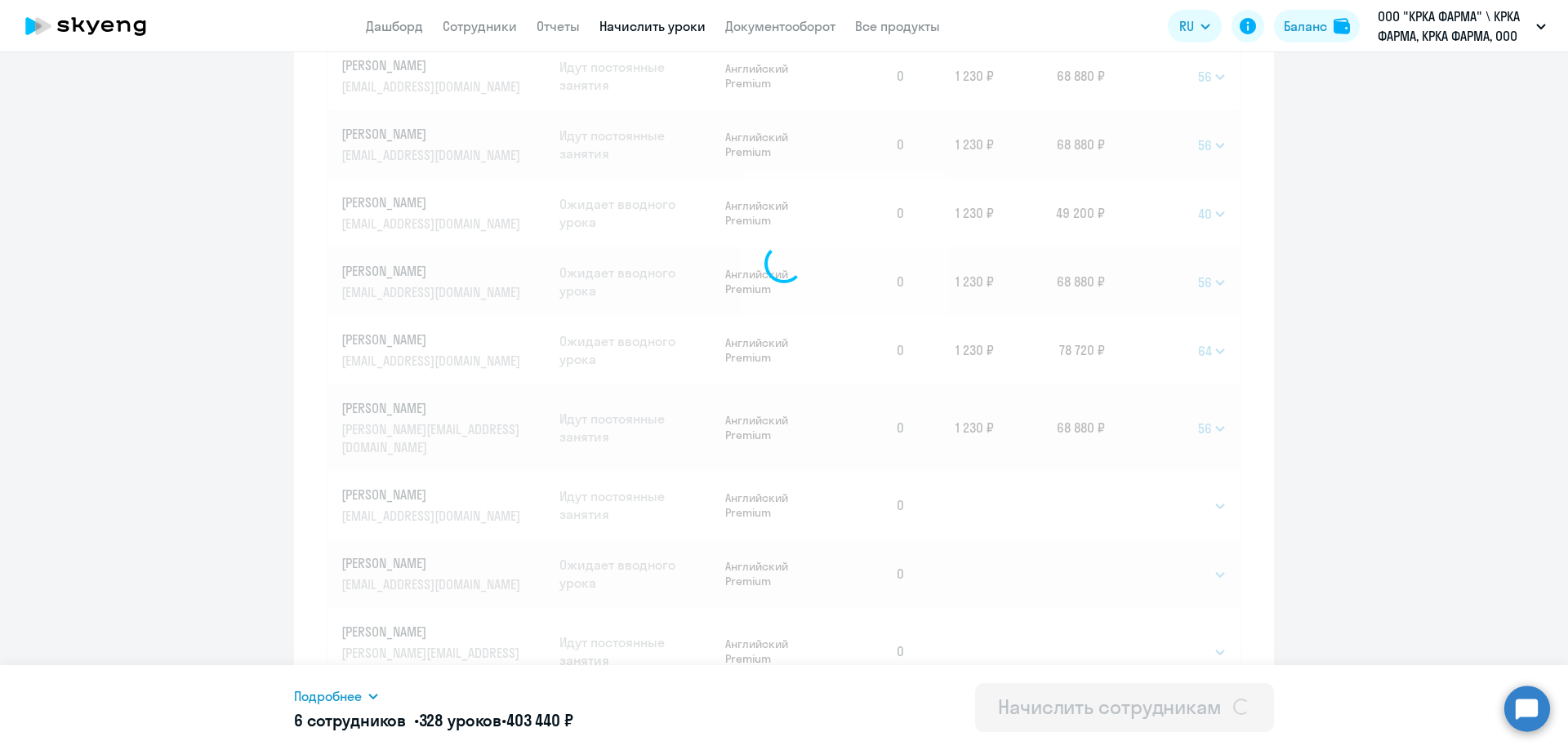
select select
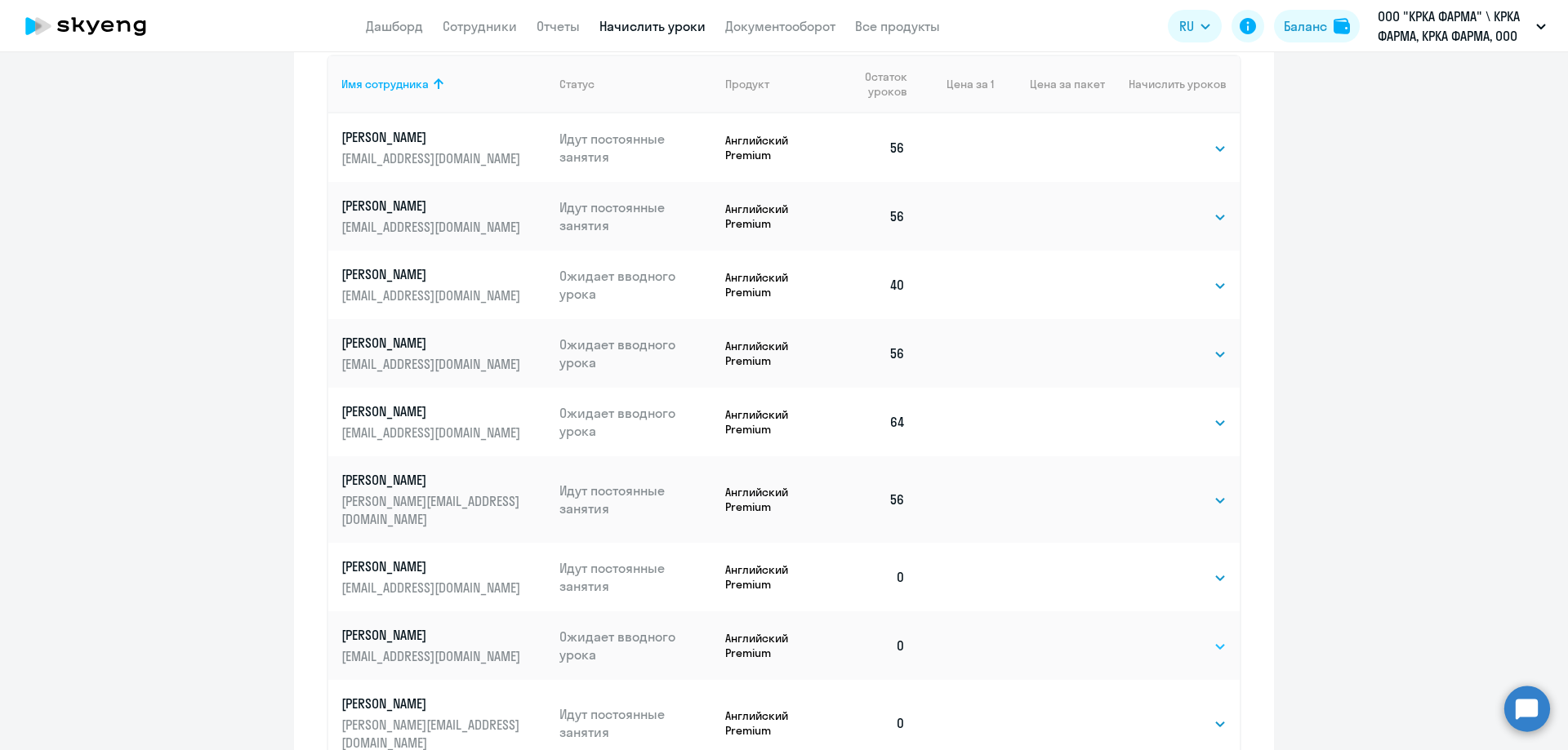
scroll to position [803, 0]
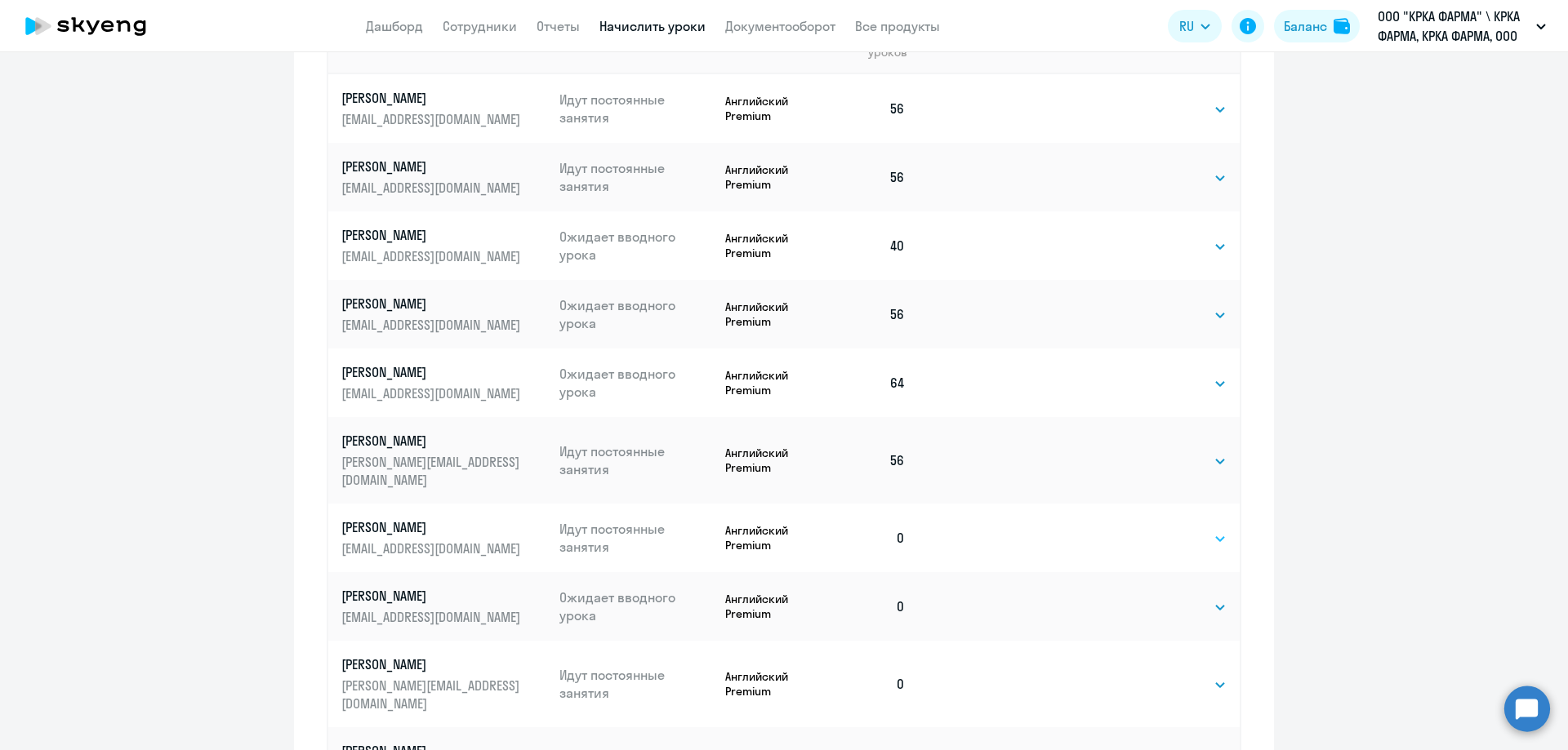
click at [1212, 529] on select "Выбрать 1 4 8 16 32 40 48 56 64 96 128" at bounding box center [1193, 539] width 67 height 20
select select "48"
click at [1159, 529] on select "Выбрать 1 4 8 16 32 40 48 56 64 96 128" at bounding box center [1193, 539] width 67 height 20
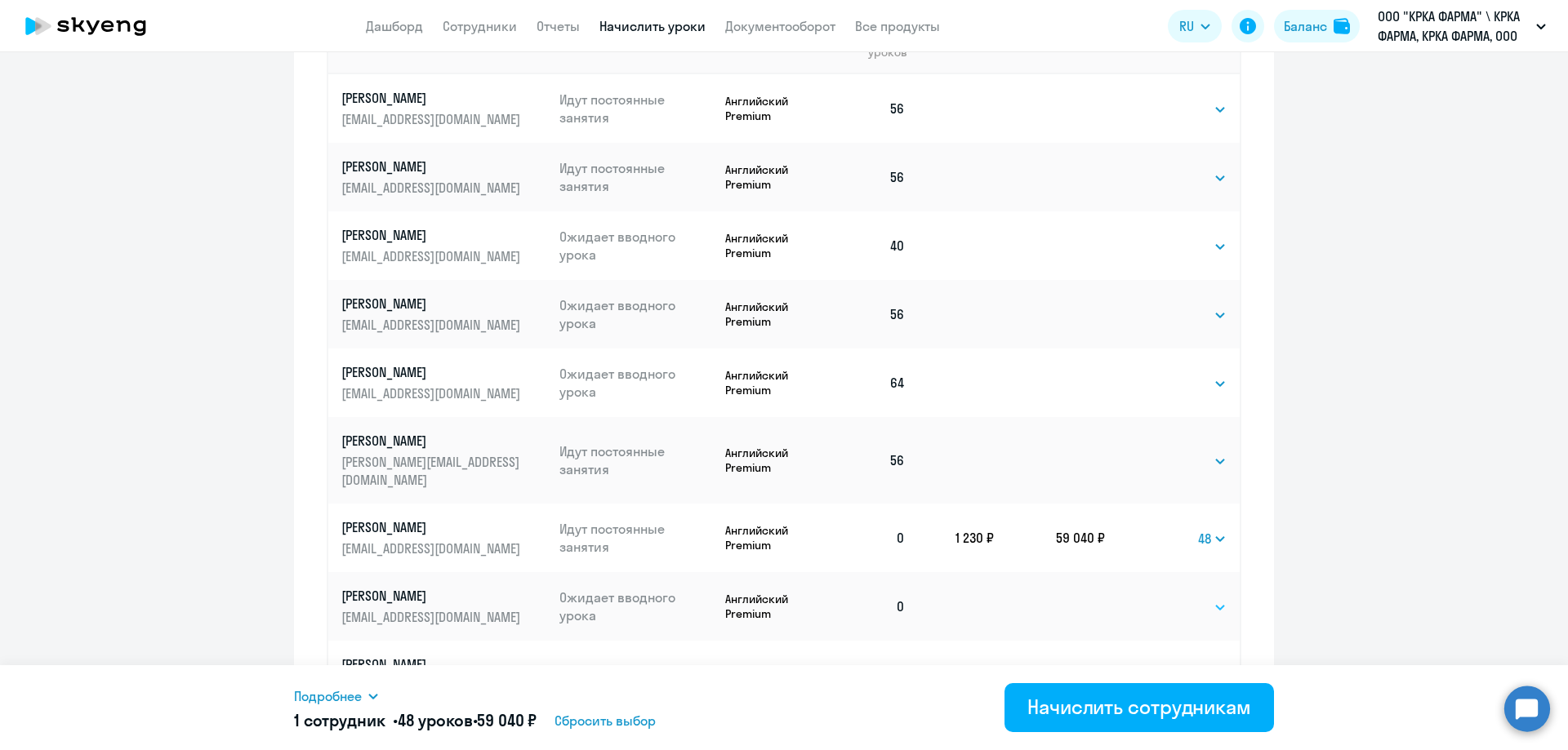
click at [1211, 597] on select "Выбрать 1 4 8 16 32 40 48 56 64 96 128" at bounding box center [1193, 607] width 67 height 20
select select "48"
click at [1159, 597] on select "Выбрать 1 4 8 16 32 40 48 56 64 96 128" at bounding box center [1193, 607] width 67 height 20
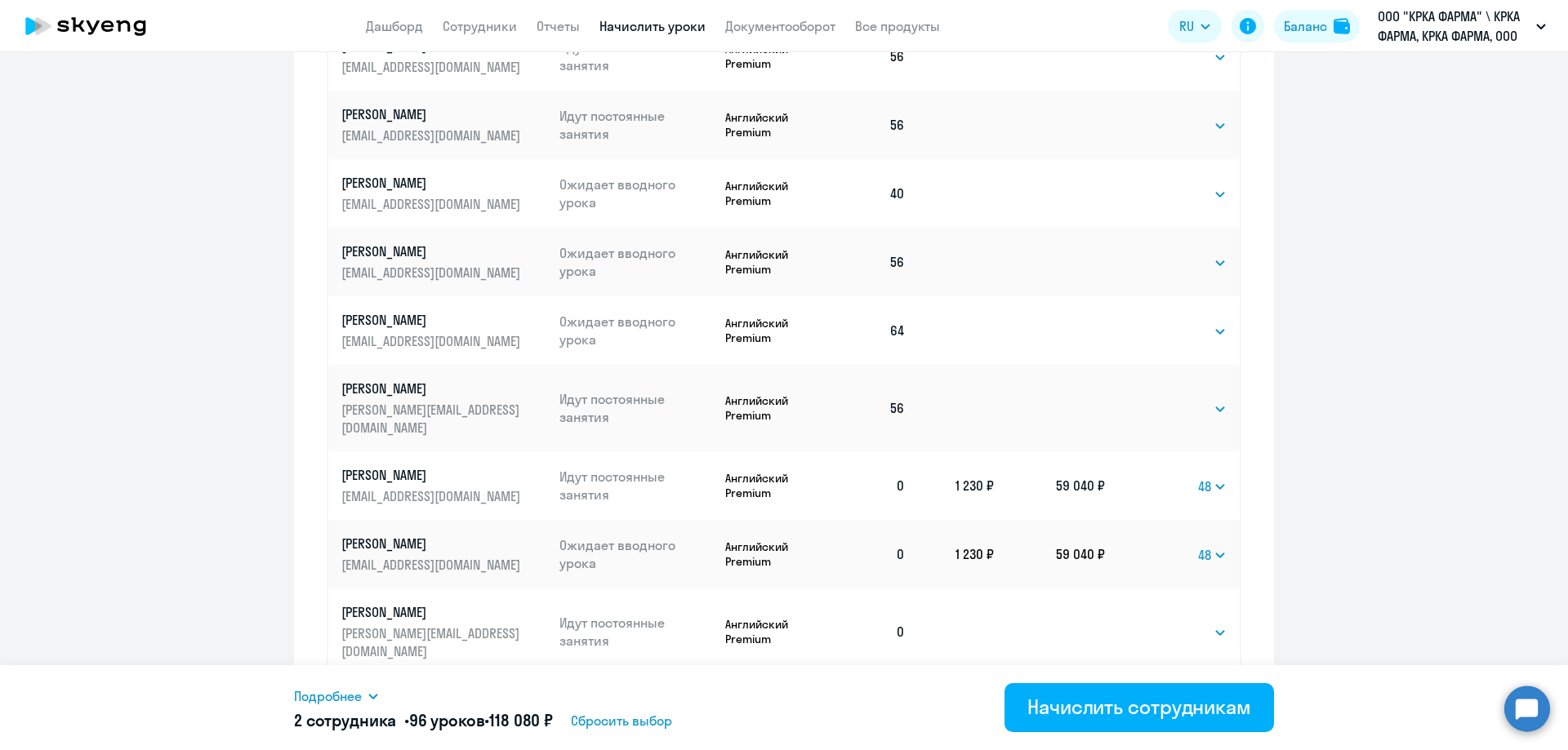
scroll to position [884, 0]
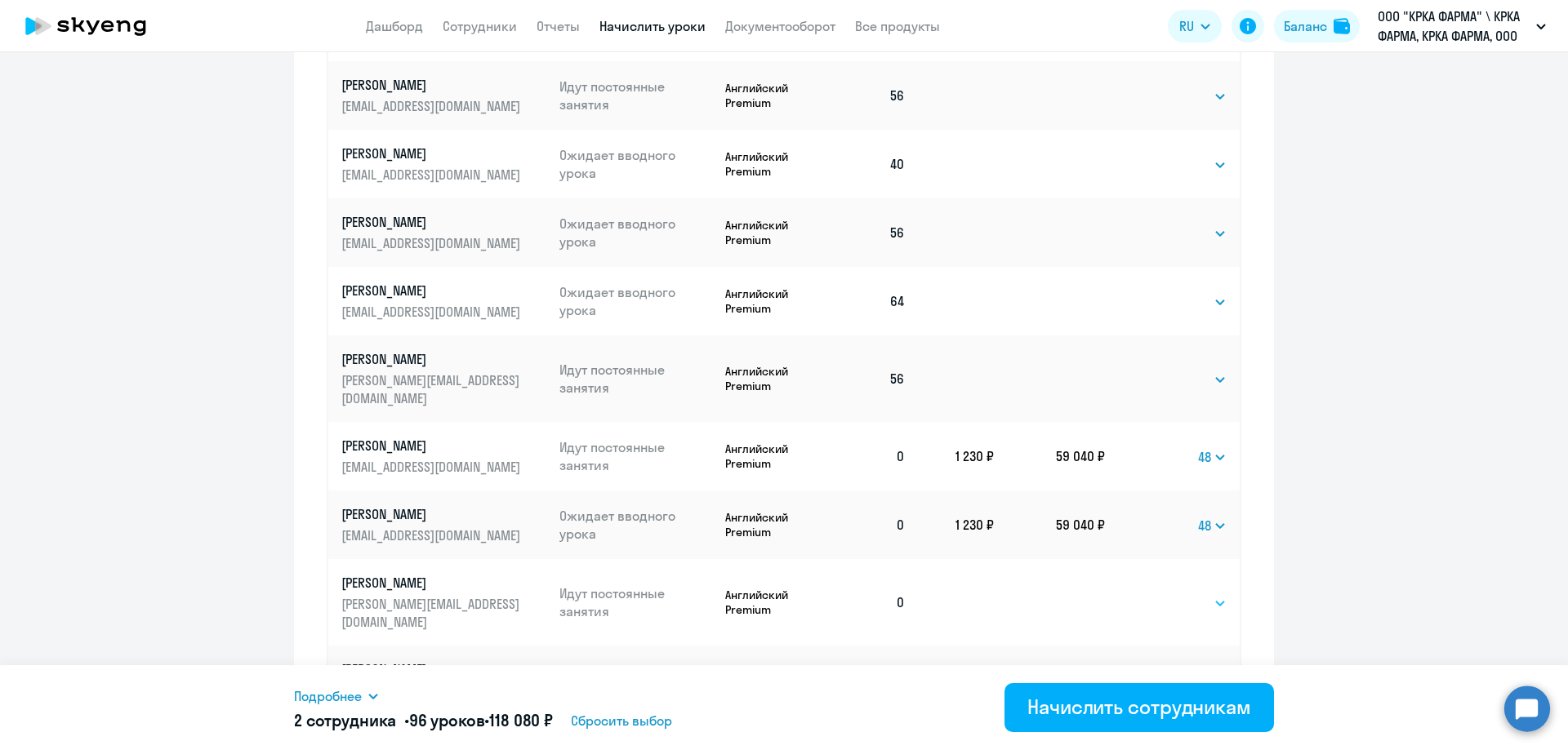
click at [1217, 593] on select "Выбрать 1 4 8 16 32 40 48 56 64 96 128" at bounding box center [1193, 603] width 67 height 20
select select "40"
click at [1159, 593] on select "Выбрать 1 4 8 16 32 40 48 56 64 96 128" at bounding box center [1193, 603] width 67 height 20
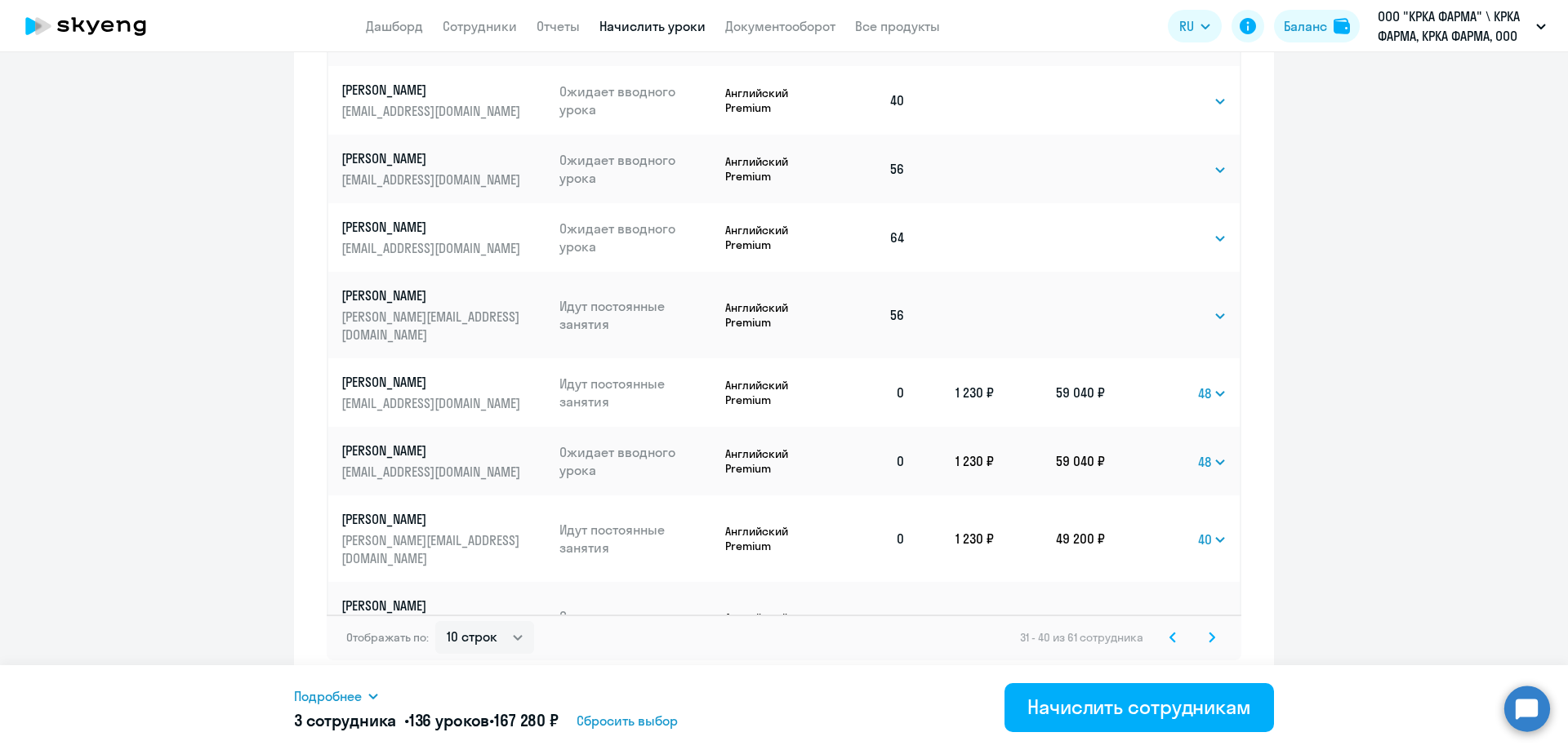
scroll to position [949, 0]
click at [1213, 614] on select "Выбрать 1 4 8 16 32 40 48 56 64 96 128" at bounding box center [1193, 624] width 67 height 20
select select "64"
click at [1159, 614] on select "Выбрать 1 4 8 16 32 40 48 56 64 96 128" at bounding box center [1193, 624] width 67 height 20
click at [1165, 704] on div "Начислить сотрудникам" at bounding box center [1138, 707] width 224 height 26
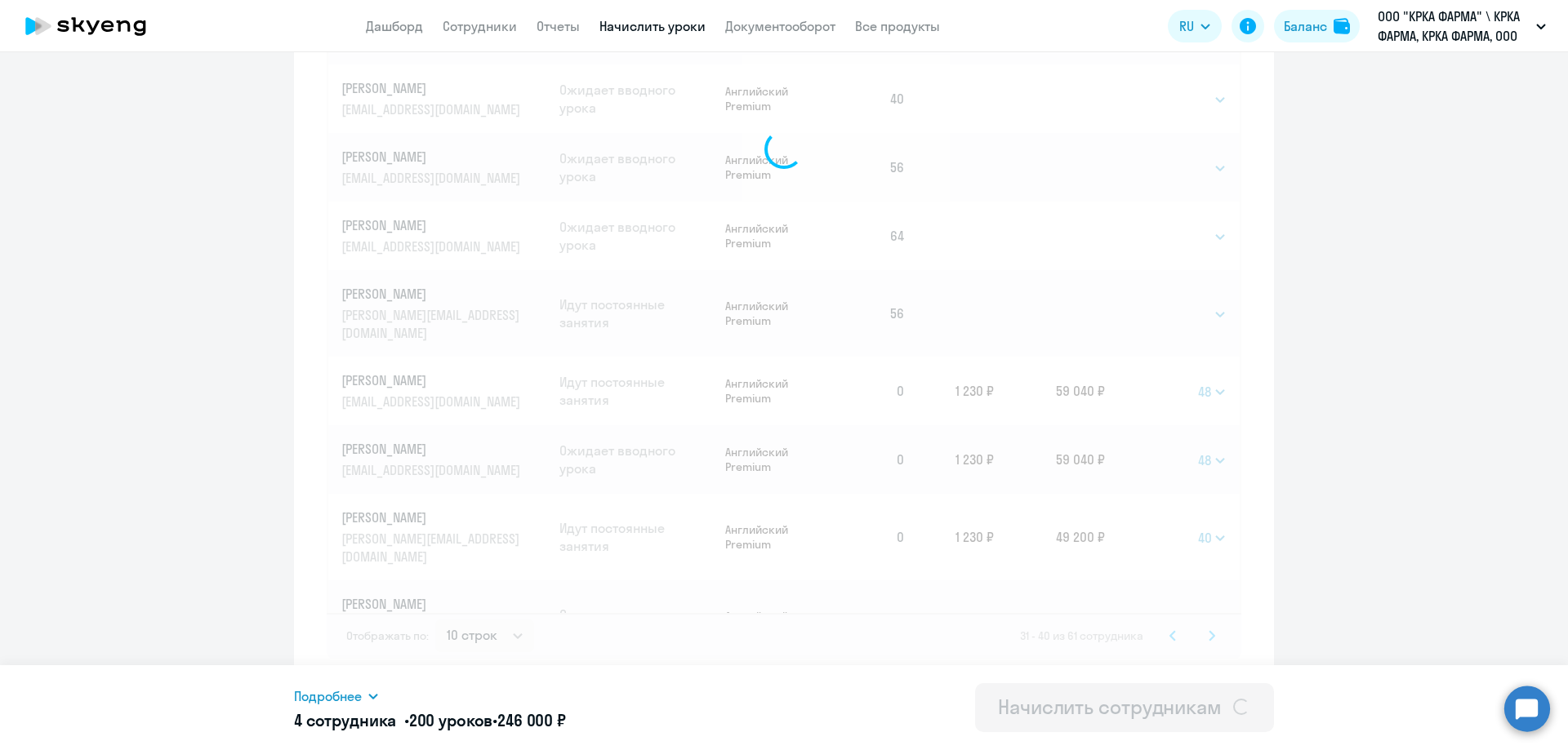
select select
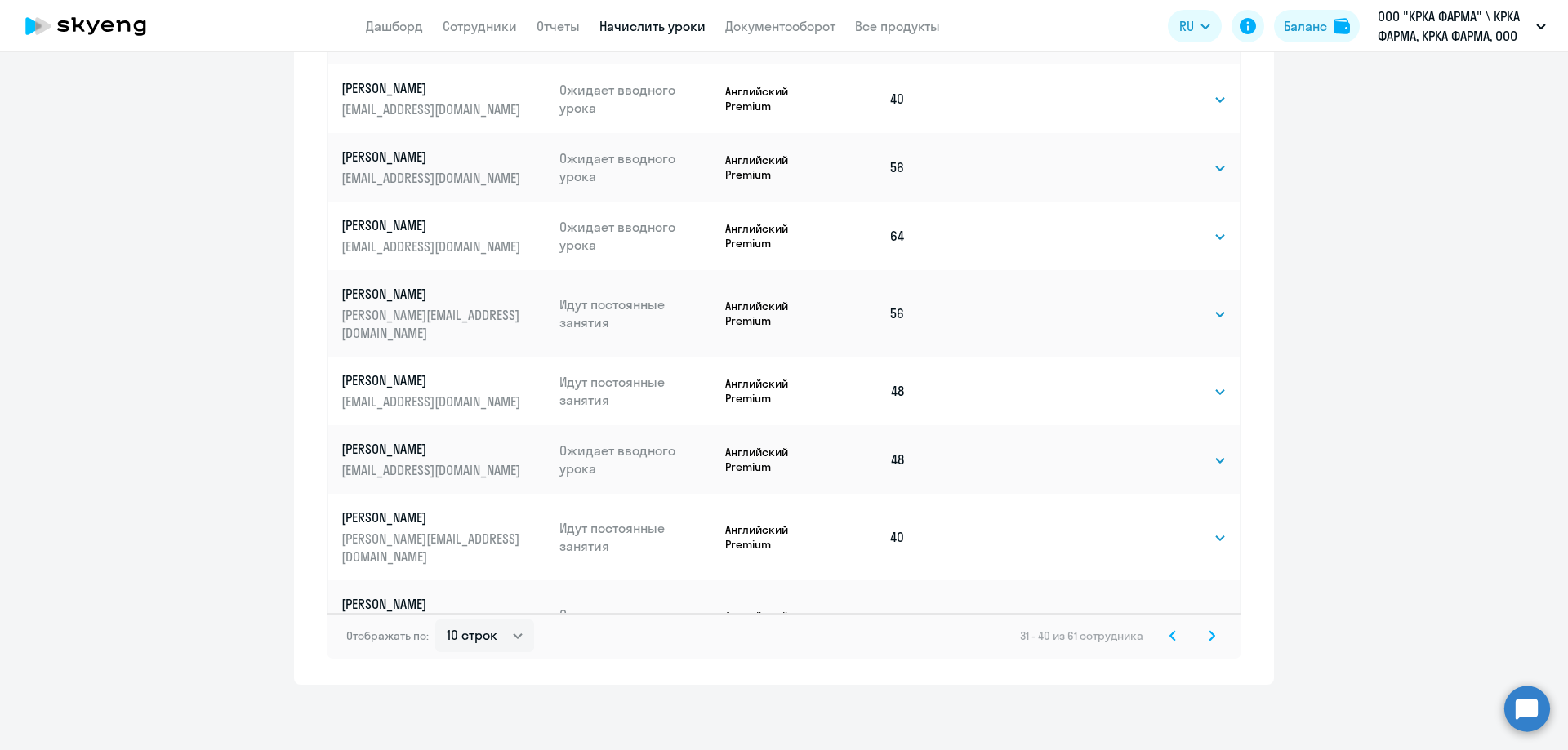
click at [1208, 640] on icon at bounding box center [1211, 636] width 6 height 12
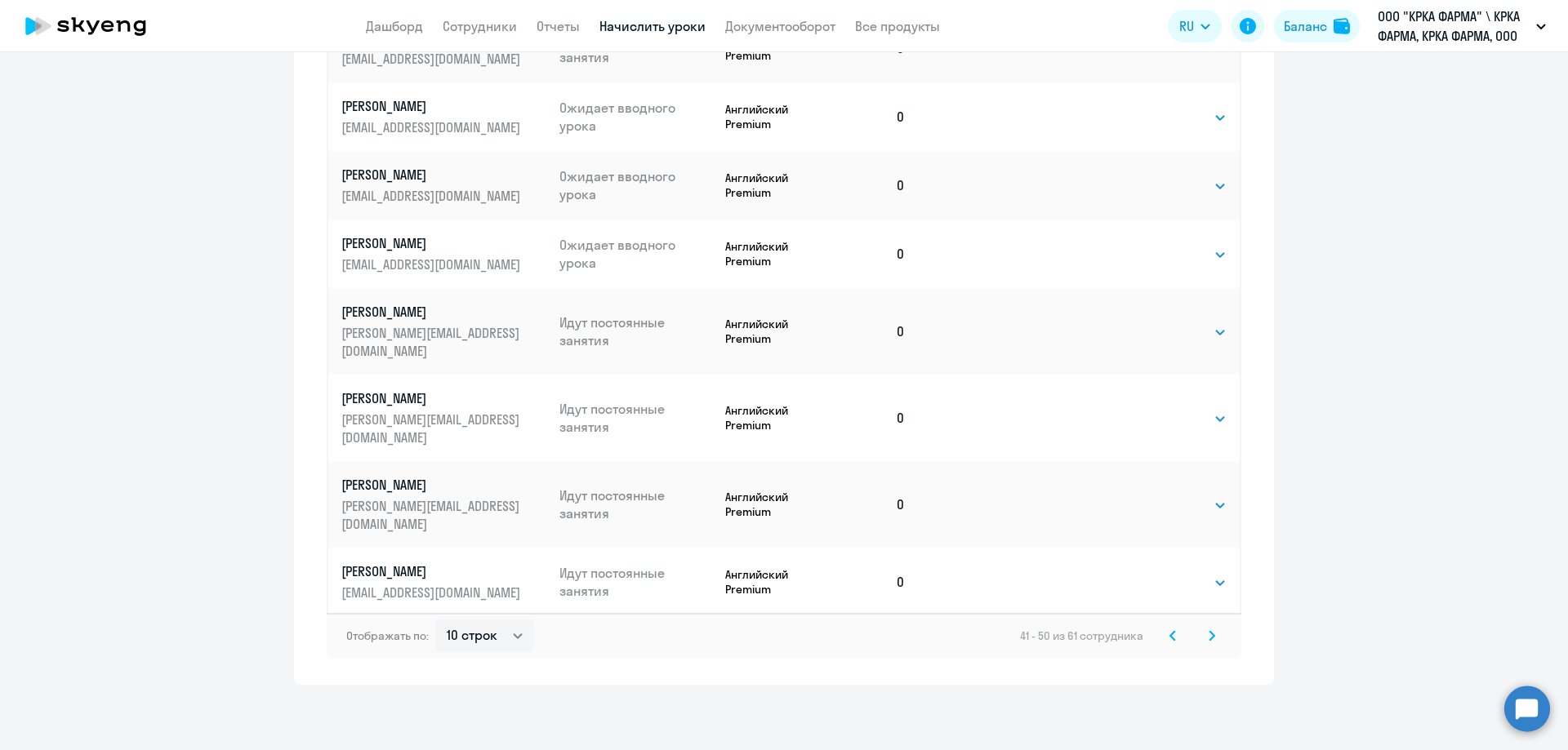
scroll to position [264, 0]
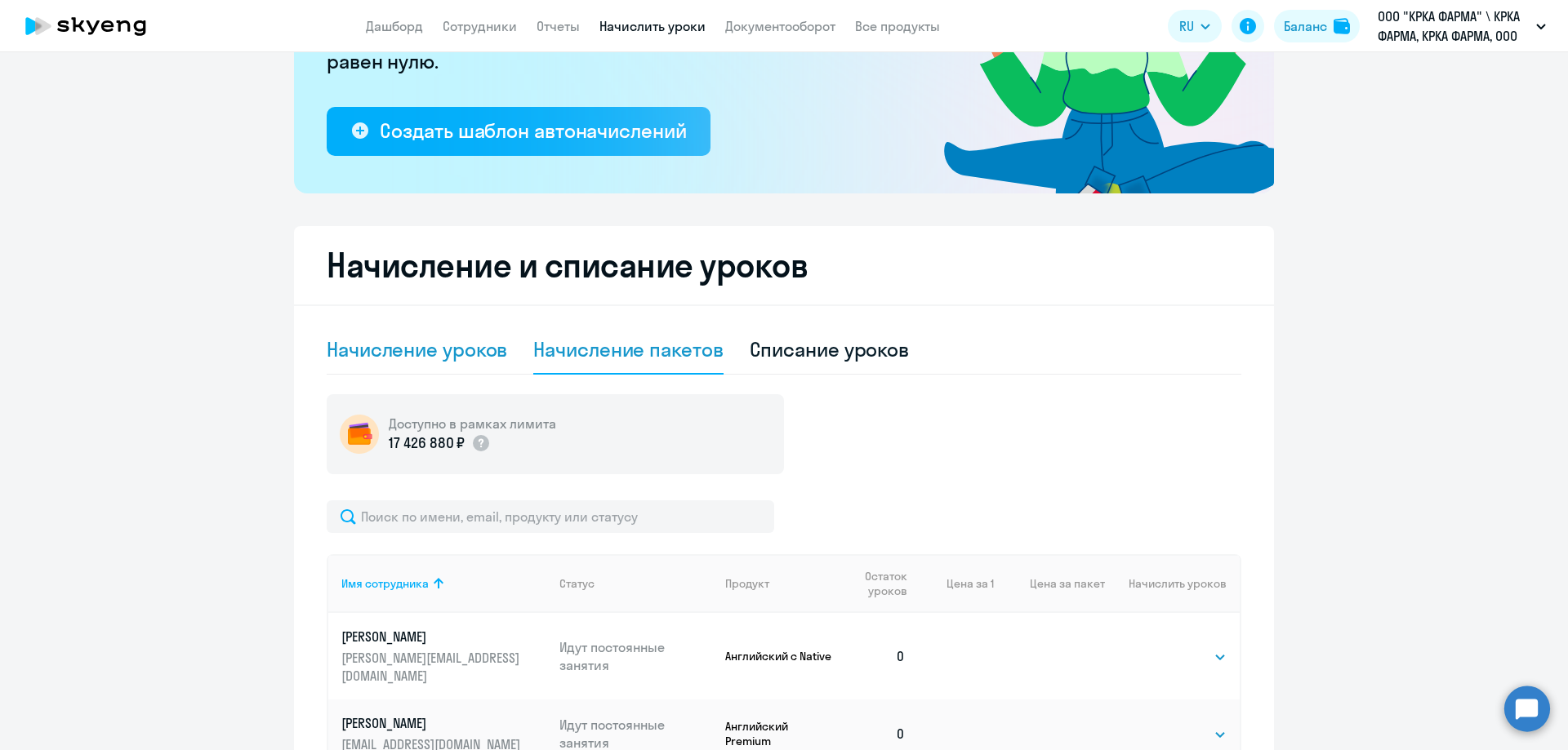
click at [428, 344] on div "Начисление уроков" at bounding box center [416, 349] width 180 height 26
select select "10"
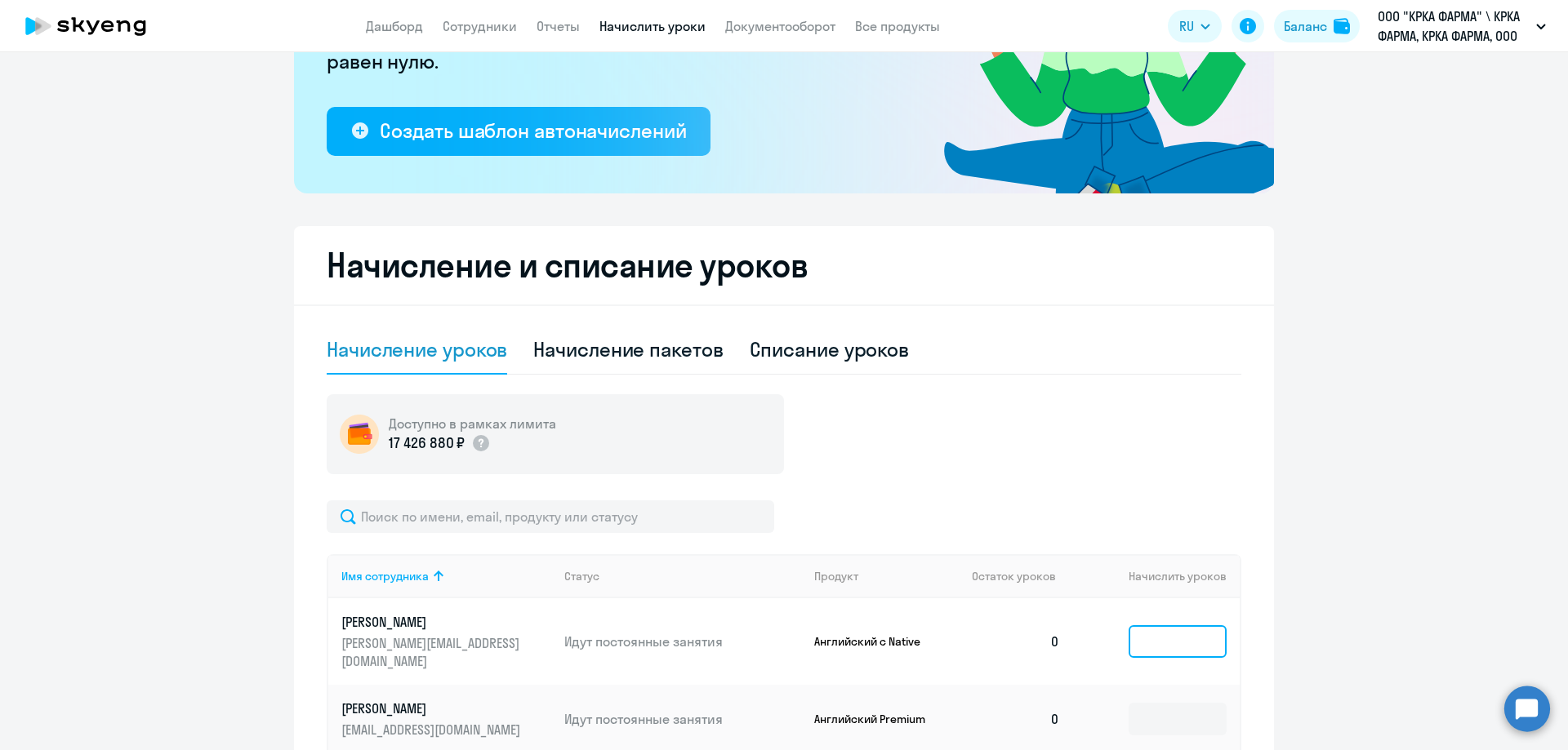
click at [1194, 632] on input at bounding box center [1177, 641] width 98 height 33
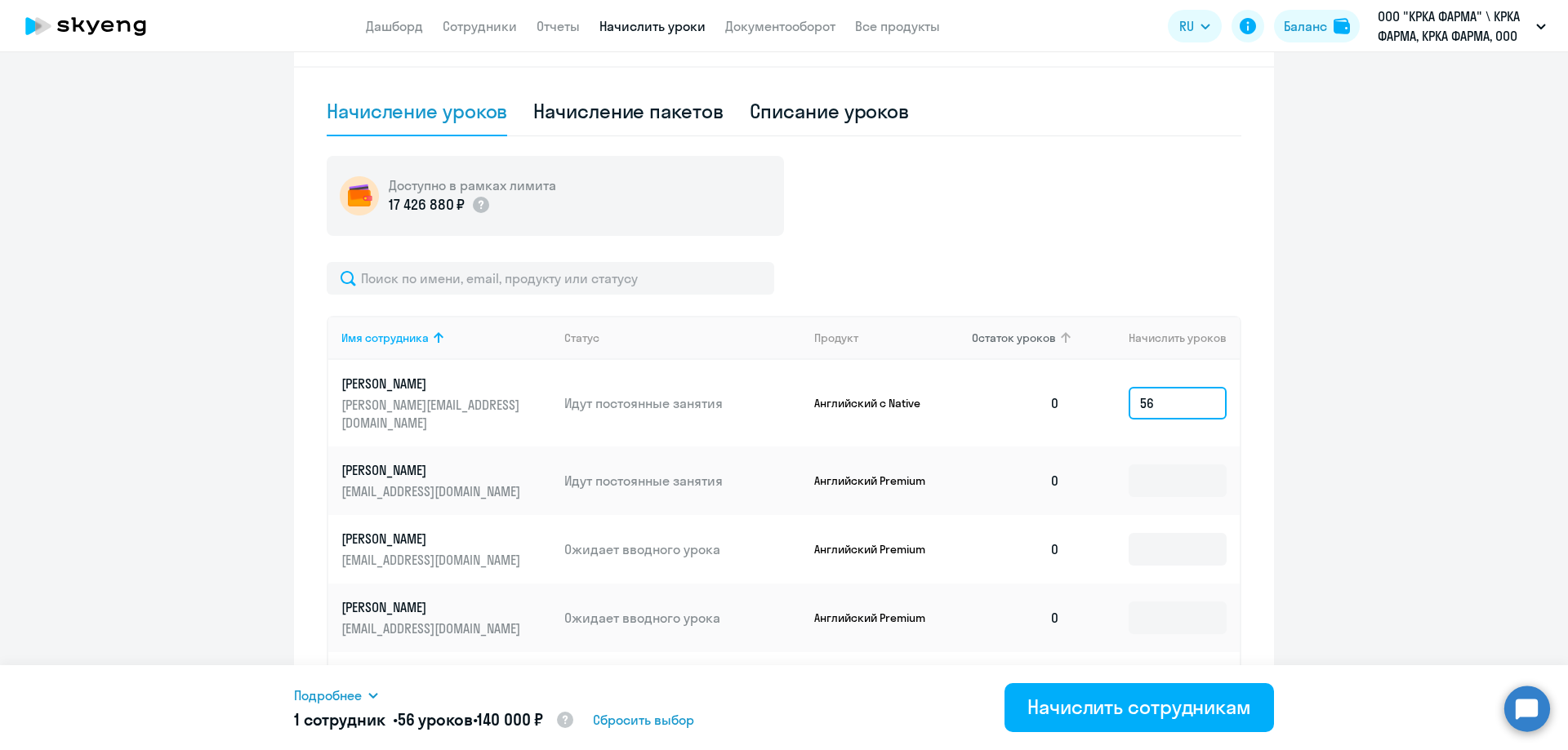
scroll to position [508, 0]
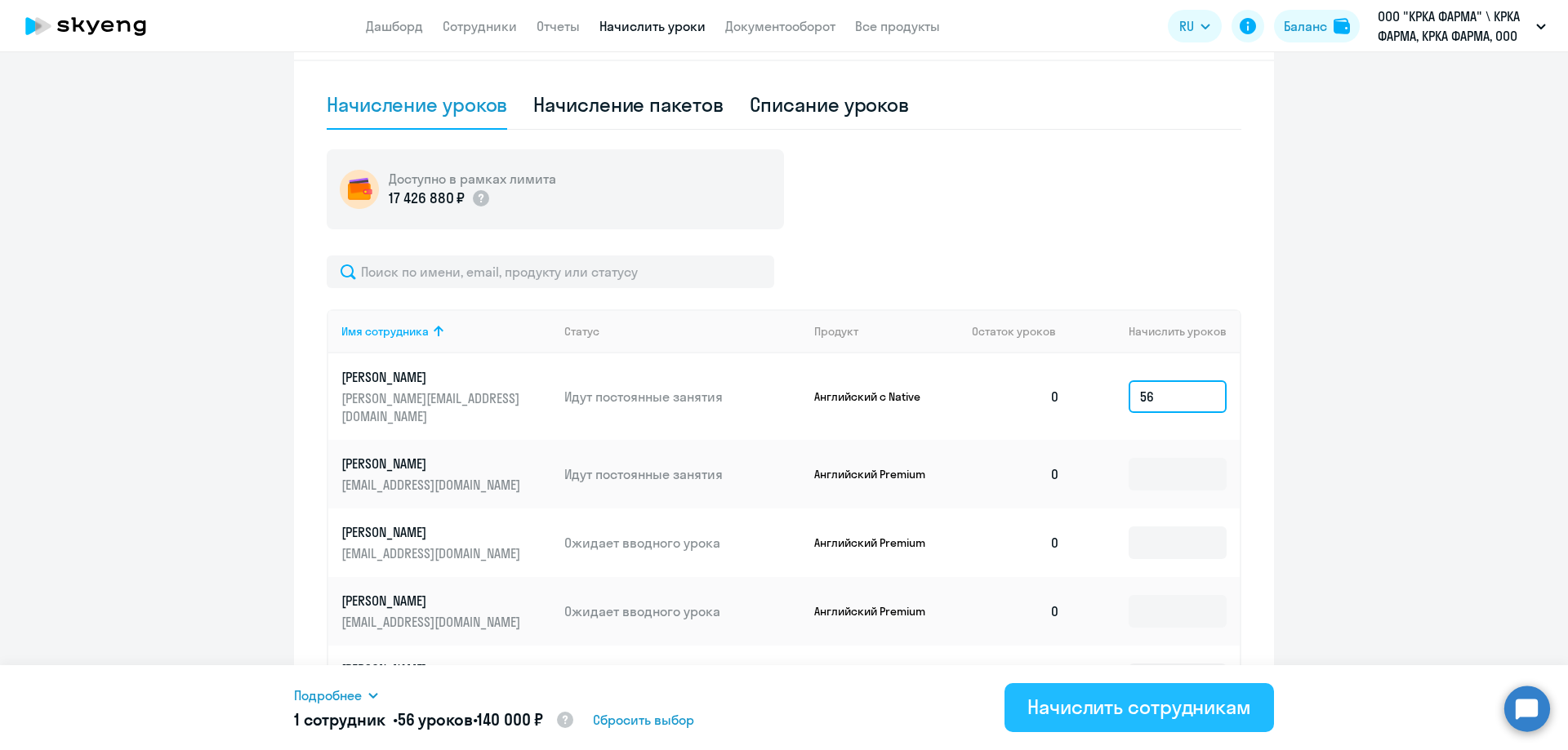
type input "56"
click at [1129, 712] on div "Начислить сотрудникам" at bounding box center [1138, 707] width 224 height 26
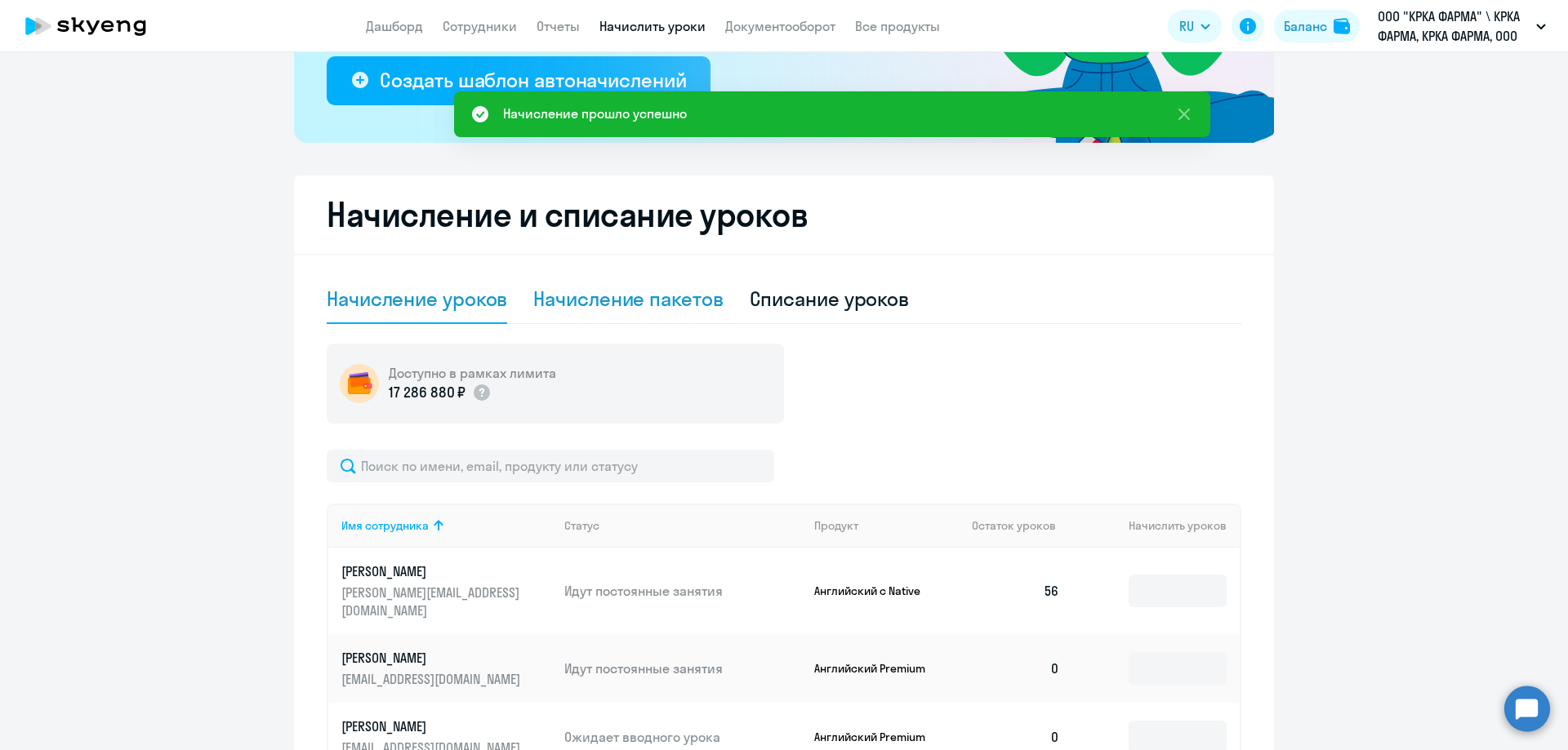
scroll to position [264, 0]
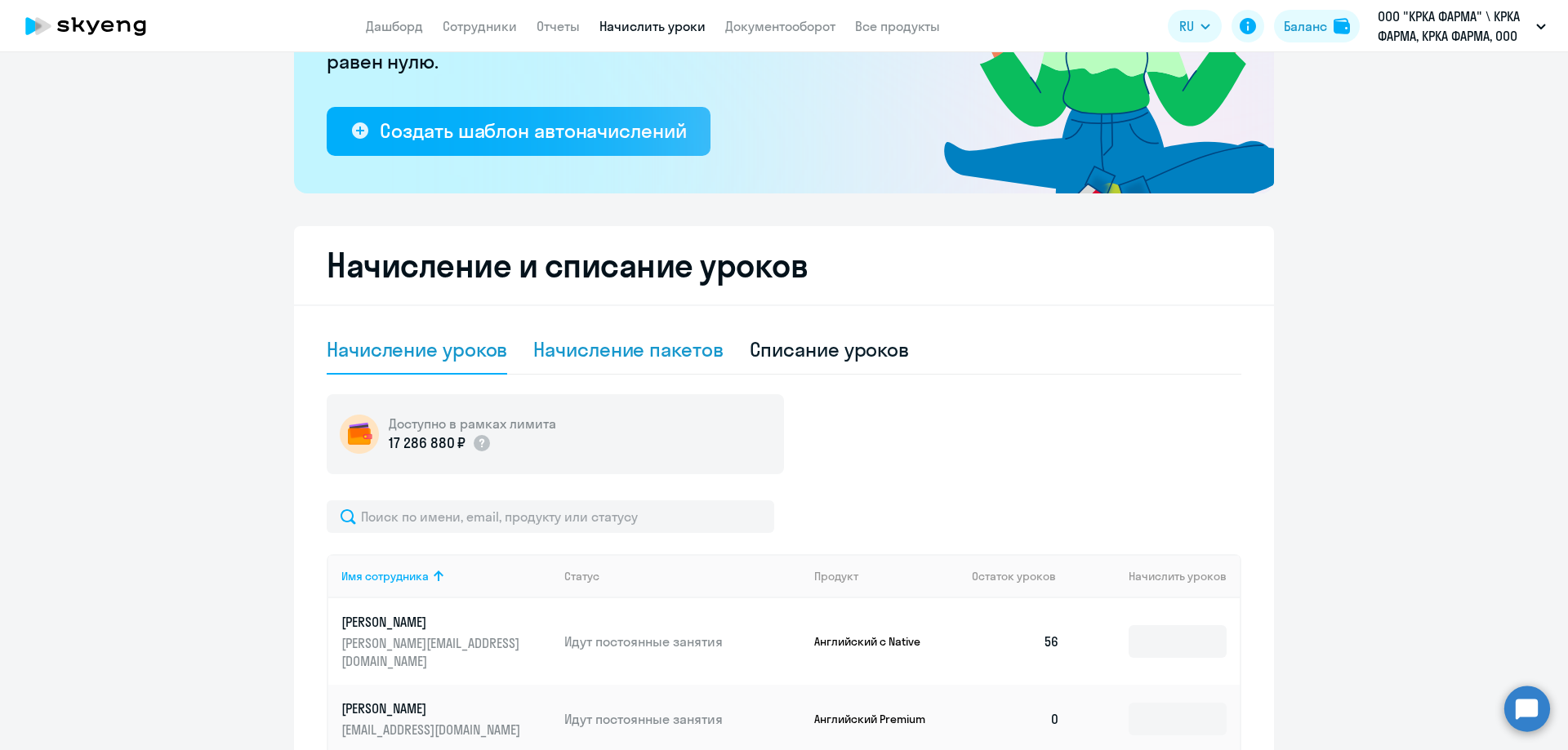
click at [597, 351] on div "Начисление пакетов" at bounding box center [627, 349] width 189 height 26
select select "10"
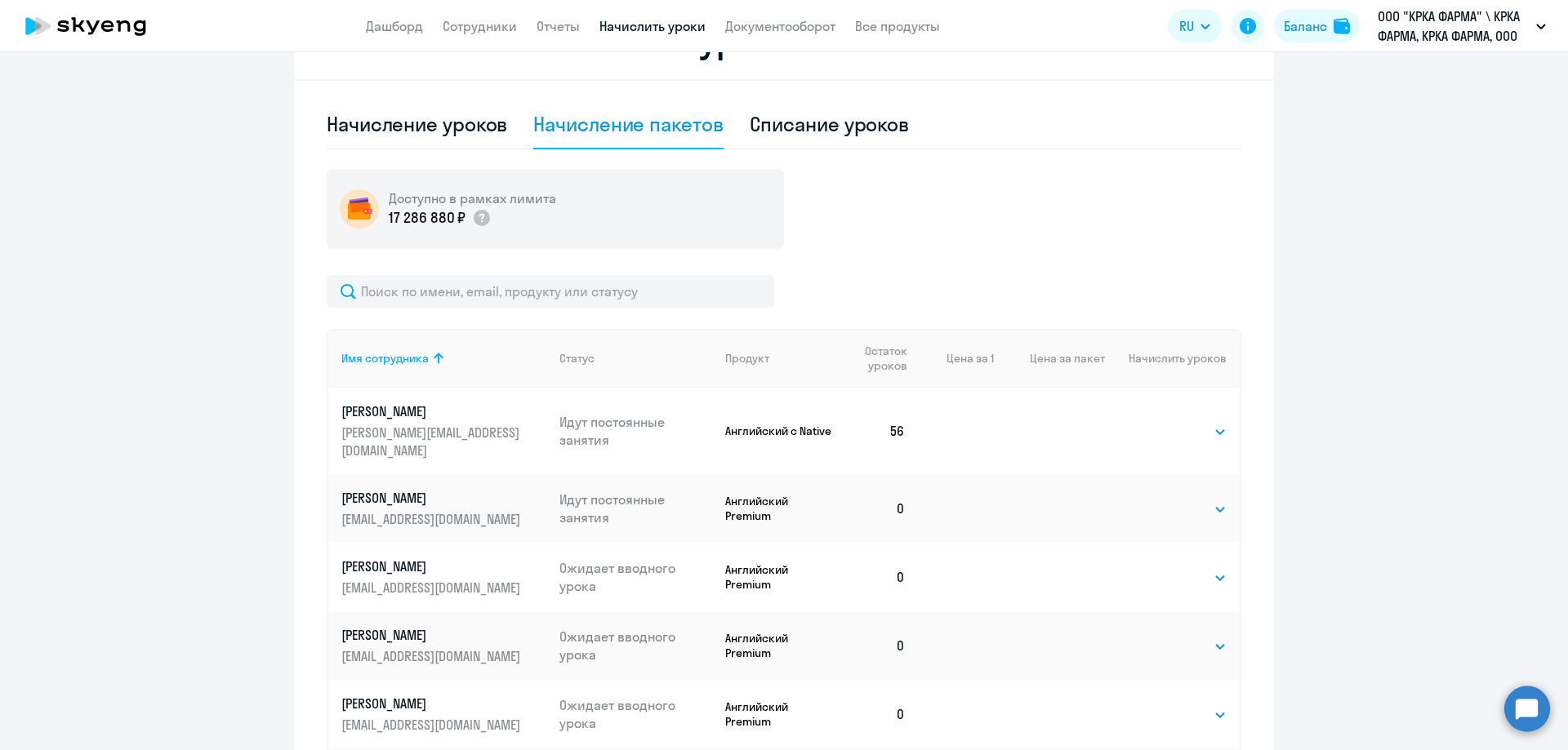
scroll to position [508, 0]
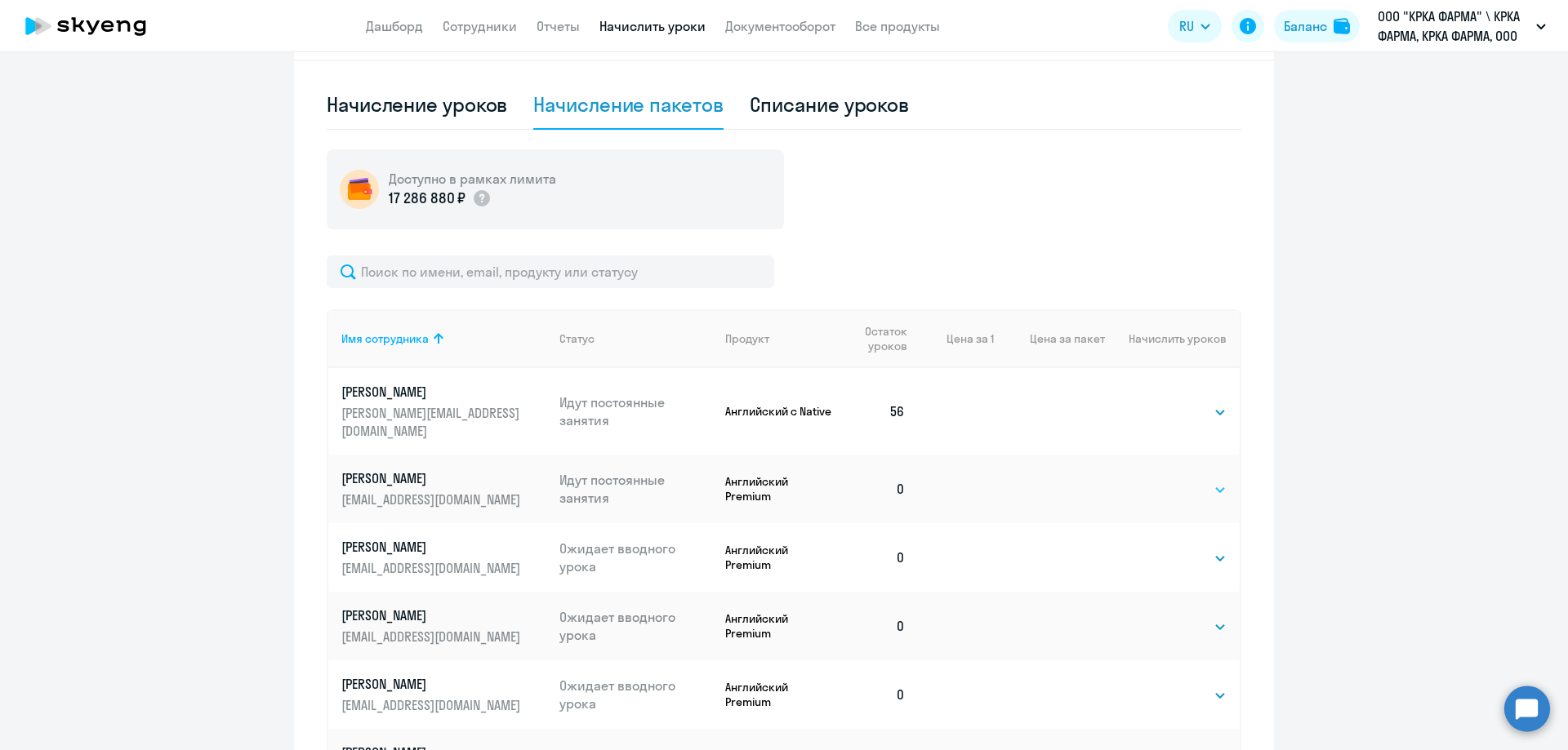
click at [1214, 480] on select "Выбрать 1 4 8 16 32 40 48 56 64 96 128" at bounding box center [1193, 490] width 67 height 20
select select "40"
click at [1159, 480] on select "Выбрать 1 4 8 16 32 40 48 56 64 96 128" at bounding box center [1193, 490] width 67 height 20
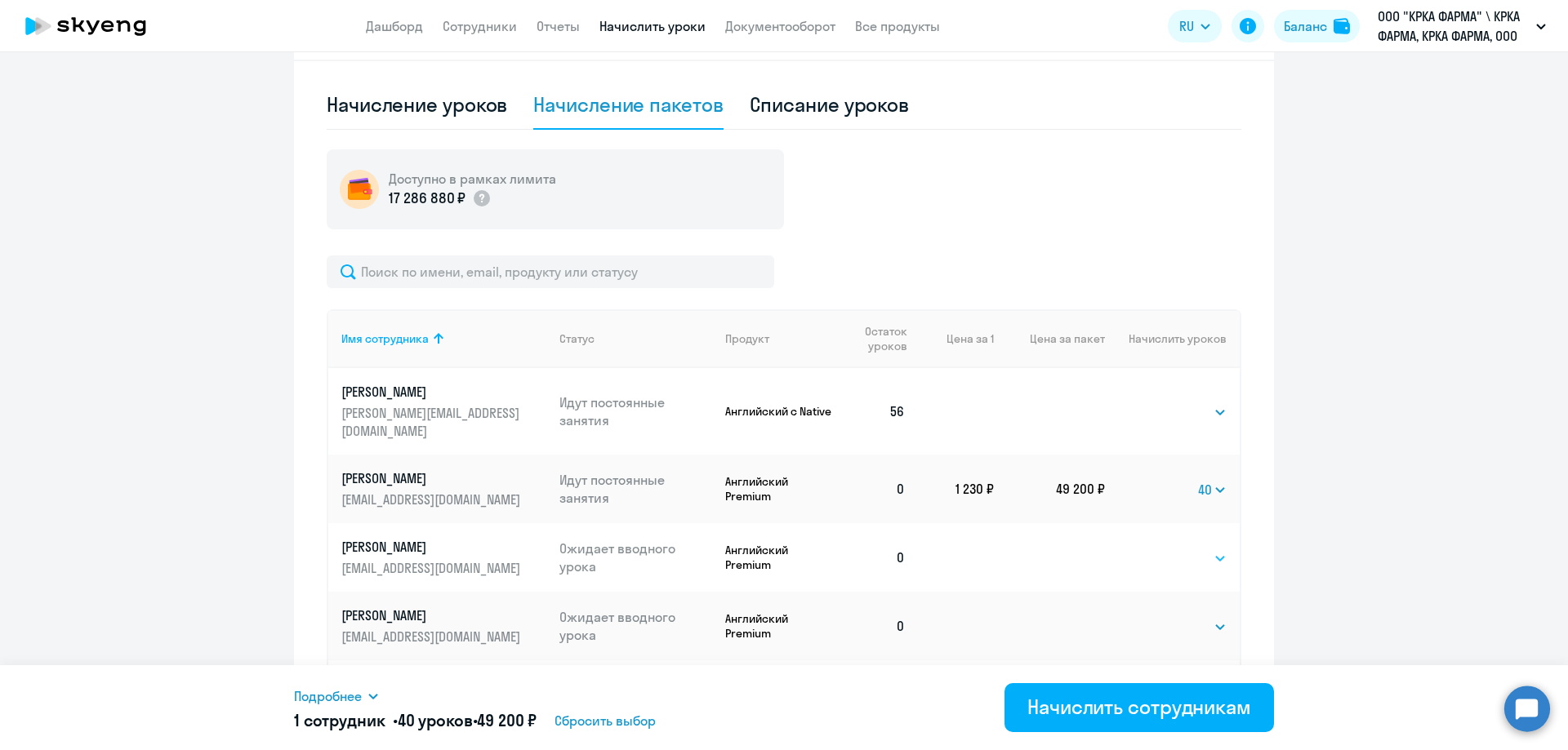
click at [1218, 548] on select "Выбрать 1 4 8 16 32 40 48 56 64 96 128" at bounding box center [1193, 558] width 67 height 20
select select "40"
click at [1159, 548] on select "Выбрать 1 4 8 16 32 40 48 56 64 96 128" at bounding box center [1193, 558] width 67 height 20
click at [1212, 617] on select "Выбрать 1 4 8 16 32 40 48 56 64 96 128" at bounding box center [1193, 627] width 67 height 20
select select "64"
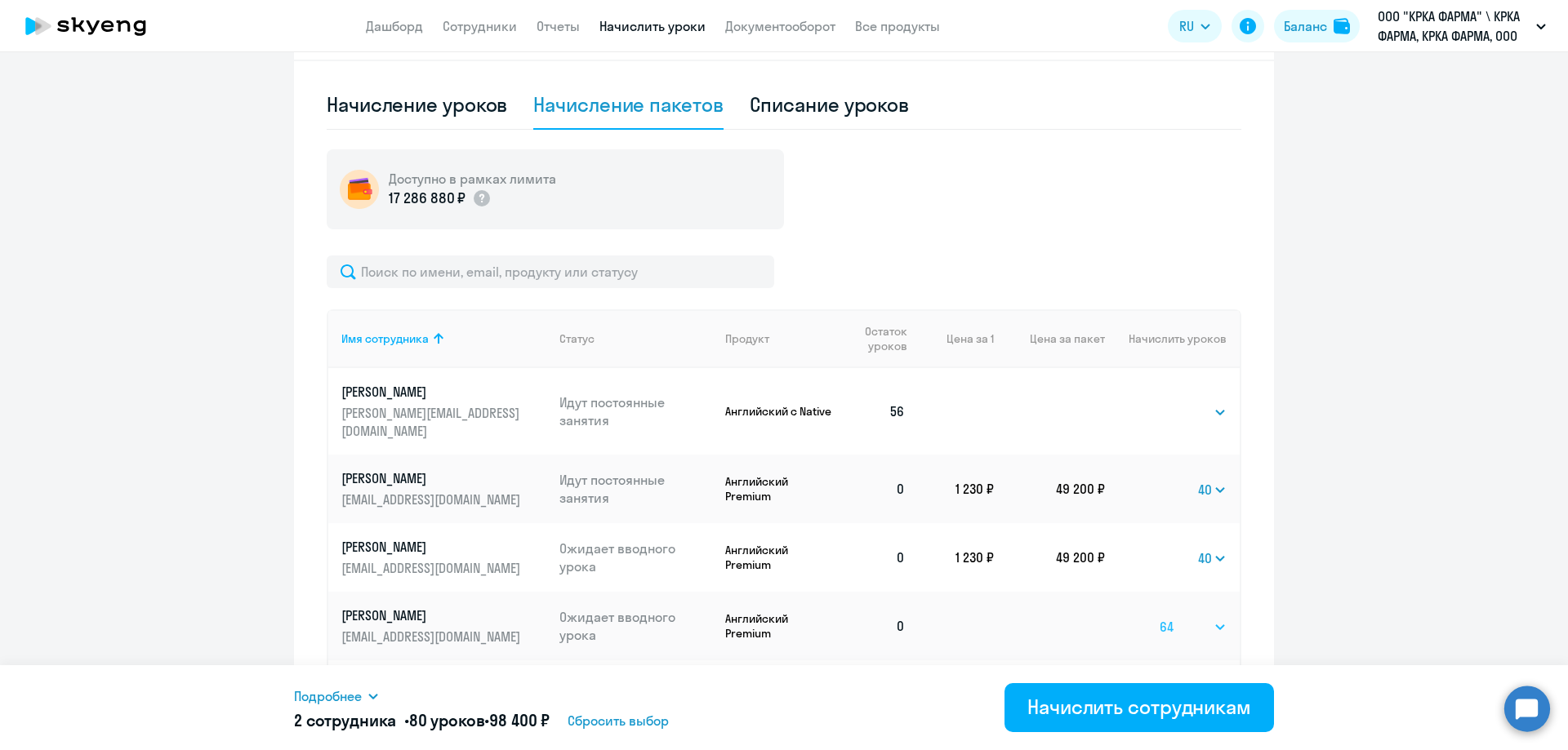
click at [1159, 617] on select "Выбрать 1 4 8 16 32 40 48 56 64 96 128" at bounding box center [1193, 627] width 67 height 20
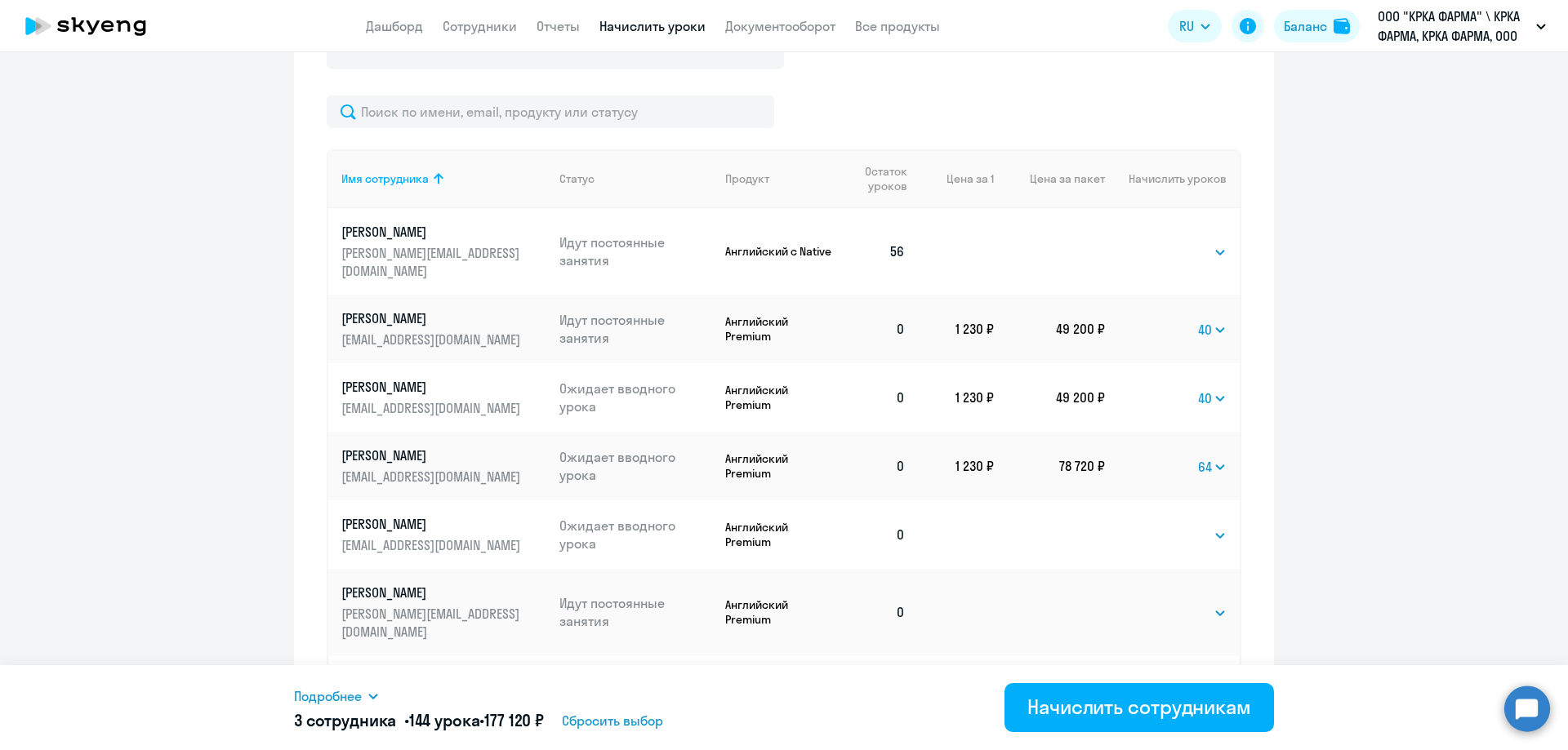
scroll to position [671, 0]
click at [1215, 523] on select "Выбрать 1 4 8 16 32 40 48 56 64 96 128" at bounding box center [1193, 533] width 67 height 20
select select "40"
click at [1159, 523] on select "Выбрать 1 4 8 16 32 40 48 56 64 96 128" at bounding box center [1193, 533] width 67 height 20
click at [1214, 600] on select "Выбрать 1 4 8 16 32 40 48 56 64 96 128" at bounding box center [1193, 610] width 67 height 20
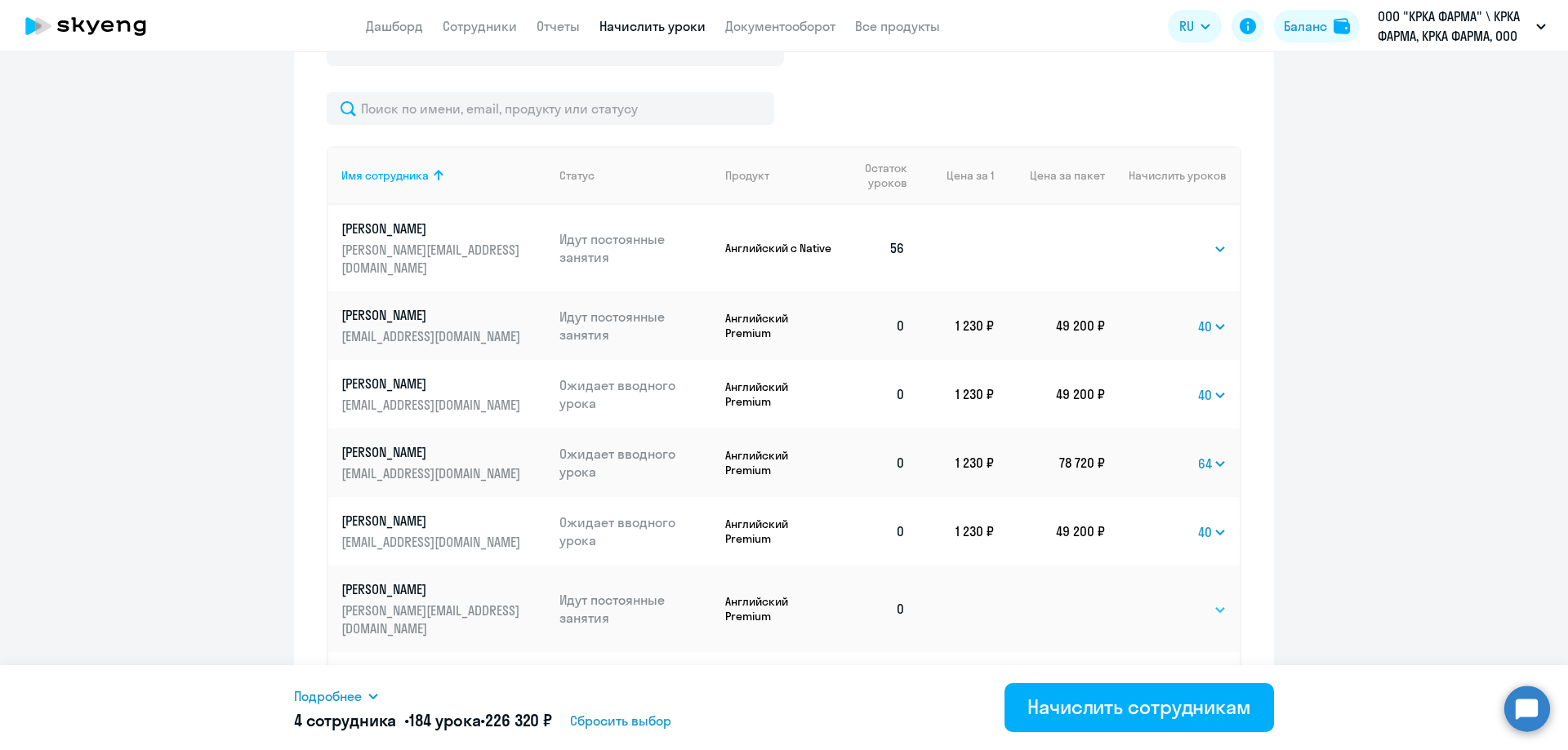
select select "40"
click at [1159, 600] on select "Выбрать 1 4 8 16 32 40 48 56 64 96 128" at bounding box center [1193, 610] width 67 height 20
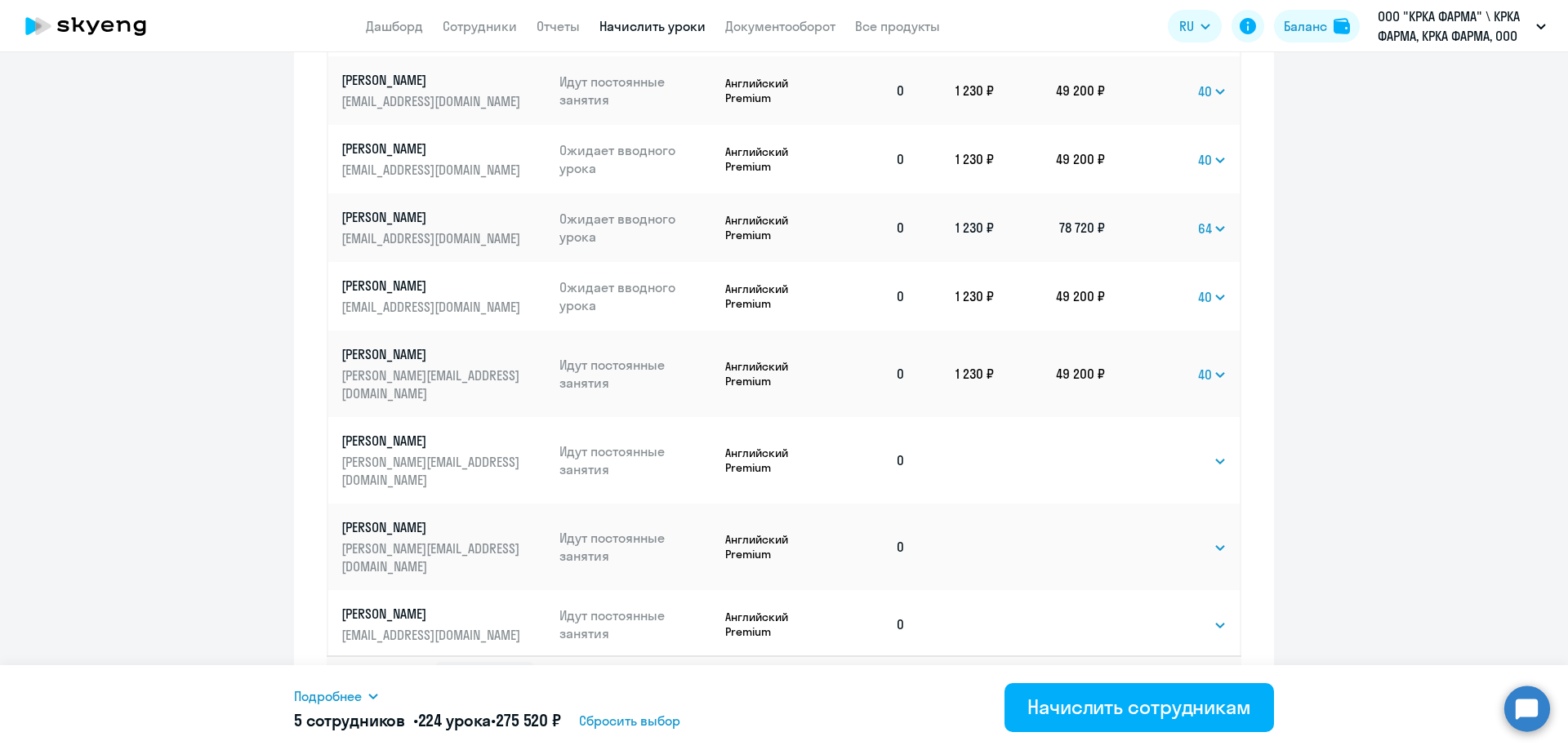
scroll to position [949, 0]
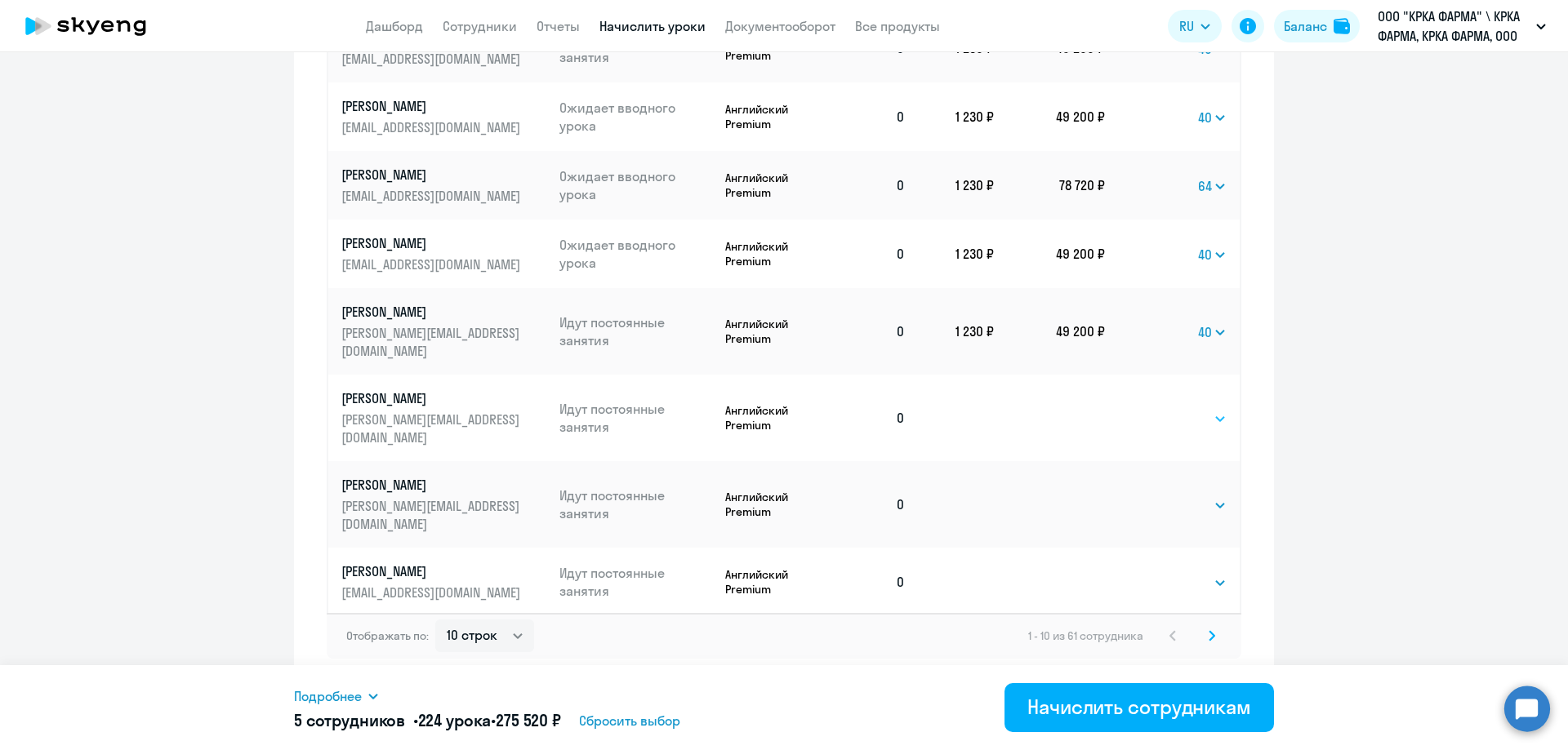
click at [1211, 409] on select "Выбрать 1 4 8 16 32 40 48 56 64 96 128" at bounding box center [1193, 418] width 67 height 20
select select "48"
click at [1159, 409] on select "Выбрать 1 4 8 16 32 40 48 56 64 96 128" at bounding box center [1193, 418] width 67 height 20
click at [1215, 495] on select "Выбрать 1 4 8 16 32 40 48 56 64 96 128" at bounding box center [1193, 505] width 67 height 20
select select "40"
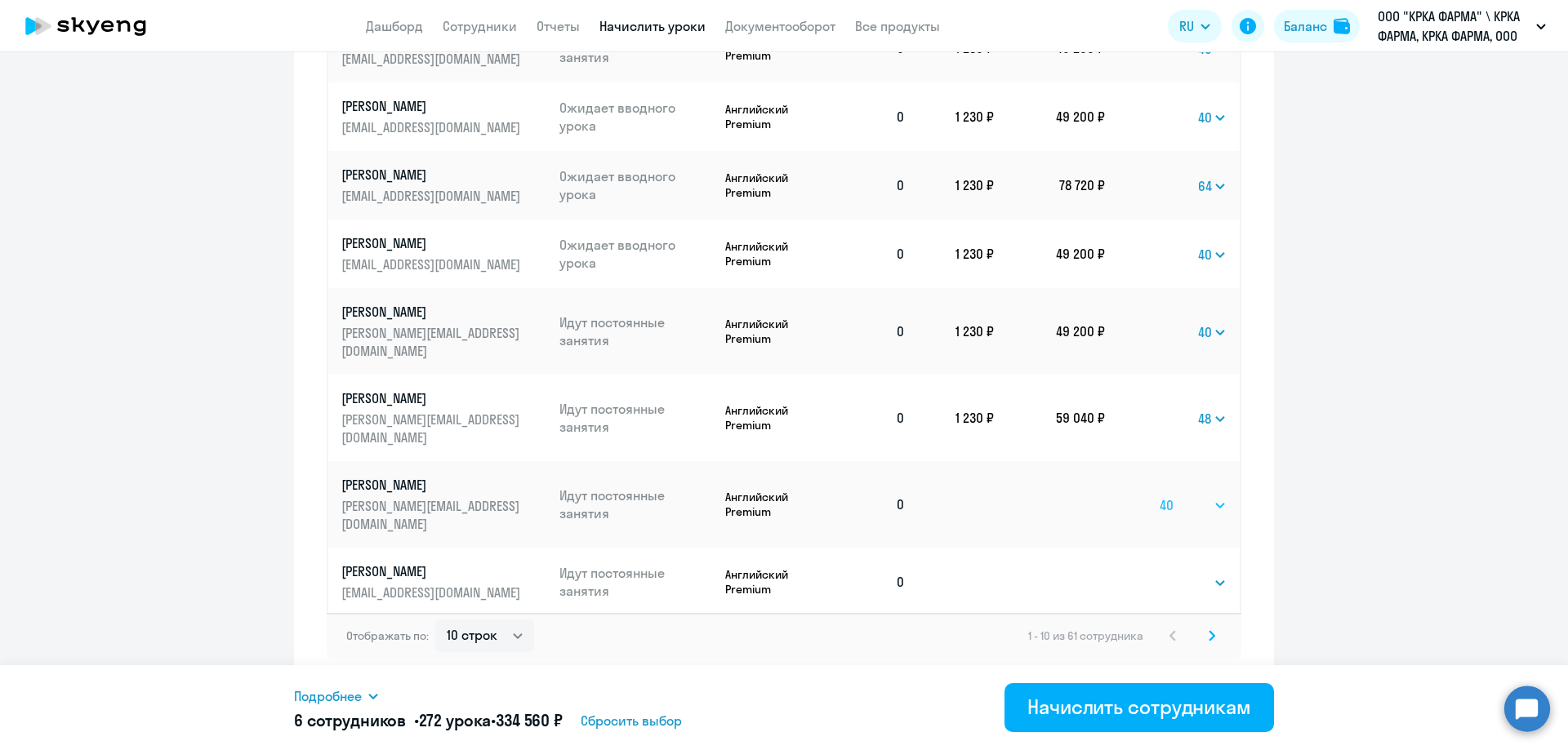
click at [1159, 495] on select "Выбрать 1 4 8 16 32 40 48 56 64 96 128" at bounding box center [1193, 505] width 67 height 20
click at [1215, 572] on select "Выбрать 1 4 8 16 32 40 48 56 64 96 128" at bounding box center [1193, 582] width 67 height 20
select select "40"
click at [1159, 572] on select "Выбрать 1 4 8 16 32 40 48 56 64 96 128" at bounding box center [1193, 582] width 67 height 20
click at [1215, 641] on select "Выбрать 1 4 8 16 32 40 48 56 64 96 128" at bounding box center [1193, 651] width 67 height 20
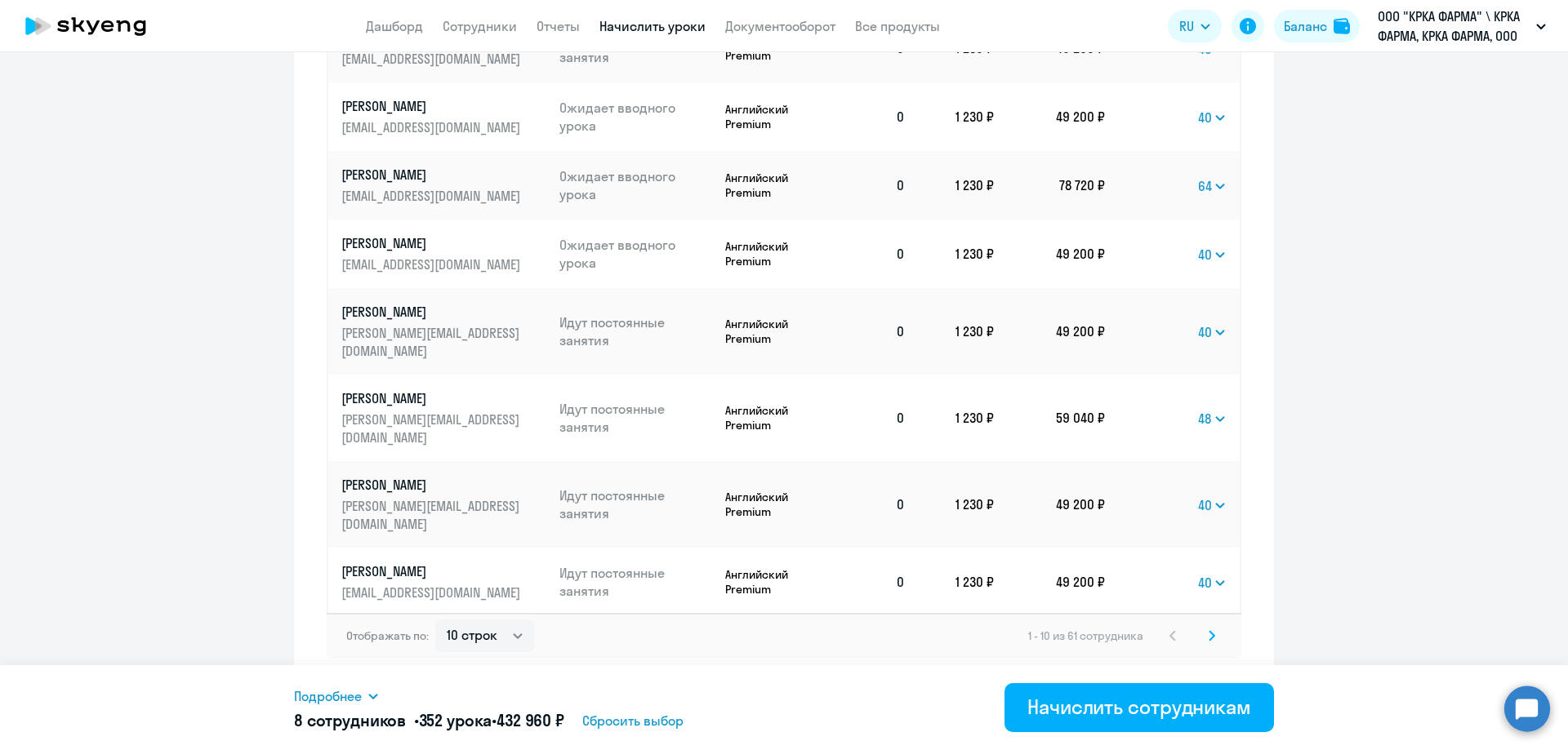
select select "64"
click at [1159, 641] on select "Выбрать 1 4 8 16 32 40 48 56 64 96 128" at bounding box center [1193, 651] width 67 height 20
click at [1143, 706] on div "Начислить сотрудникам" at bounding box center [1138, 707] width 224 height 26
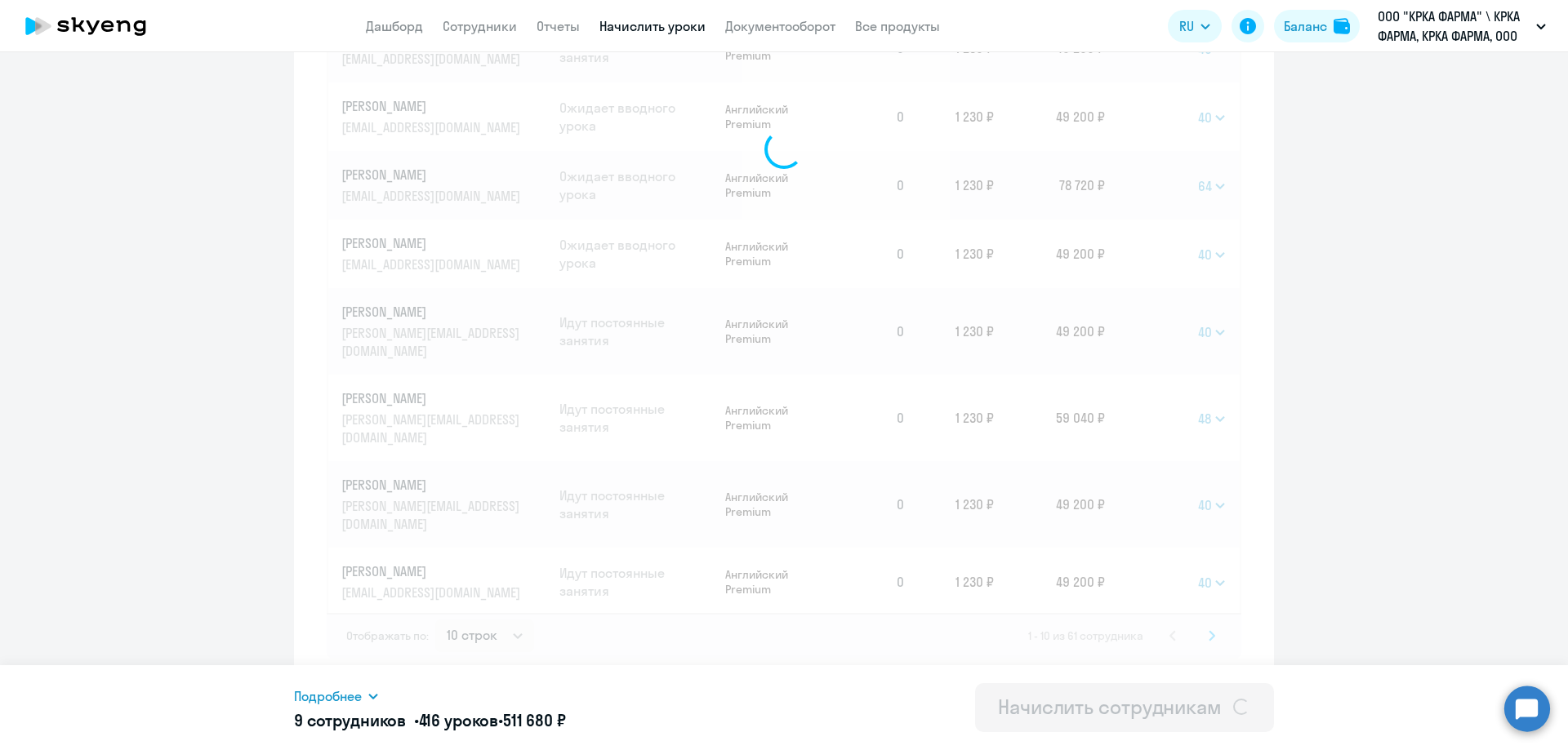
select select
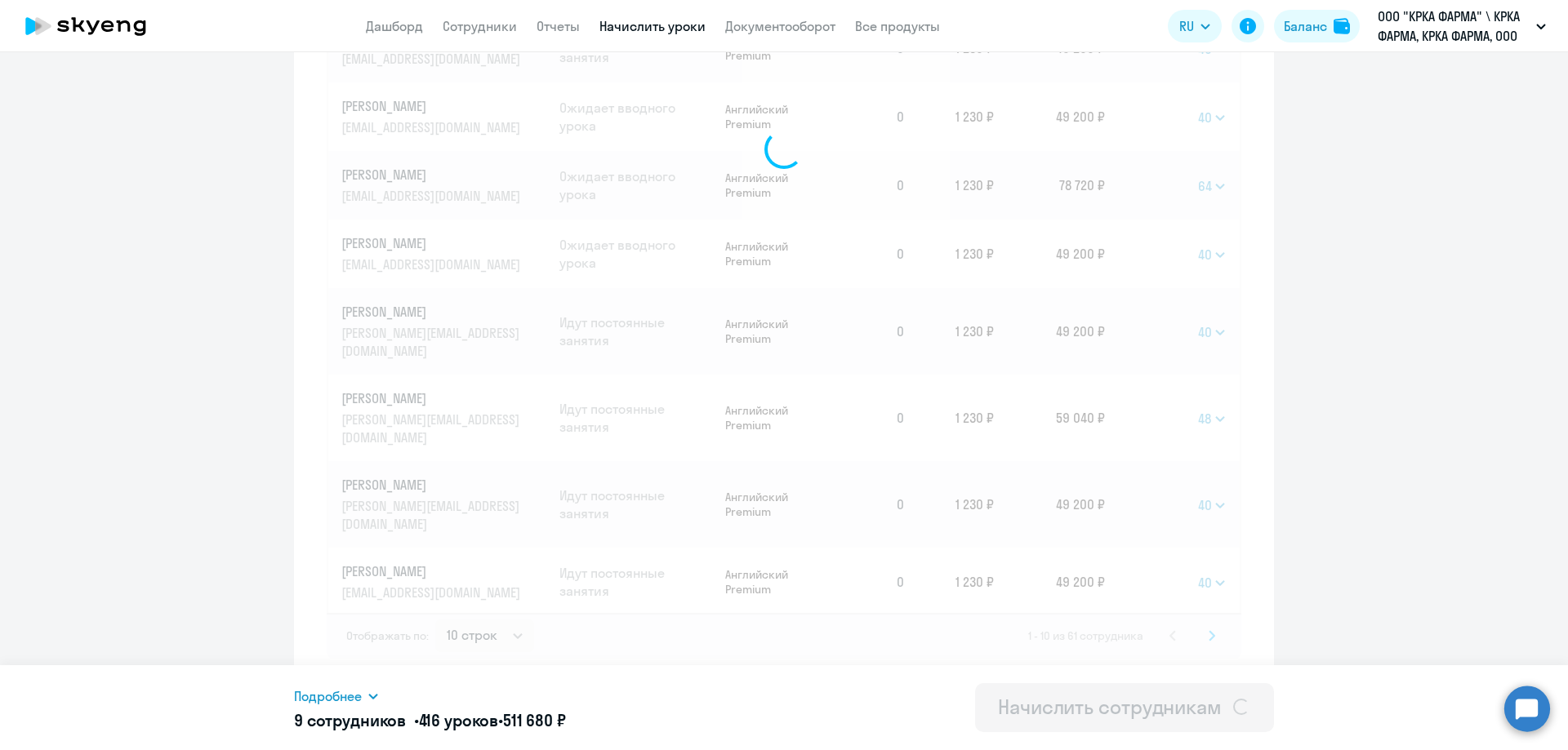
select select
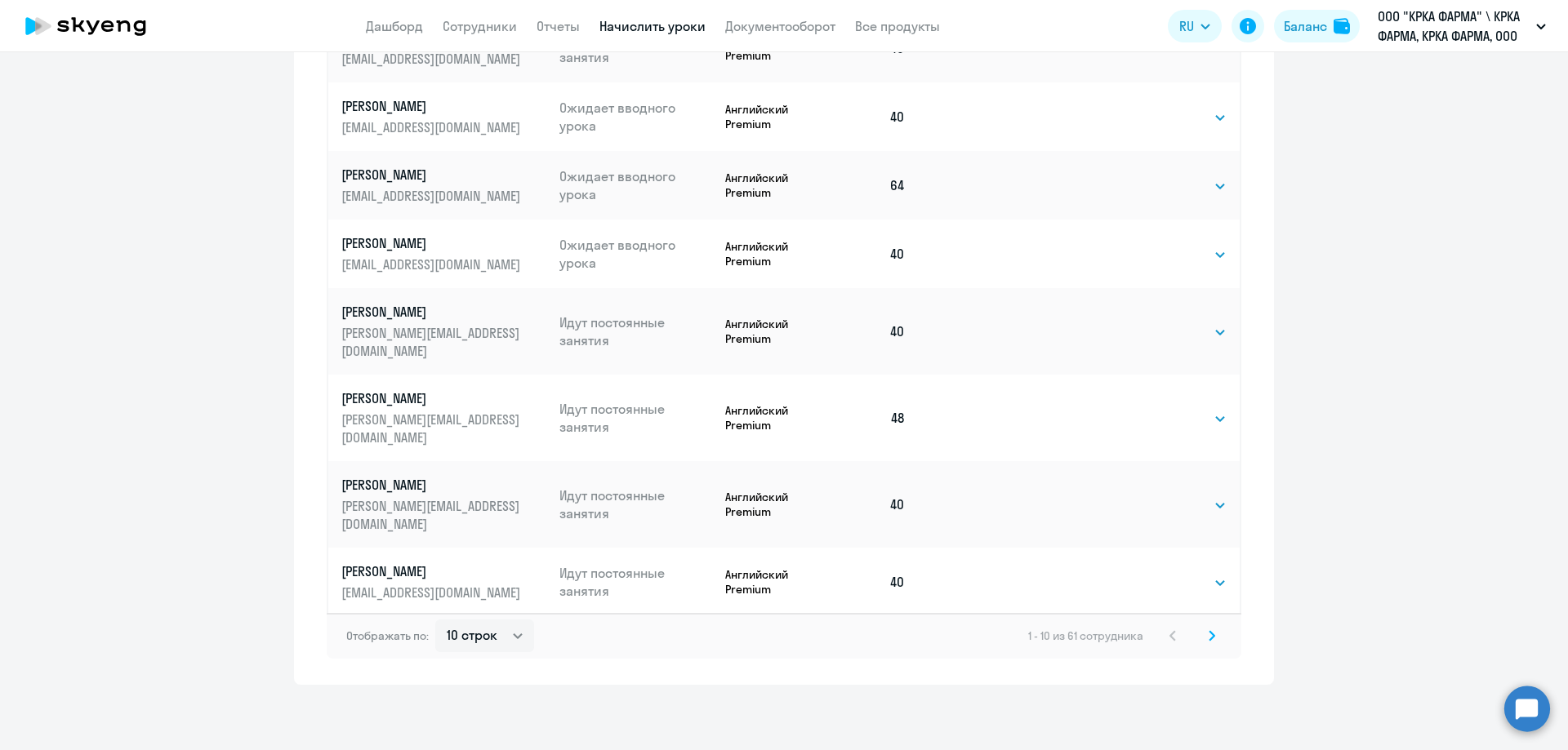
click at [1208, 633] on icon at bounding box center [1211, 636] width 6 height 12
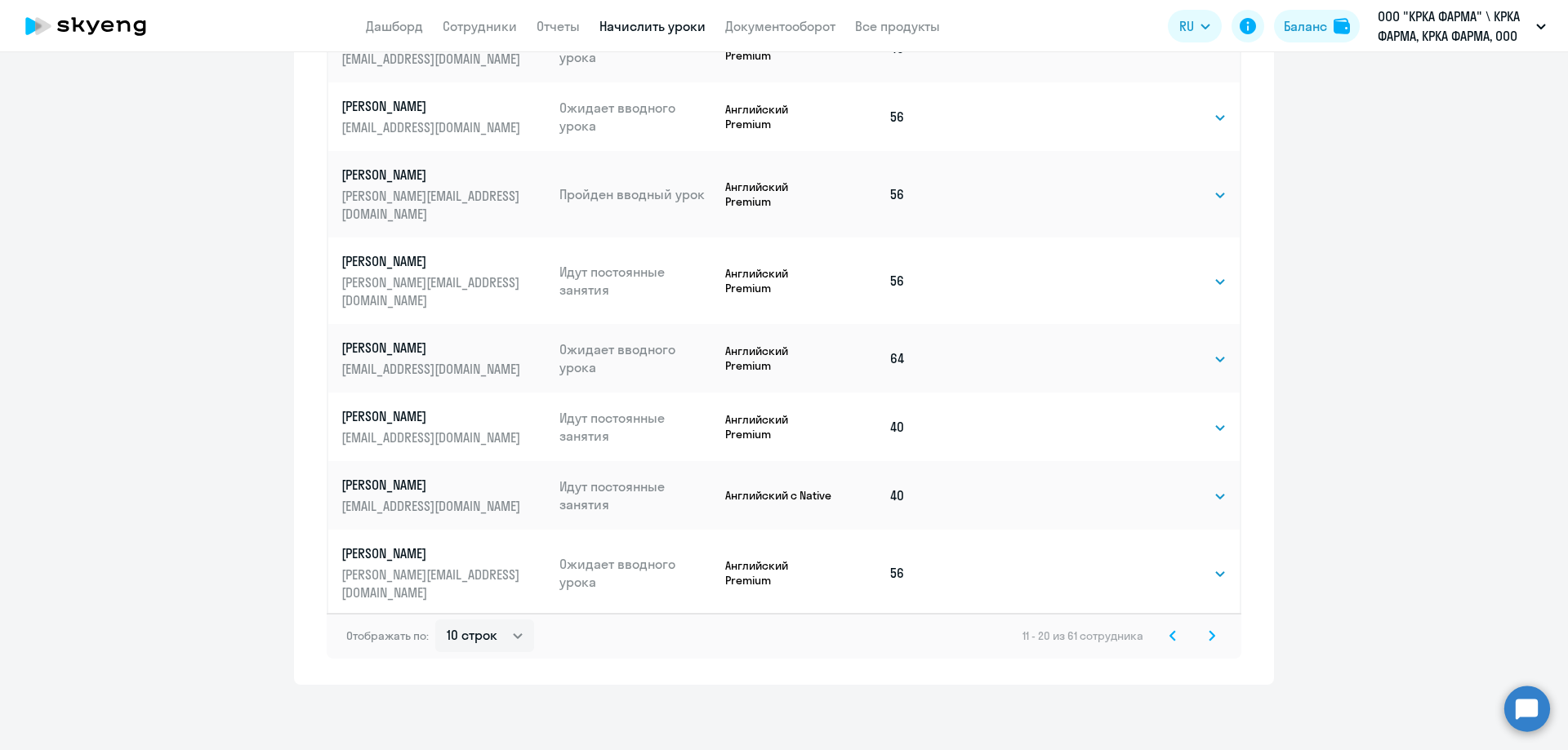
click at [1208, 635] on icon at bounding box center [1211, 636] width 6 height 12
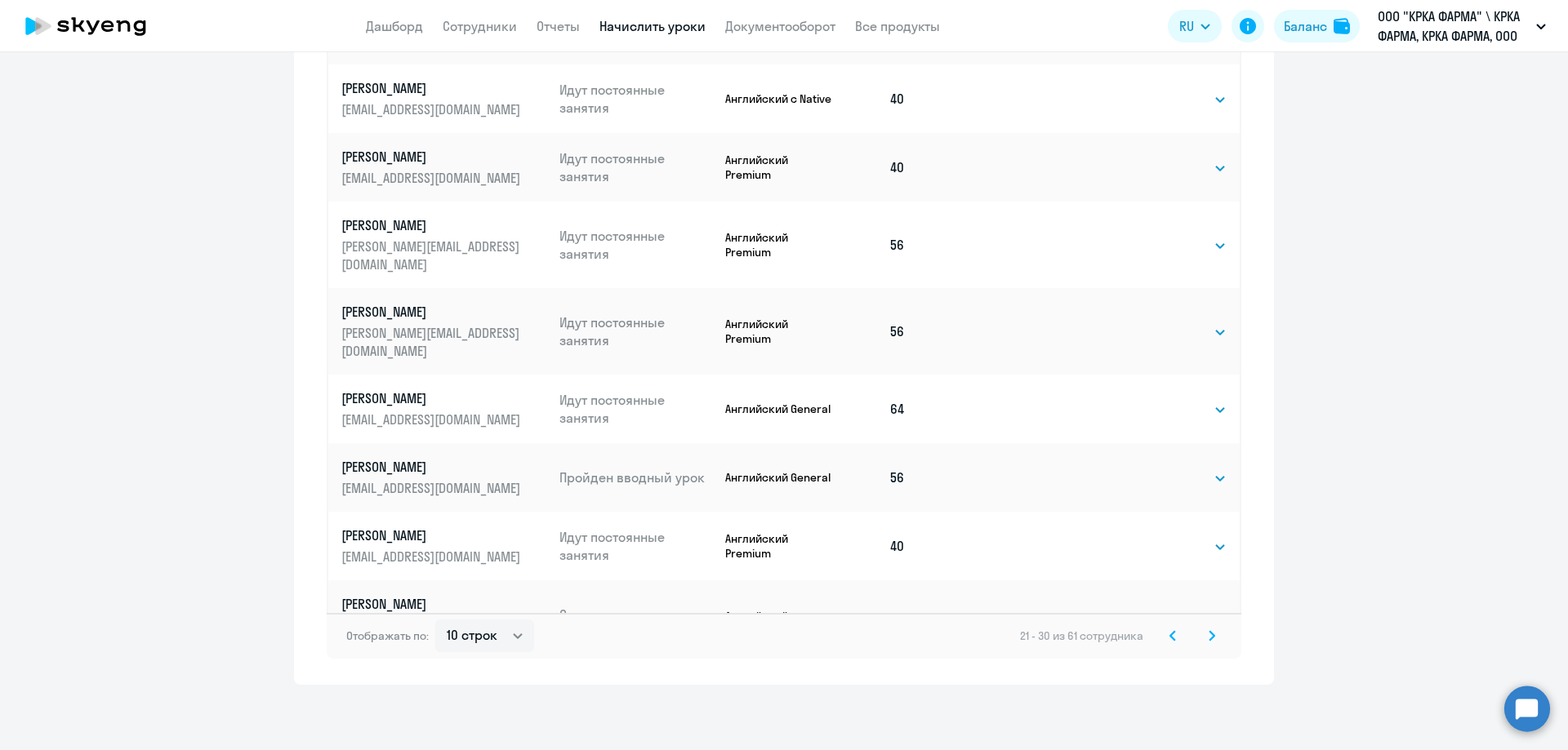
click at [1208, 634] on icon at bounding box center [1211, 636] width 6 height 12
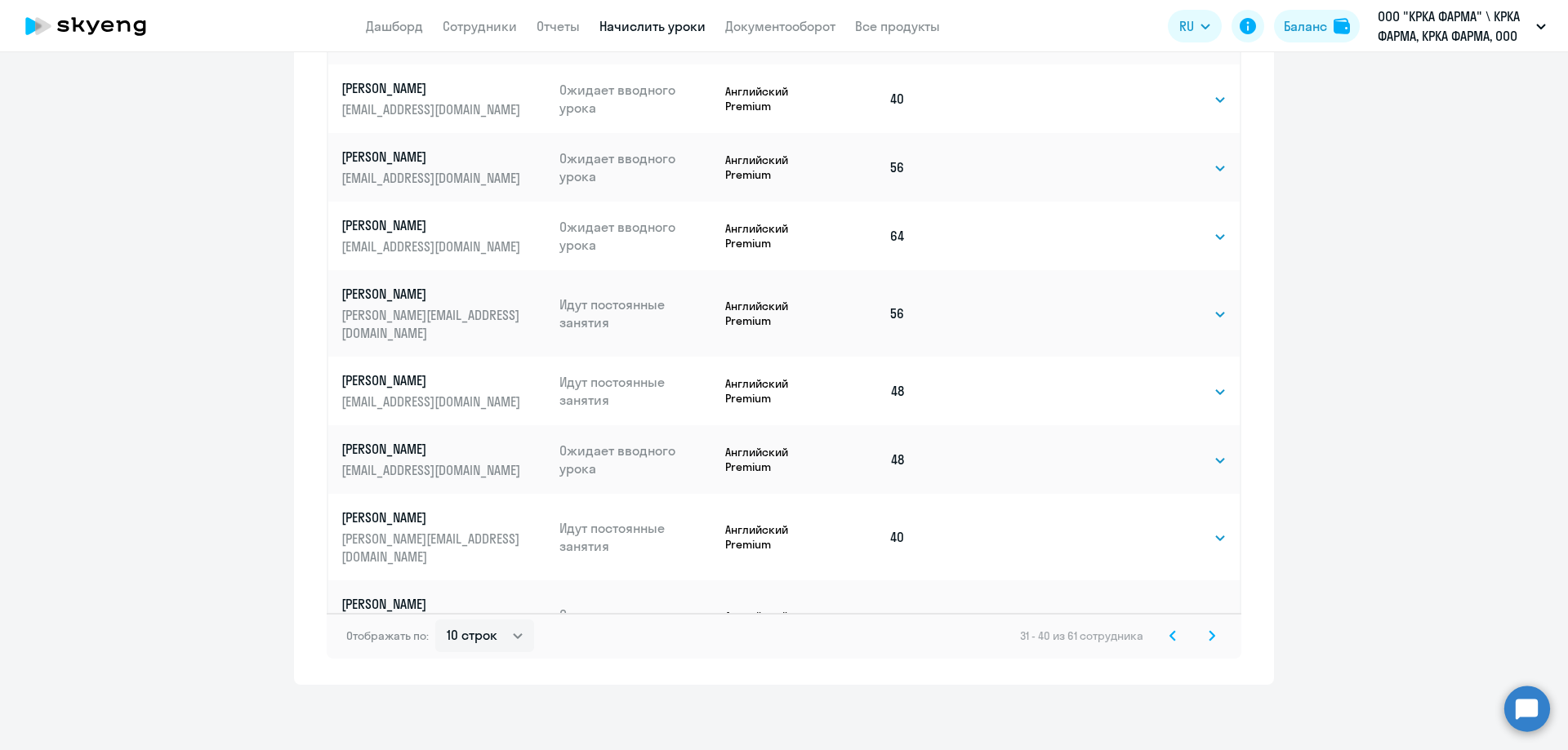
click at [1208, 638] on icon at bounding box center [1211, 636] width 6 height 12
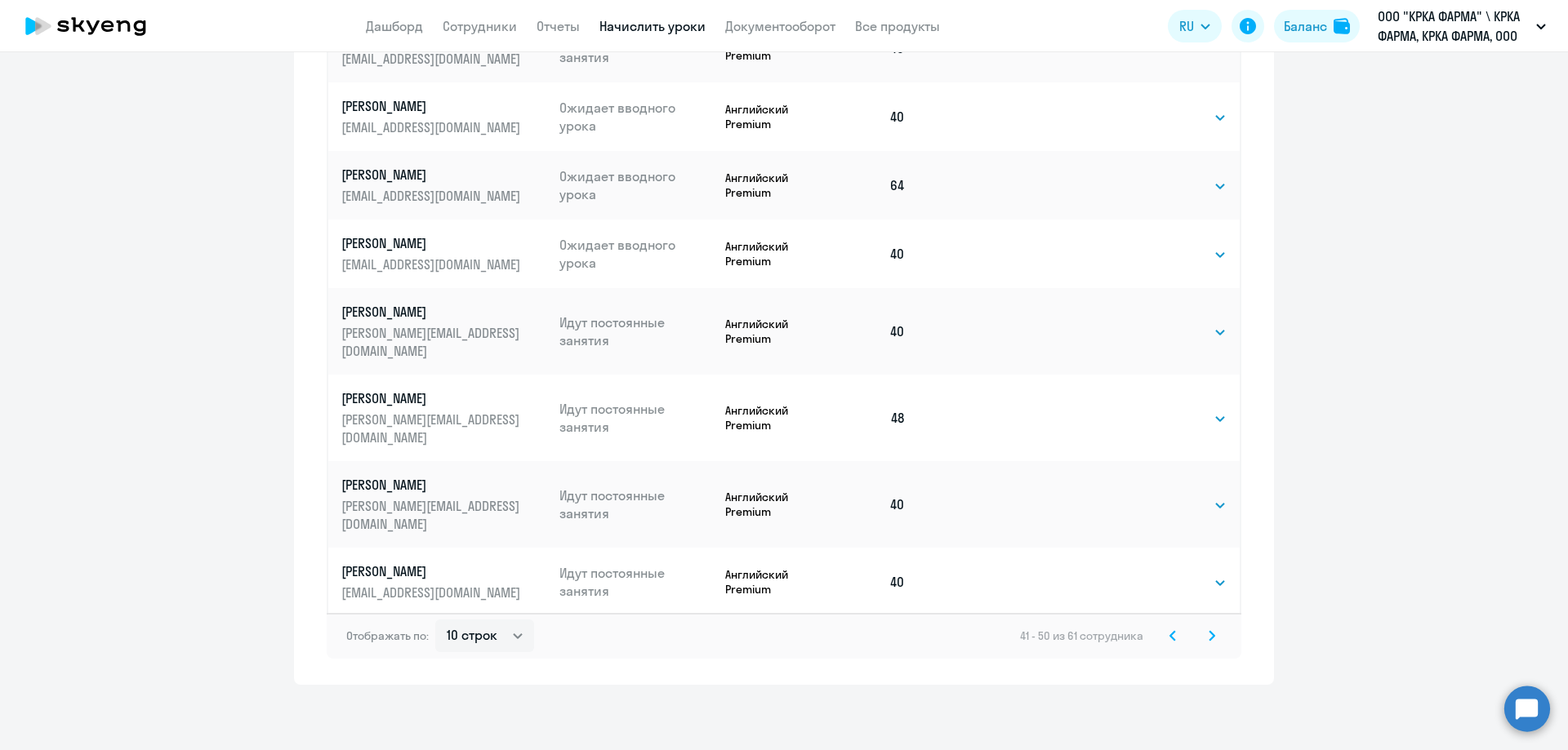
click at [1202, 638] on svg-icon at bounding box center [1212, 636] width 20 height 20
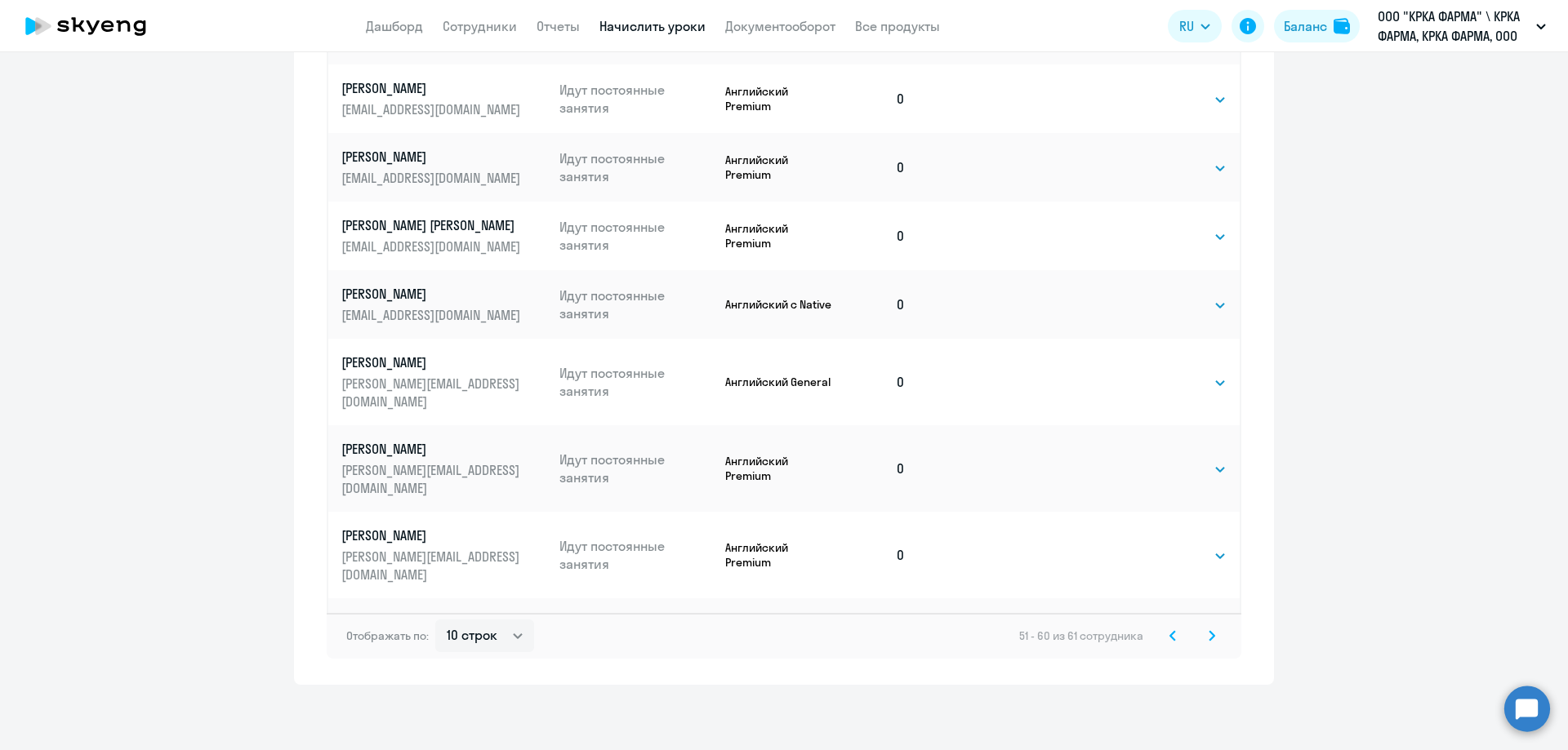
scroll to position [264, 0]
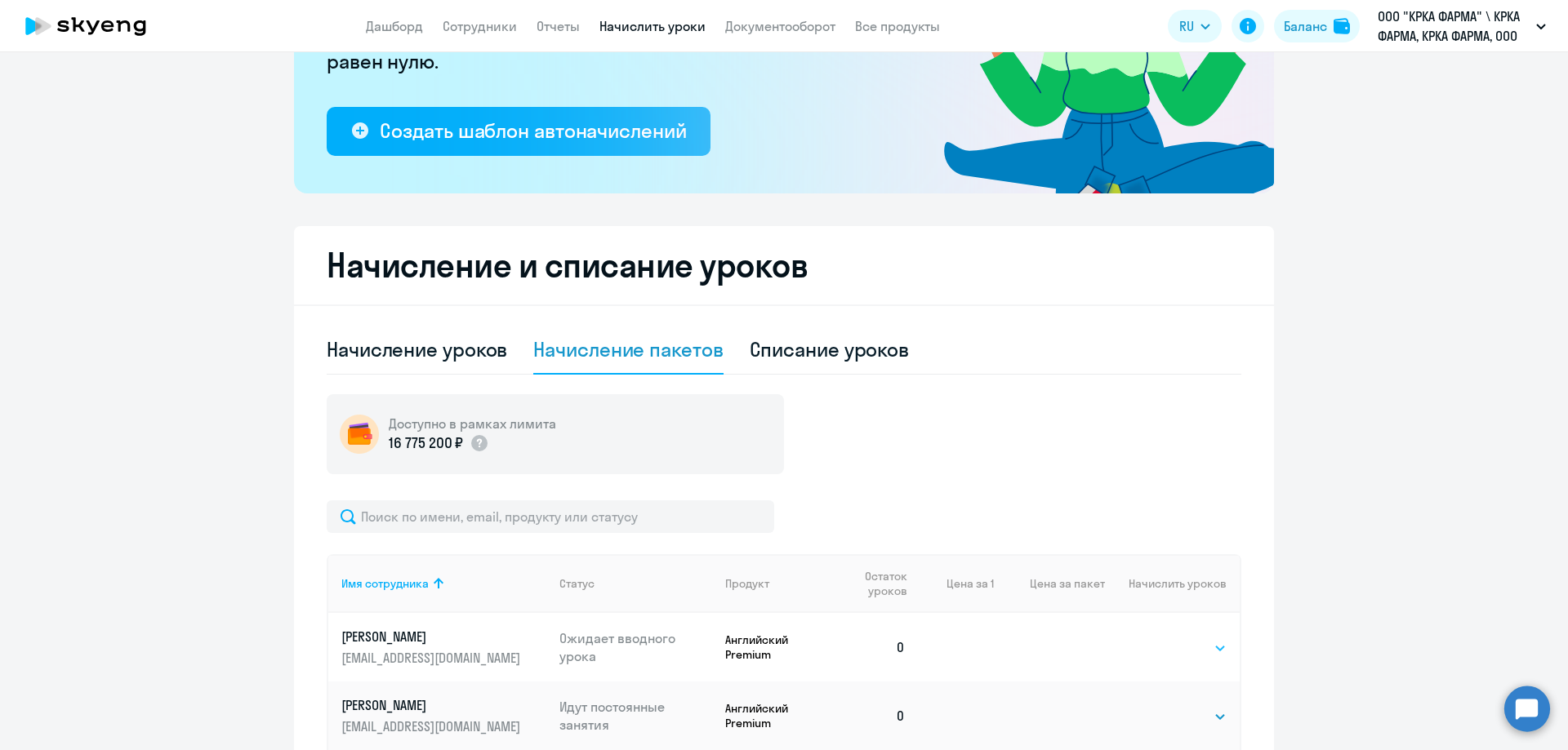
click at [1216, 650] on select "Выбрать 1 4 8 16 32 40 48 56 64 96 128" at bounding box center [1193, 649] width 67 height 20
select select "48"
click at [1159, 639] on select "Выбрать 1 4 8 16 32 40 48 56 64 96 128" at bounding box center [1193, 649] width 67 height 20
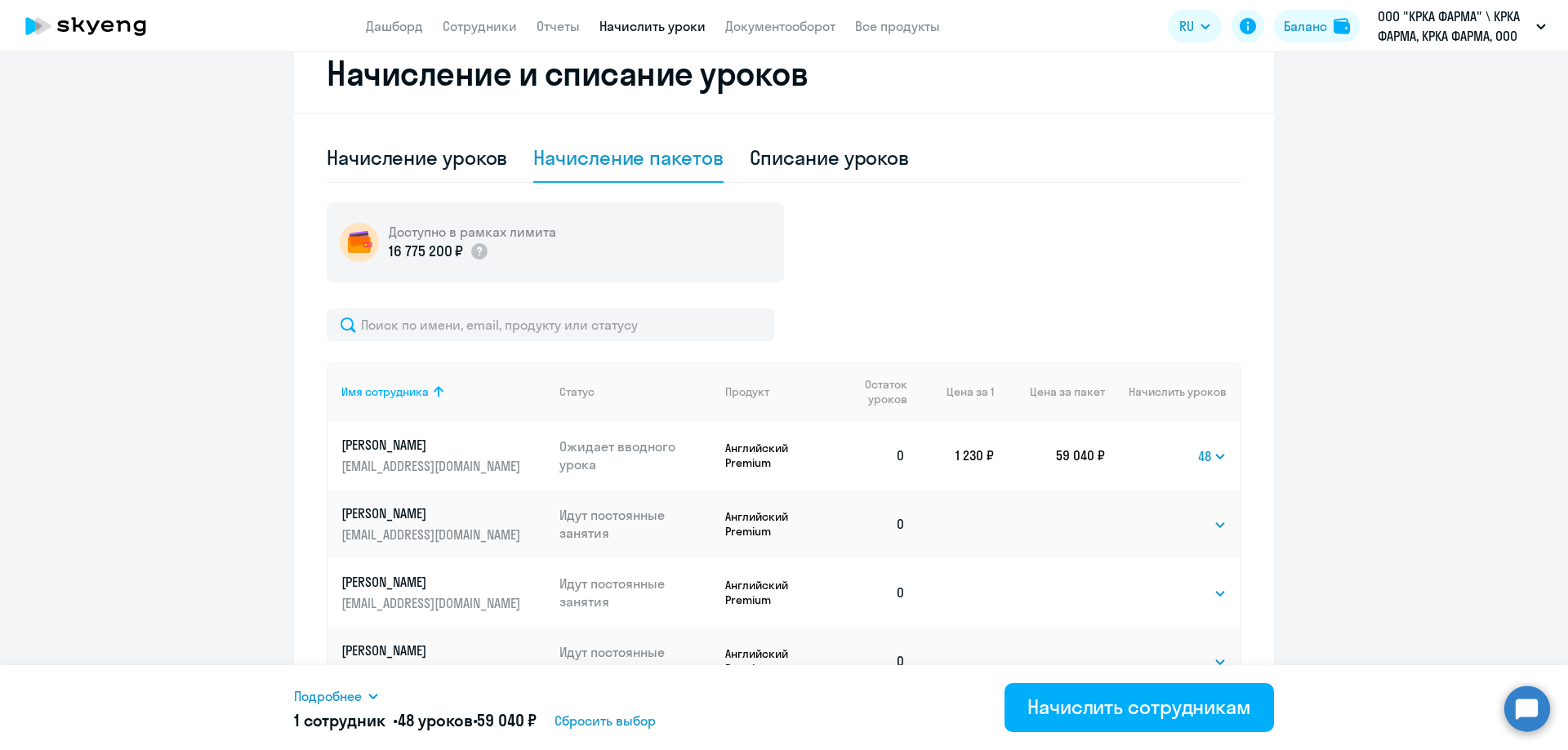
scroll to position [590, 0]
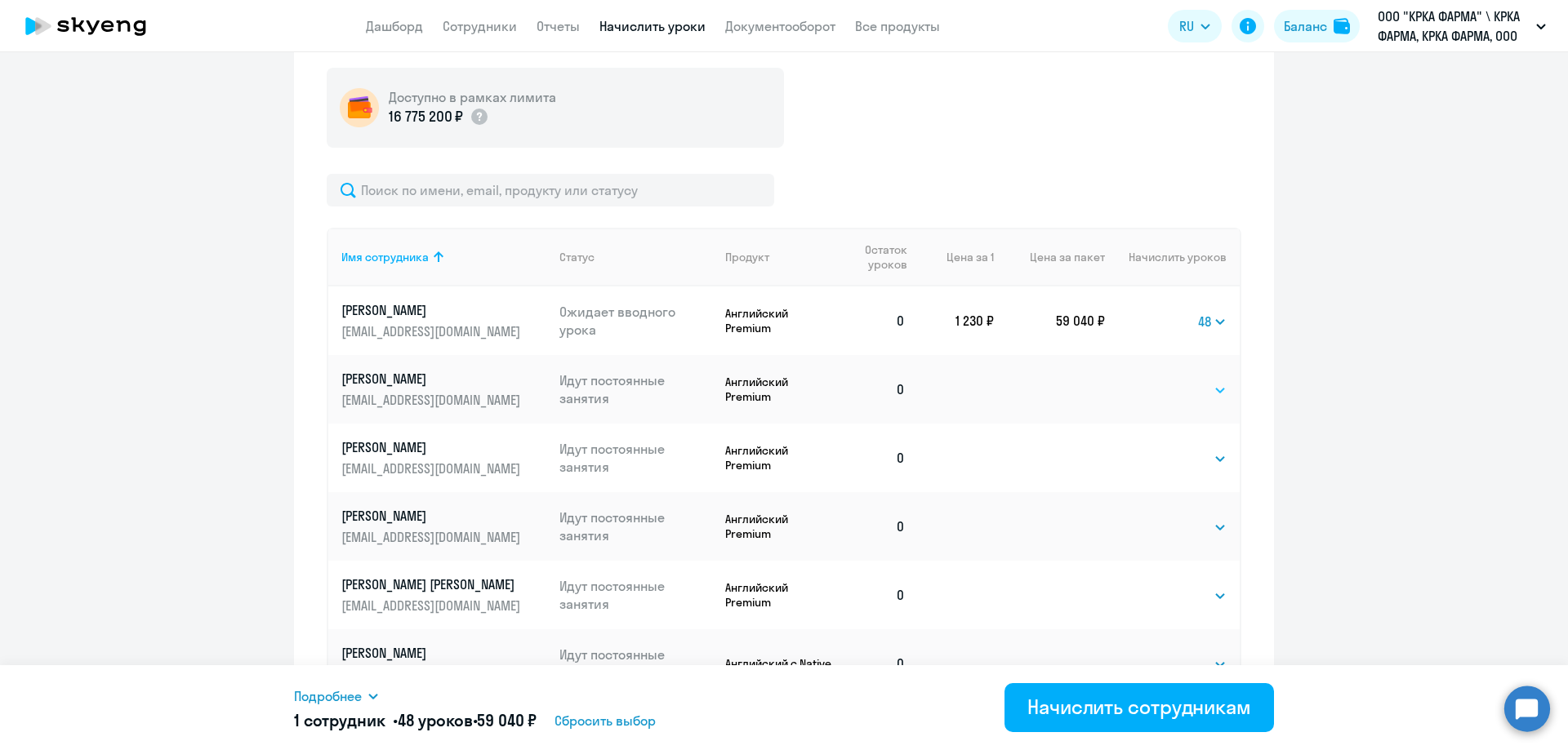
click at [1216, 392] on select "Выбрать 1 4 8 16 32 40 48 56 64 96 128" at bounding box center [1193, 390] width 67 height 20
select select "56"
click at [1159, 380] on select "Выбрать 1 4 8 16 32 40 48 56 64 96 128" at bounding box center [1193, 390] width 67 height 20
click at [1213, 458] on select "Выбрать 1 4 8 16 32 40 48 56 64 96 128" at bounding box center [1193, 459] width 67 height 20
select select "56"
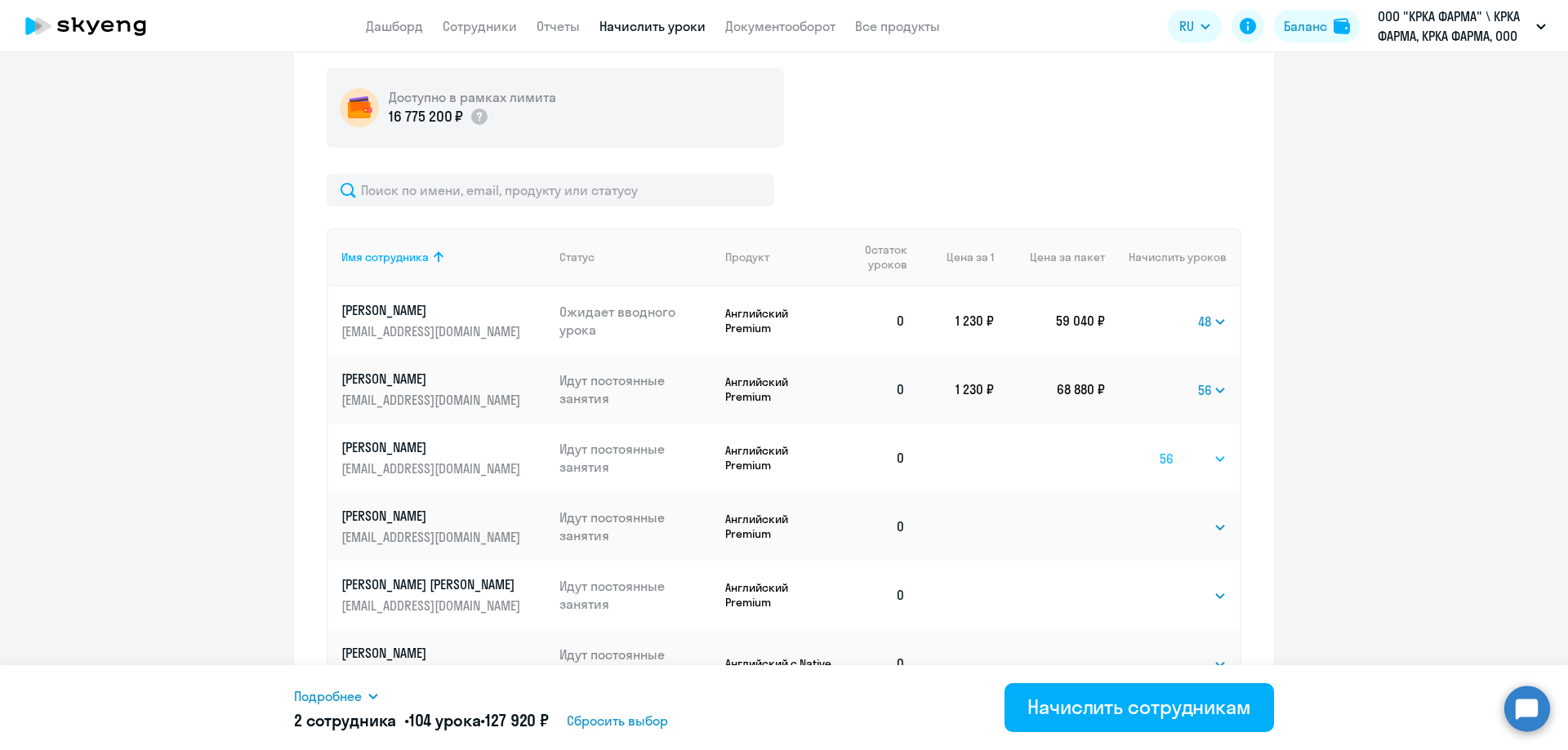
click at [1159, 449] on select "Выбрать 1 4 8 16 32 40 48 56 64 96 128" at bounding box center [1193, 459] width 67 height 20
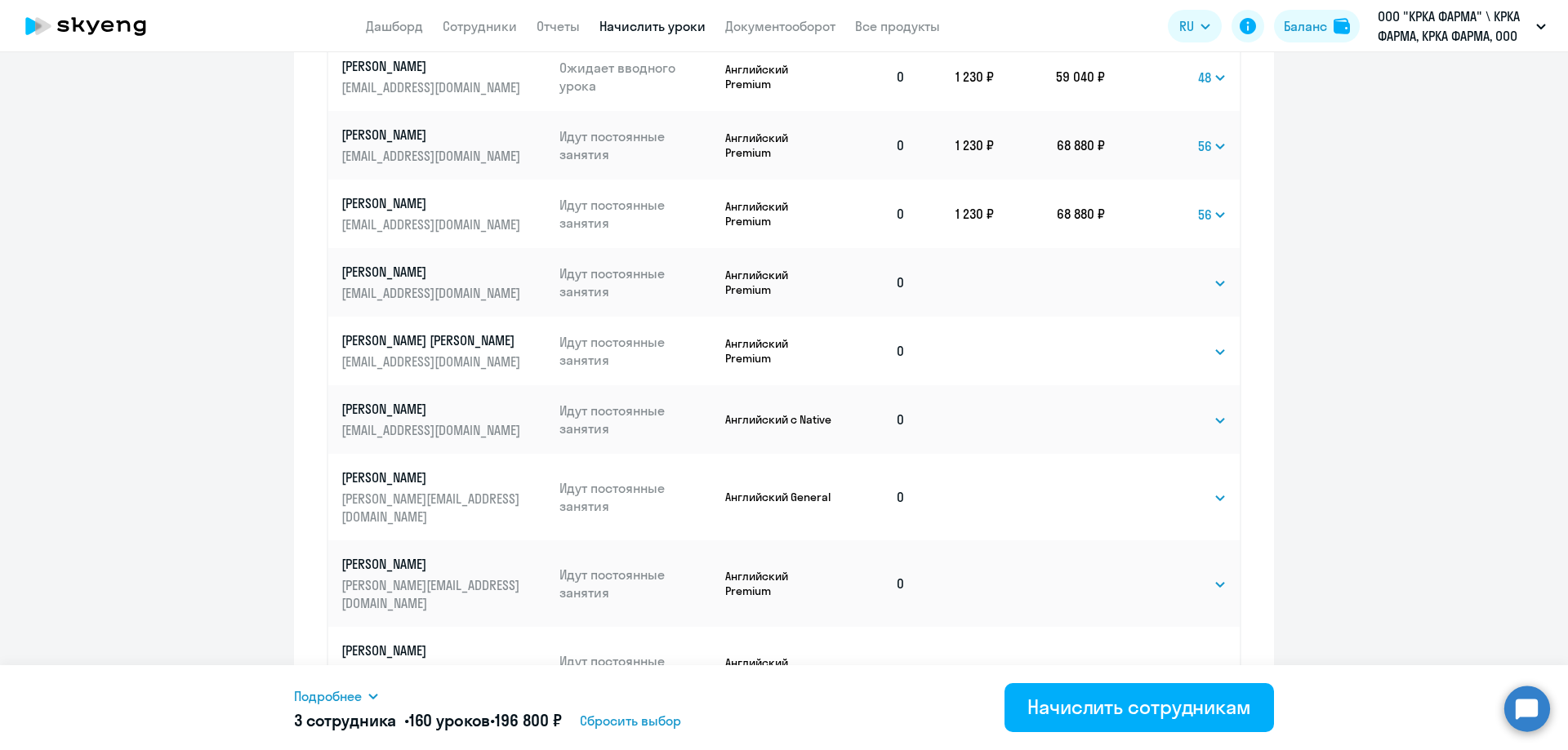
scroll to position [835, 0]
click at [1215, 283] on select "Выбрать 1 4 8 16 32 40 48 56 64 96 128" at bounding box center [1193, 283] width 67 height 20
select select "40"
click at [1159, 273] on select "Выбрать 1 4 8 16 32 40 48 56 64 96 128" at bounding box center [1193, 283] width 67 height 20
click at [1213, 350] on select "Выбрать 1 4 8 16 32 40 48 56 64 96 128" at bounding box center [1193, 351] width 67 height 20
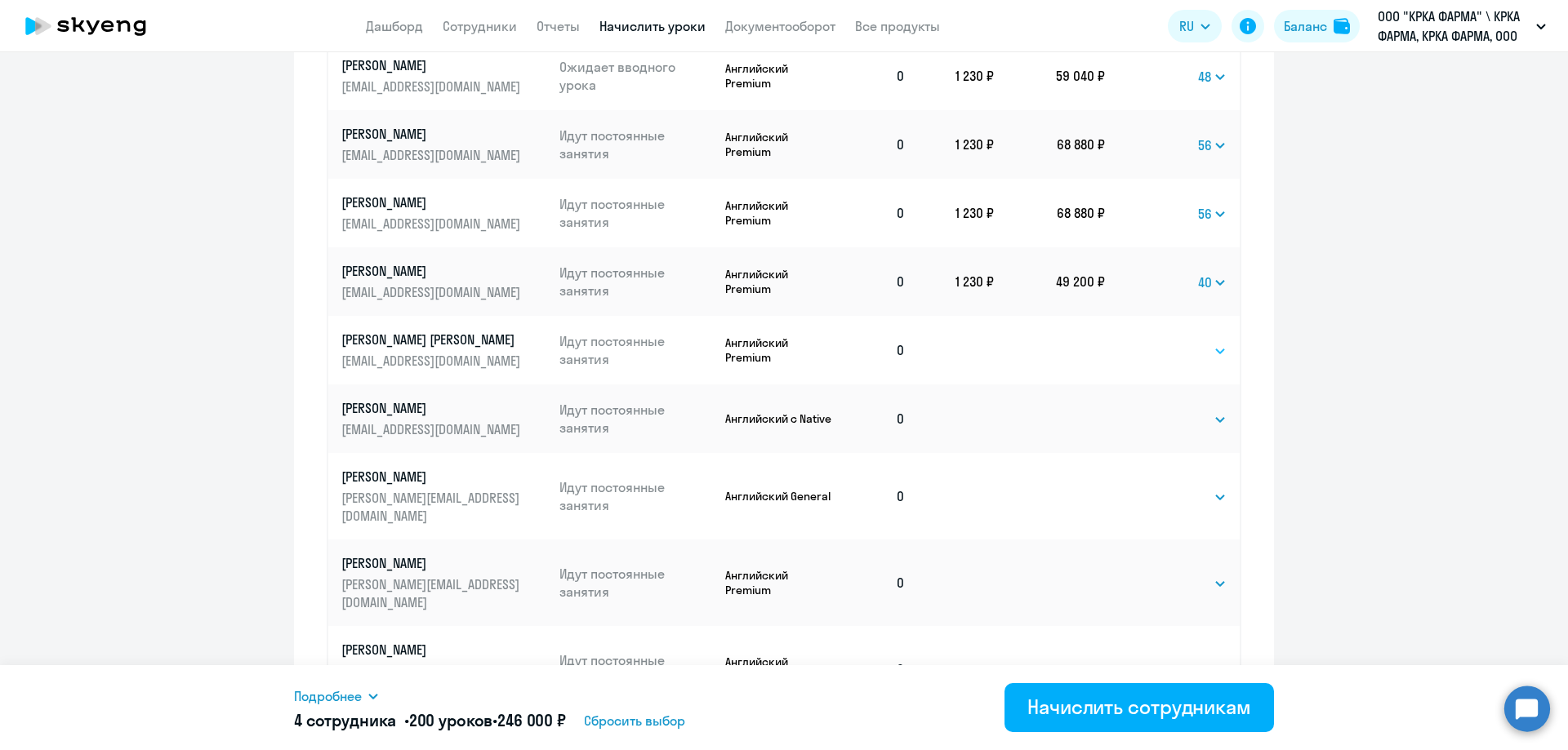
select select "40"
click at [1159, 341] on select "Выбрать 1 4 8 16 32 40 48 56 64 96 128" at bounding box center [1193, 351] width 67 height 20
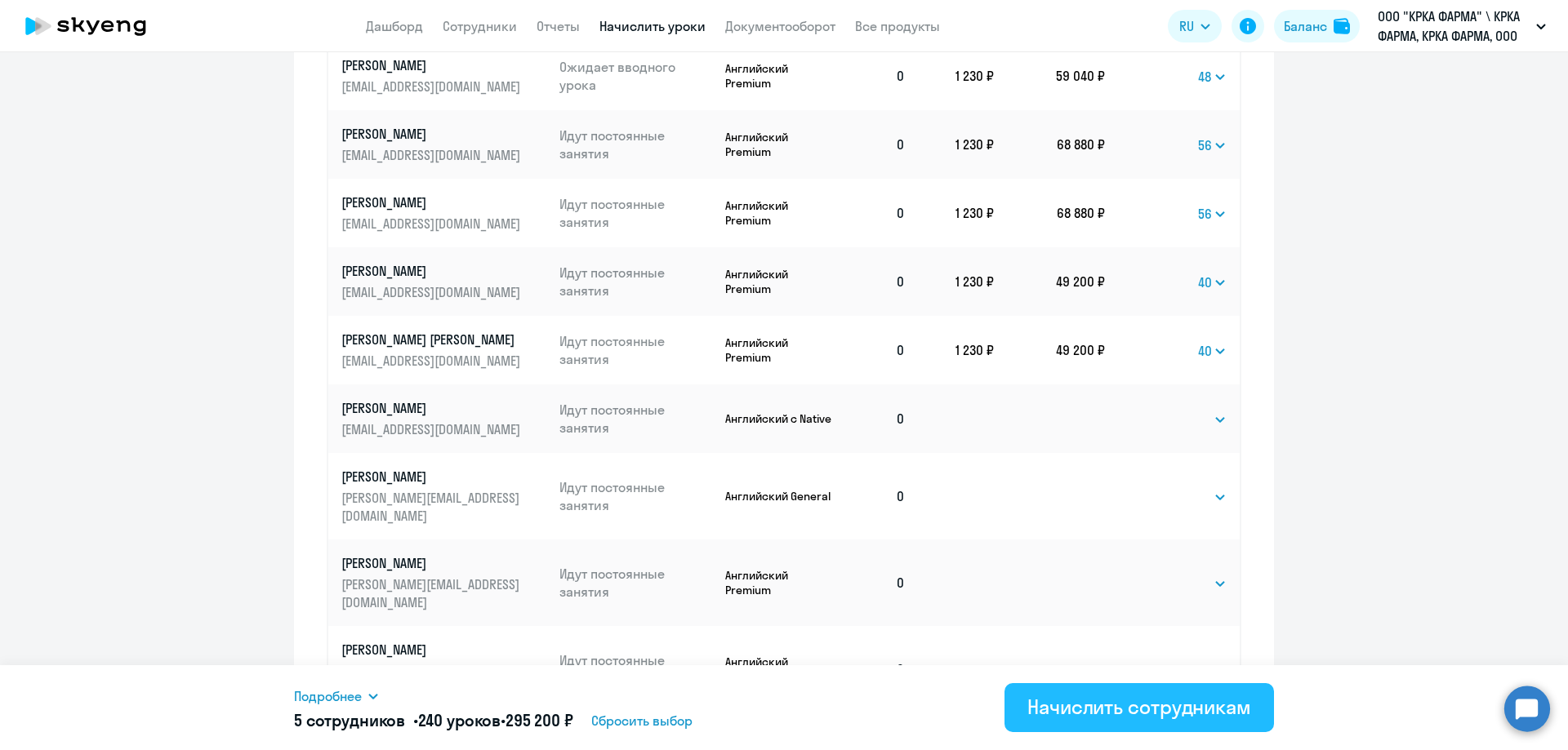
click at [1129, 703] on div "Начислить сотрудникам" at bounding box center [1138, 707] width 224 height 26
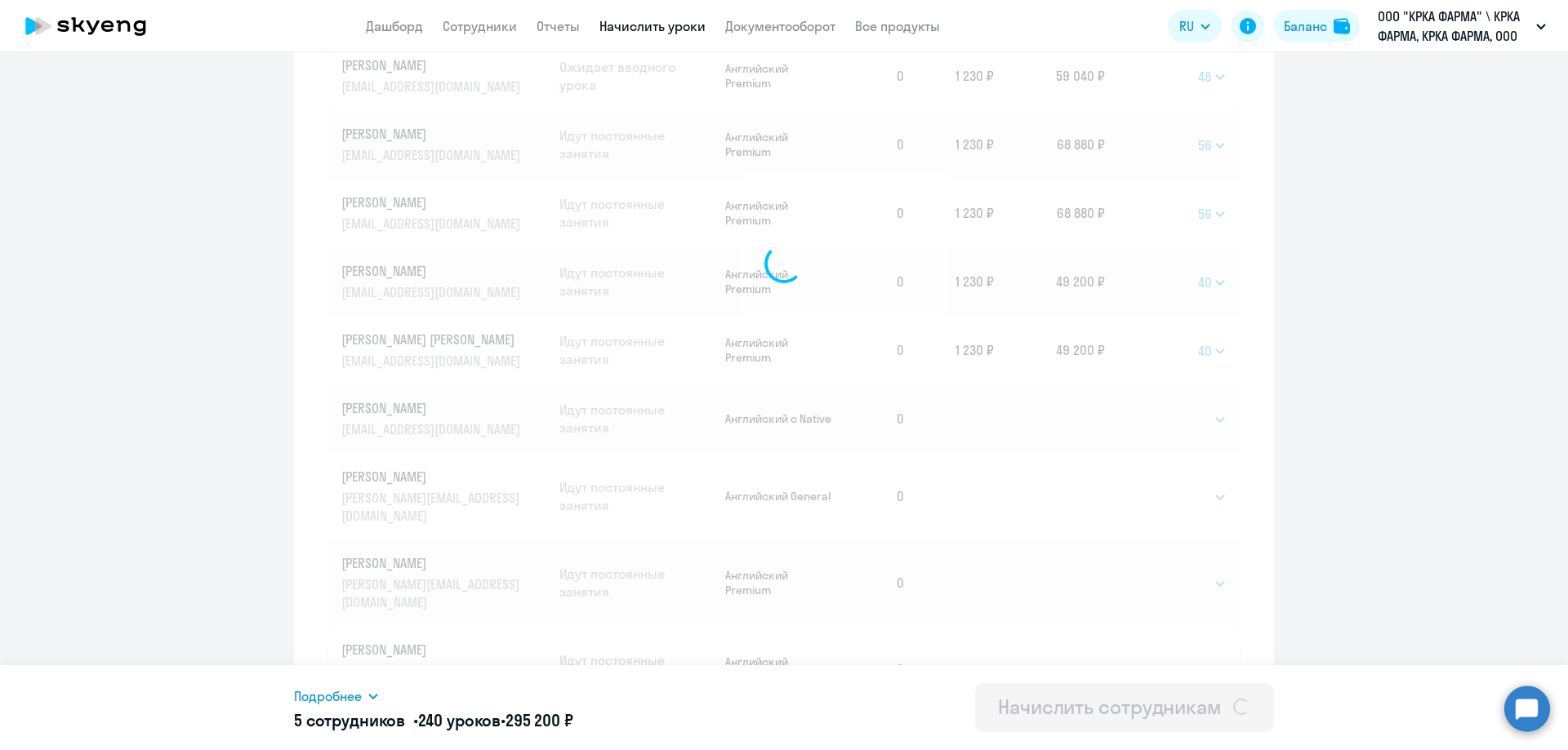
select select
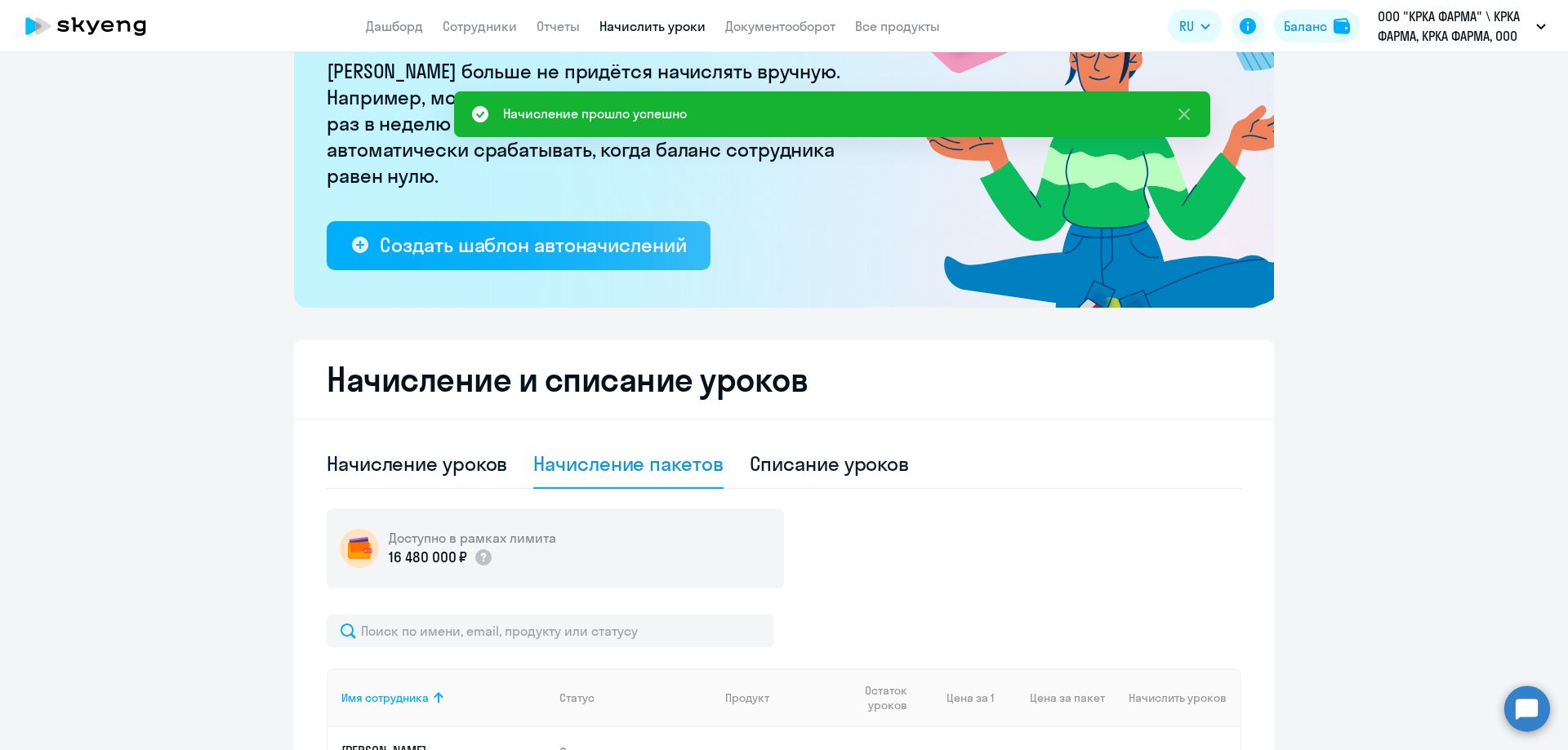
scroll to position [0, 0]
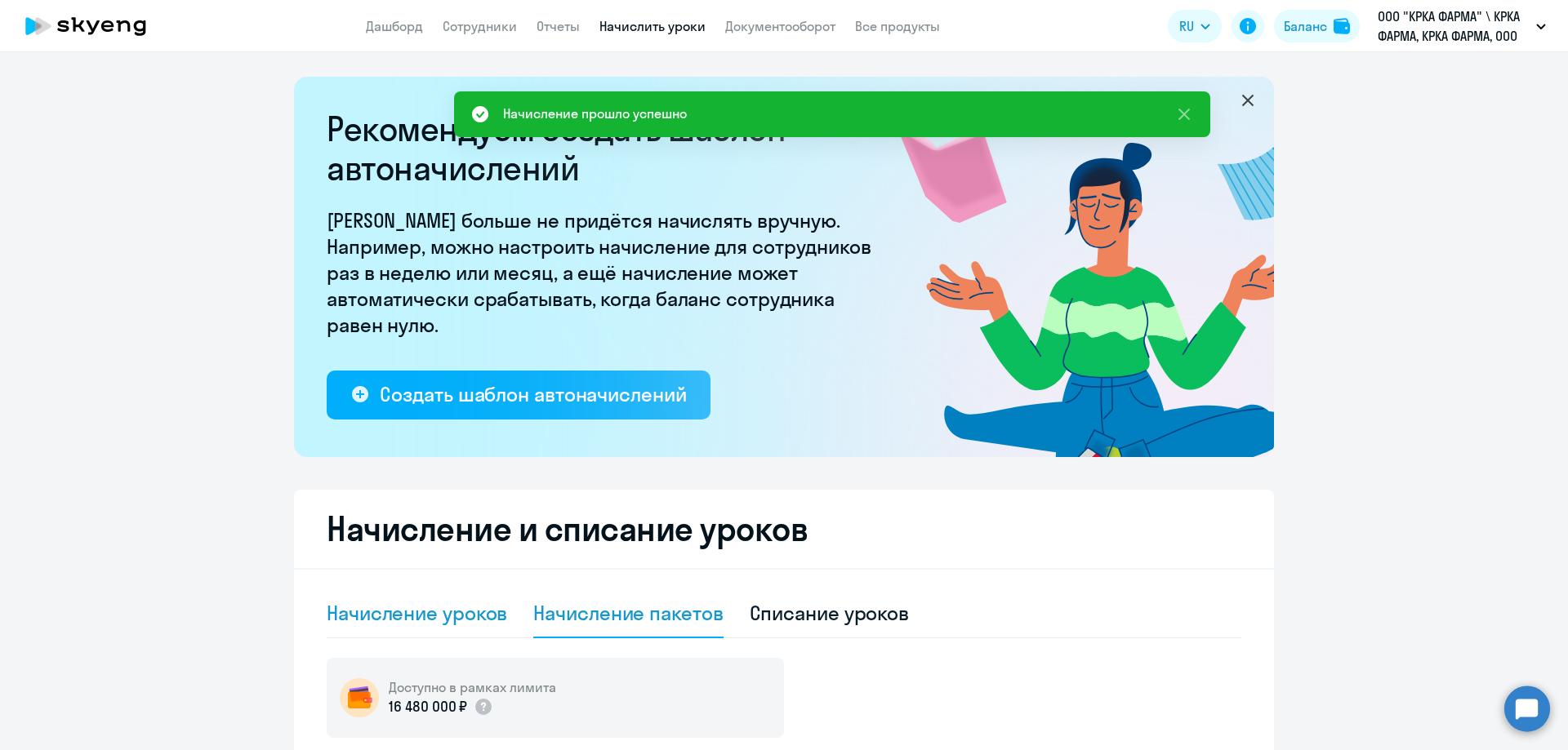
click at [401, 607] on div "Начисление уроков" at bounding box center [416, 612] width 180 height 26
select select "10"
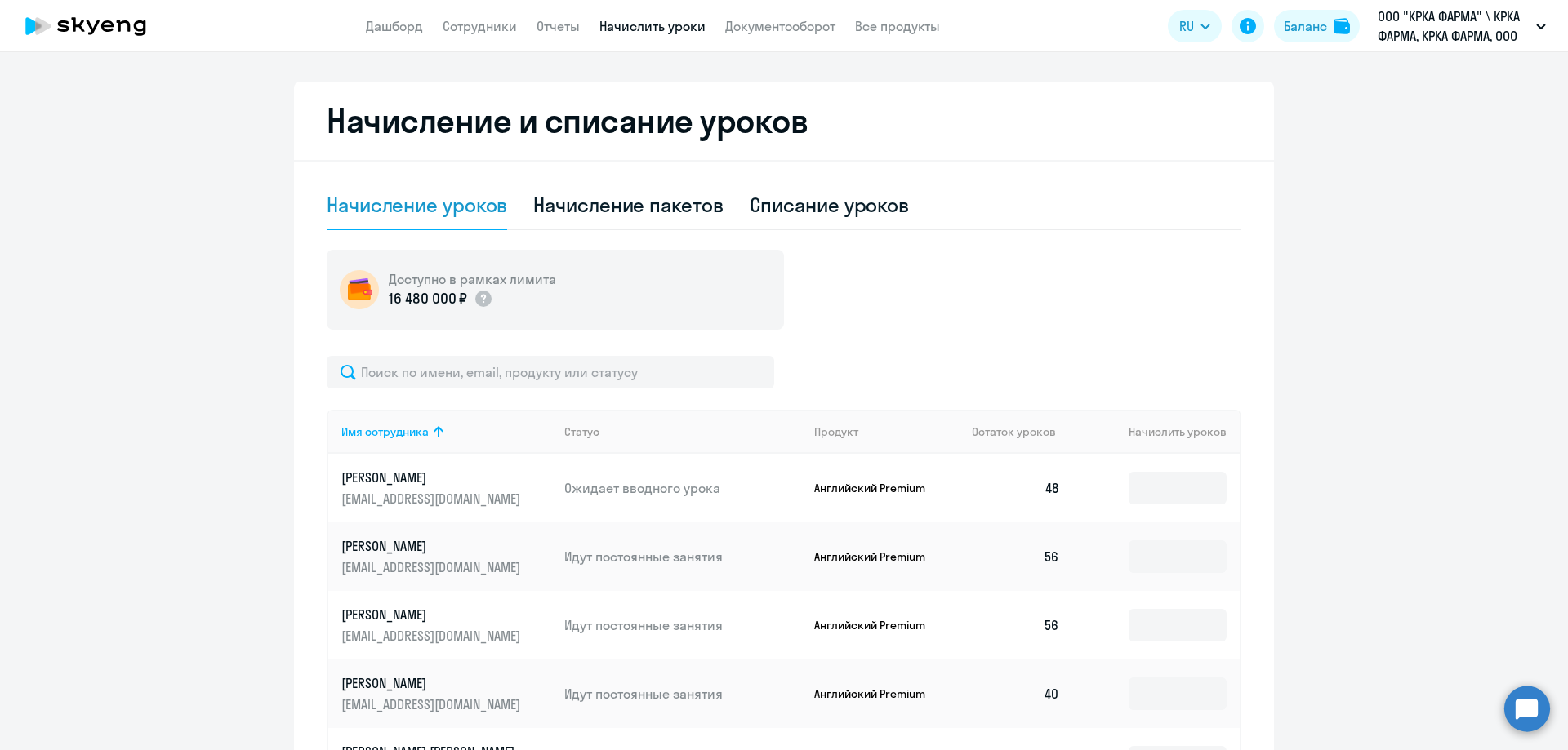
scroll to position [898, 0]
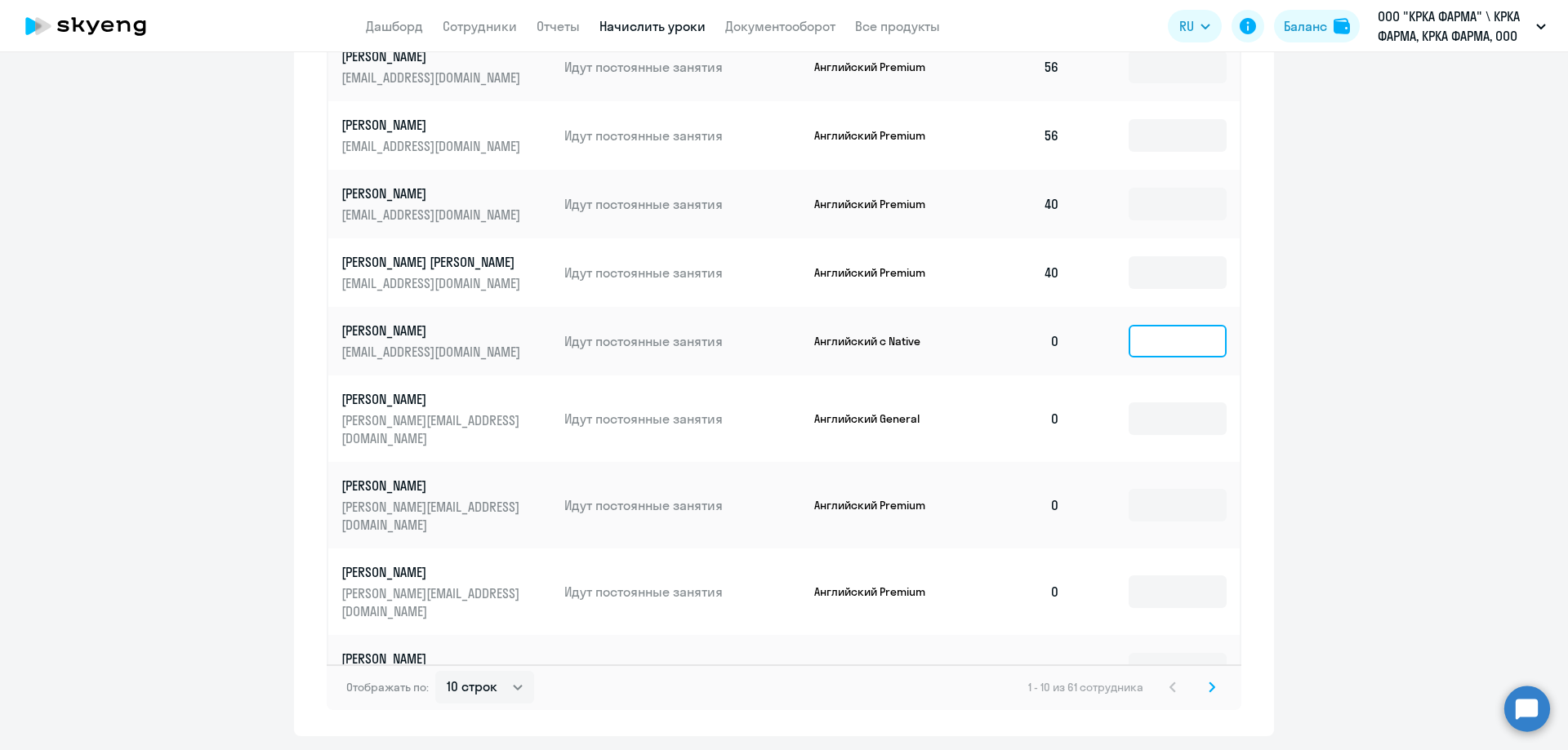
click at [1176, 333] on input at bounding box center [1177, 341] width 98 height 33
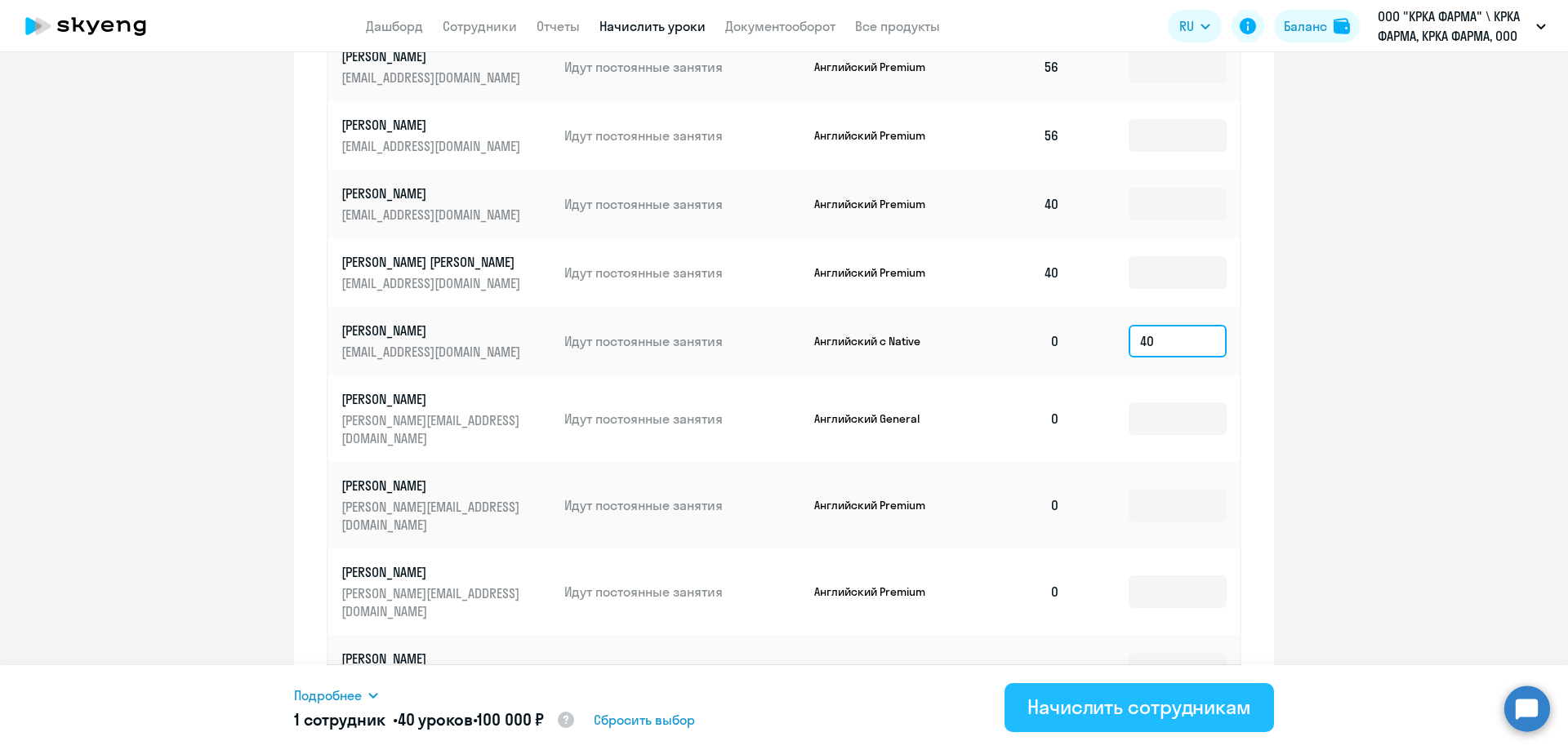
type input "40"
click at [1109, 712] on div "Начислить сотрудникам" at bounding box center [1138, 707] width 224 height 26
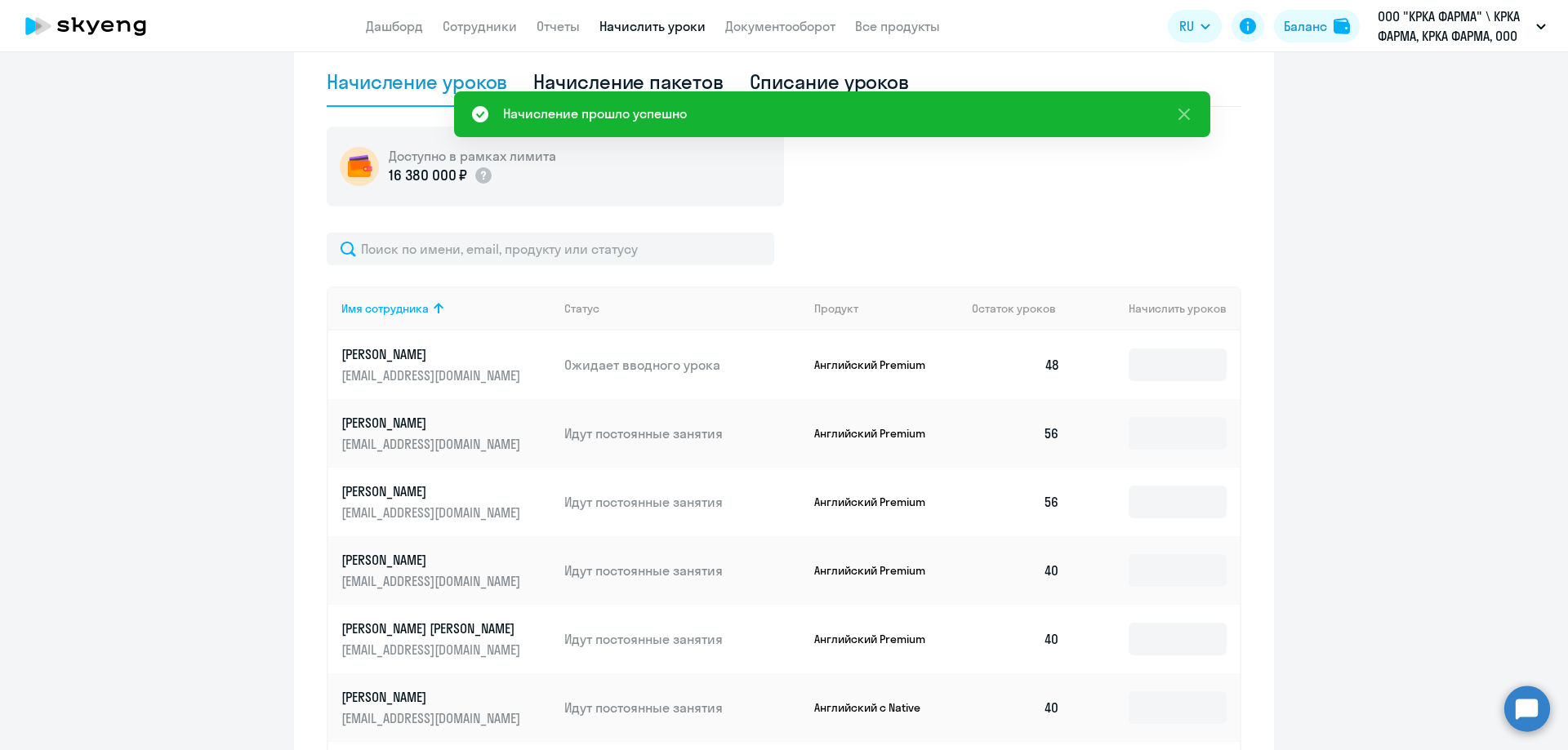
scroll to position [408, 0]
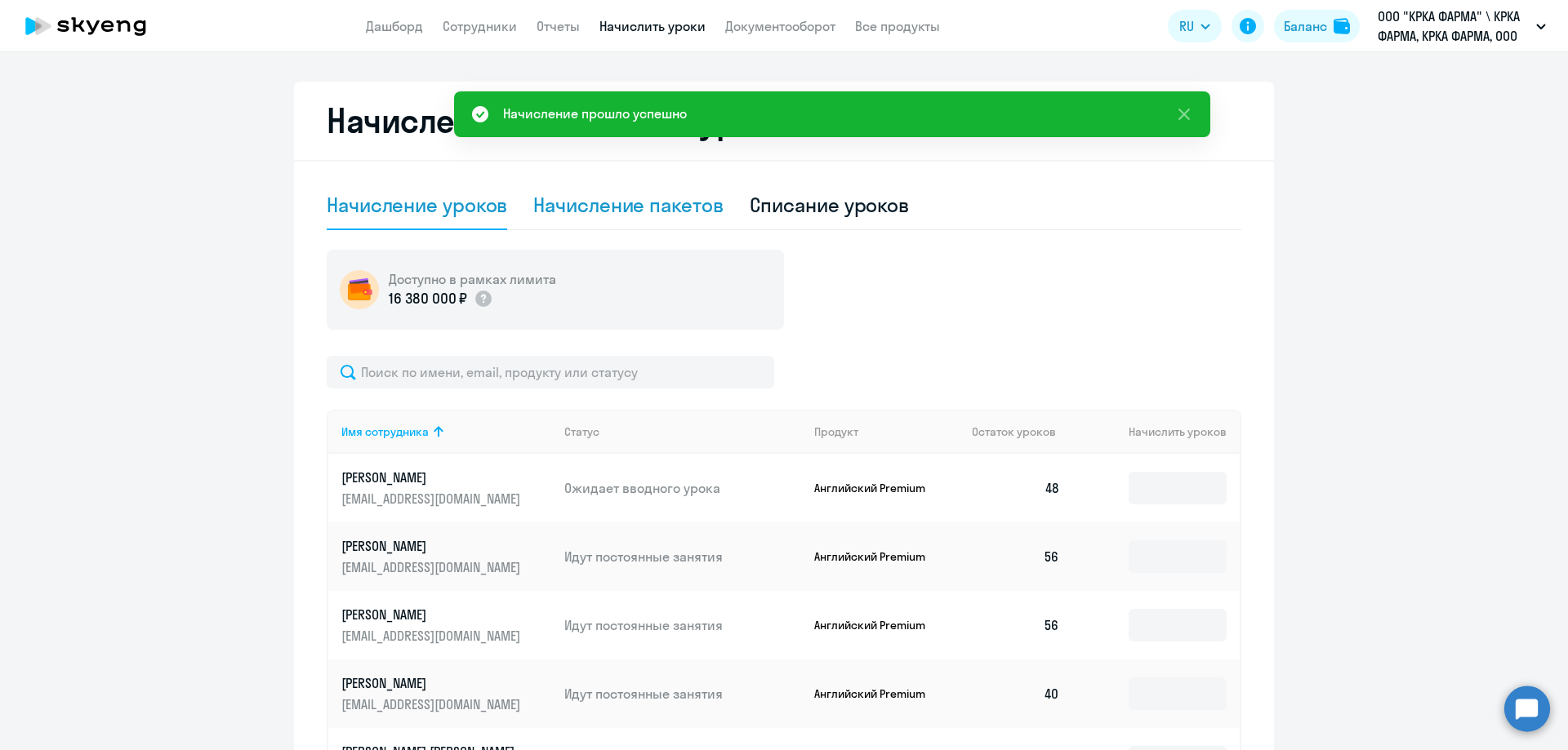
click at [645, 204] on div "Начисление пакетов" at bounding box center [627, 205] width 189 height 26
select select "10"
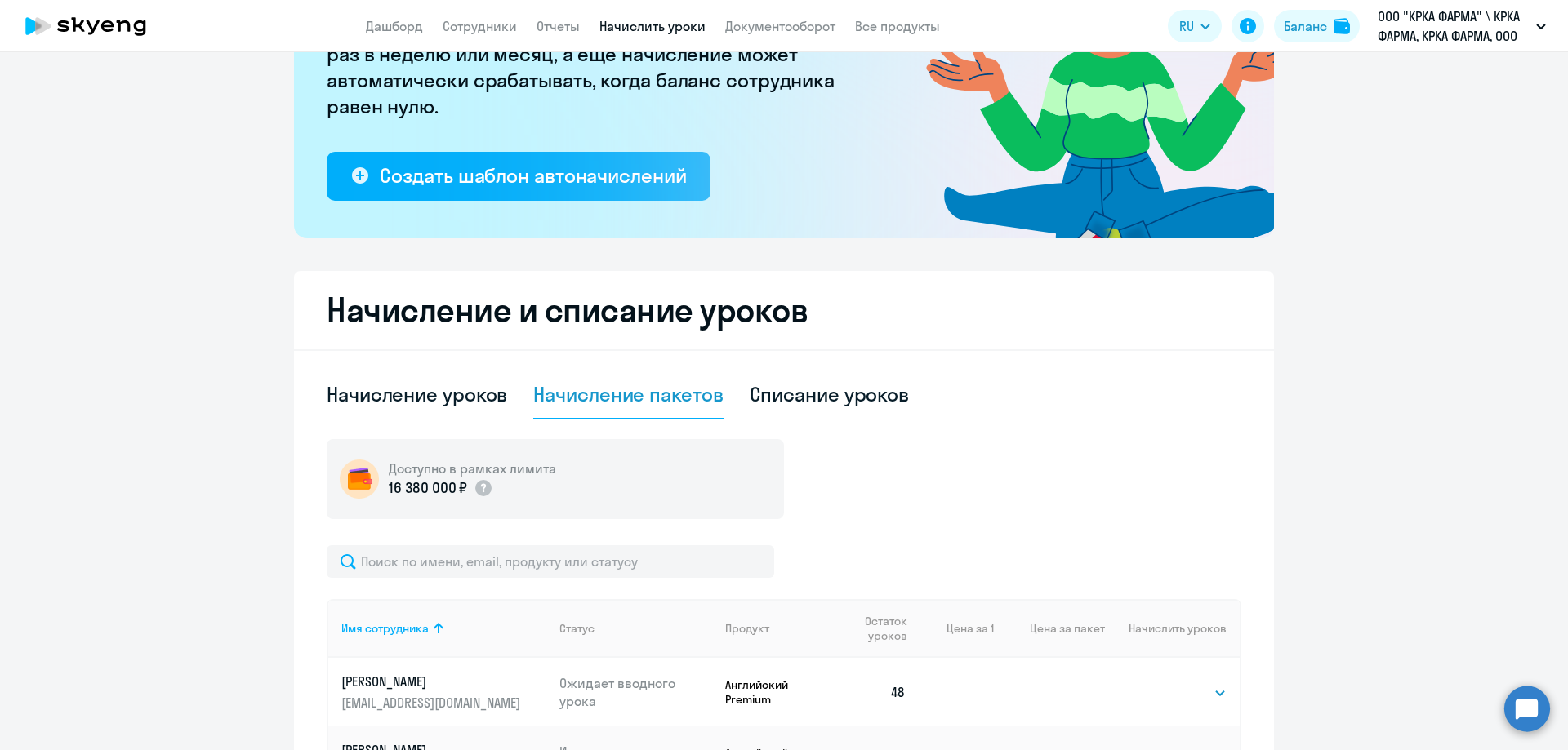
scroll to position [215, 0]
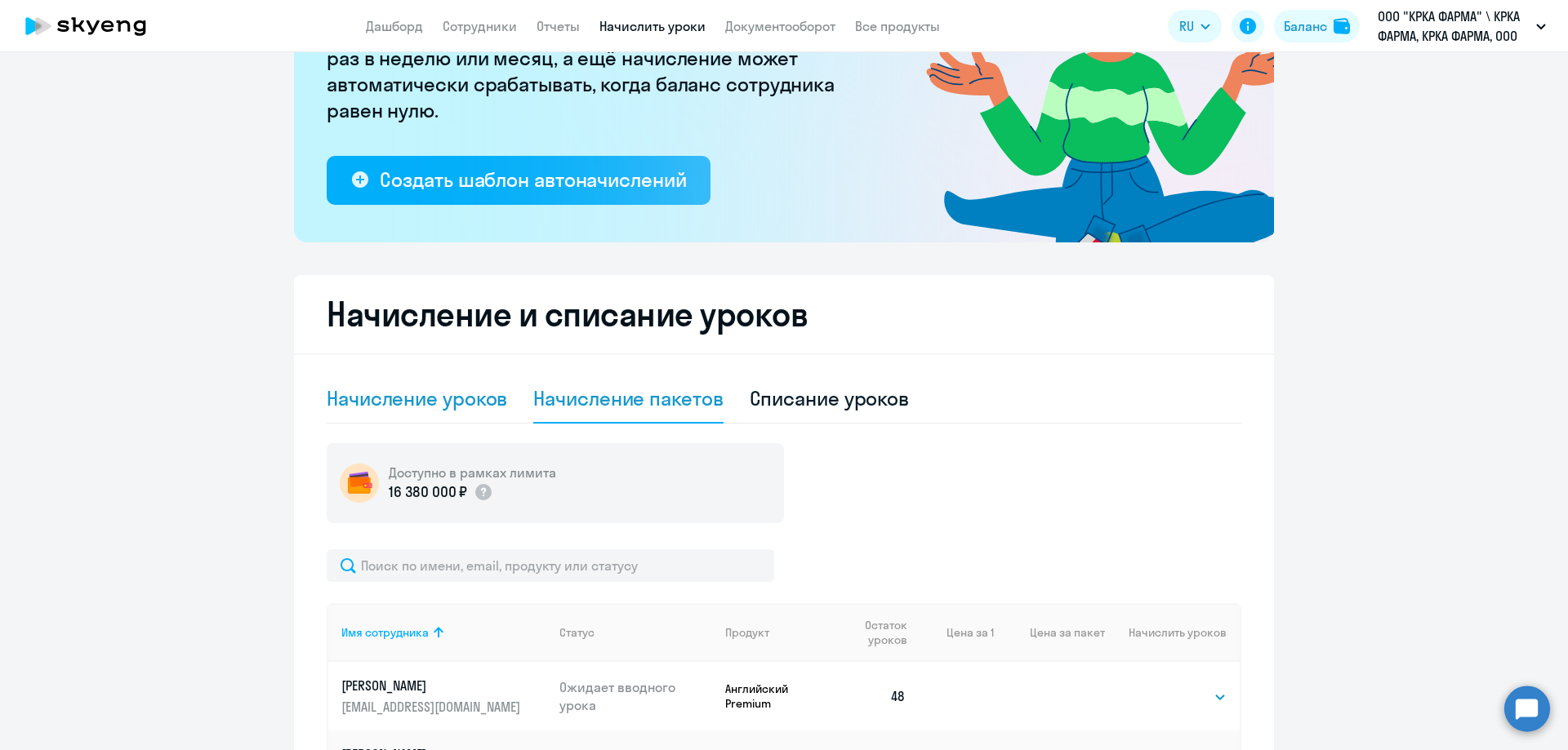
click at [461, 400] on div "Начисление уроков" at bounding box center [416, 398] width 180 height 26
select select "10"
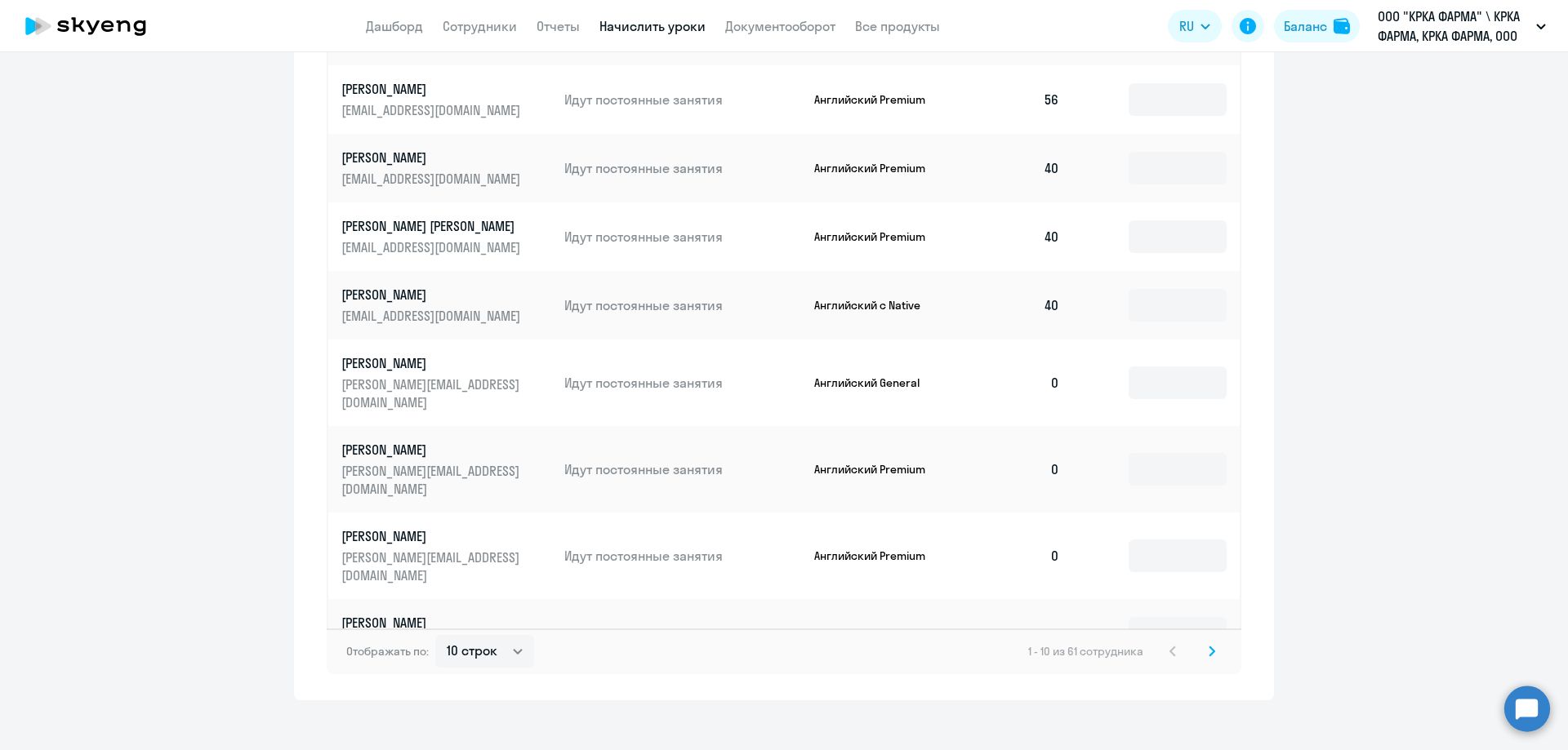
scroll to position [935, 0]
click at [1159, 371] on input at bounding box center [1177, 382] width 98 height 33
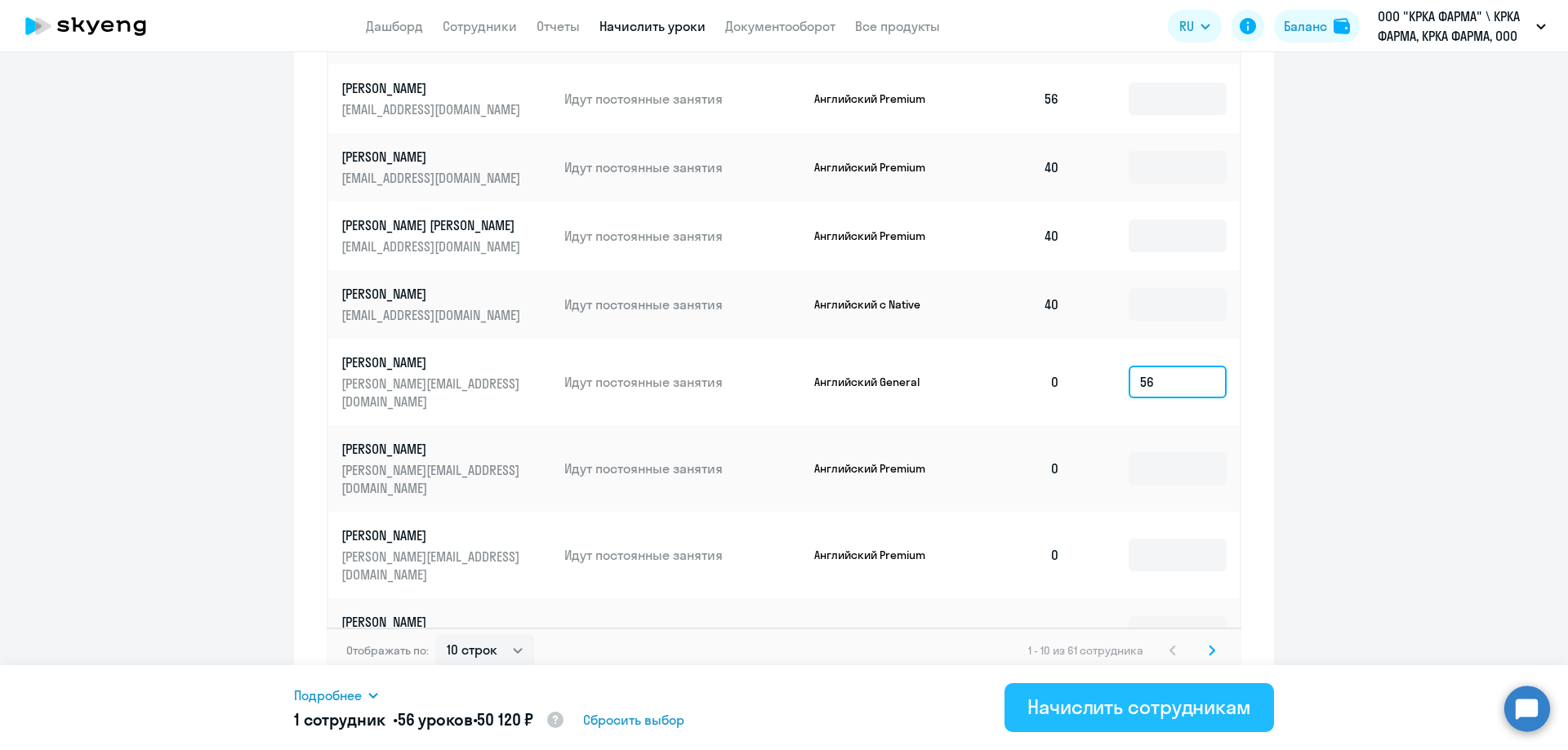
type input "56"
click at [1097, 710] on div "Начислить сотрудникам" at bounding box center [1138, 707] width 224 height 26
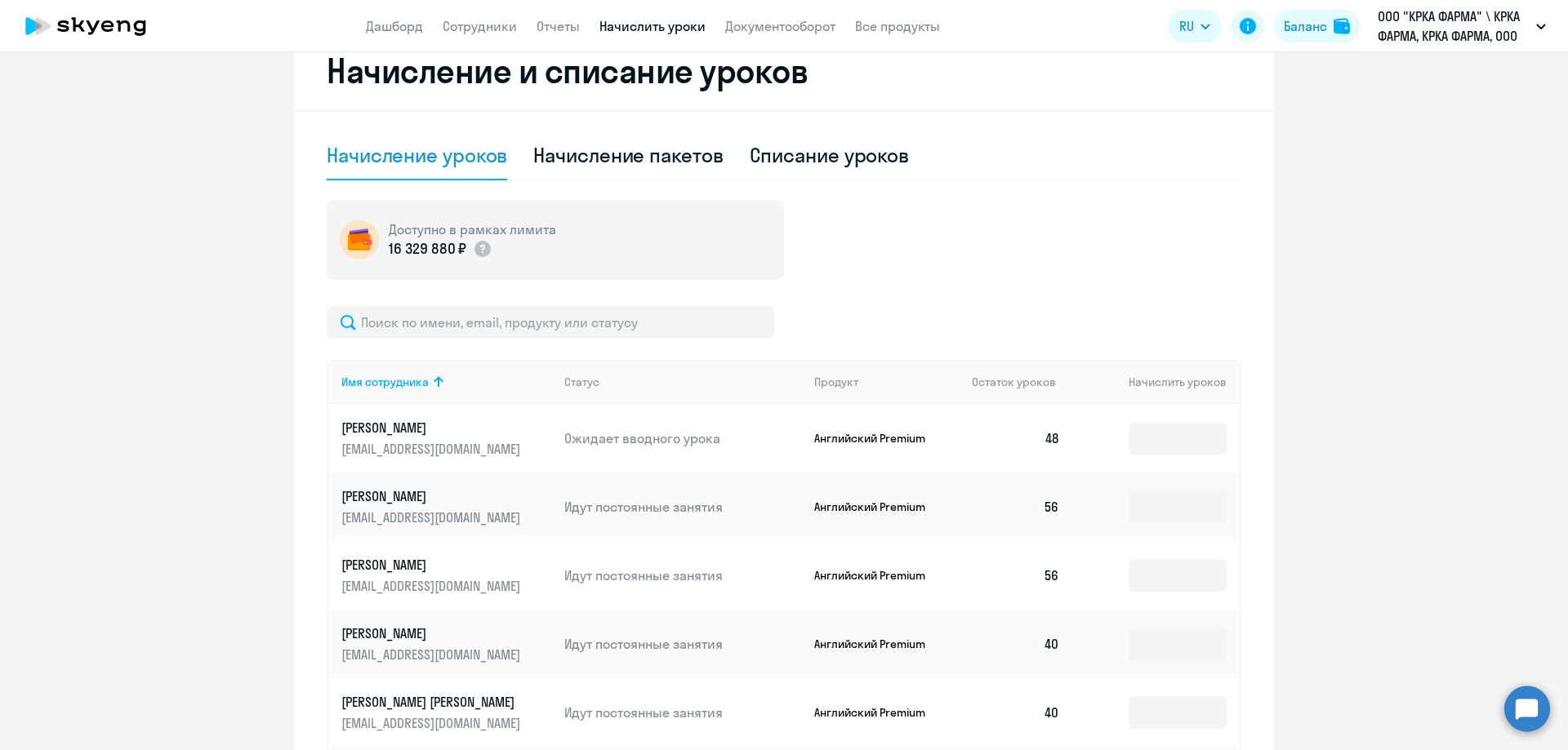
scroll to position [445, 0]
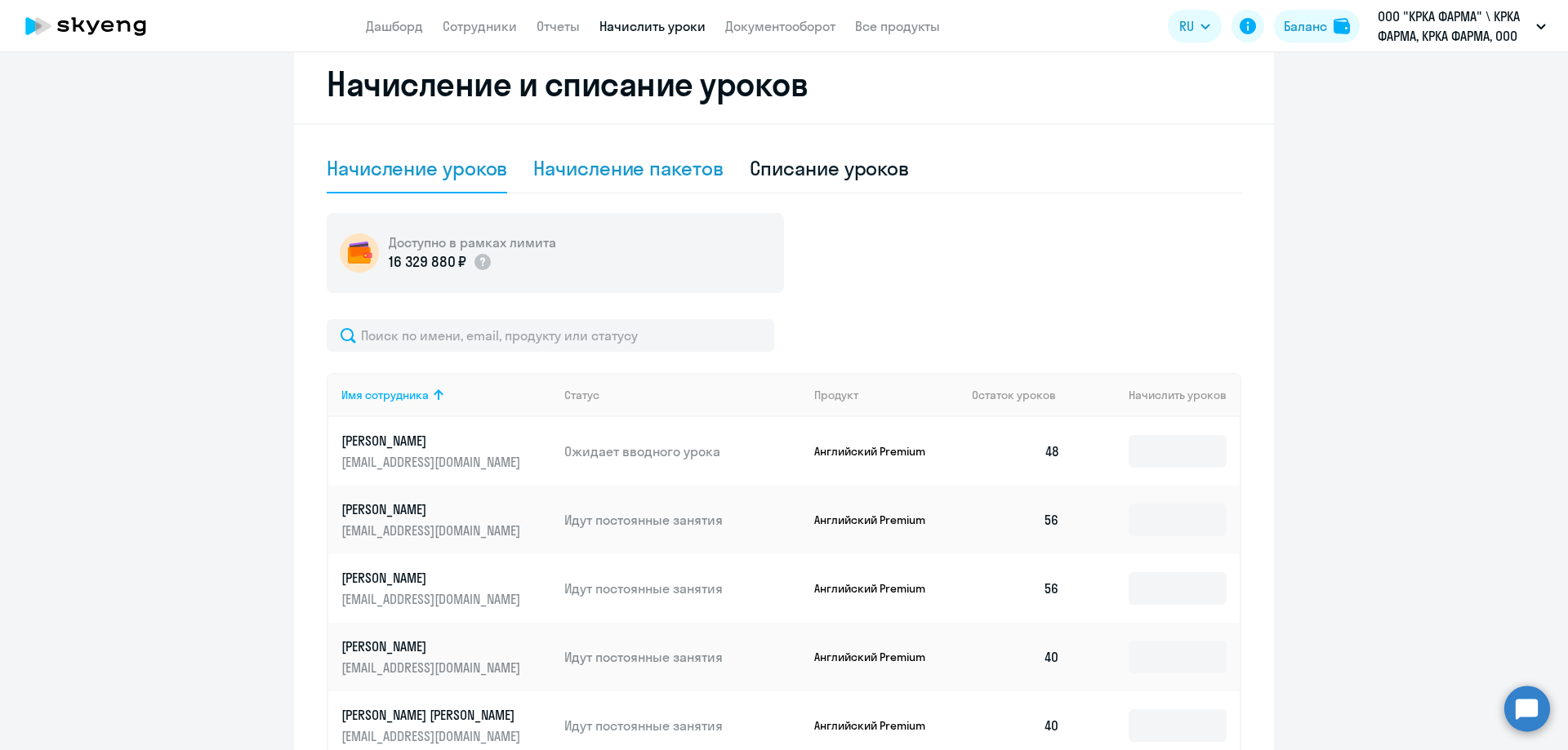
click at [610, 163] on div "Начисление пакетов" at bounding box center [627, 168] width 189 height 26
select select "10"
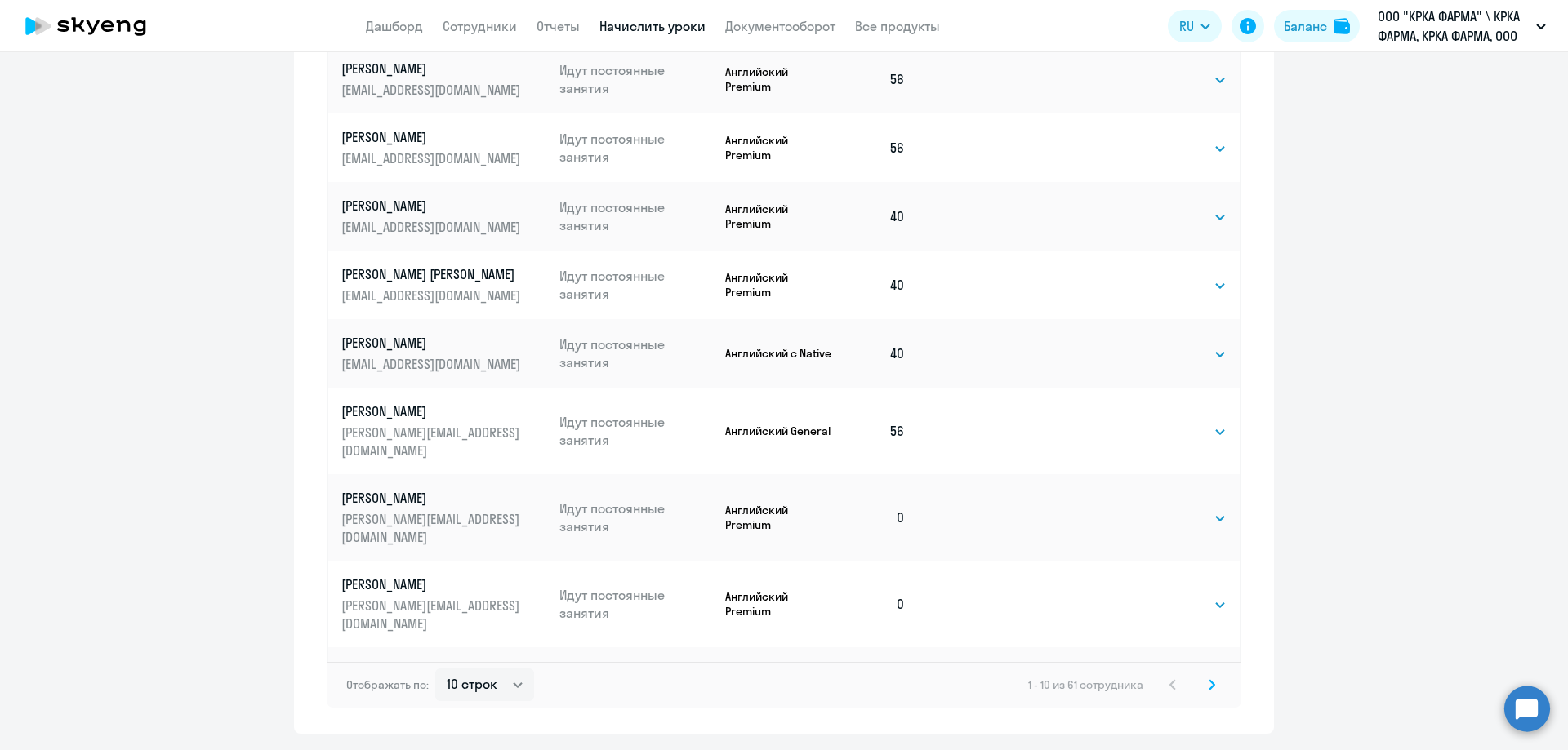
scroll to position [949, 0]
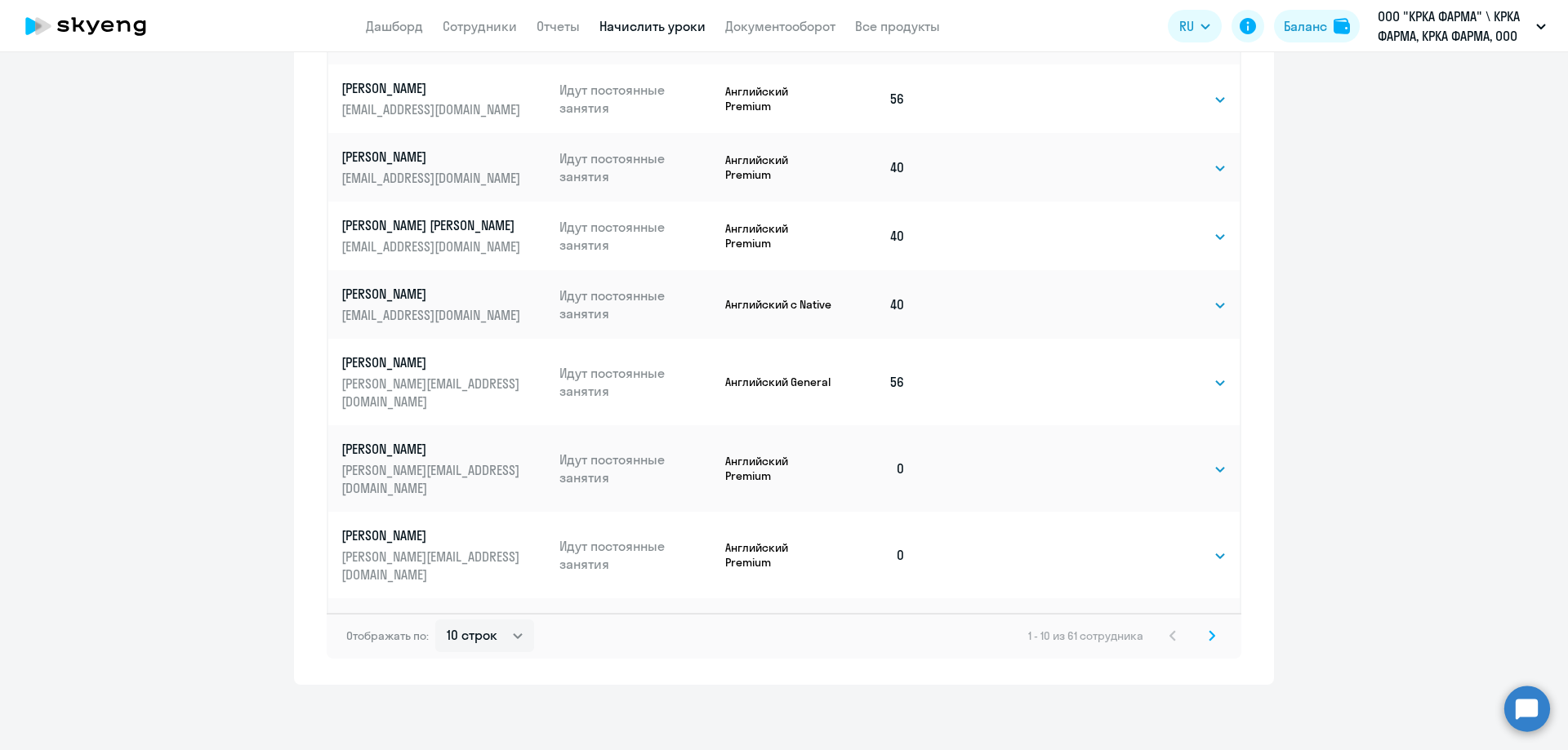
drag, startPoint x: 1205, startPoint y: 634, endPoint x: 925, endPoint y: 666, distance: 281.8
click at [925, 667] on div "Начисление и списание уроков Начисление уроков Начисление пакетов Списание урок…" at bounding box center [783, 112] width 980 height 1144
click at [1213, 459] on select "Выбрать 1 4 8 16 32 40 48 56 64 96 128" at bounding box center [1193, 469] width 67 height 20
select select "40"
click at [1159, 459] on select "Выбрать 1 4 8 16 32 40 48 56 64 96 128" at bounding box center [1193, 469] width 67 height 20
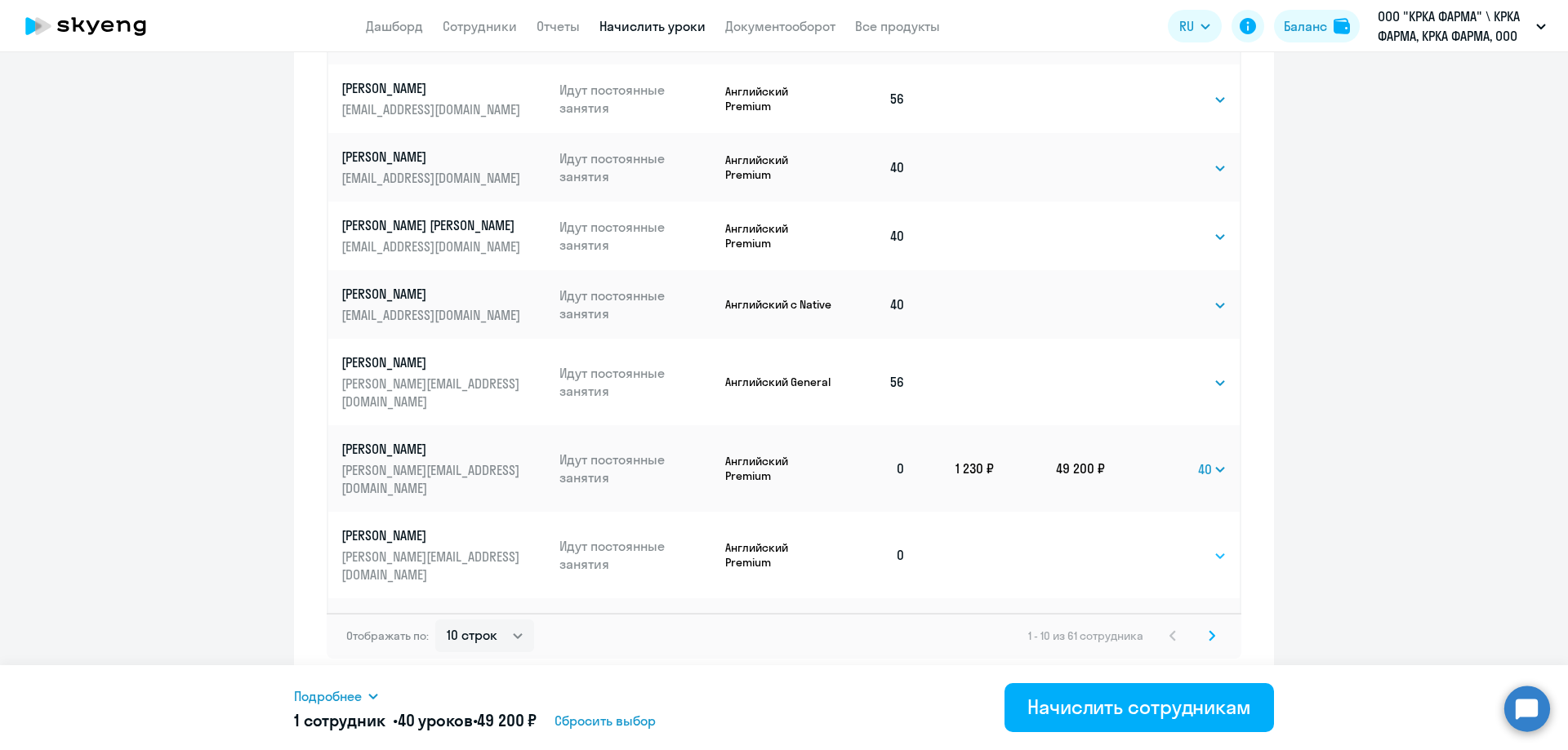
click at [1214, 546] on select "Выбрать 1 4 8 16 32 40 48 56 64 96 128" at bounding box center [1193, 556] width 67 height 20
select select "56"
click at [1159, 546] on select "Выбрать 1 4 8 16 32 40 48 56 64 96 128" at bounding box center [1193, 556] width 67 height 20
click at [1215, 623] on select "Выбрать 1 4 8 16 32 40 48 56 64 96 128" at bounding box center [1193, 633] width 67 height 20
select select "56"
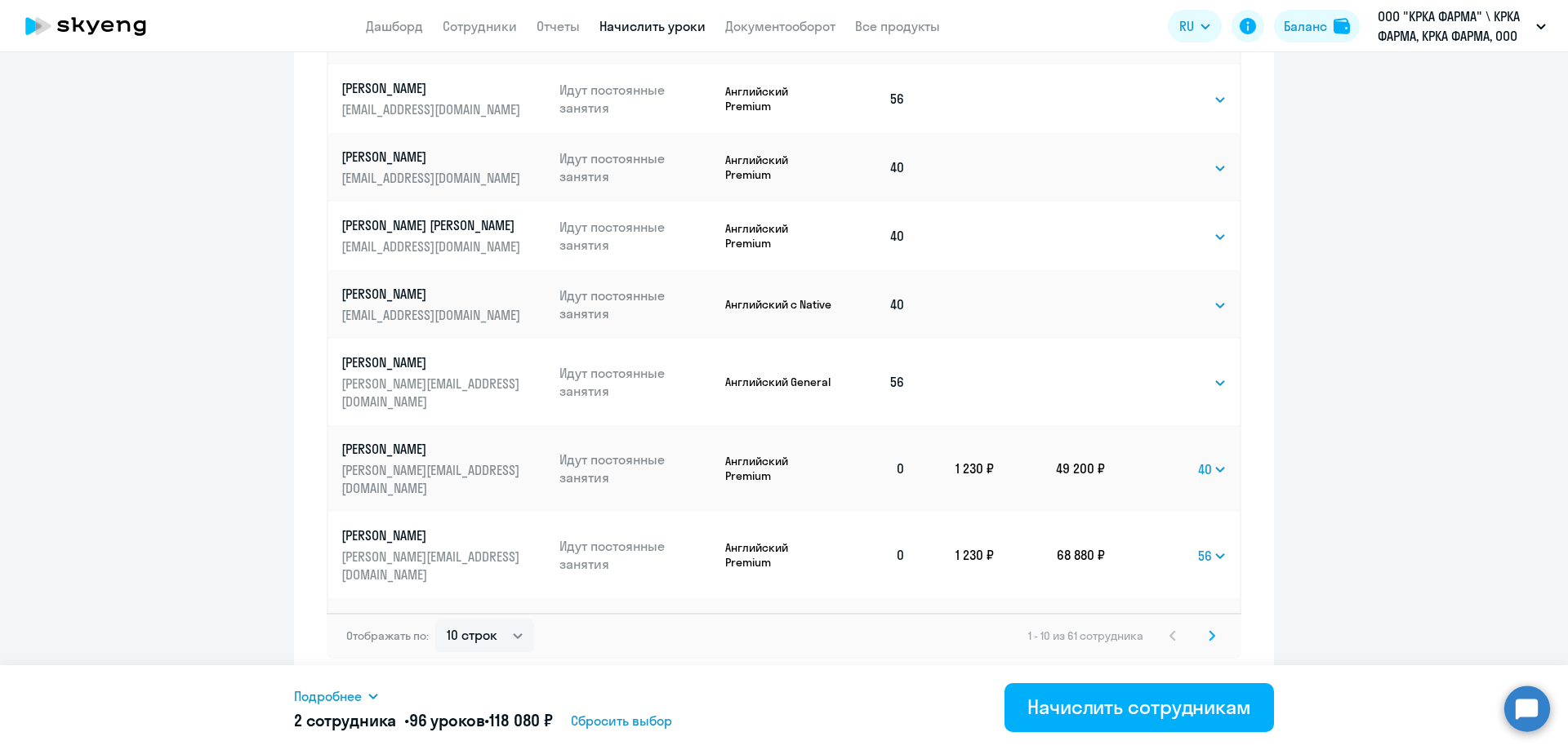
click at [1159, 623] on select "Выбрать 1 4 8 16 32 40 48 56 64 96 128" at bounding box center [1193, 633] width 67 height 20
click at [1132, 707] on div "Начислить сотрудникам" at bounding box center [1138, 707] width 224 height 26
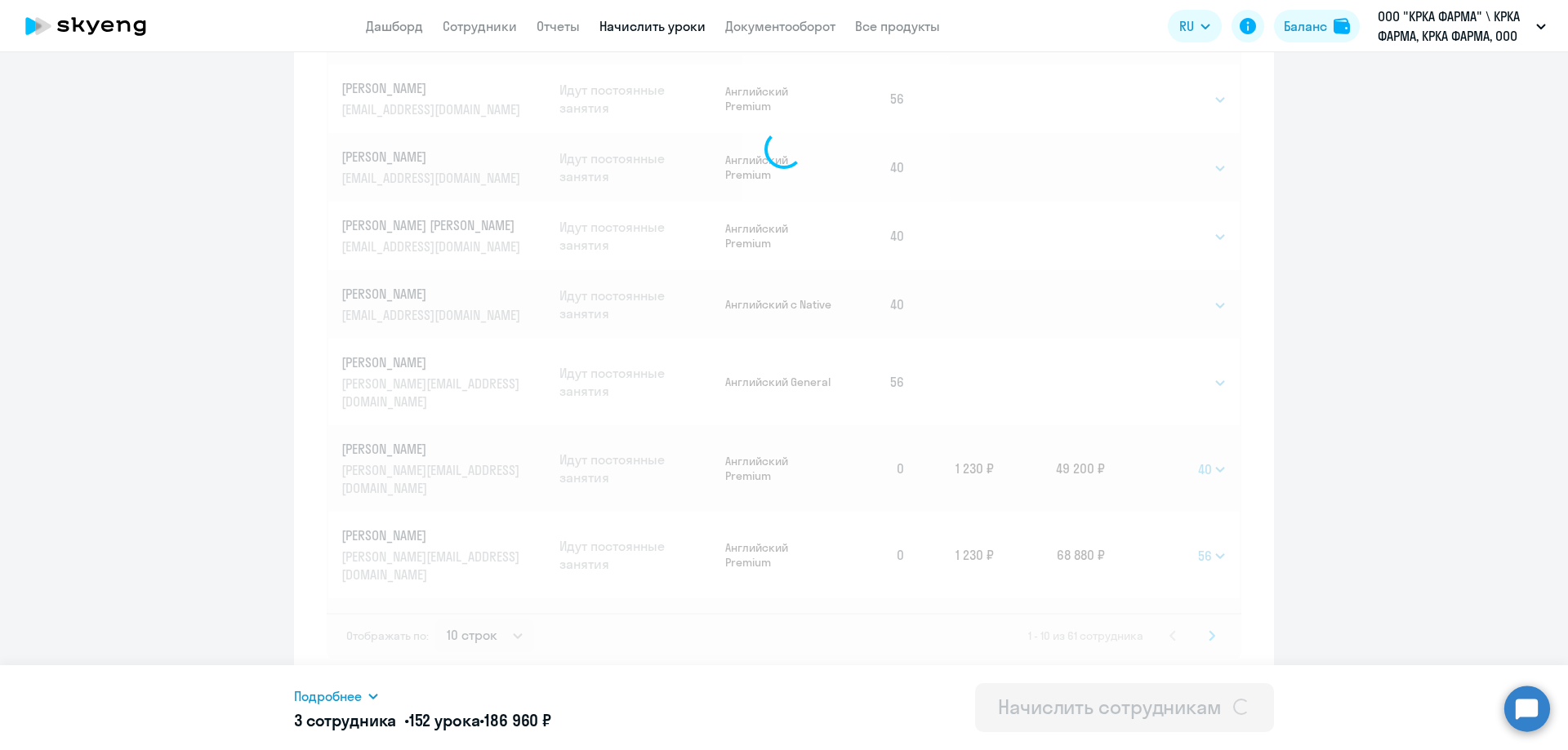
select select
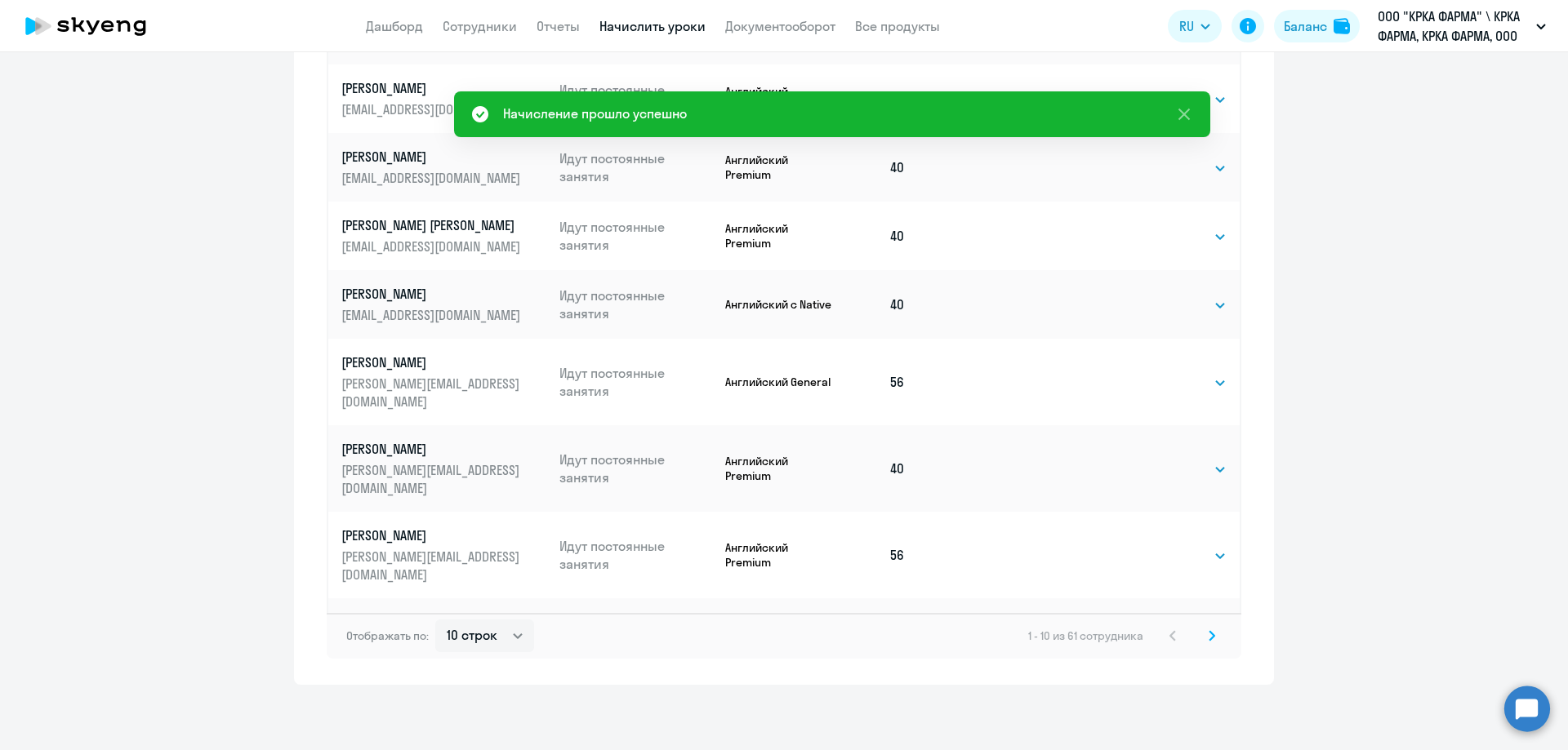
click at [1202, 636] on svg-icon at bounding box center [1212, 636] width 20 height 20
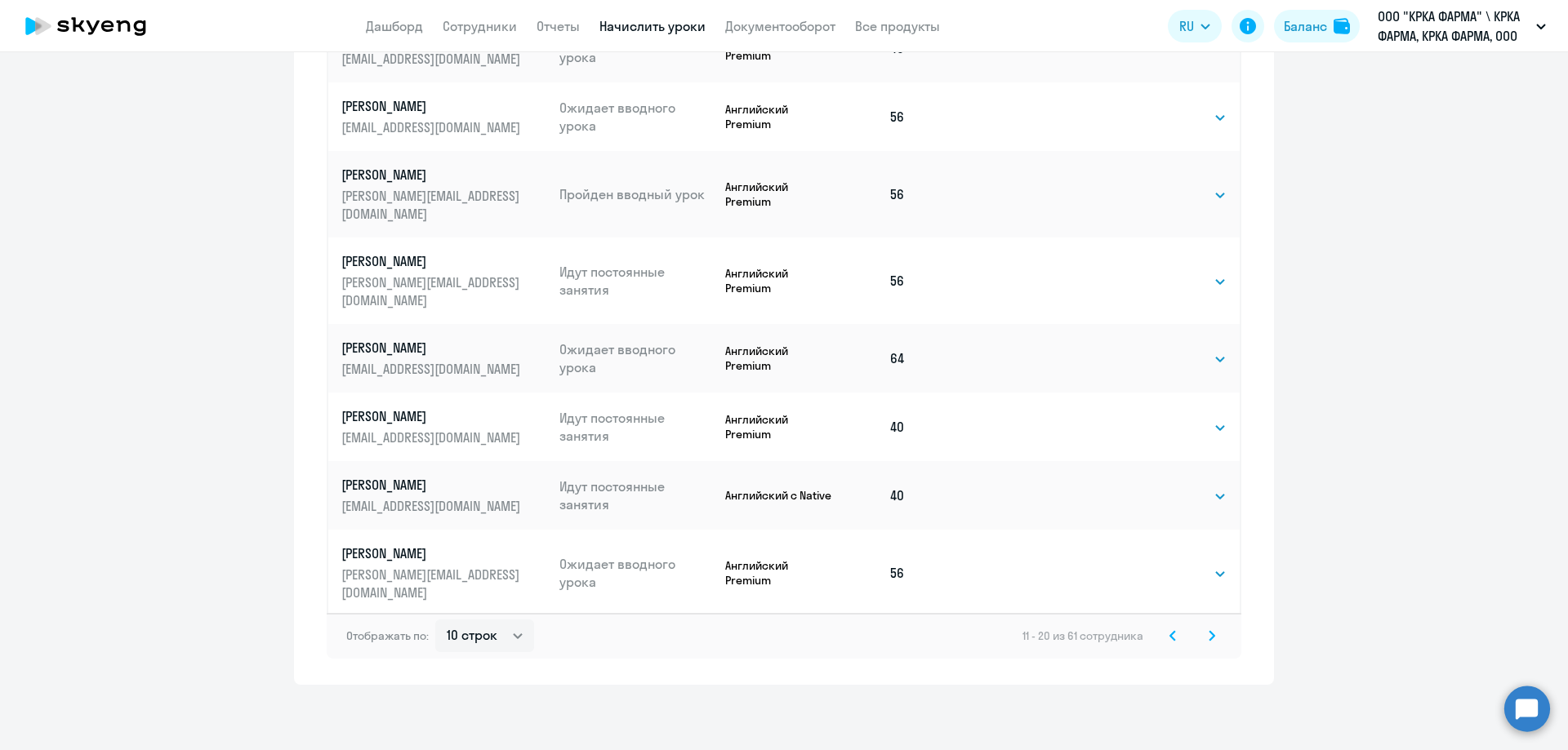
click at [1209, 636] on icon at bounding box center [1211, 635] width 5 height 9
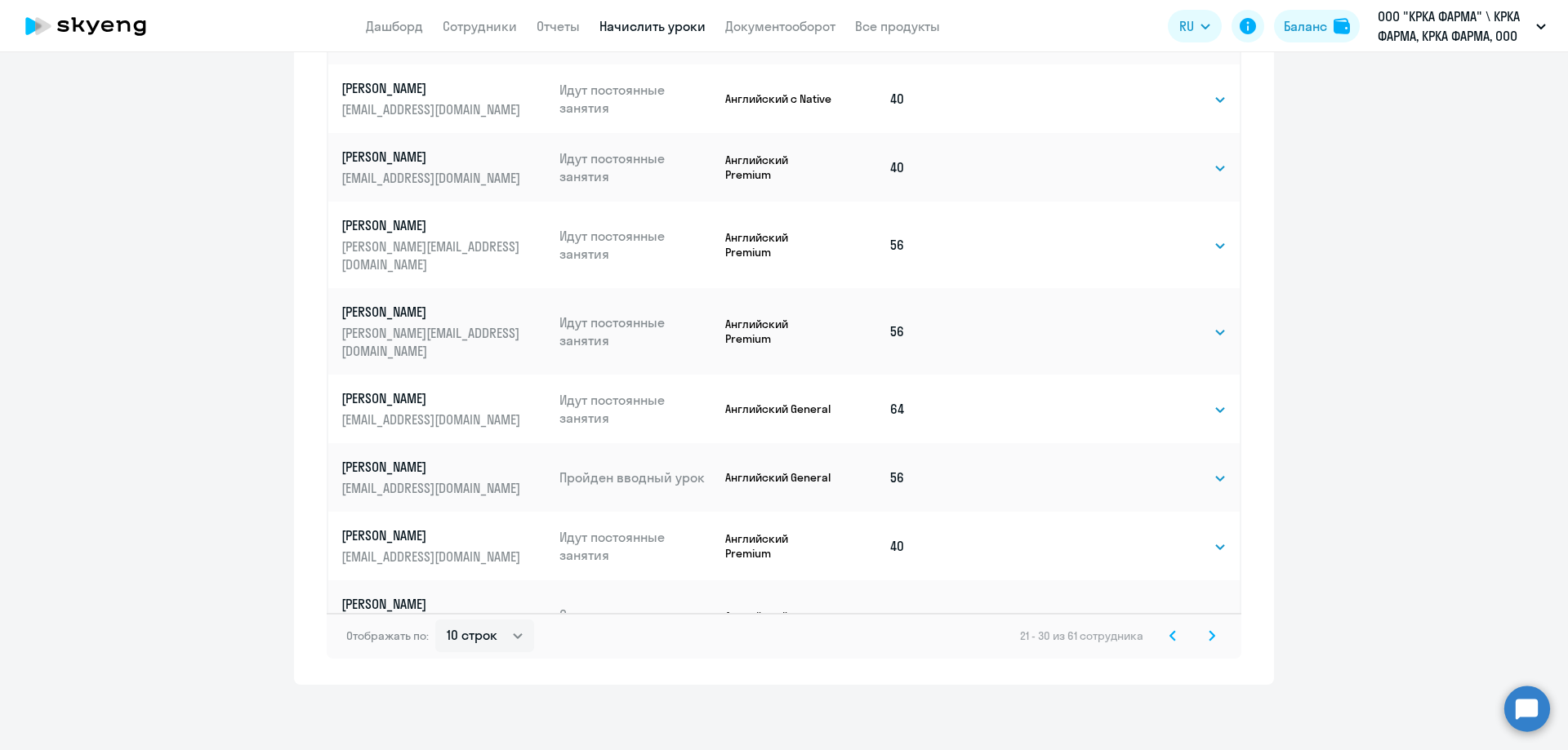
click at [1209, 639] on icon at bounding box center [1211, 635] width 5 height 9
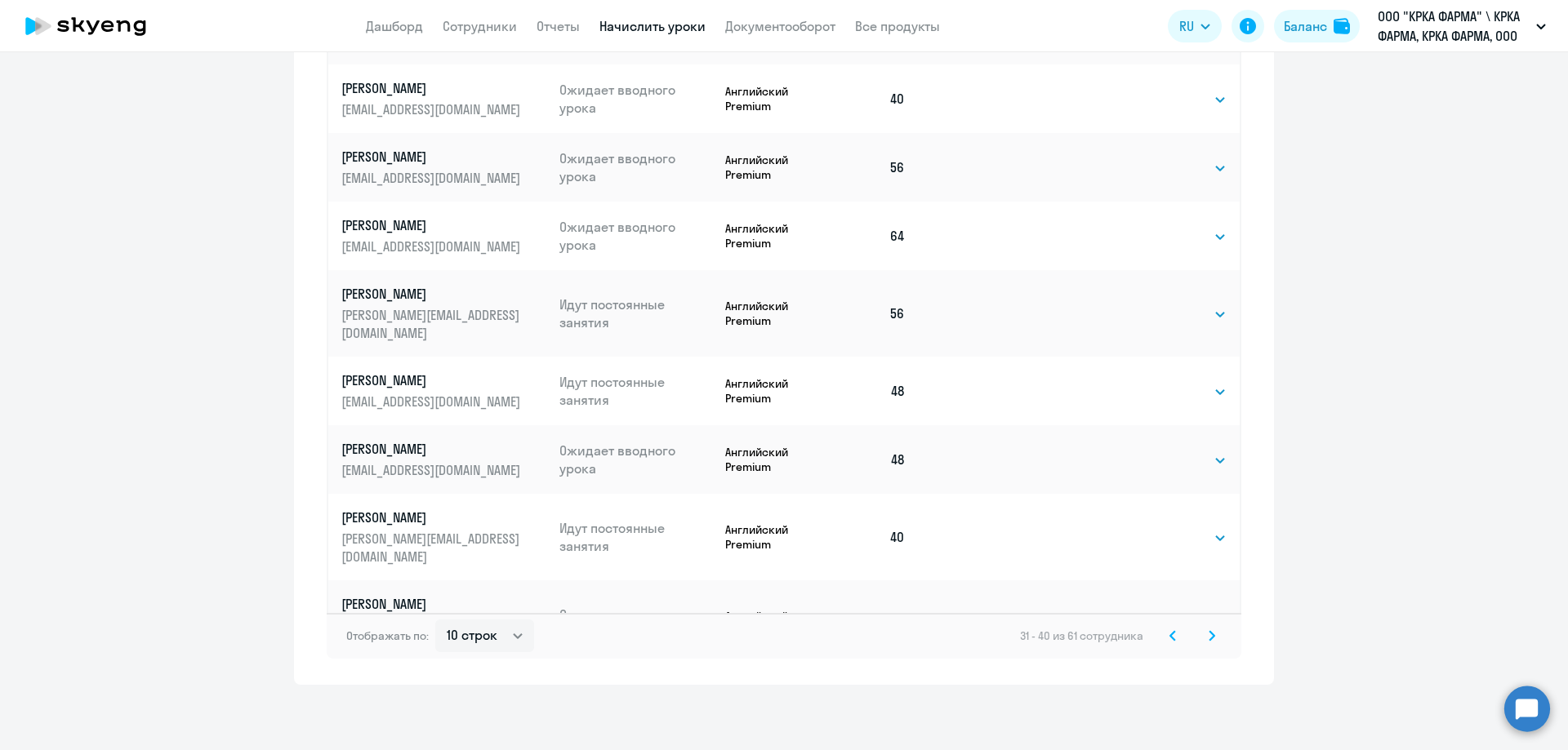
click at [1208, 637] on icon at bounding box center [1211, 636] width 6 height 12
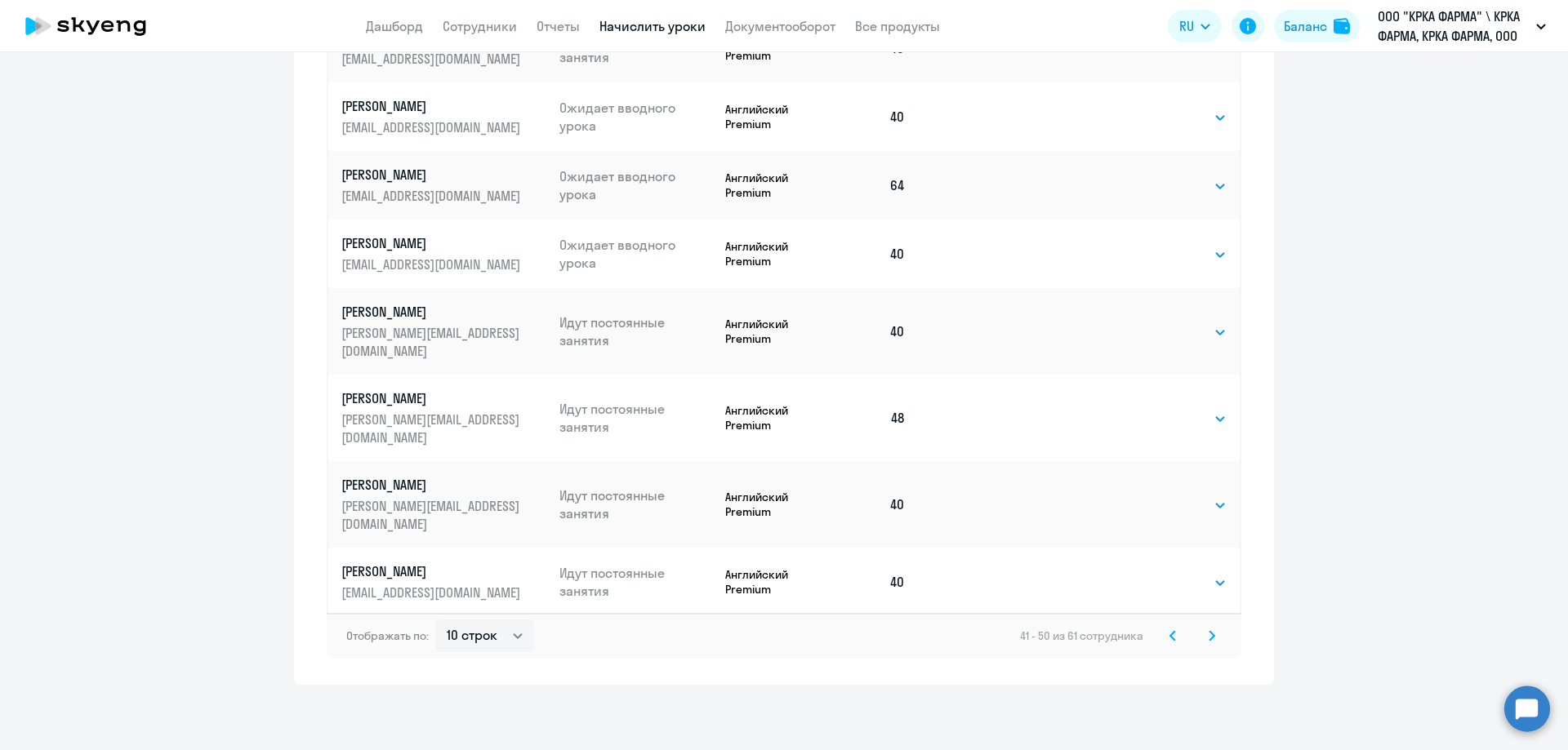
click at [1208, 636] on icon at bounding box center [1211, 636] width 6 height 12
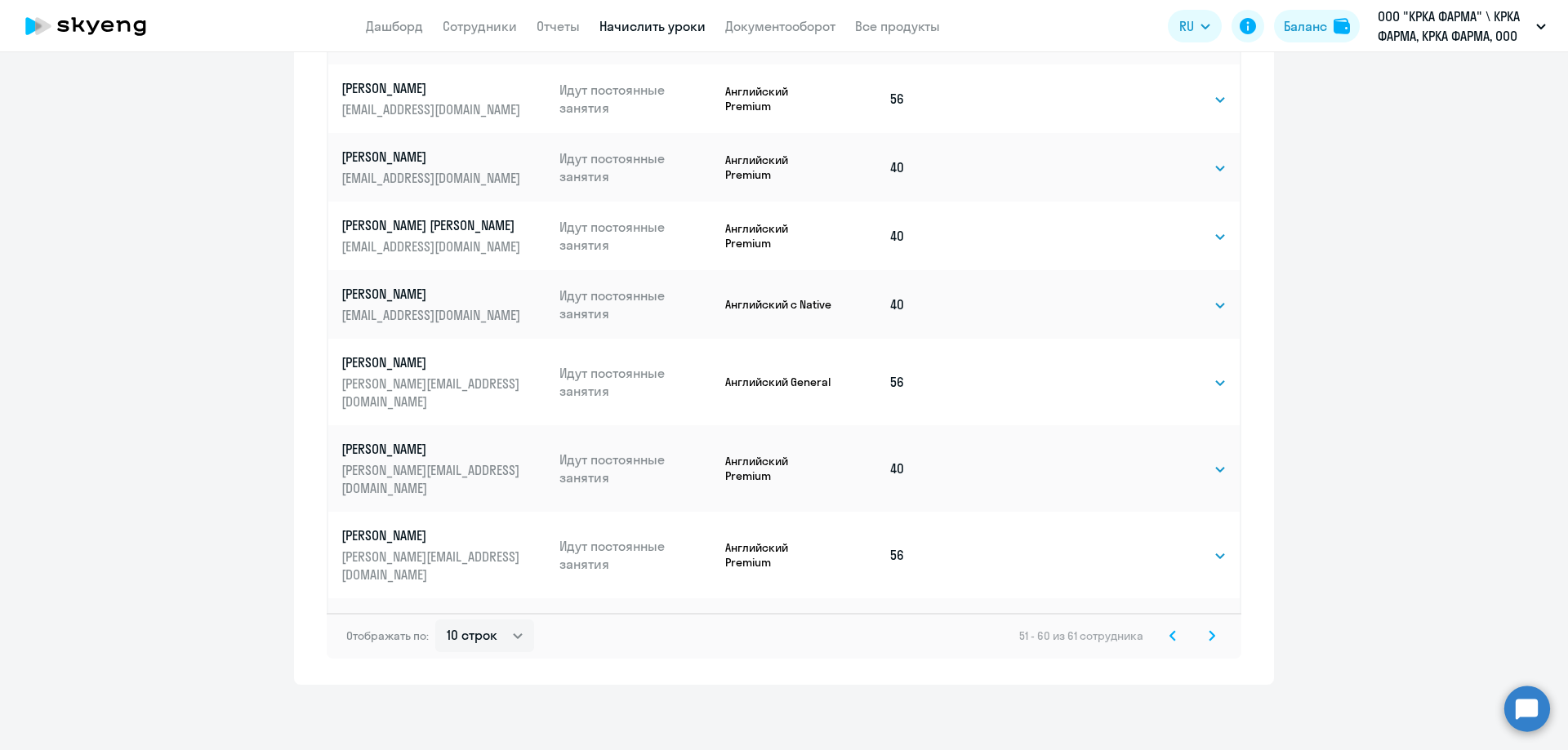
click at [1208, 636] on icon at bounding box center [1211, 636] width 6 height 12
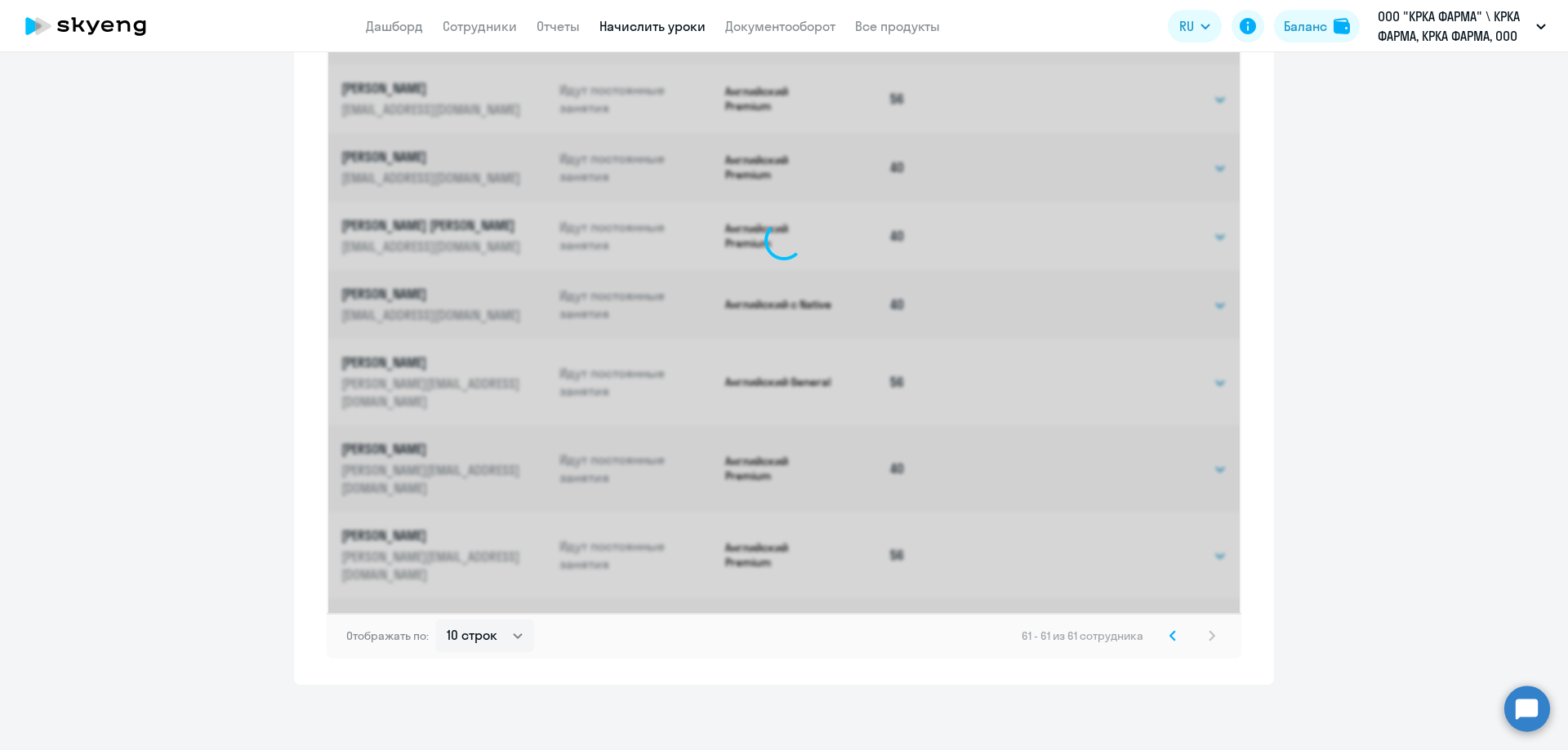
scroll to position [264, 0]
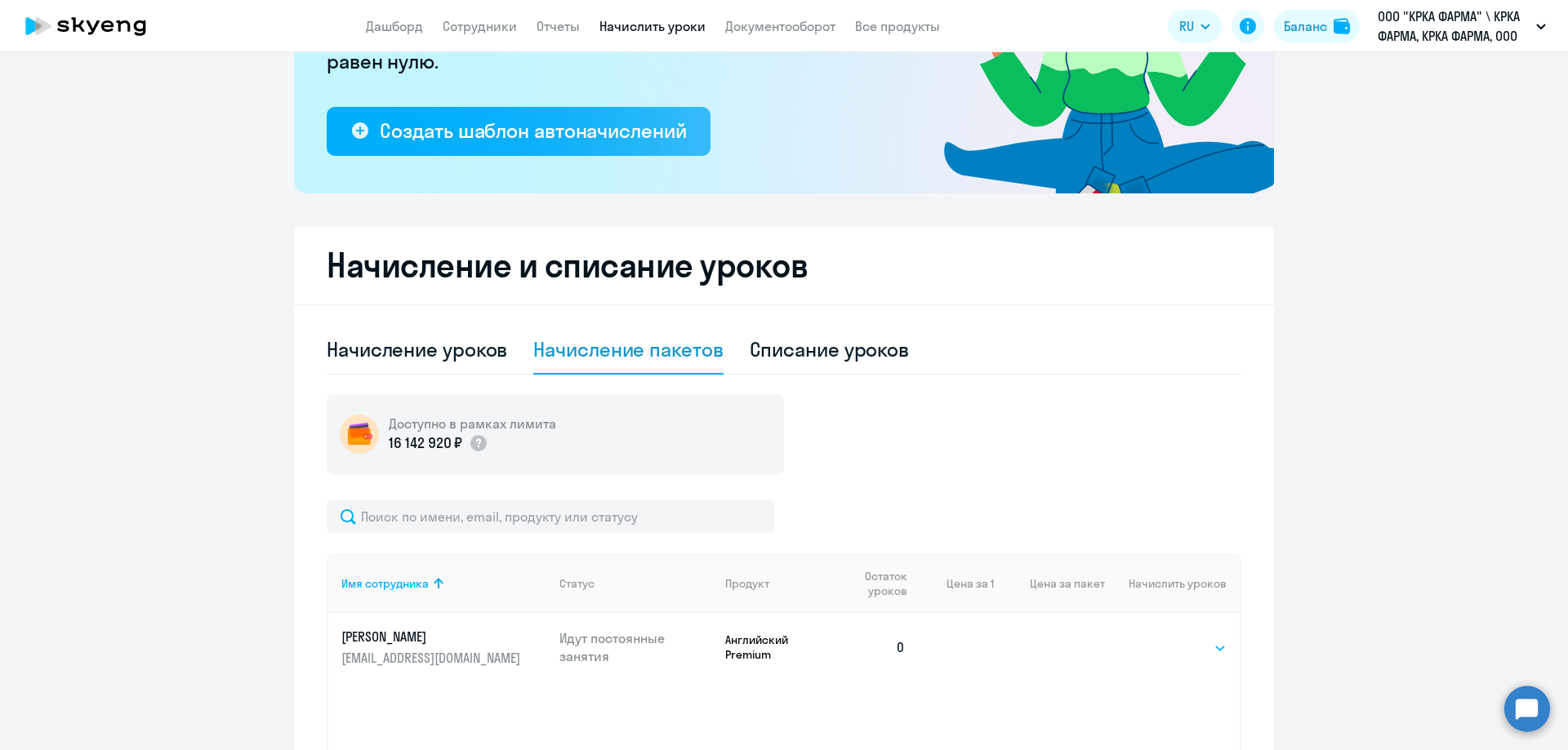
click at [1215, 646] on select "Выбрать 1 4 8 16 32 40 48 56 64 96 128" at bounding box center [1193, 649] width 67 height 20
select select "56"
click at [1159, 639] on select "Выбрать 1 4 8 16 32 40 48 56 64 96 128" at bounding box center [1193, 649] width 67 height 20
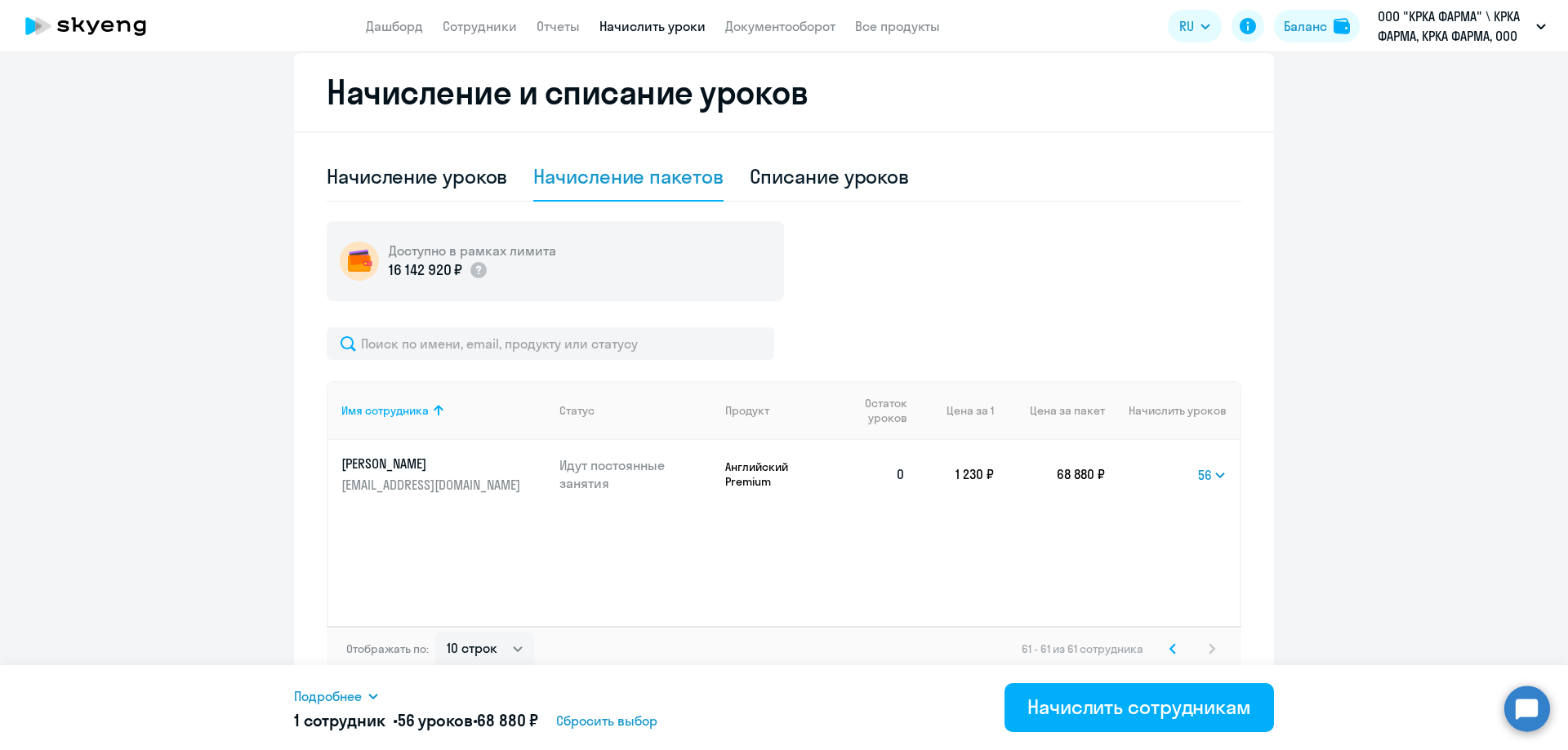
scroll to position [449, 0]
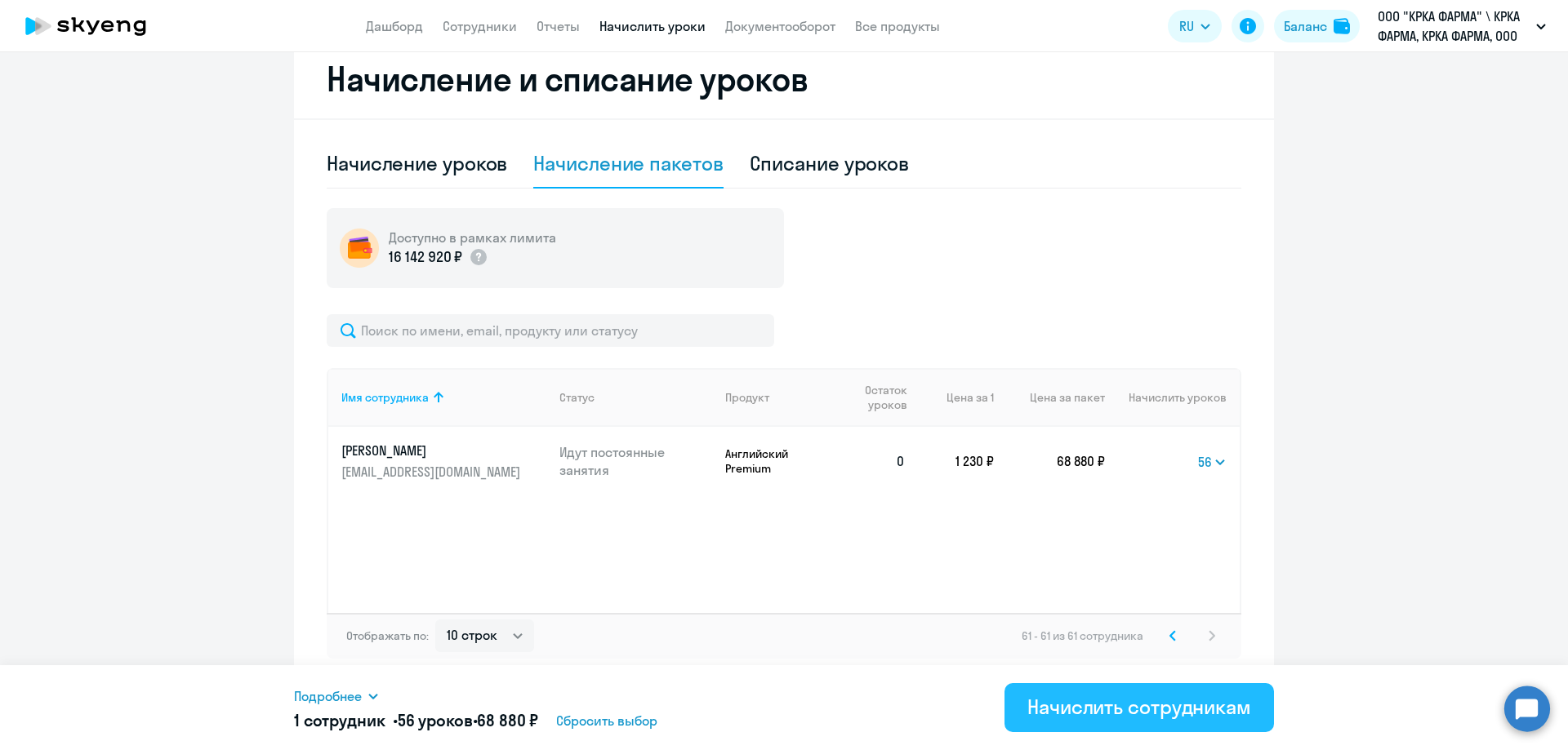
click at [1103, 708] on div "Начислить сотрудникам" at bounding box center [1138, 707] width 224 height 26
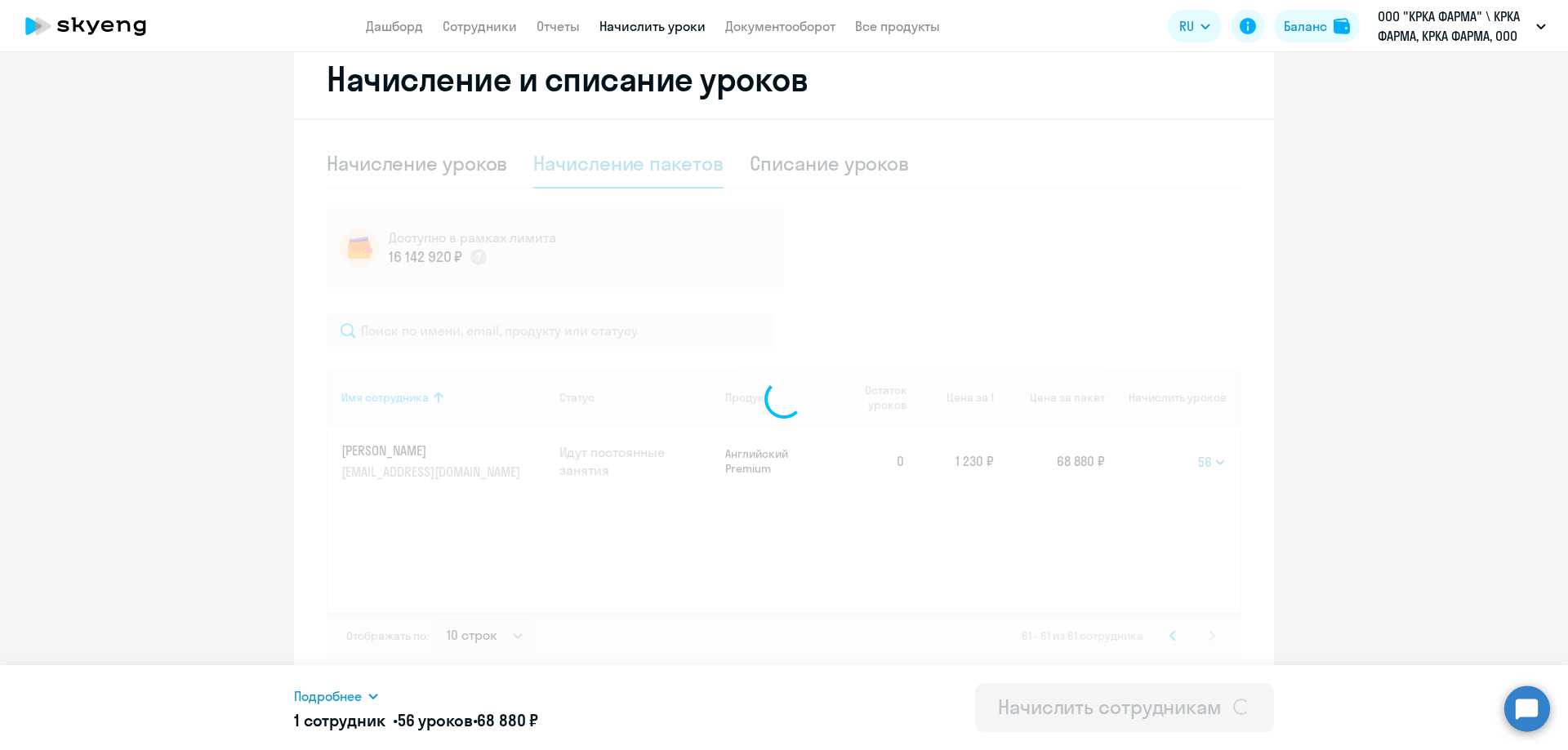
select select
